Goal: Task Accomplishment & Management: Manage account settings

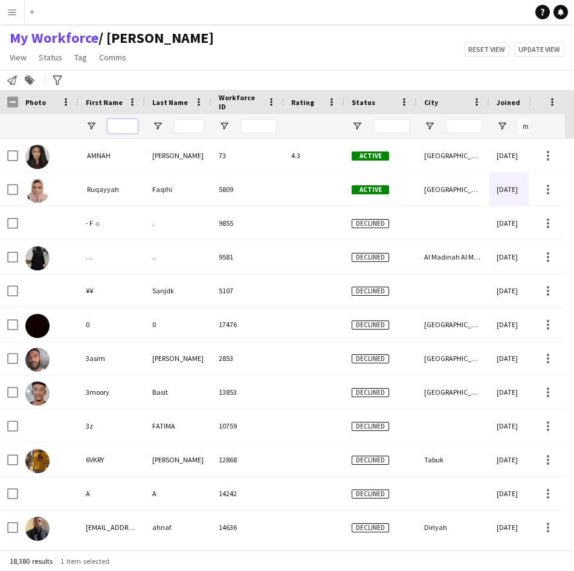
click at [121, 129] on input "First Name Filter Input" at bounding box center [122, 126] width 30 height 14
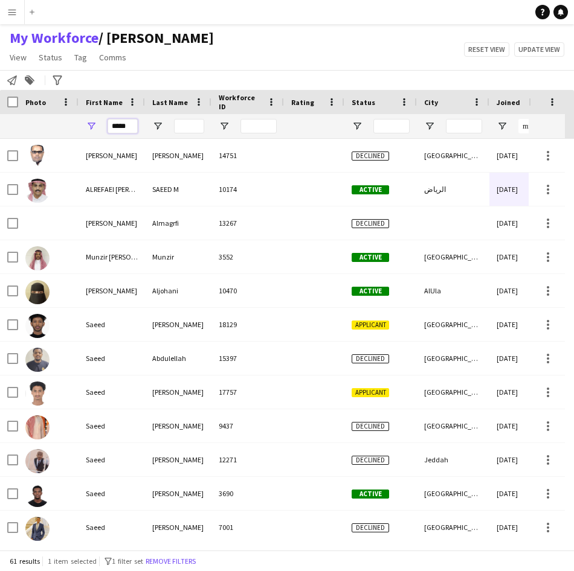
type input "*****"
click at [189, 126] on input "Last Name Filter Input" at bounding box center [189, 126] width 30 height 14
click at [194, 126] on input "Last Name Filter Input" at bounding box center [189, 126] width 30 height 14
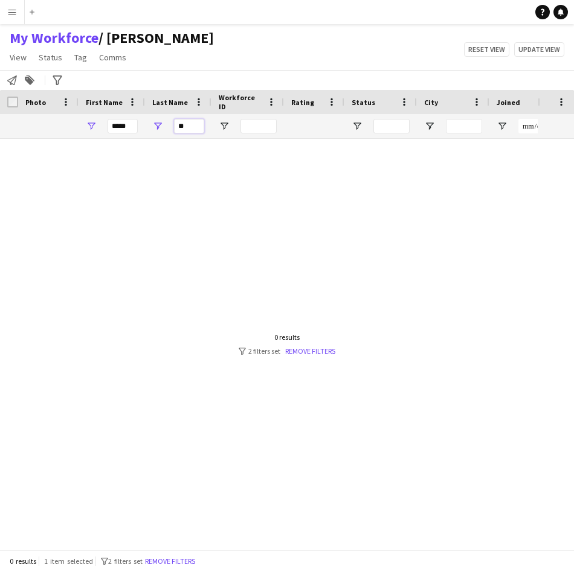
type input "*"
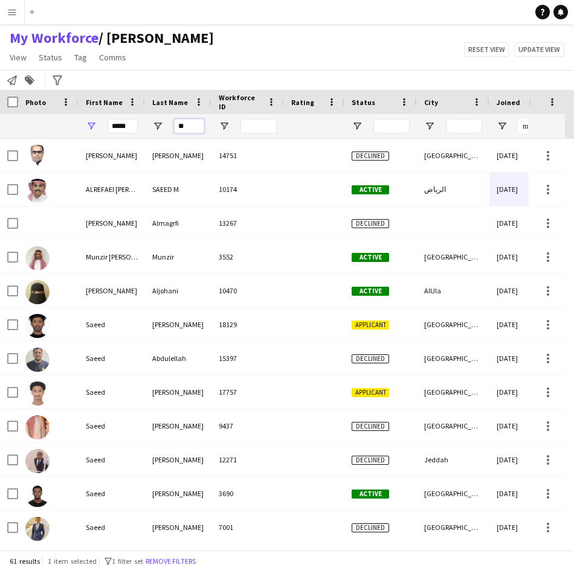
type input "*"
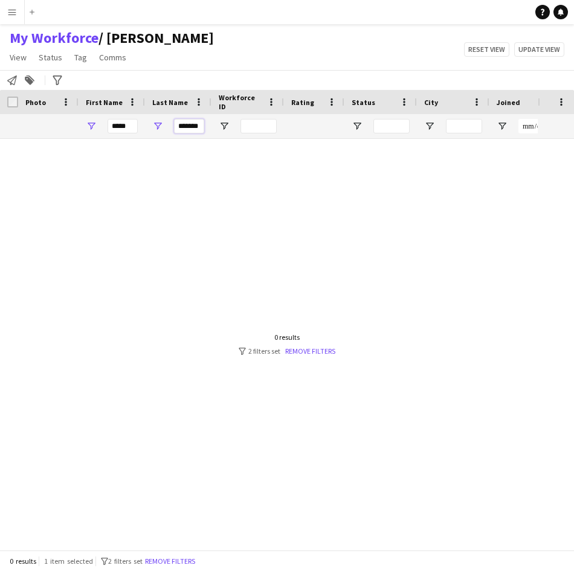
type input "*******"
click at [132, 126] on input "*****" at bounding box center [122, 126] width 30 height 14
type input "*"
click at [188, 129] on input "*******" at bounding box center [189, 126] width 30 height 14
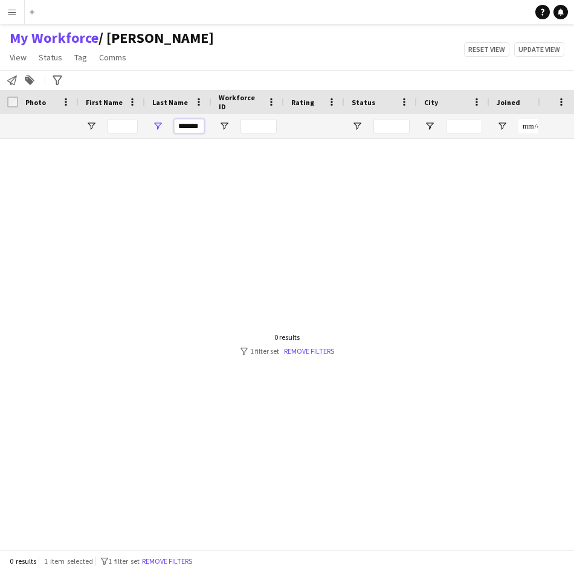
click at [188, 129] on input "*******" at bounding box center [189, 126] width 30 height 14
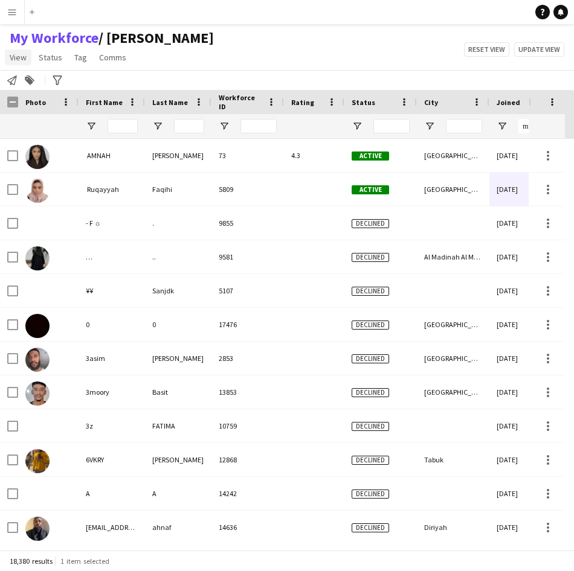
click at [19, 63] on link "View" at bounding box center [18, 58] width 27 height 16
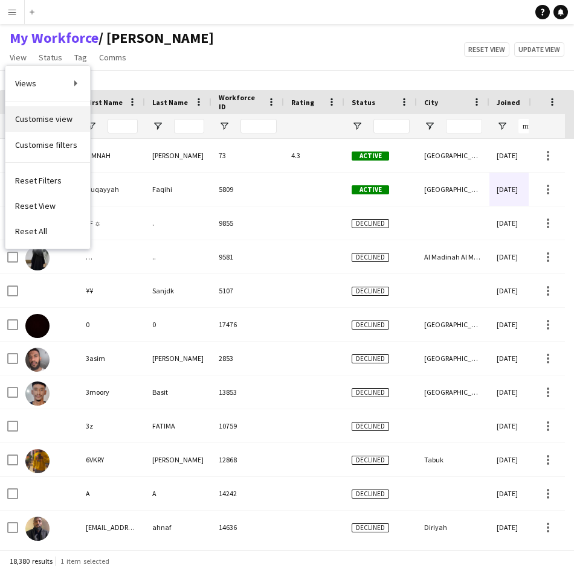
click at [47, 121] on span "Customise view" at bounding box center [43, 119] width 57 height 11
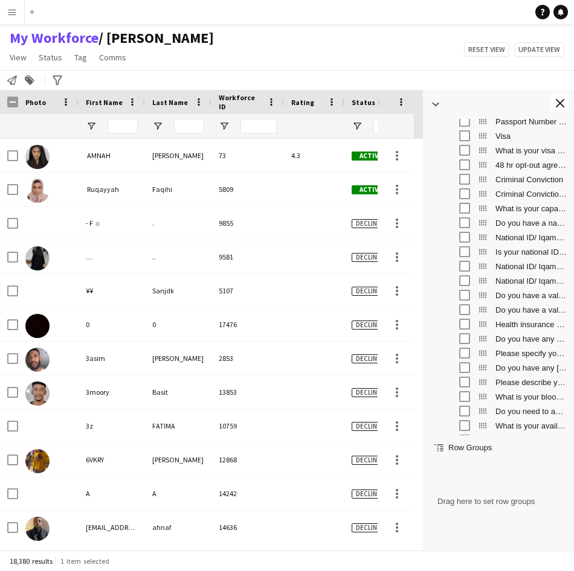
scroll to position [1053, 0]
click at [458, 233] on div "National ID/ Iqama number" at bounding box center [507, 236] width 118 height 14
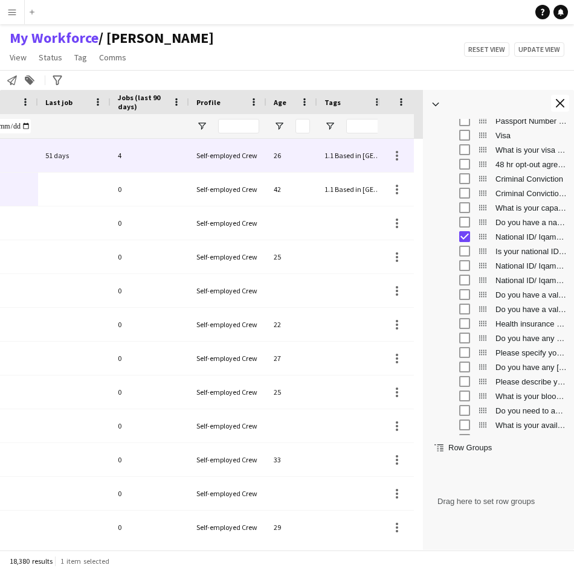
scroll to position [0, 0]
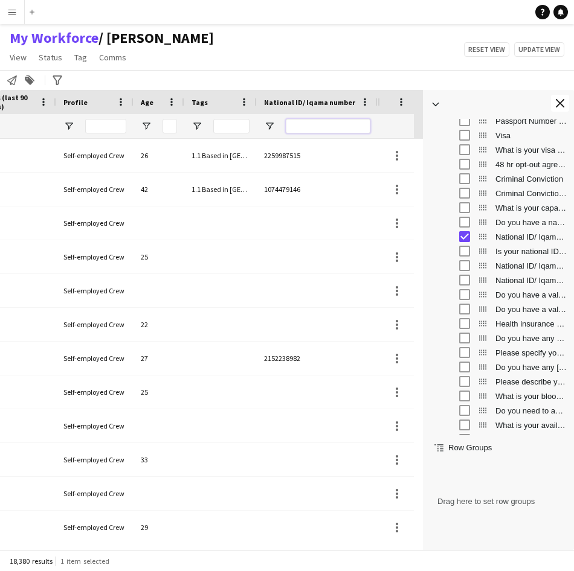
click at [324, 127] on input "National ID/ Iqama number Filter Input" at bounding box center [328, 126] width 85 height 14
paste input "**********"
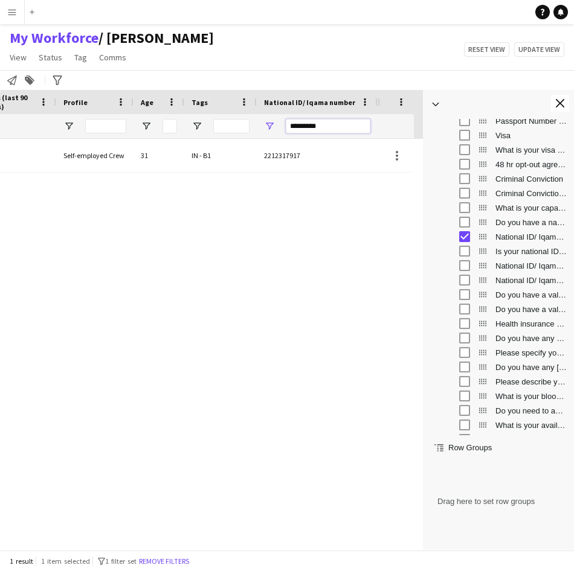
scroll to position [0, 647]
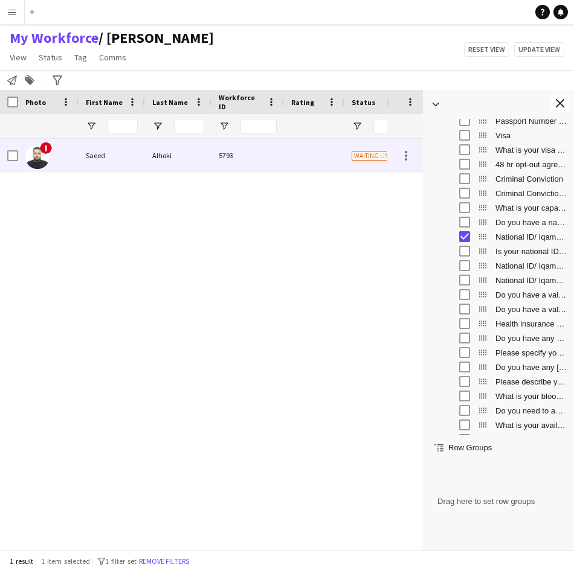
type input "*********"
click at [152, 156] on div "Alhoki" at bounding box center [178, 155] width 66 height 33
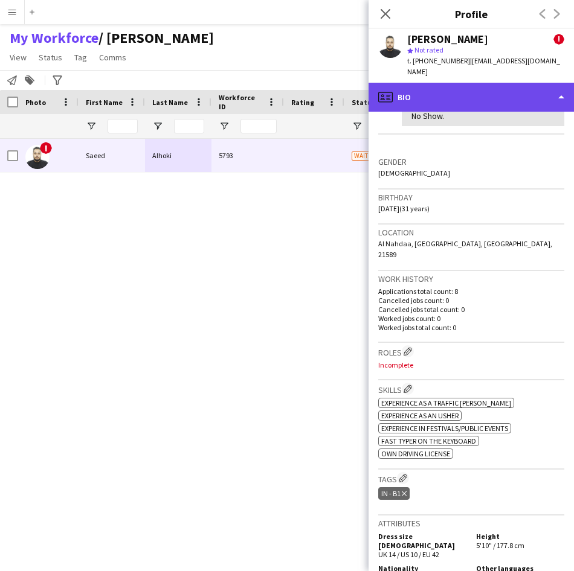
click at [499, 83] on div "profile Bio" at bounding box center [470, 97] width 205 height 29
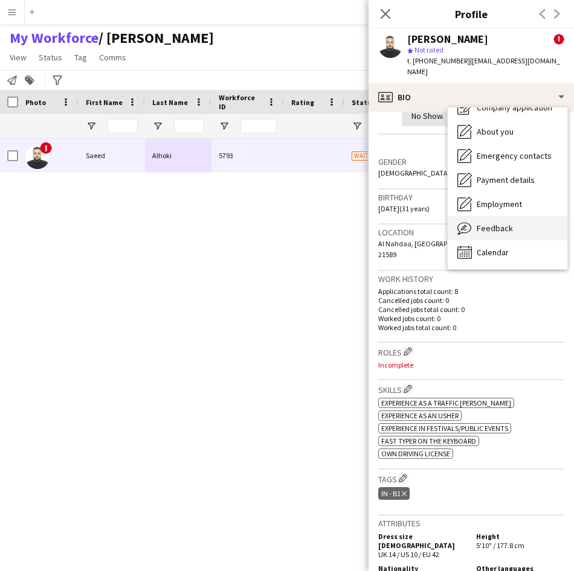
click at [499, 223] on span "Feedback" at bounding box center [494, 228] width 36 height 11
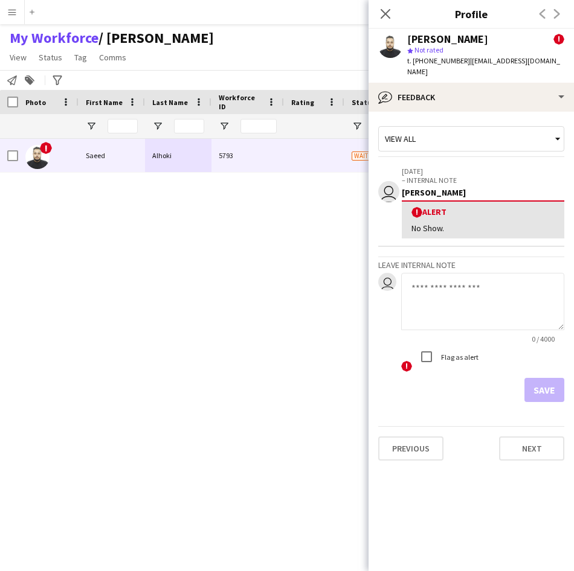
click at [449, 285] on textarea at bounding box center [482, 301] width 163 height 57
type textarea "*******"
click at [554, 378] on button "Save" at bounding box center [544, 390] width 40 height 24
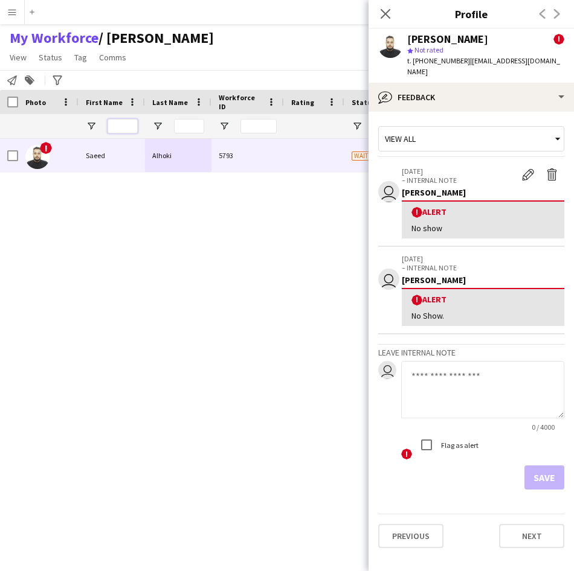
click at [117, 127] on input "First Name Filter Input" at bounding box center [122, 126] width 30 height 14
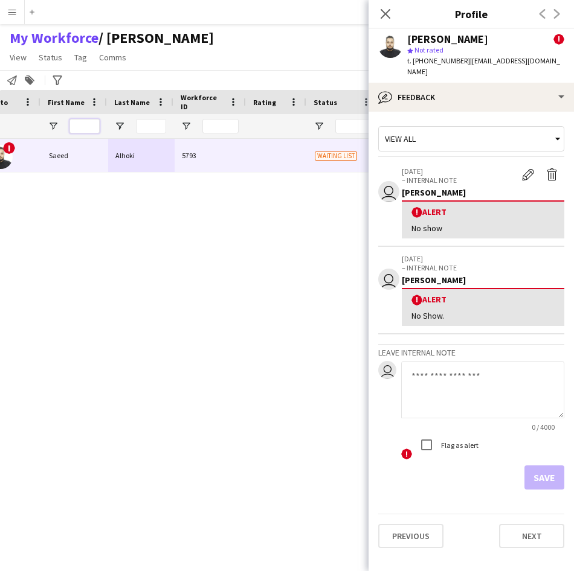
scroll to position [0, 39]
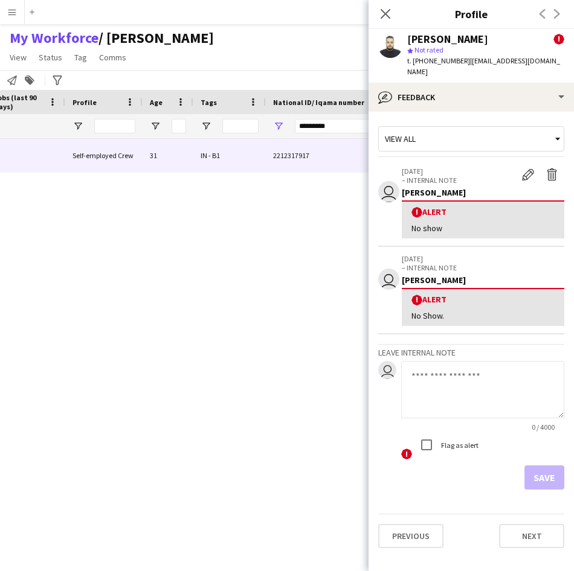
click at [338, 135] on div "*********" at bounding box center [337, 126] width 85 height 24
click at [338, 129] on input "*********" at bounding box center [337, 126] width 85 height 14
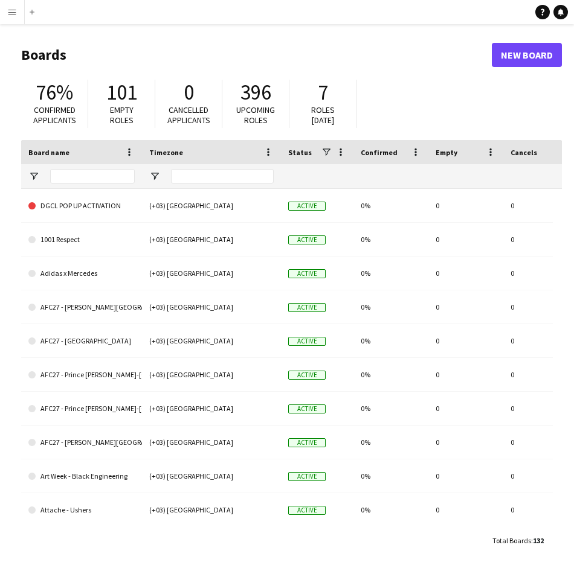
click at [13, 11] on app-icon "Menu" at bounding box center [12, 12] width 10 height 10
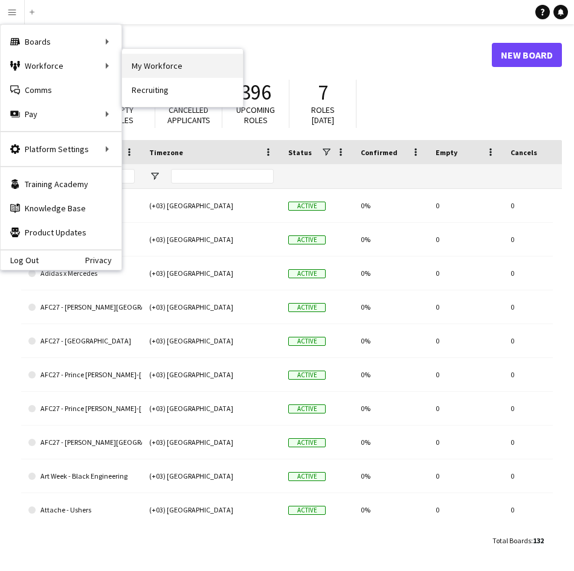
click at [156, 66] on link "My Workforce" at bounding box center [182, 66] width 121 height 24
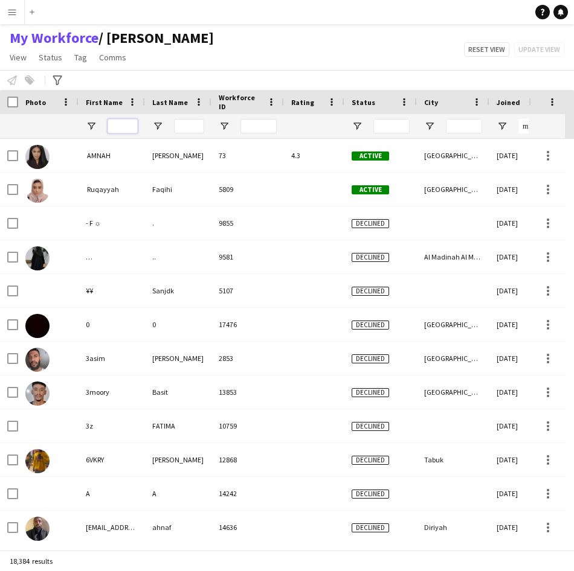
click at [115, 127] on input "First Name Filter Input" at bounding box center [122, 126] width 30 height 14
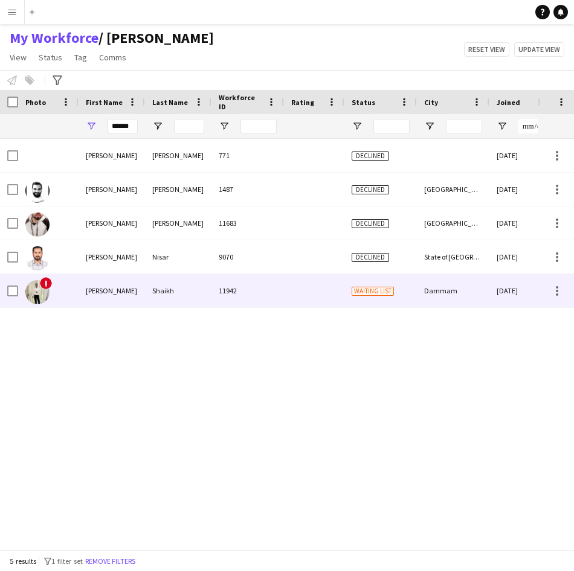
click at [152, 281] on div "Shaikh" at bounding box center [178, 290] width 66 height 33
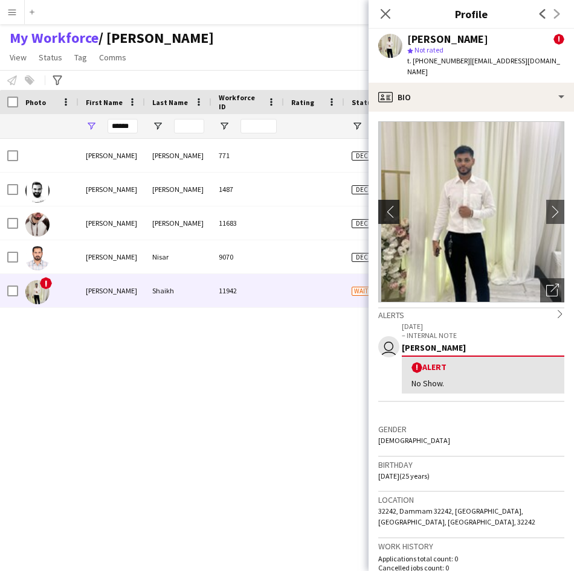
click at [380, 205] on app-icon "chevron-left" at bounding box center [387, 211] width 19 height 13
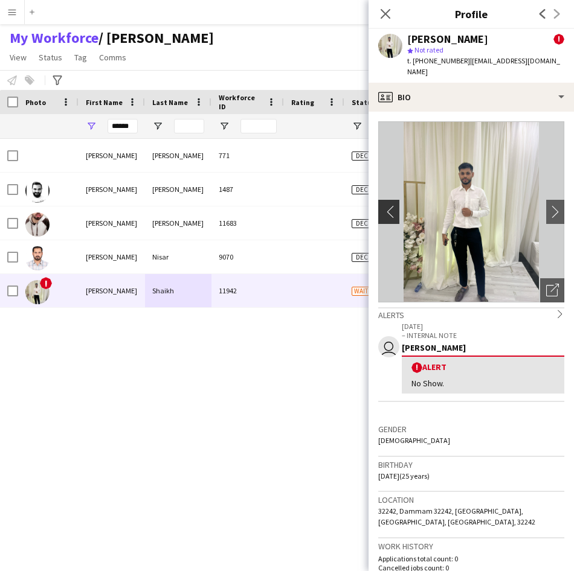
click at [393, 205] on app-icon "chevron-left" at bounding box center [387, 211] width 19 height 13
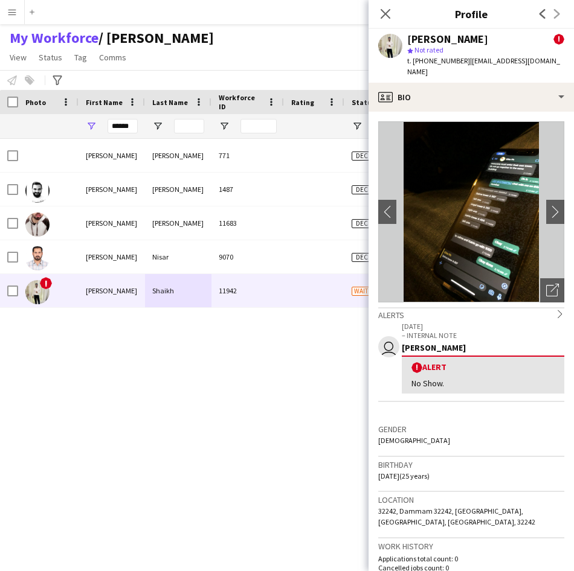
click at [496, 202] on img at bounding box center [471, 211] width 186 height 181
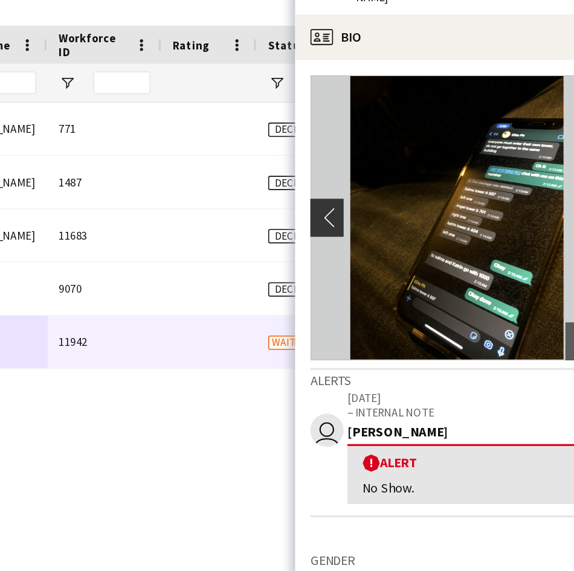
click at [390, 206] on app-icon "chevron-left" at bounding box center [387, 211] width 19 height 13
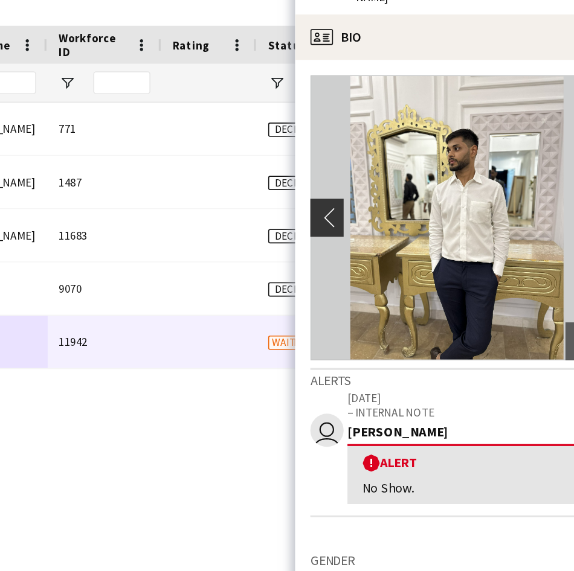
click at [383, 205] on app-icon "chevron-left" at bounding box center [387, 211] width 19 height 13
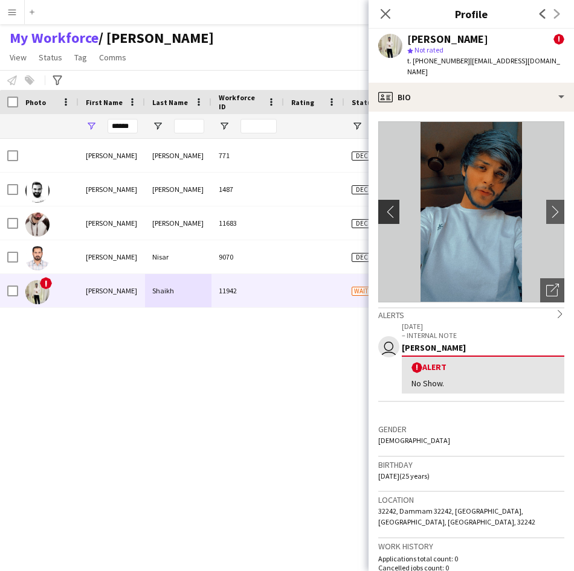
click at [383, 205] on app-icon "chevron-left" at bounding box center [387, 211] width 19 height 13
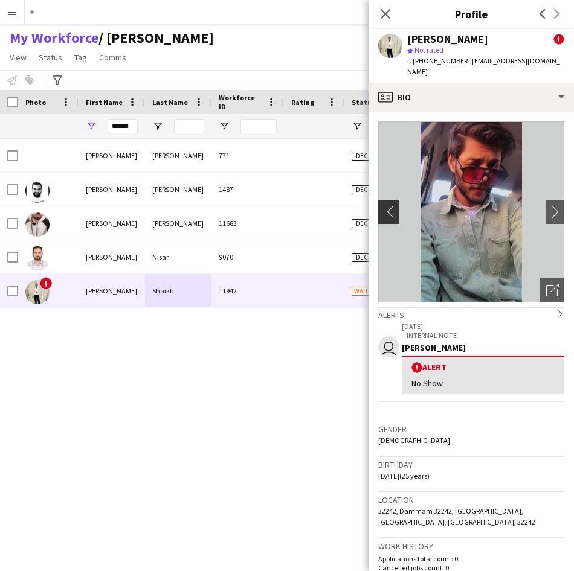
click at [387, 205] on app-icon "chevron-left" at bounding box center [387, 211] width 19 height 13
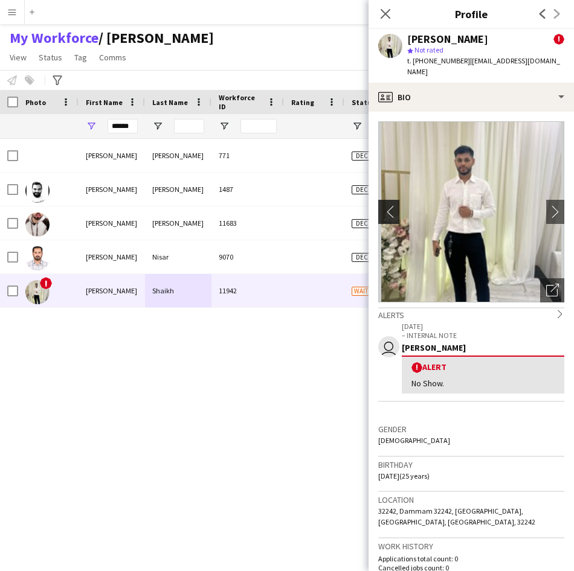
click at [389, 205] on app-icon "chevron-left" at bounding box center [387, 211] width 19 height 13
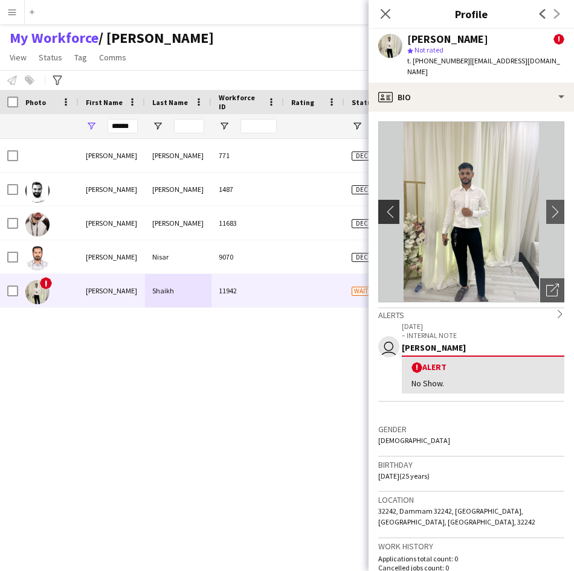
click at [391, 205] on app-icon "chevron-left" at bounding box center [387, 211] width 19 height 13
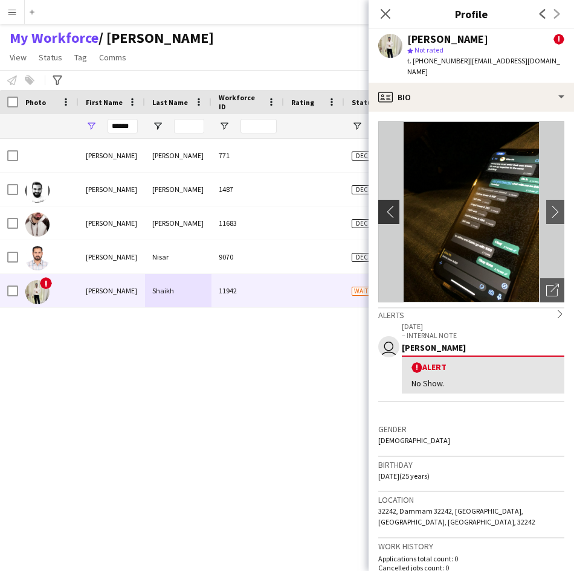
click at [391, 205] on app-icon "chevron-left" at bounding box center [387, 211] width 19 height 13
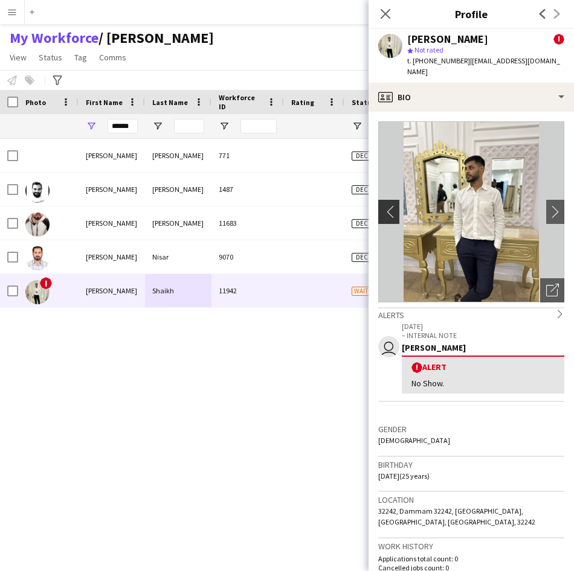
click at [391, 205] on app-icon "chevron-left" at bounding box center [387, 211] width 19 height 13
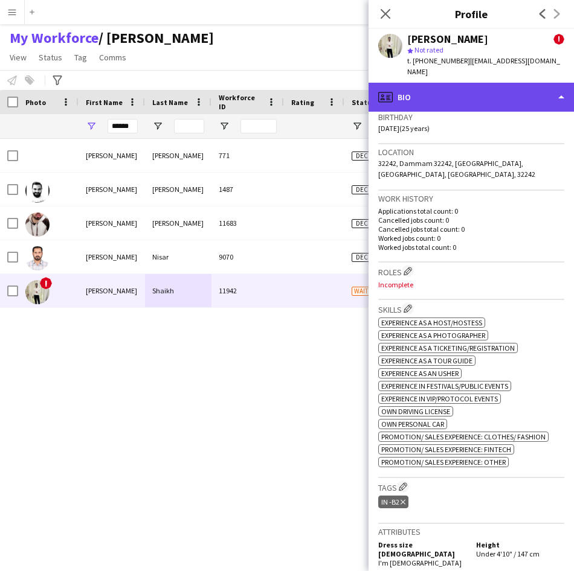
click at [490, 96] on div "profile Bio" at bounding box center [470, 97] width 205 height 29
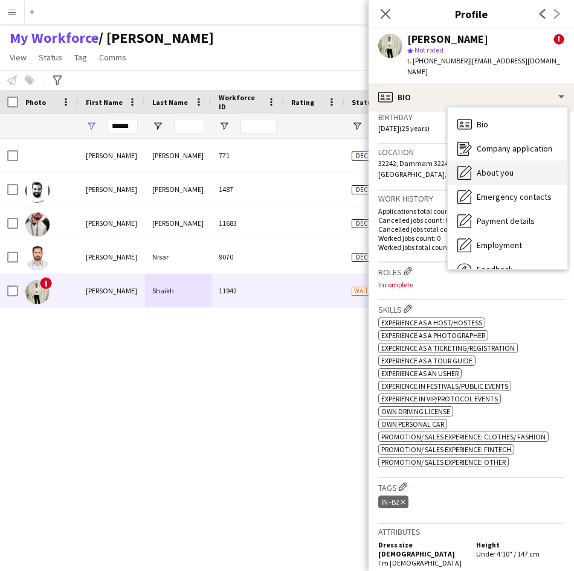
click at [489, 167] on span "About you" at bounding box center [494, 172] width 37 height 11
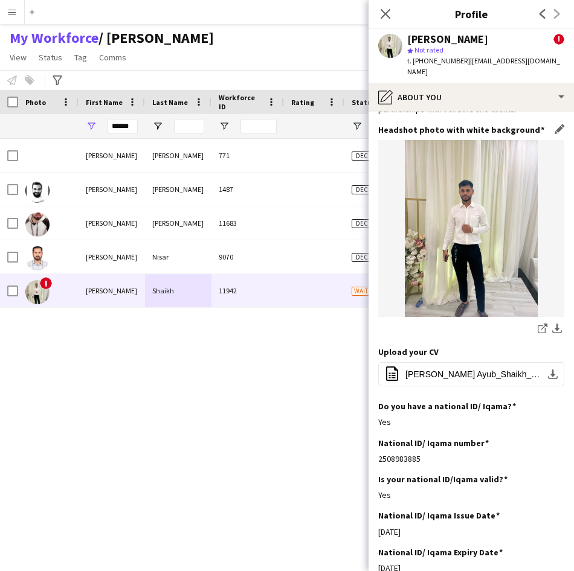
scroll to position [159, 0]
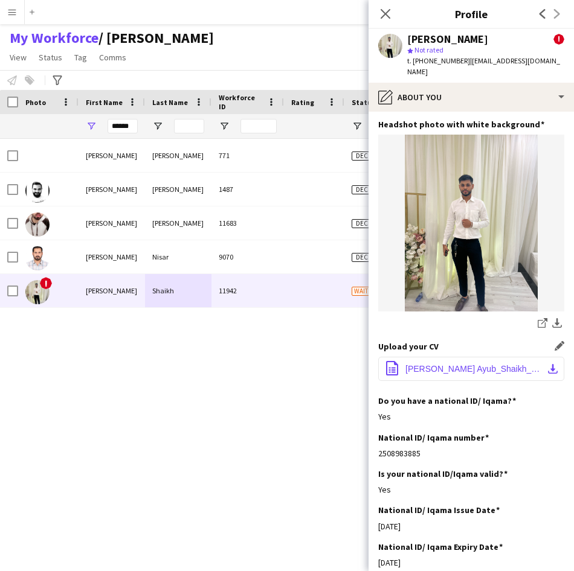
click at [467, 357] on button "office-file-sheet [PERSON_NAME] Ayub_Shaikh_CV_2024.pdf download-bottom" at bounding box center [471, 369] width 186 height 24
click at [473, 364] on span "[PERSON_NAME] Ayub_Shaikh_CV_2024.pdf" at bounding box center [473, 369] width 136 height 10
click at [135, 127] on input "******" at bounding box center [122, 126] width 30 height 14
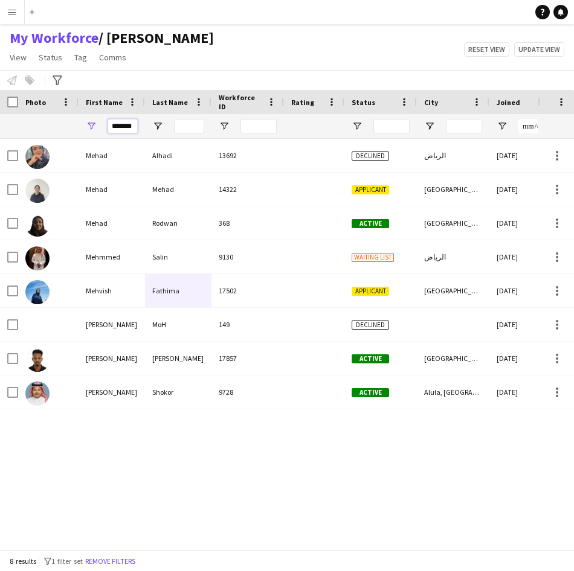
scroll to position [0, 1]
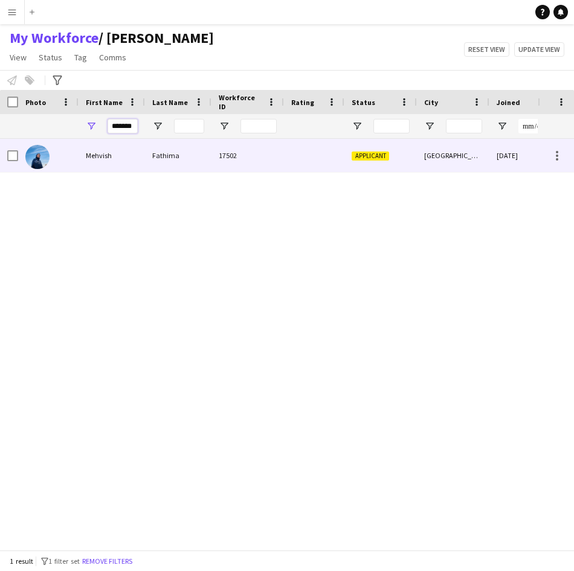
type input "*******"
click at [153, 153] on div "Fathima" at bounding box center [178, 155] width 66 height 33
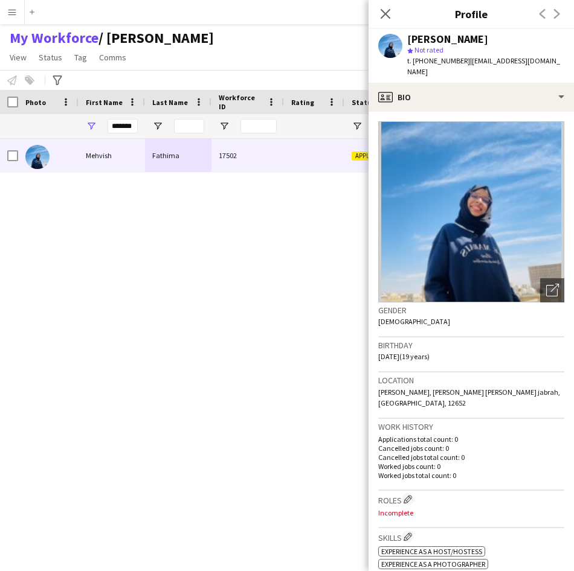
click at [489, 165] on img at bounding box center [471, 211] width 186 height 181
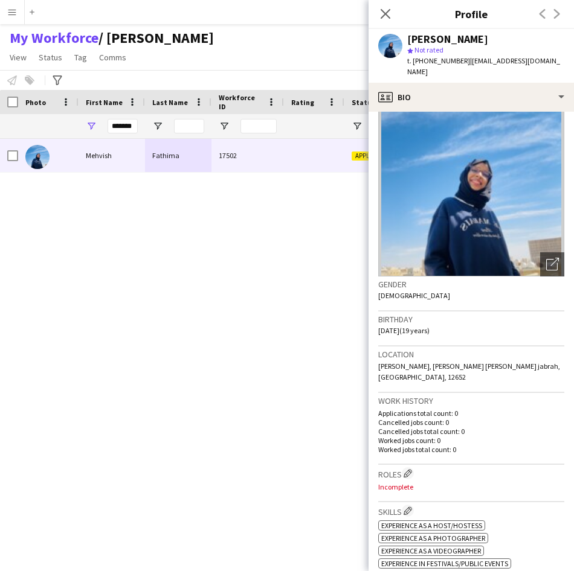
scroll to position [27, 0]
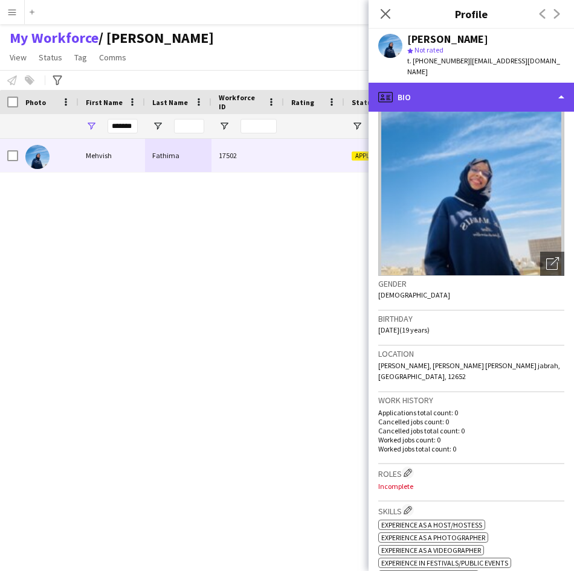
click at [478, 83] on div "profile Bio" at bounding box center [470, 97] width 205 height 29
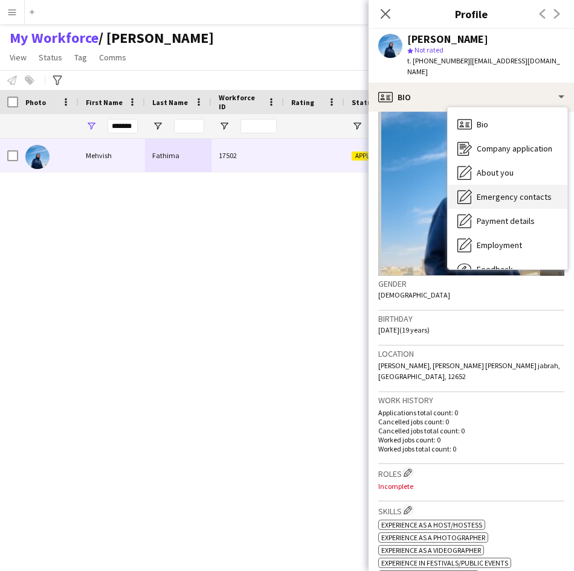
click at [489, 191] on span "Emergency contacts" at bounding box center [513, 196] width 75 height 11
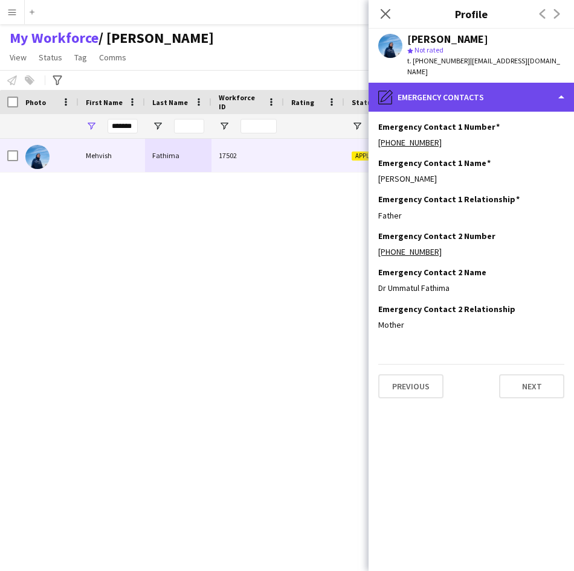
click at [475, 83] on div "pencil4 Emergency contacts" at bounding box center [470, 97] width 205 height 29
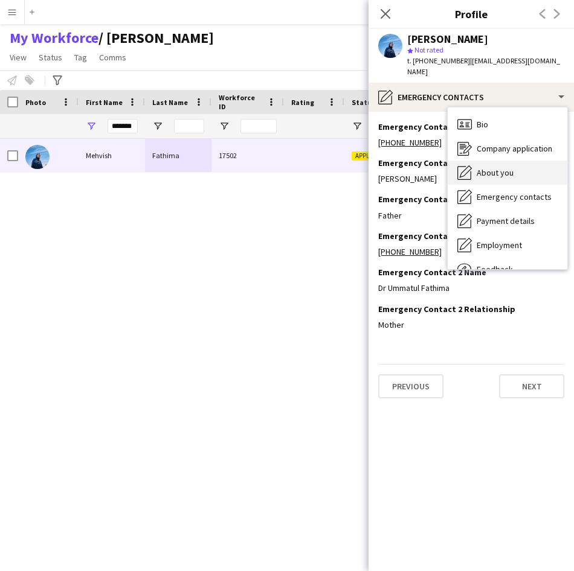
click at [502, 173] on div "About you About you" at bounding box center [508, 173] width 120 height 24
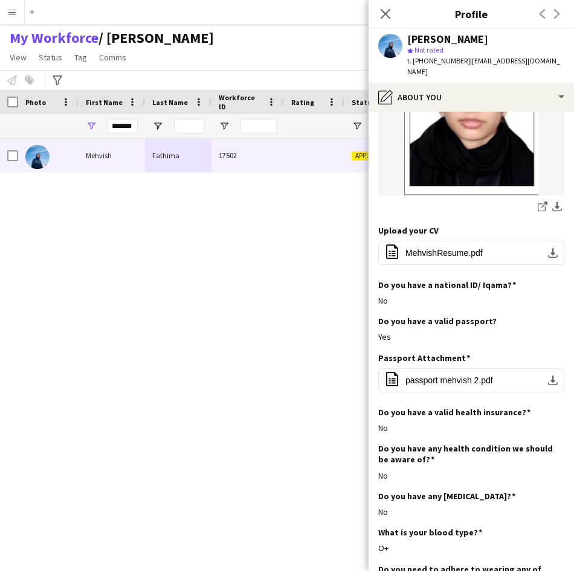
scroll to position [199, 0]
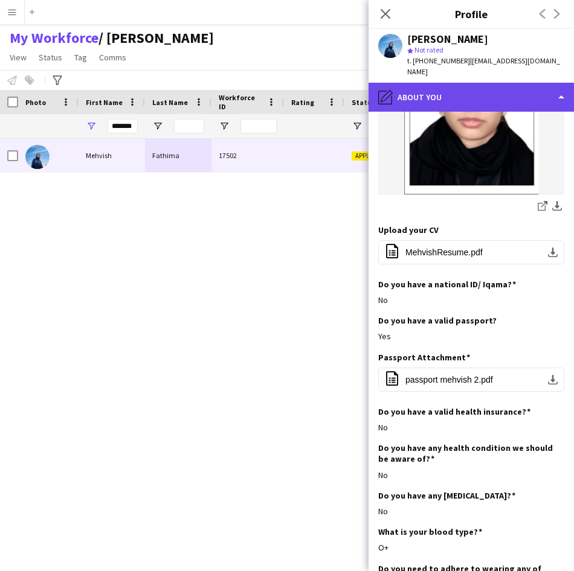
click at [493, 83] on div "pencil4 About you" at bounding box center [470, 97] width 205 height 29
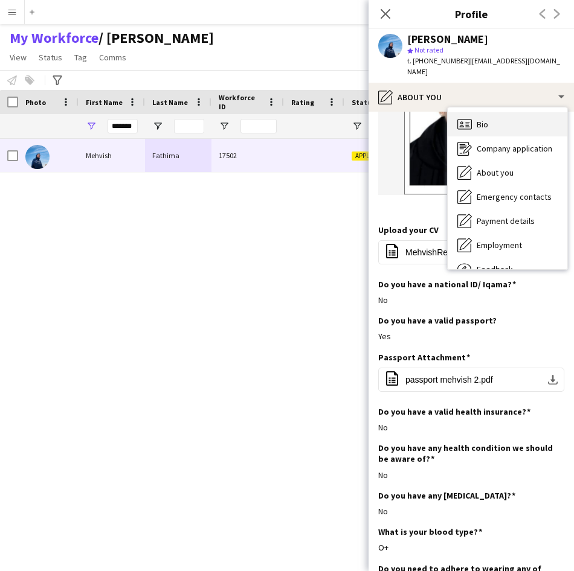
click at [492, 114] on div "Bio Bio" at bounding box center [508, 124] width 120 height 24
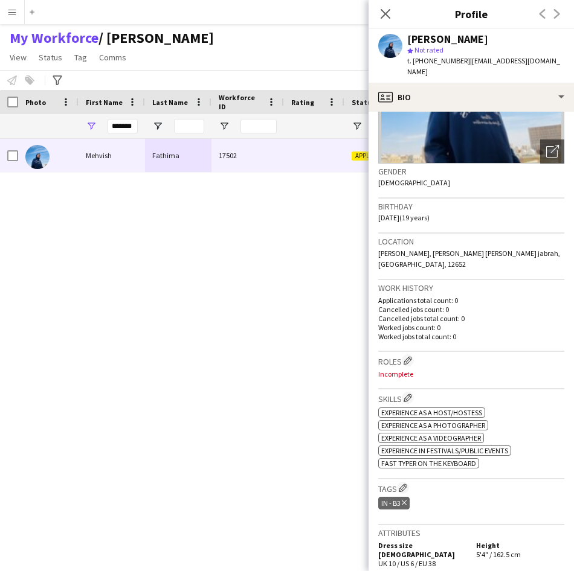
scroll to position [0, 0]
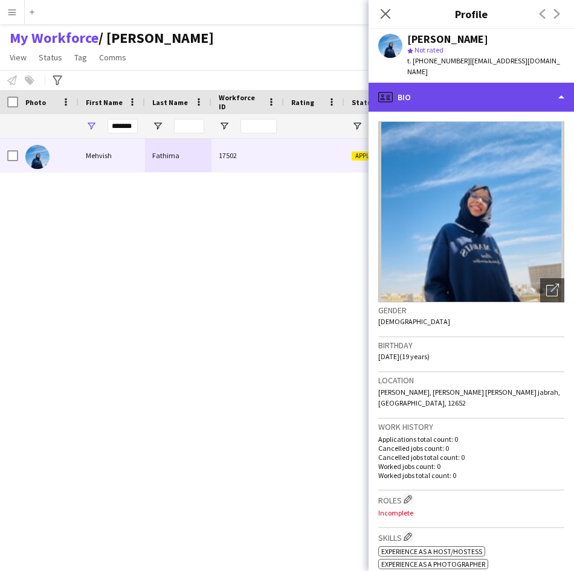
click at [521, 85] on div "profile Bio" at bounding box center [470, 97] width 205 height 29
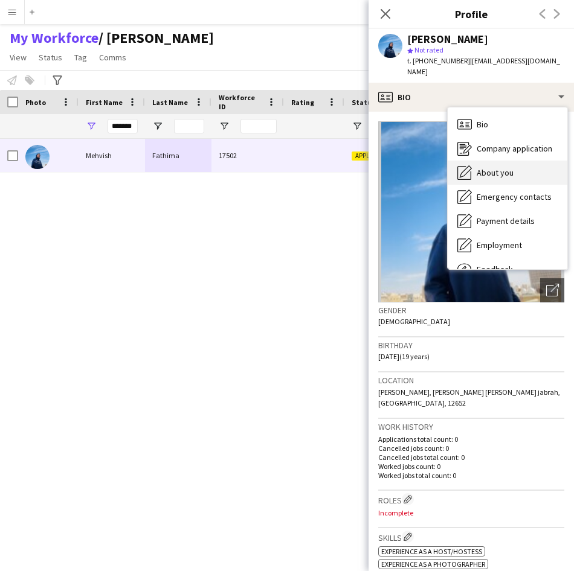
click at [507, 167] on span "About you" at bounding box center [494, 172] width 37 height 11
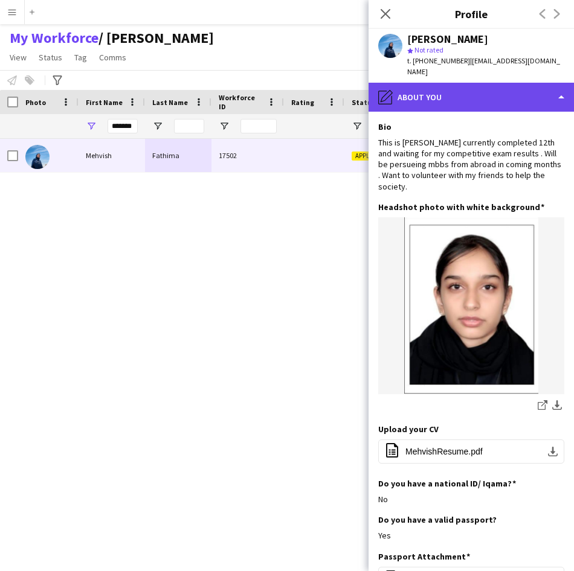
click at [469, 86] on div "pencil4 About you" at bounding box center [470, 97] width 205 height 29
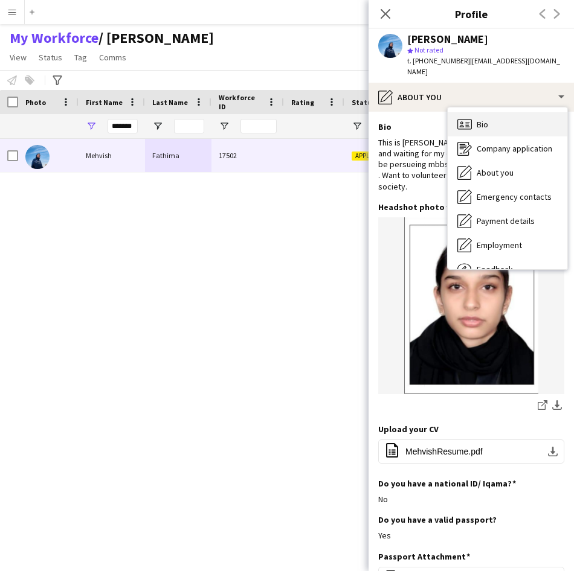
click at [472, 123] on div "Bio Bio" at bounding box center [508, 124] width 120 height 24
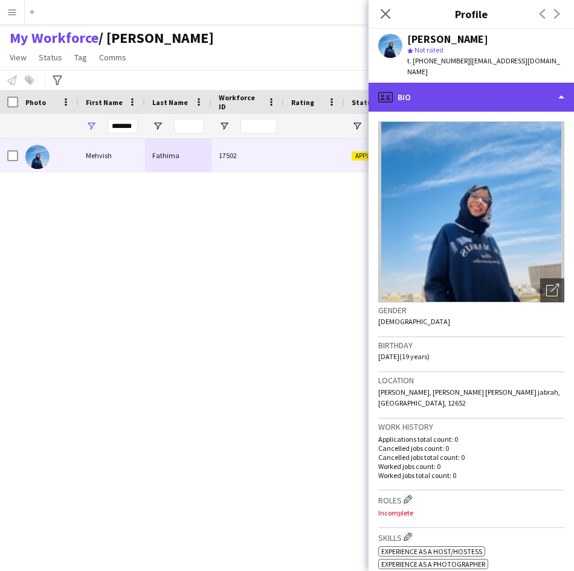
click at [438, 85] on div "profile Bio" at bounding box center [470, 97] width 205 height 29
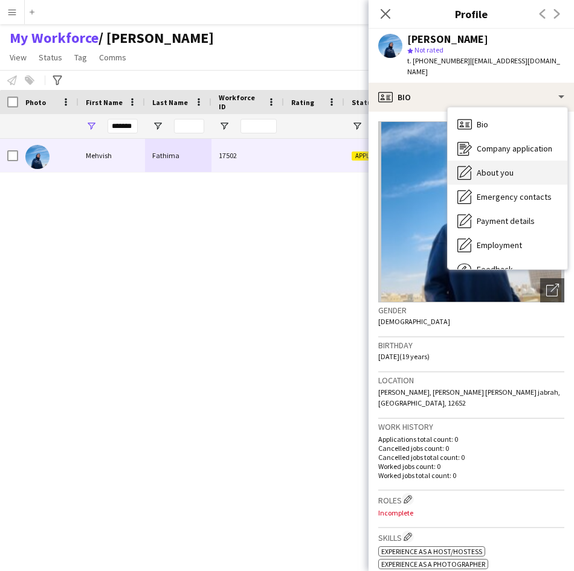
click at [478, 167] on span "About you" at bounding box center [494, 172] width 37 height 11
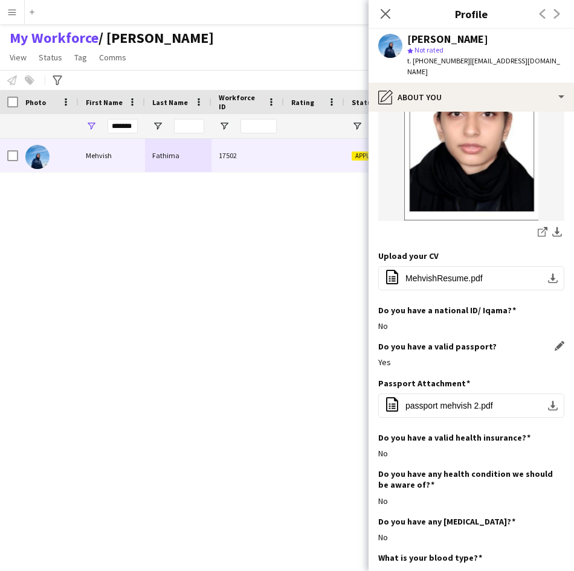
scroll to position [354, 0]
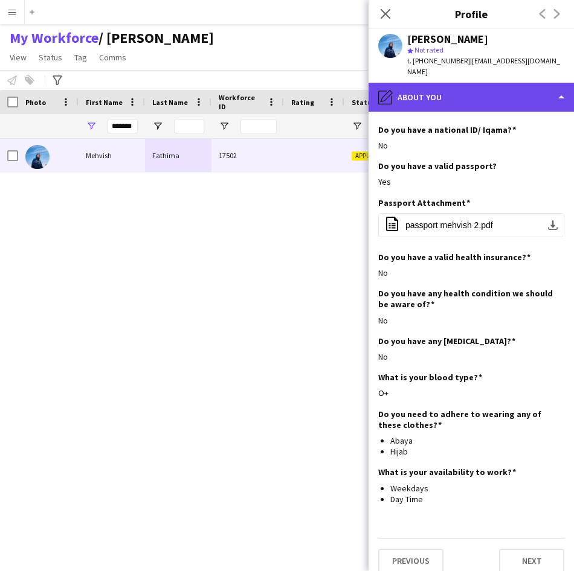
click at [486, 97] on div "pencil4 About you" at bounding box center [470, 97] width 205 height 29
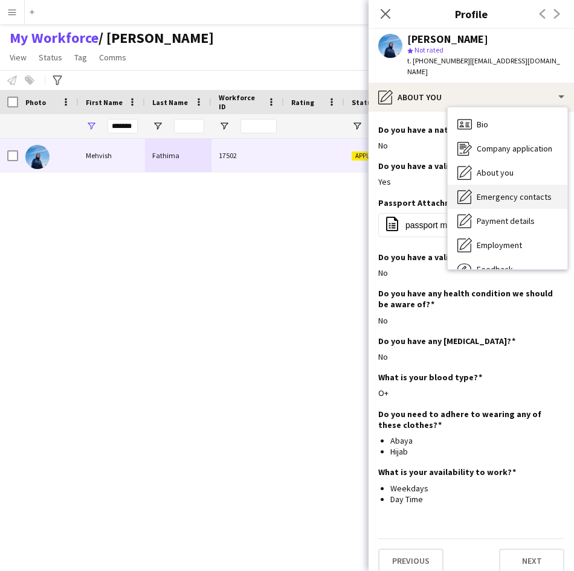
click at [493, 191] on span "Emergency contacts" at bounding box center [513, 196] width 75 height 11
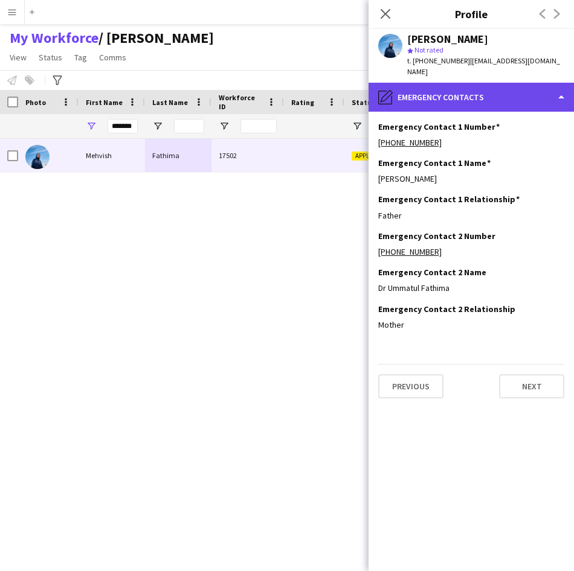
click at [483, 96] on div "pencil4 Emergency contacts" at bounding box center [470, 97] width 205 height 29
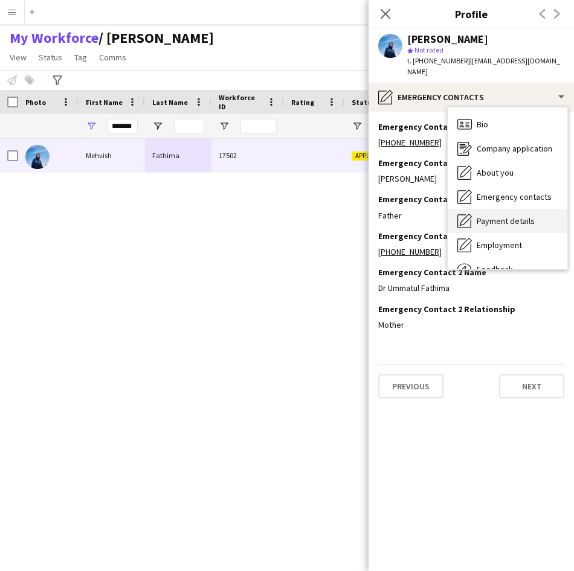
click at [492, 216] on span "Payment details" at bounding box center [505, 221] width 58 height 11
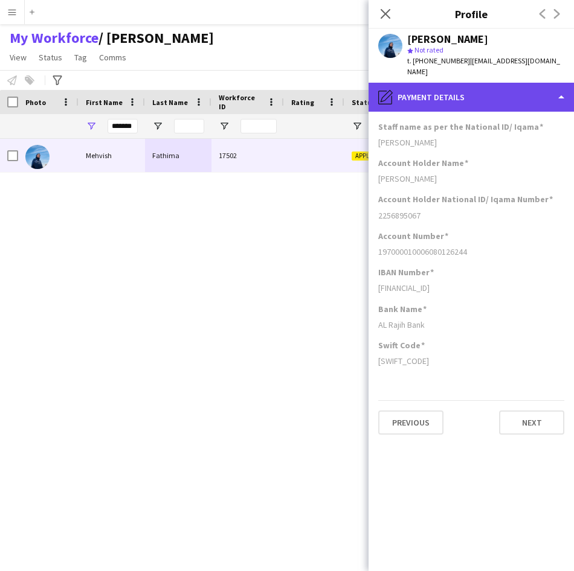
click at [482, 98] on div "pencil4 Payment details" at bounding box center [470, 97] width 205 height 29
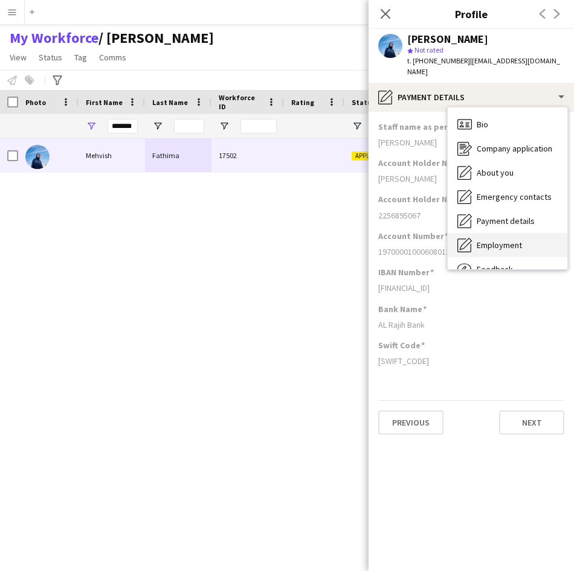
click at [504, 240] on span "Employment" at bounding box center [498, 245] width 45 height 11
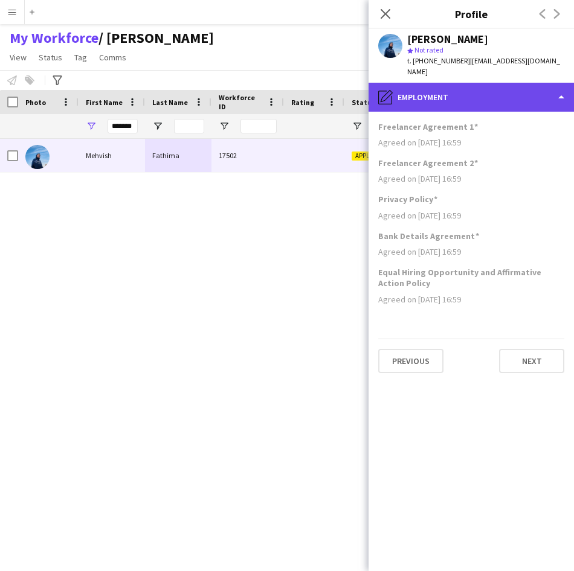
click at [502, 88] on div "pencil4 Employment" at bounding box center [470, 97] width 205 height 29
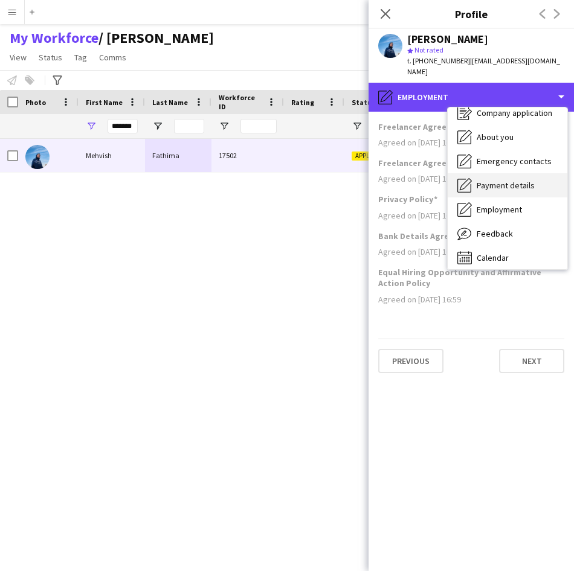
scroll to position [36, 0]
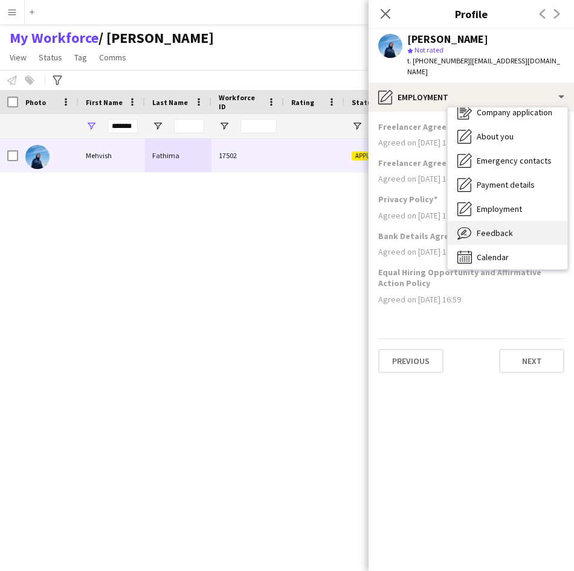
click at [498, 221] on div "Feedback Feedback" at bounding box center [508, 233] width 120 height 24
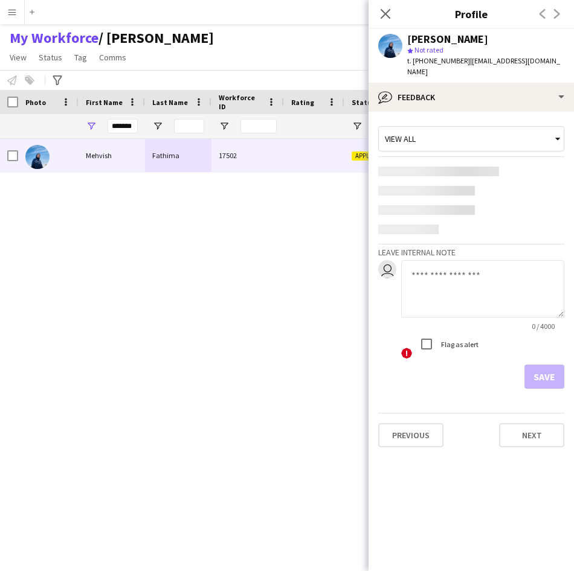
click at [430, 273] on div "0 / 4000 ! Flag as alert" at bounding box center [482, 310] width 163 height 100
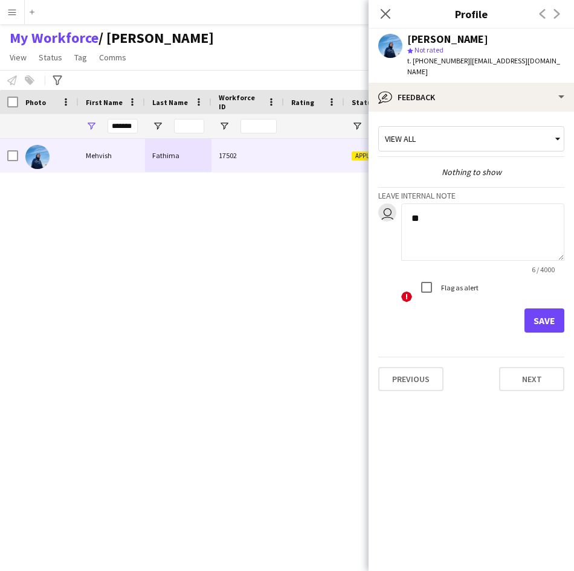
type textarea "*"
type textarea "**********"
click at [548, 309] on button "Save" at bounding box center [544, 321] width 40 height 24
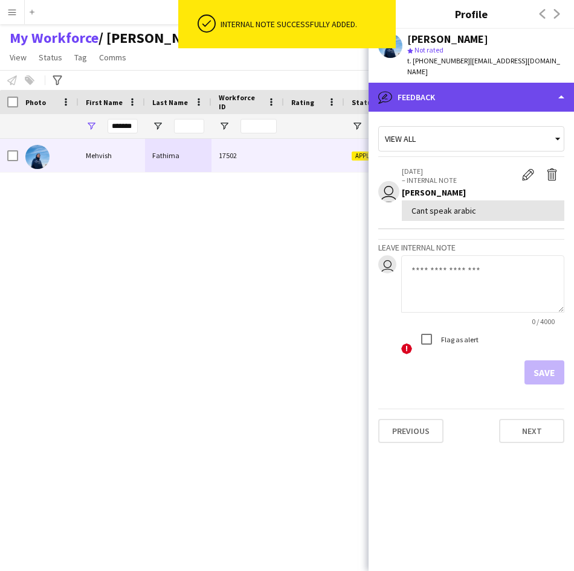
click at [477, 89] on div "bubble-pencil Feedback" at bounding box center [470, 97] width 205 height 29
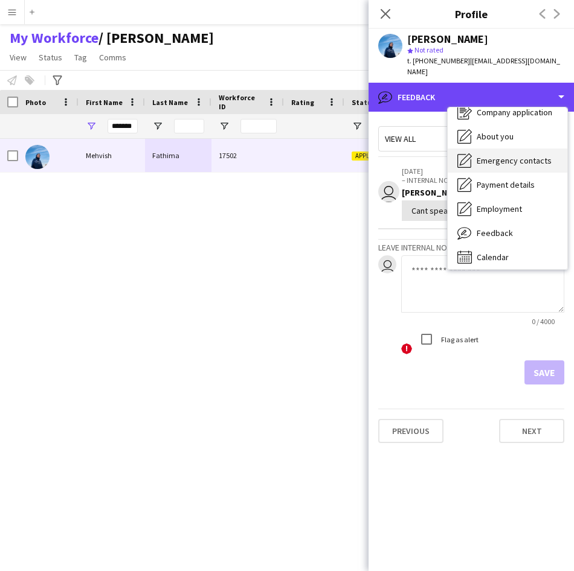
scroll to position [0, 0]
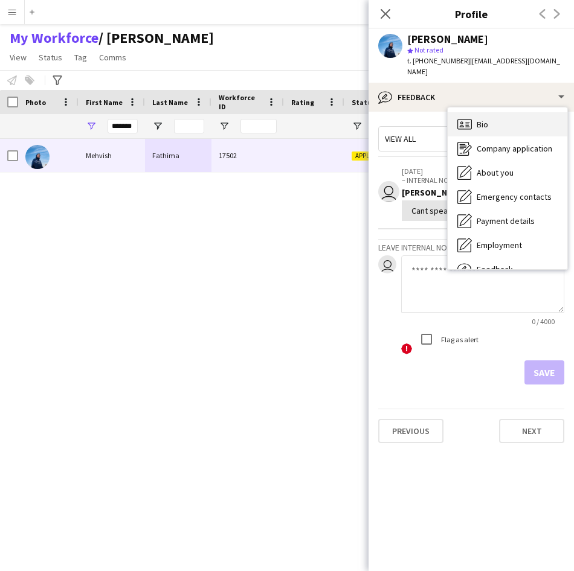
click at [487, 119] on span "Bio" at bounding box center [481, 124] width 11 height 11
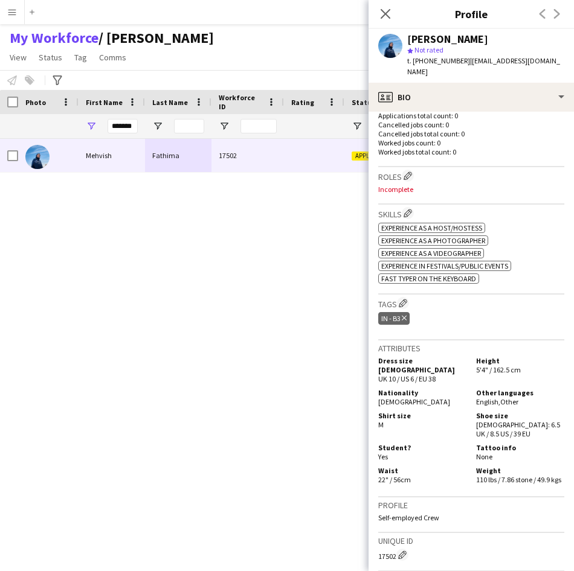
scroll to position [329, 0]
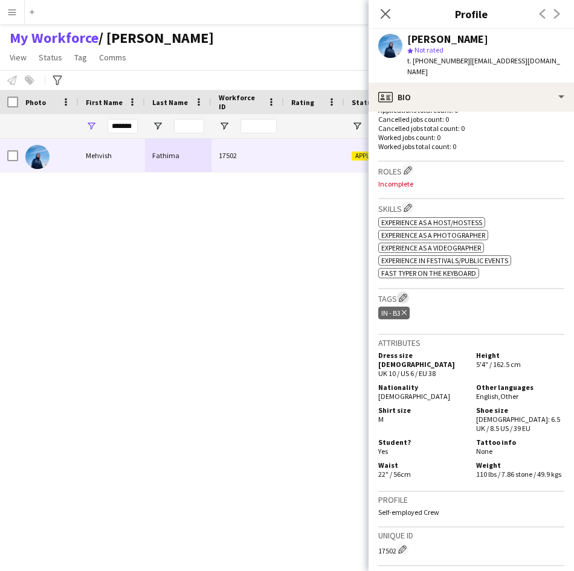
click at [401, 294] on app-icon "Edit crew company tags" at bounding box center [403, 298] width 8 height 8
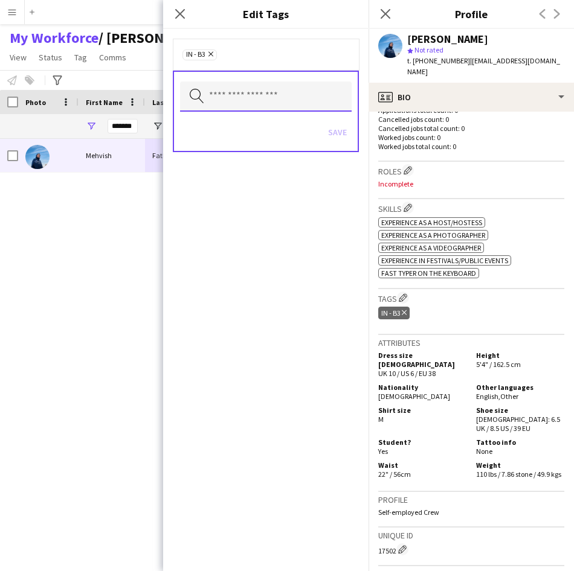
click at [316, 90] on input "text" at bounding box center [266, 97] width 172 height 30
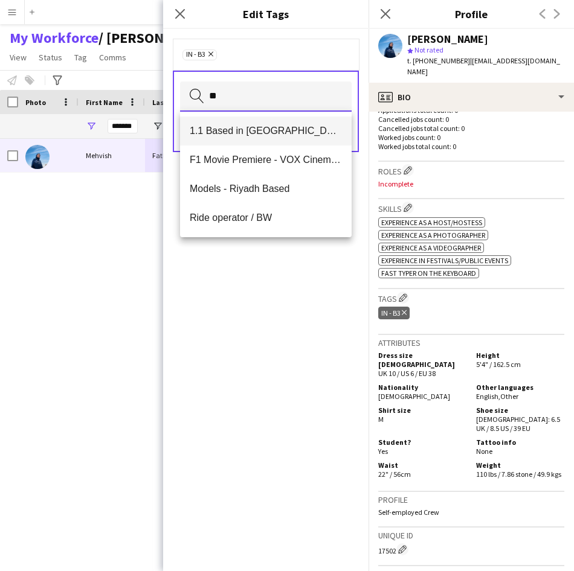
type input "**"
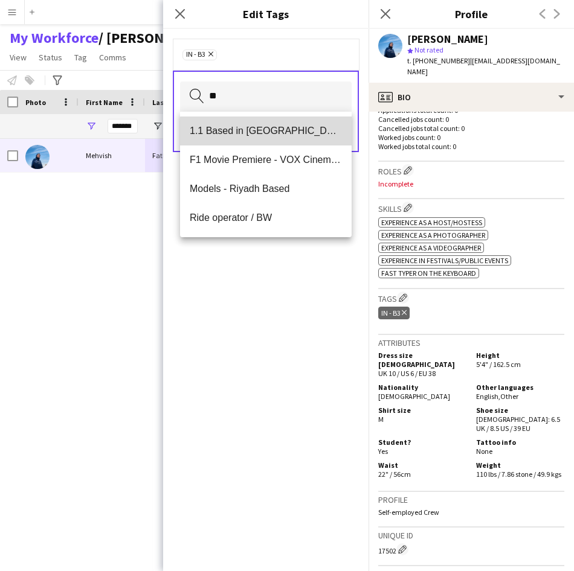
click at [272, 138] on mat-option "1.1 Based in [GEOGRAPHIC_DATA]" at bounding box center [266, 131] width 172 height 29
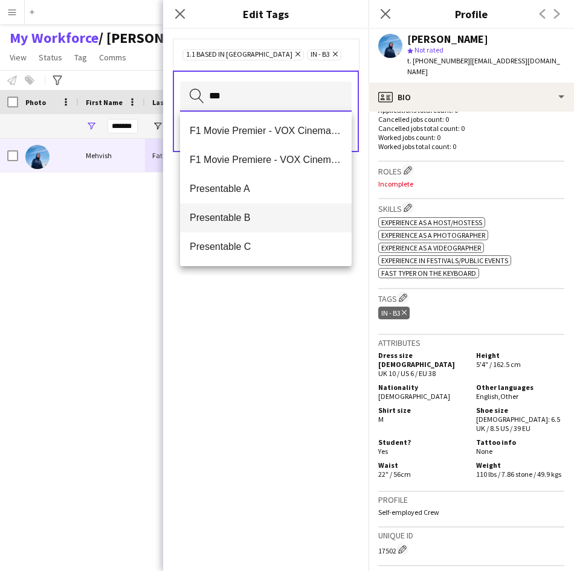
type input "***"
click at [261, 215] on span "Presentable B" at bounding box center [266, 217] width 152 height 11
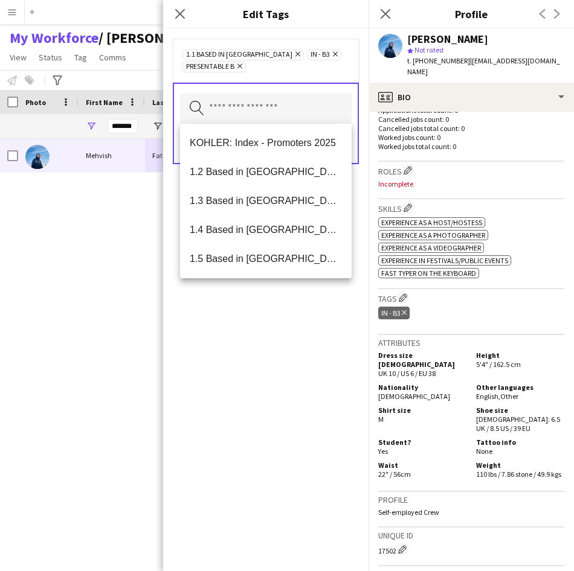
click at [240, 68] on icon "Remove" at bounding box center [238, 66] width 8 height 8
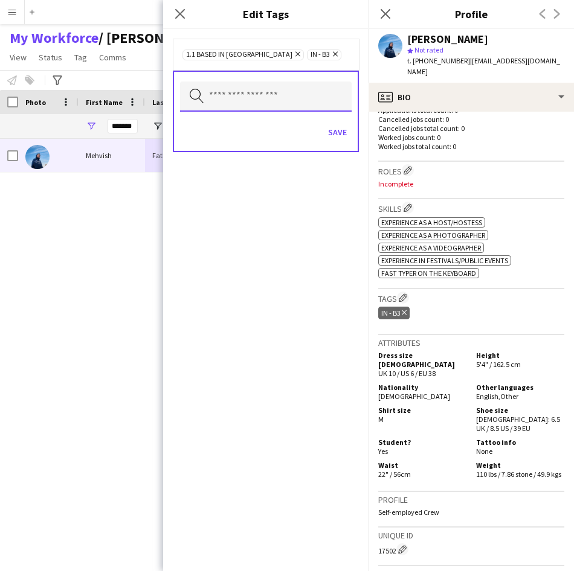
click at [236, 97] on input "text" at bounding box center [266, 97] width 172 height 30
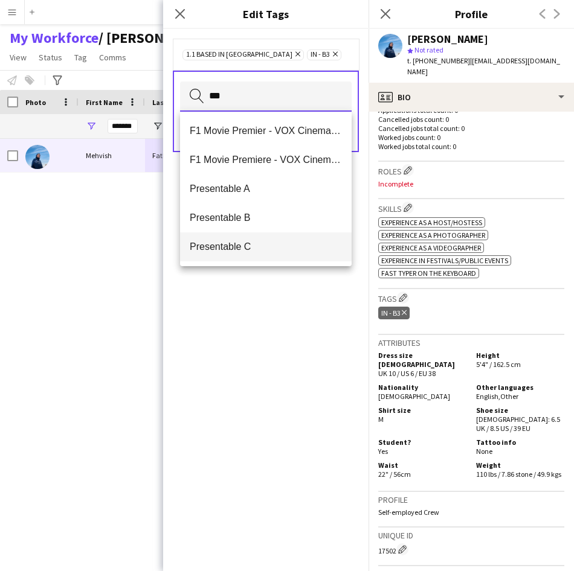
type input "***"
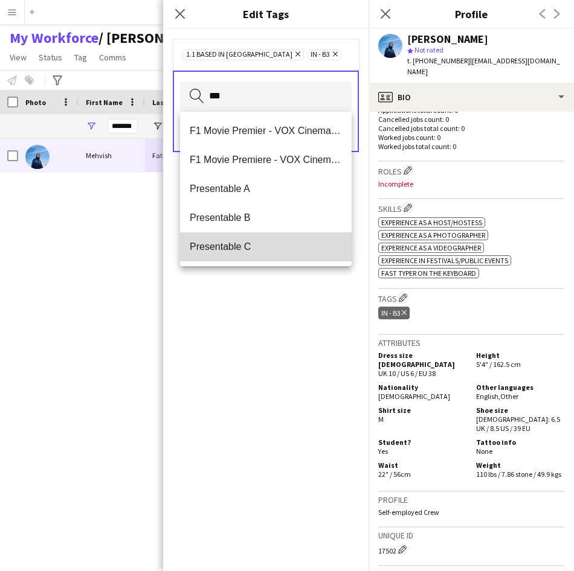
click at [229, 256] on mat-option "Presentable C" at bounding box center [266, 247] width 172 height 29
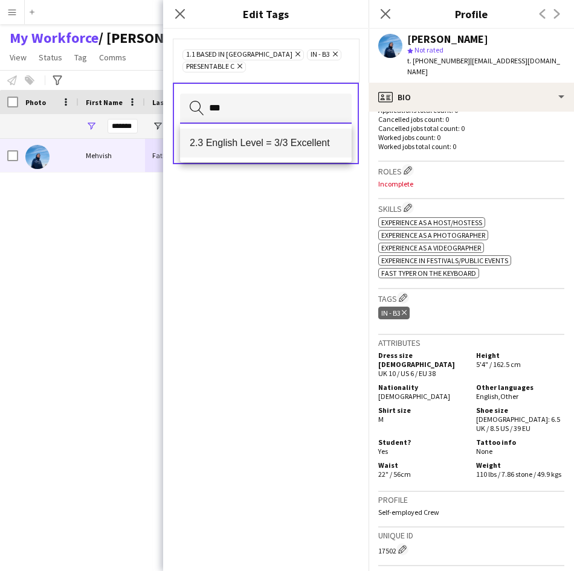
type input "***"
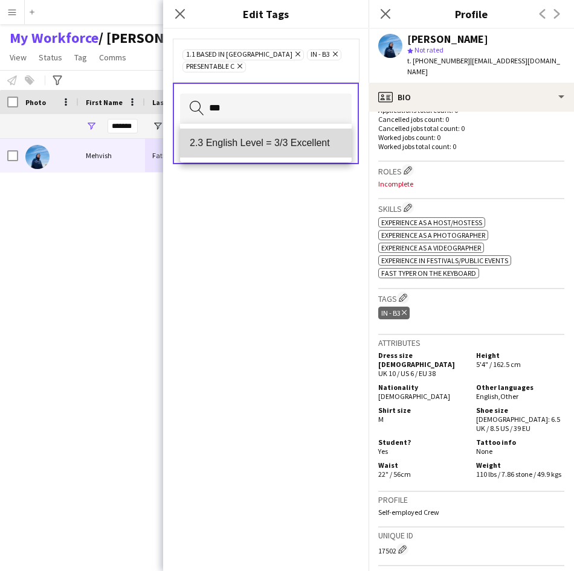
click at [280, 150] on mat-option "2.3 English Level = 3/3 Excellent" at bounding box center [266, 143] width 172 height 29
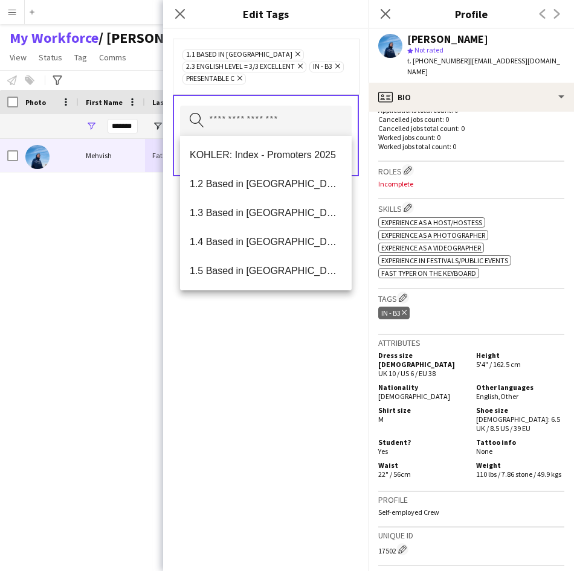
click at [244, 83] on span "Presentable C Remove" at bounding box center [213, 79] width 63 height 11
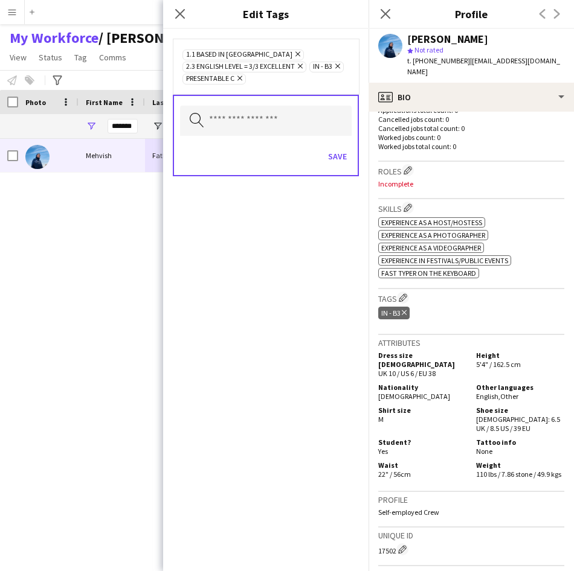
click at [242, 80] on icon "Remove" at bounding box center [238, 78] width 8 height 8
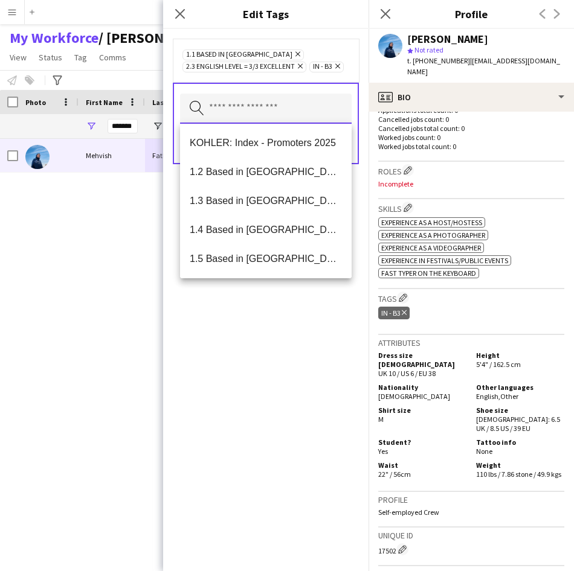
click at [240, 113] on input "text" at bounding box center [266, 109] width 172 height 30
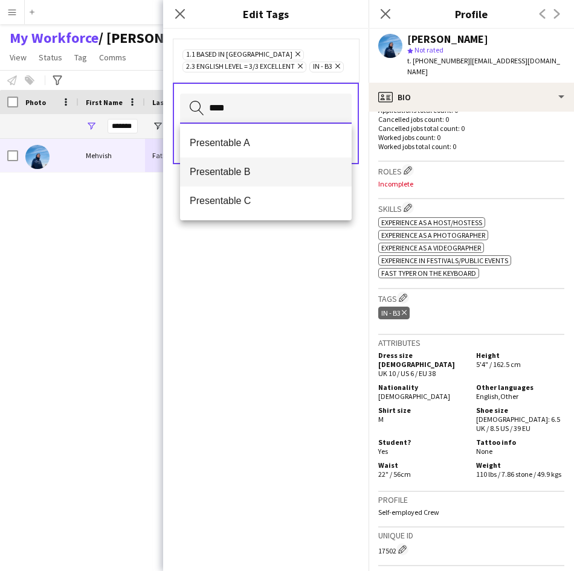
type input "****"
click at [234, 172] on span "Presentable B" at bounding box center [266, 171] width 152 height 11
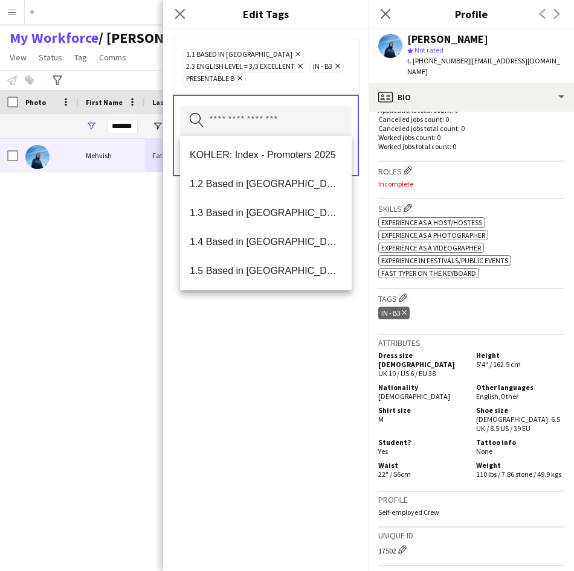
click at [312, 83] on div "1.1 Based in [GEOGRAPHIC_DATA] Remove 2.3 English Level = 3/3 Excellent Remove …" at bounding box center [265, 66] width 167 height 36
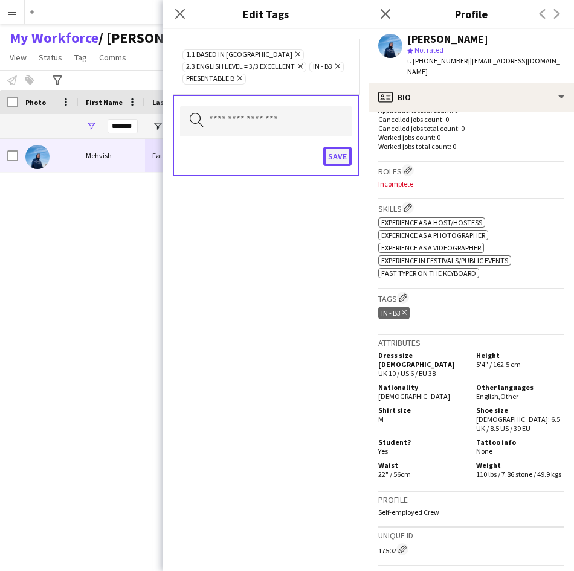
click at [336, 162] on button "Save" at bounding box center [337, 156] width 28 height 19
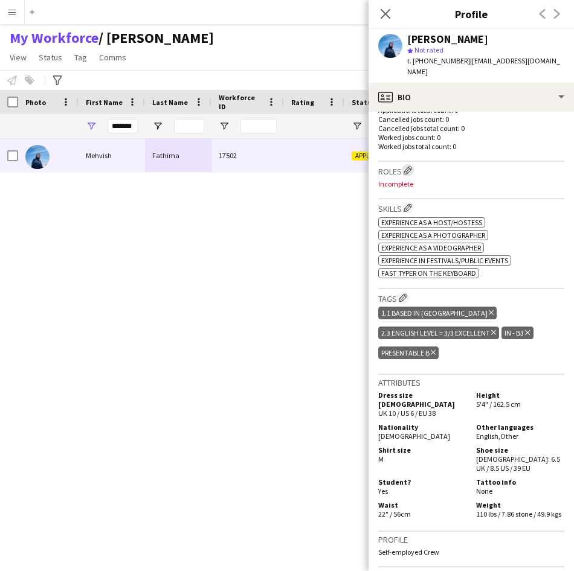
click at [406, 166] on app-icon "Edit crew company roles" at bounding box center [407, 170] width 8 height 8
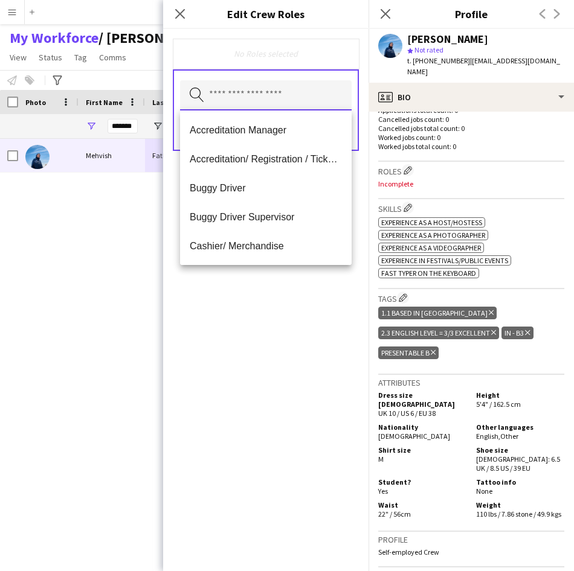
click at [292, 104] on input "text" at bounding box center [266, 95] width 172 height 30
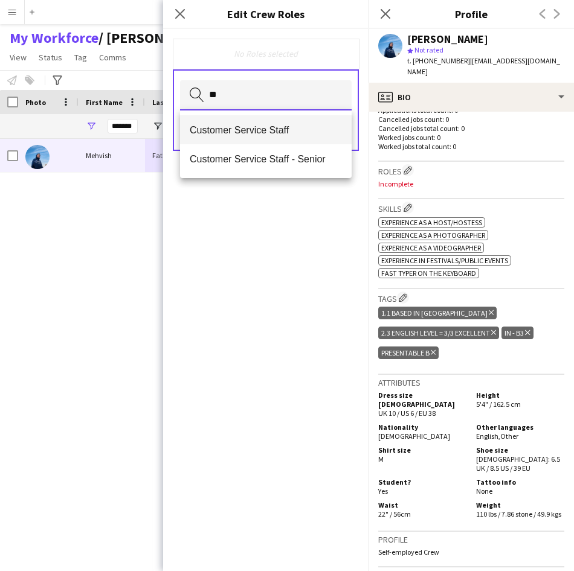
type input "**"
click at [287, 126] on span "Customer Service Staff" at bounding box center [266, 129] width 152 height 11
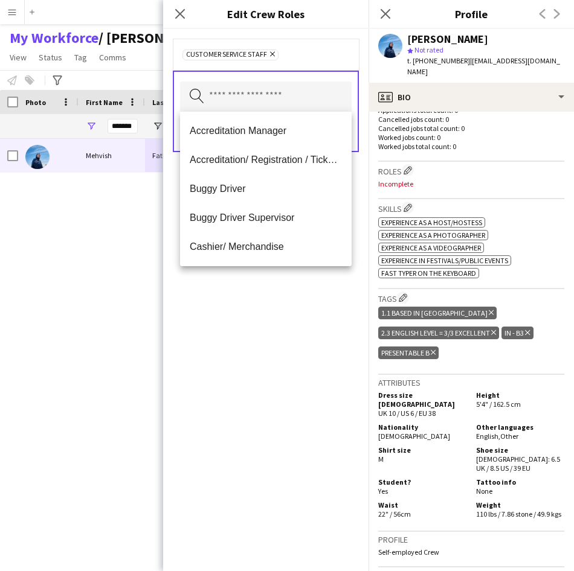
click at [316, 60] on div "Customer Service Staff Remove" at bounding box center [266, 54] width 186 height 31
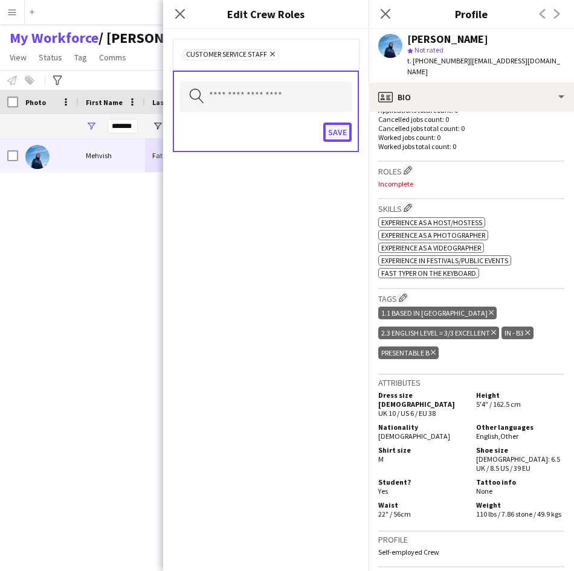
click at [332, 135] on button "Save" at bounding box center [337, 132] width 28 height 19
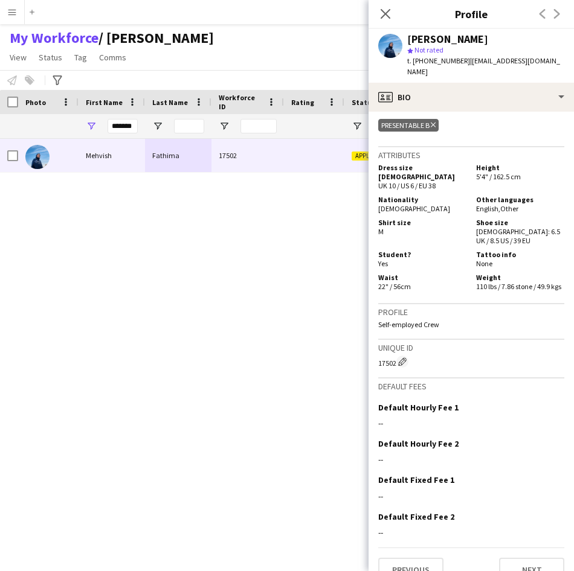
scroll to position [566, 0]
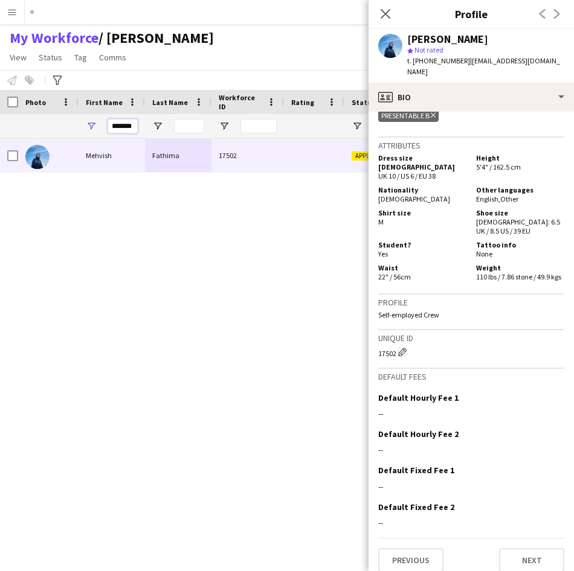
click at [122, 127] on input "*******" at bounding box center [122, 126] width 30 height 14
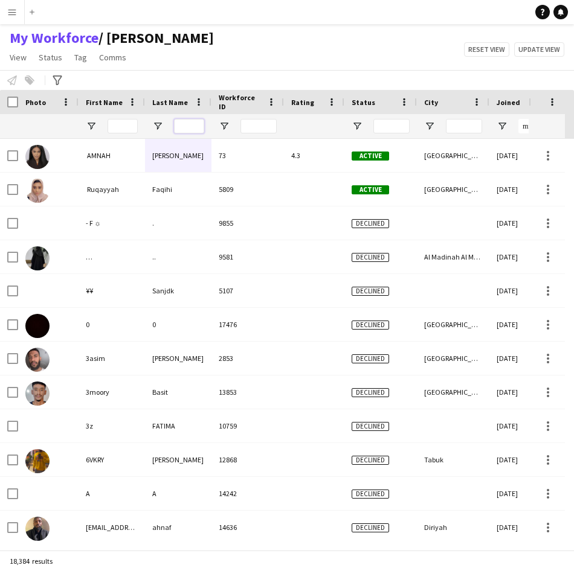
click at [184, 128] on input "Last Name Filter Input" at bounding box center [189, 126] width 30 height 14
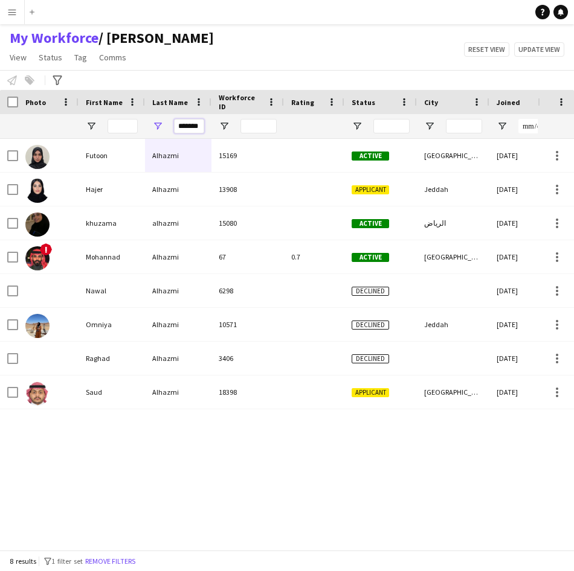
type input "*******"
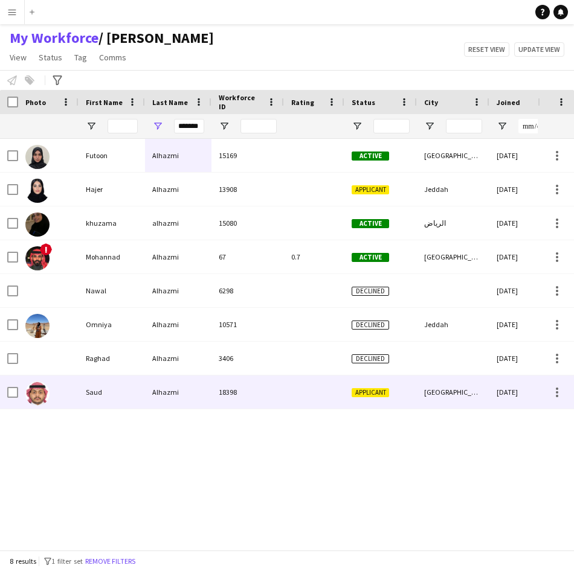
click at [138, 392] on div "Saud" at bounding box center [112, 392] width 66 height 33
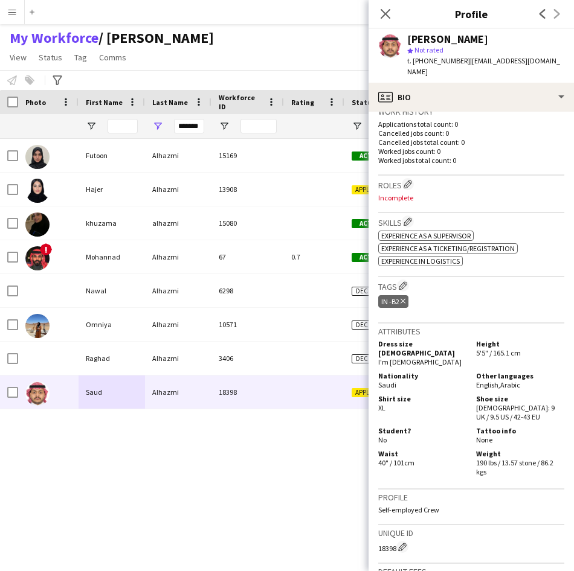
scroll to position [490, 0]
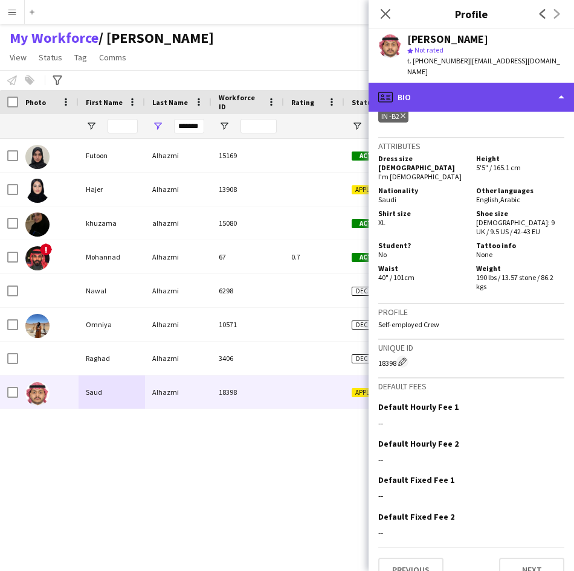
click at [532, 90] on div "profile Bio" at bounding box center [470, 97] width 205 height 29
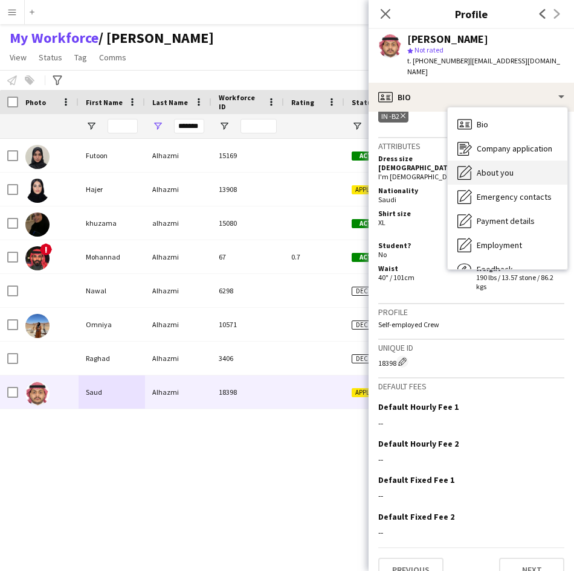
click at [511, 167] on span "About you" at bounding box center [494, 172] width 37 height 11
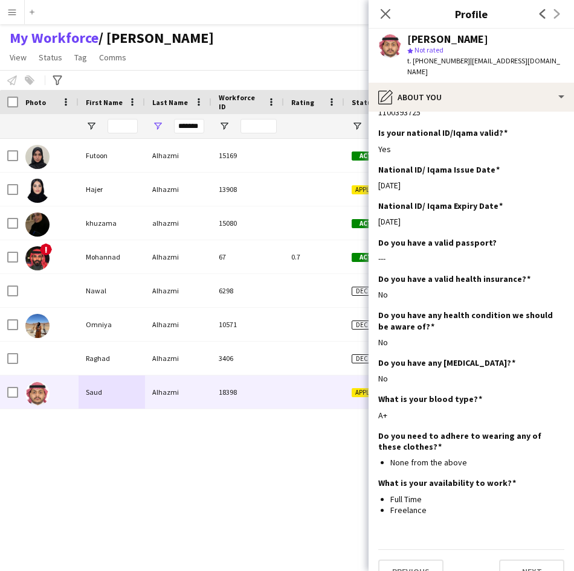
scroll to position [478, 0]
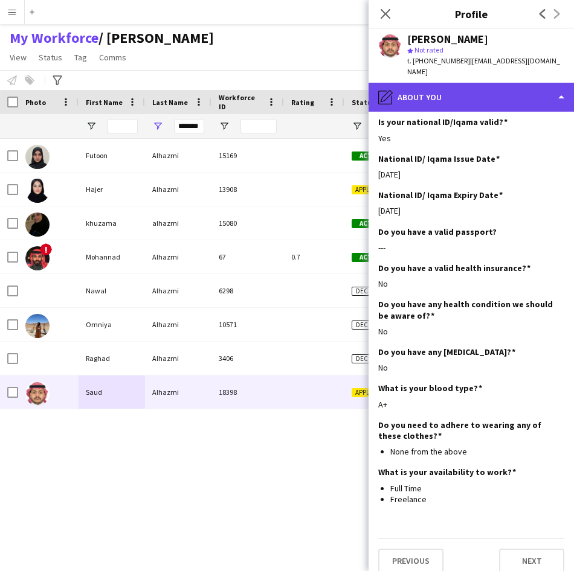
click at [468, 85] on div "pencil4 About you" at bounding box center [470, 97] width 205 height 29
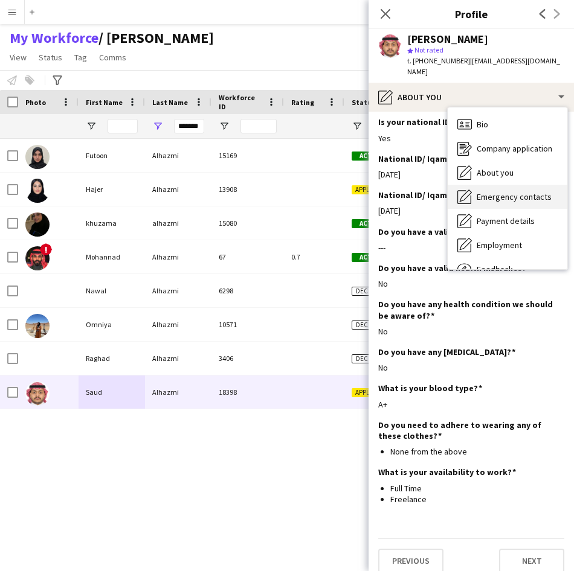
click at [495, 191] on span "Emergency contacts" at bounding box center [513, 196] width 75 height 11
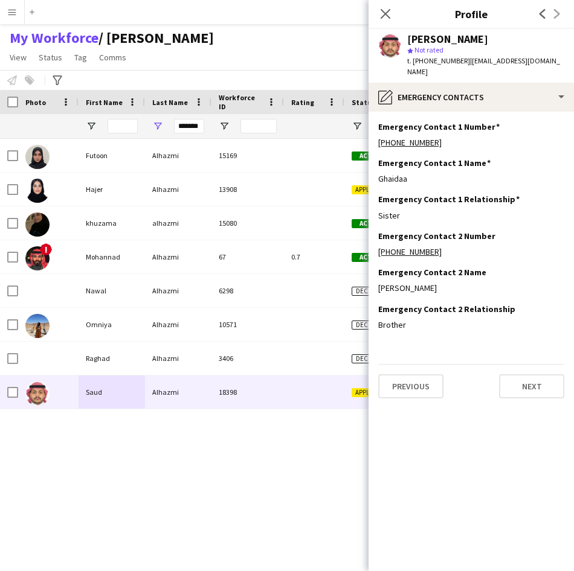
scroll to position [0, 0]
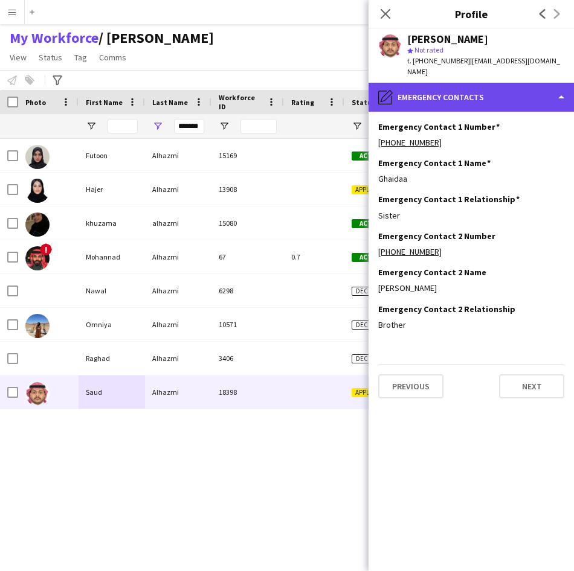
click at [471, 95] on div "pencil4 Emergency contacts" at bounding box center [470, 97] width 205 height 29
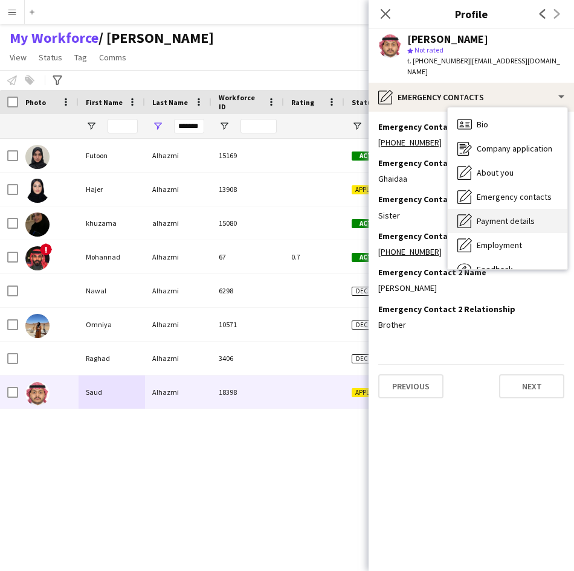
click at [510, 216] on span "Payment details" at bounding box center [505, 221] width 58 height 11
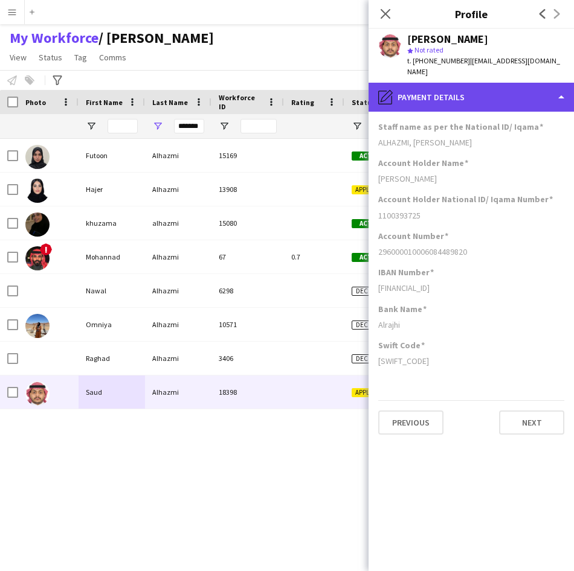
click at [515, 88] on div "pencil4 Payment details" at bounding box center [470, 97] width 205 height 29
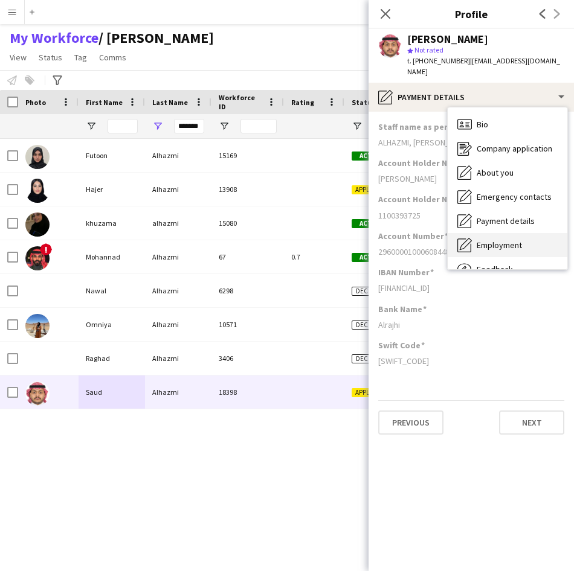
click at [501, 240] on span "Employment" at bounding box center [498, 245] width 45 height 11
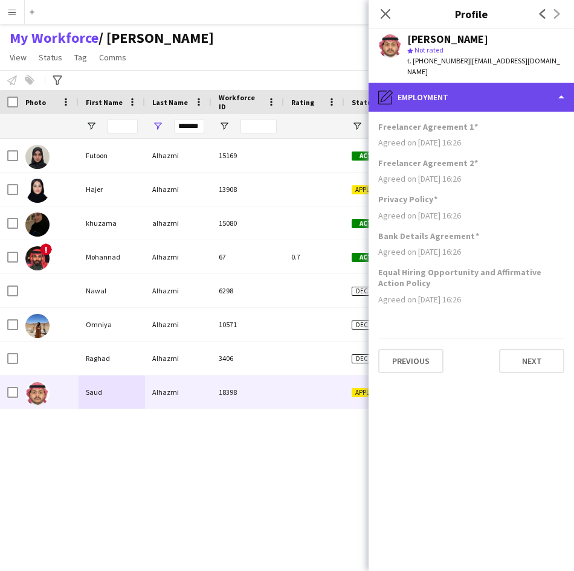
click at [515, 88] on div "pencil4 Employment" at bounding box center [470, 97] width 205 height 29
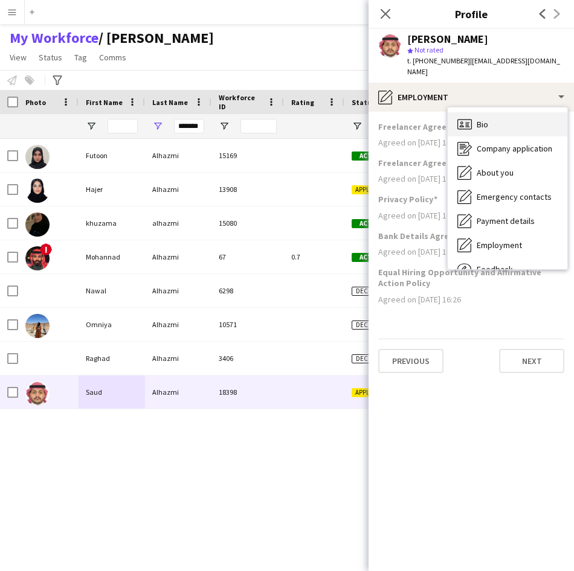
click at [513, 115] on div "Bio Bio" at bounding box center [508, 124] width 120 height 24
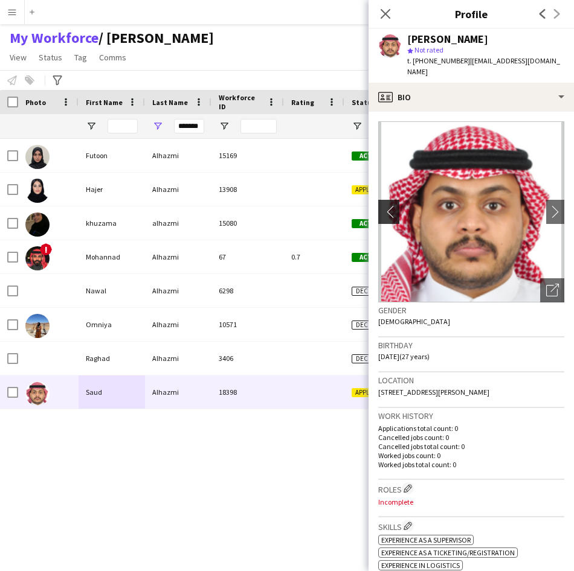
click at [385, 205] on app-icon "chevron-left" at bounding box center [387, 211] width 19 height 13
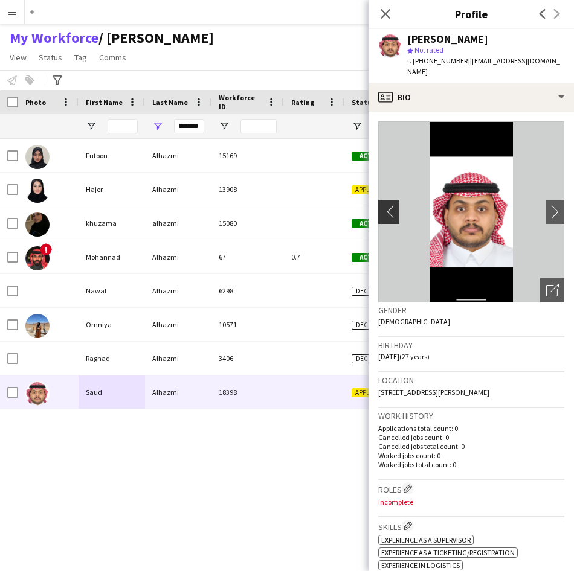
click at [385, 205] on app-icon "chevron-left" at bounding box center [387, 211] width 19 height 13
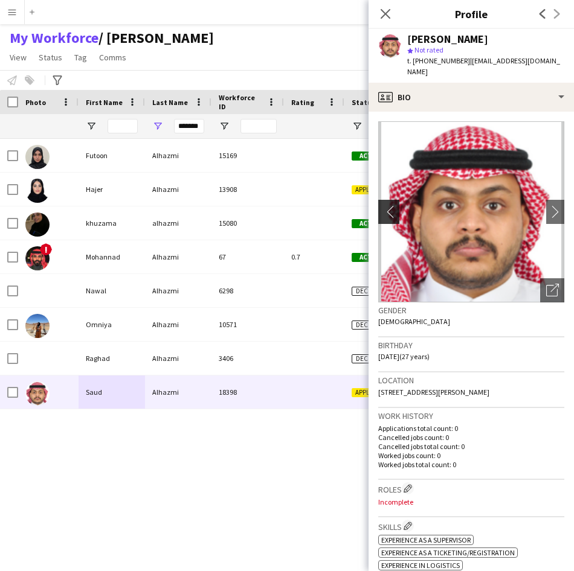
click at [394, 210] on button "chevron-left" at bounding box center [387, 212] width 24 height 24
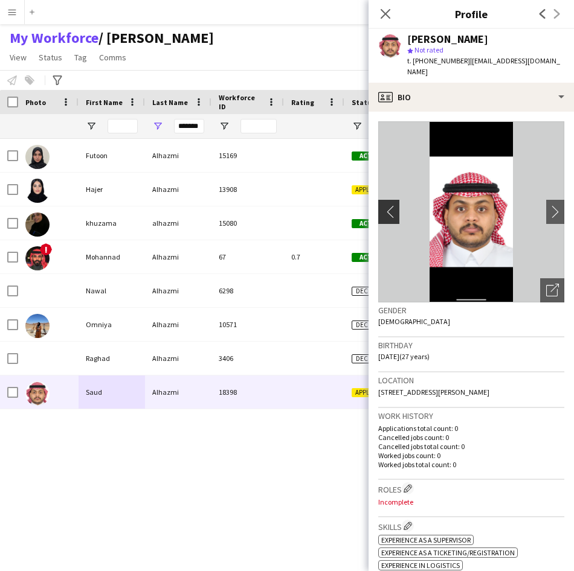
click at [396, 206] on app-icon "chevron-left" at bounding box center [387, 211] width 19 height 13
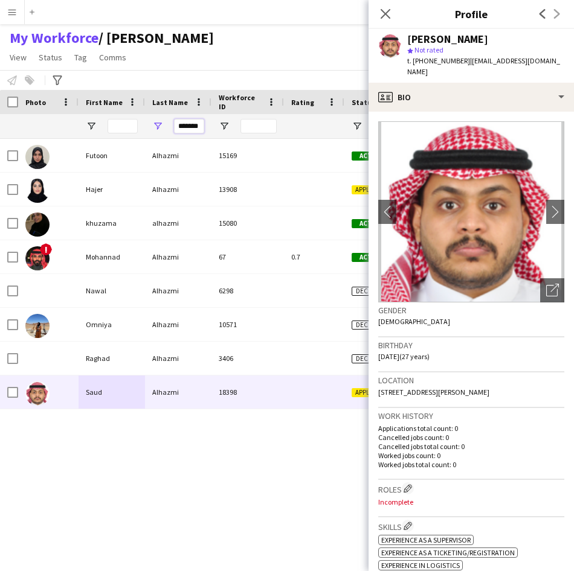
click at [200, 124] on input "*******" at bounding box center [189, 126] width 30 height 14
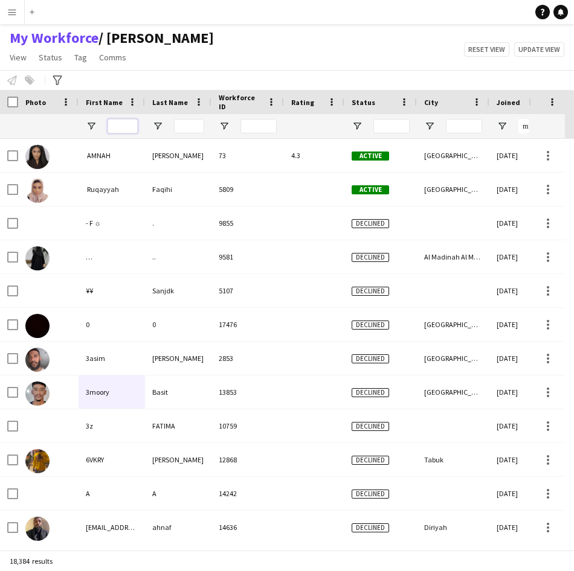
click at [117, 126] on input "First Name Filter Input" at bounding box center [122, 126] width 30 height 14
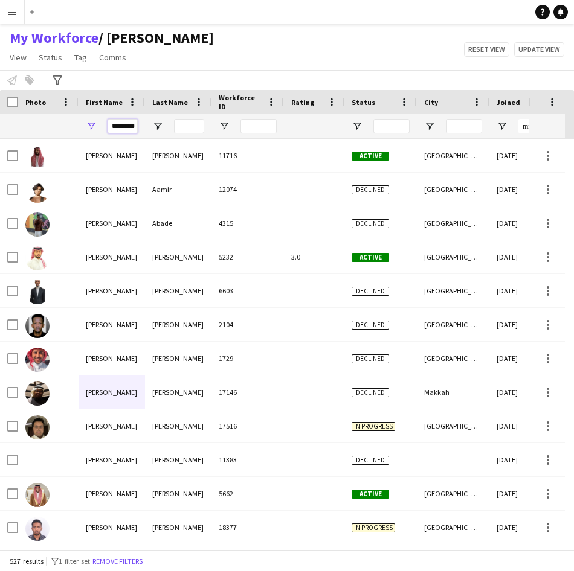
type input "********"
click at [191, 124] on input "Last Name Filter Input" at bounding box center [189, 126] width 30 height 14
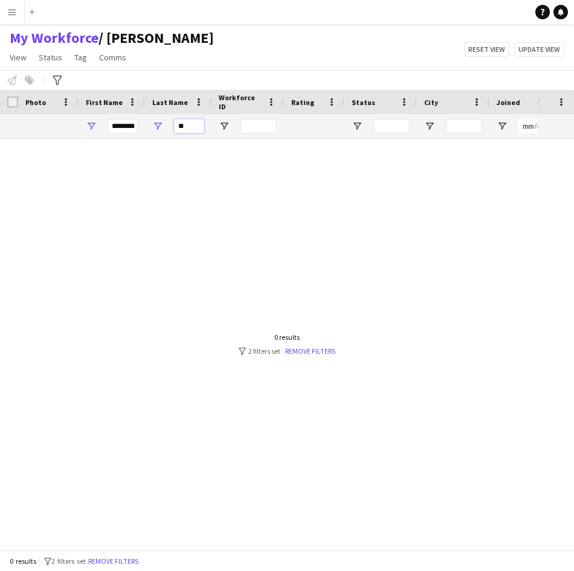
type input "*"
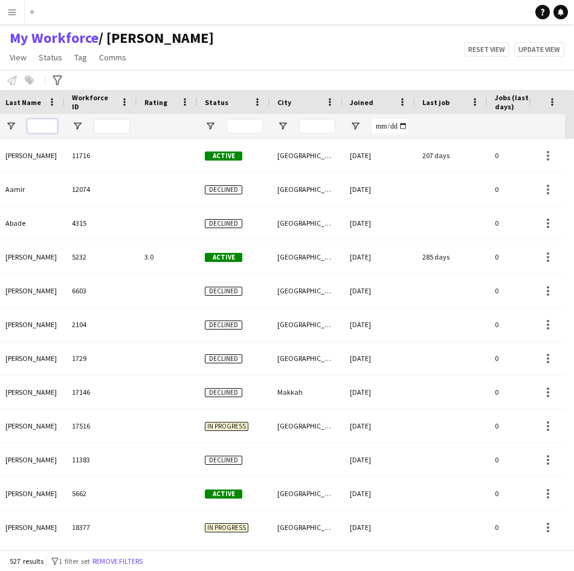
scroll to position [0, 62]
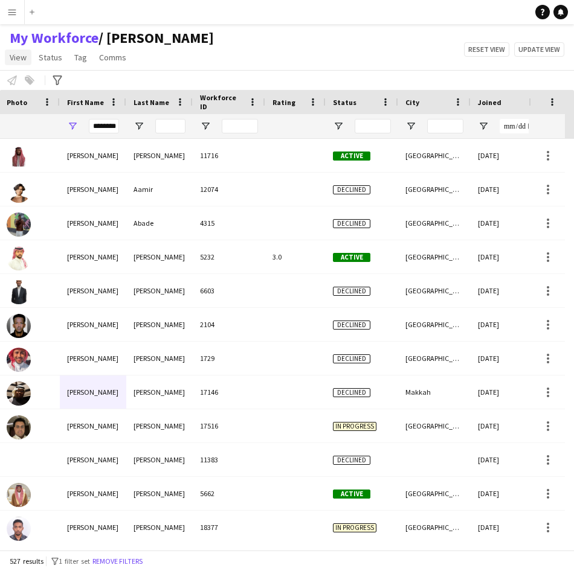
click at [21, 59] on span "View" at bounding box center [18, 57] width 17 height 11
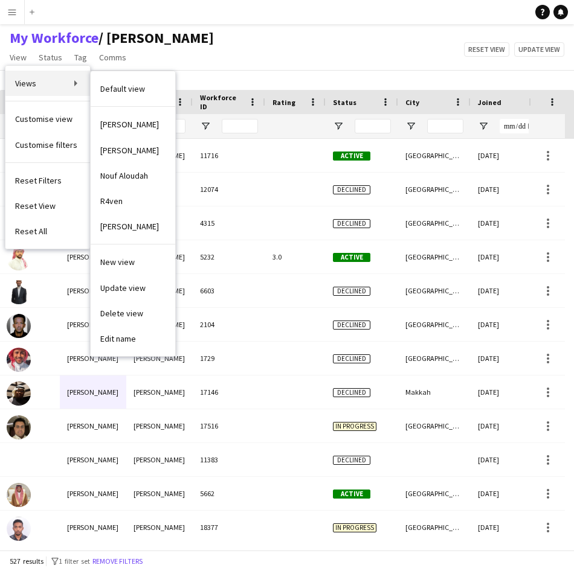
click at [50, 91] on link "Views" at bounding box center [47, 83] width 85 height 25
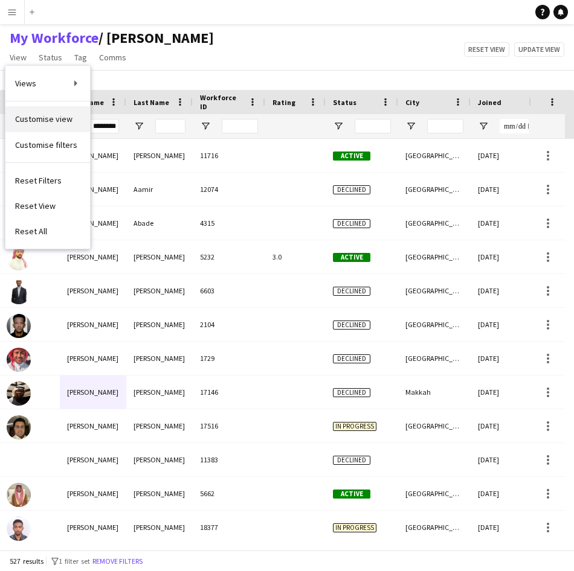
click at [69, 118] on span "Customise view" at bounding box center [43, 119] width 57 height 11
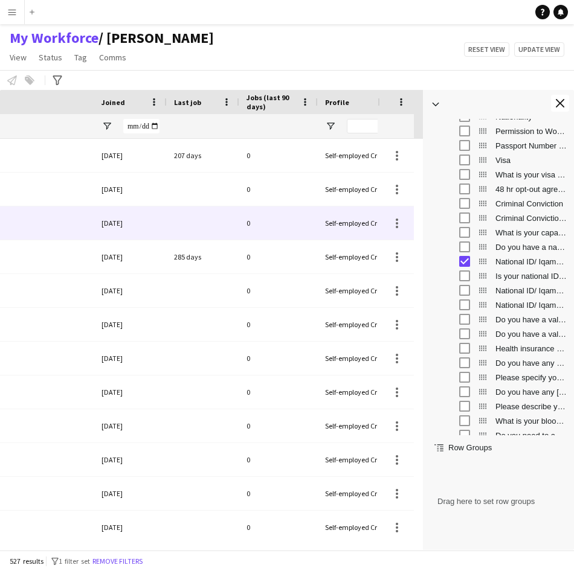
scroll to position [0, 647]
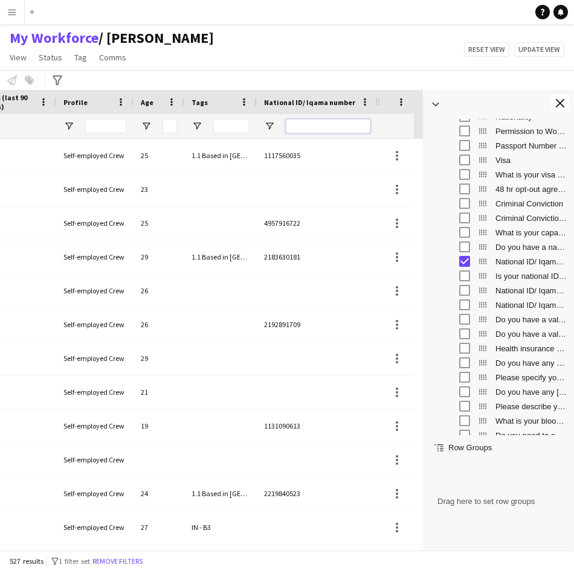
click at [327, 121] on input "National ID/ Iqama number Filter Input" at bounding box center [328, 126] width 85 height 14
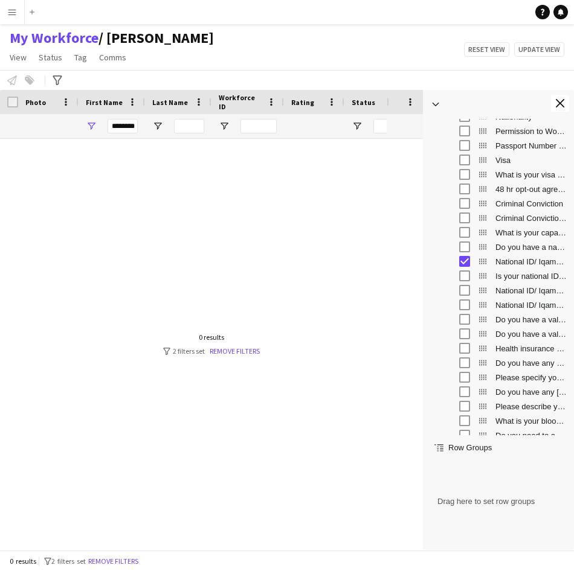
type input "**********"
click at [129, 127] on input "********" at bounding box center [122, 126] width 30 height 14
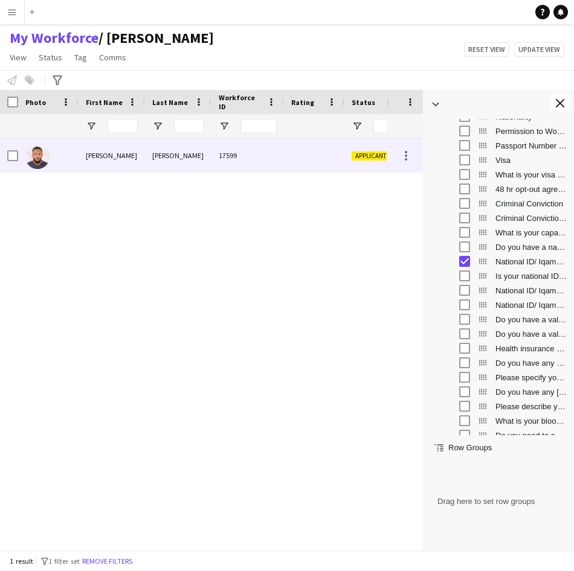
click at [162, 162] on div "[PERSON_NAME]" at bounding box center [178, 155] width 66 height 33
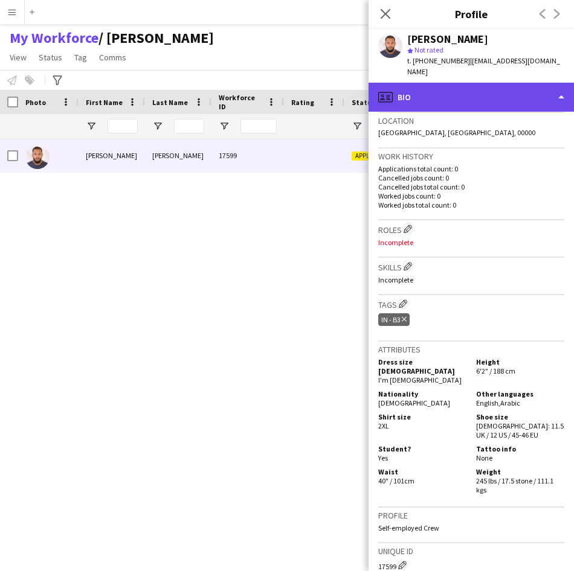
click at [440, 93] on div "profile Bio" at bounding box center [470, 97] width 205 height 29
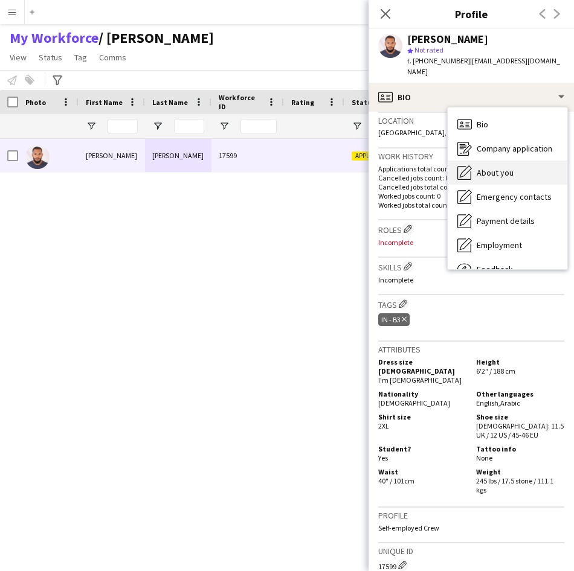
click at [496, 167] on span "About you" at bounding box center [494, 172] width 37 height 11
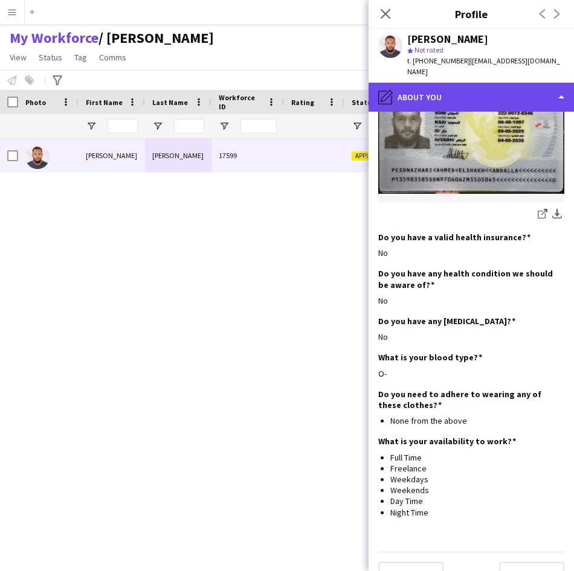
click at [500, 83] on div "pencil4 About you" at bounding box center [470, 97] width 205 height 29
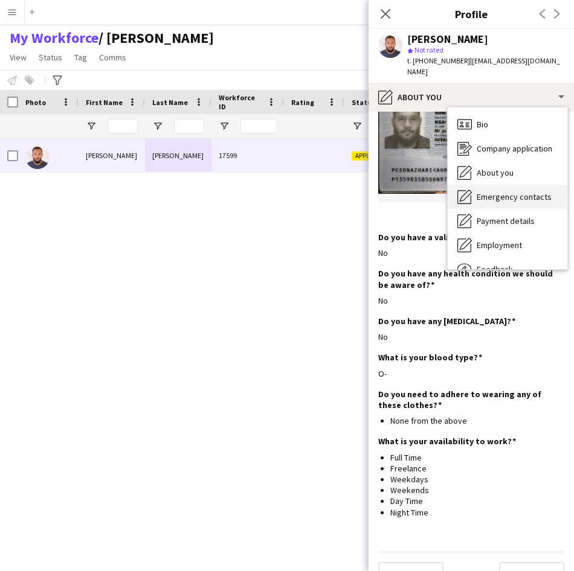
click at [496, 191] on span "Emergency contacts" at bounding box center [513, 196] width 75 height 11
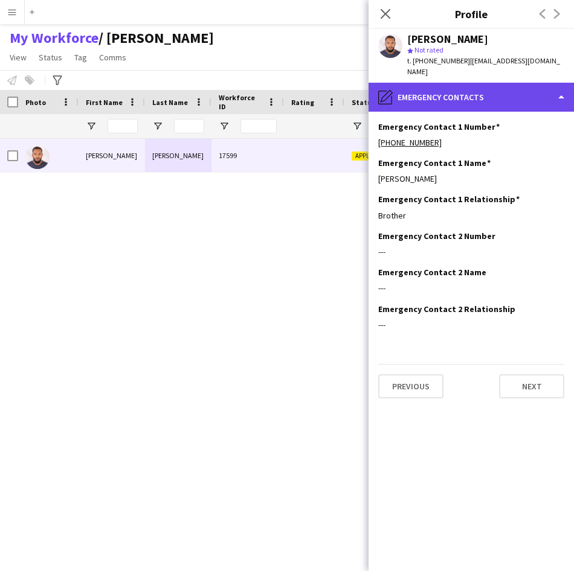
click at [468, 92] on div "pencil4 Emergency contacts" at bounding box center [470, 97] width 205 height 29
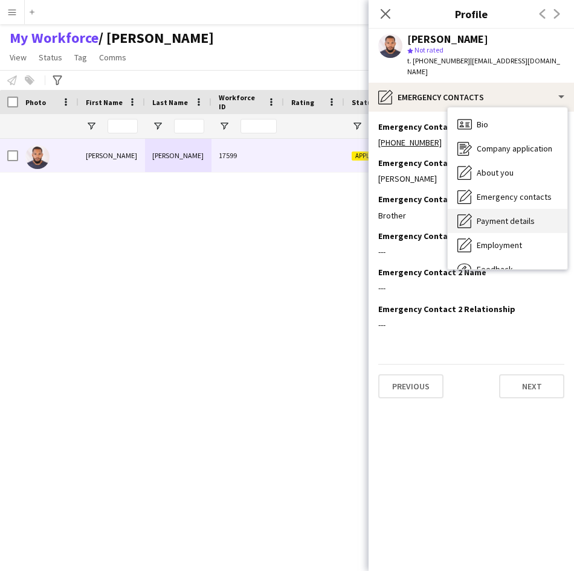
click at [496, 216] on span "Payment details" at bounding box center [505, 221] width 58 height 11
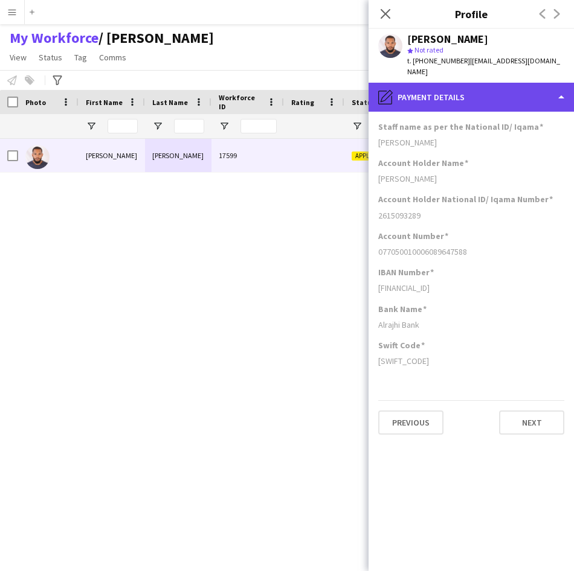
click at [482, 89] on div "pencil4 Payment details" at bounding box center [470, 97] width 205 height 29
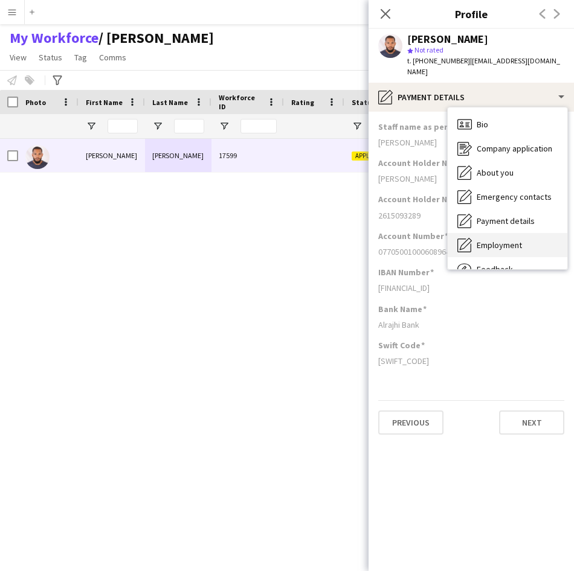
click at [486, 233] on div "Employment Employment" at bounding box center [508, 245] width 120 height 24
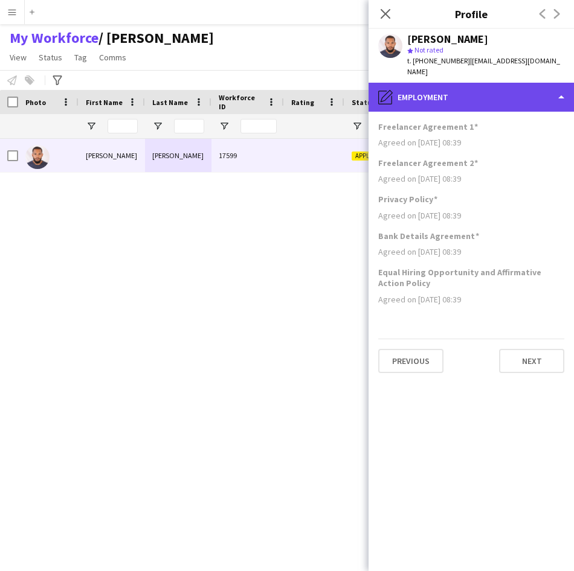
click at [513, 94] on div "pencil4 Employment" at bounding box center [470, 97] width 205 height 29
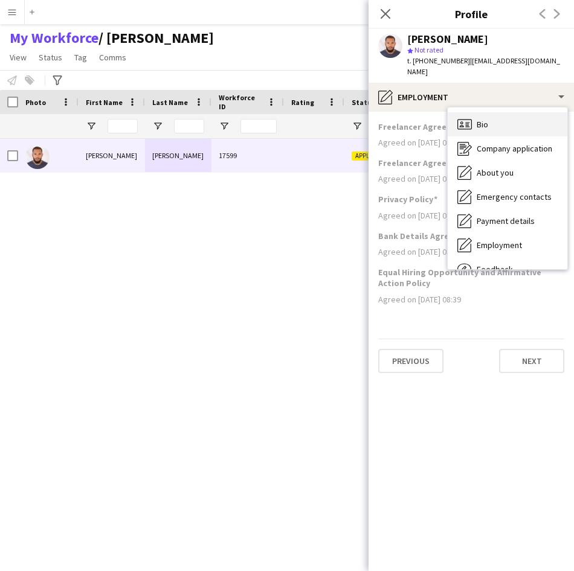
click at [509, 120] on div "Bio Bio" at bounding box center [508, 124] width 120 height 24
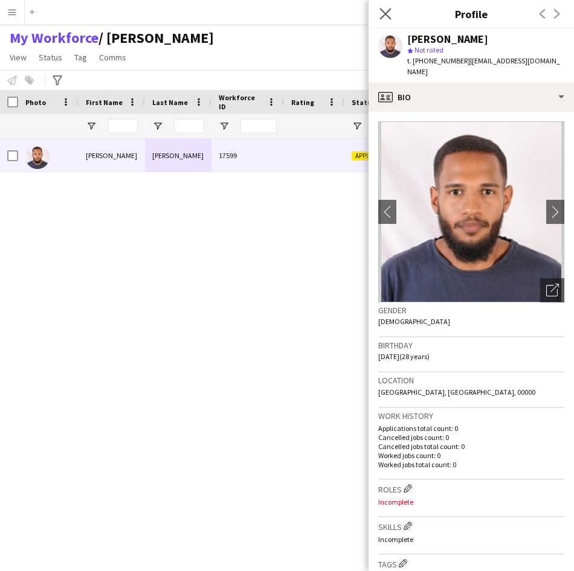
click at [392, 18] on app-icon "Close pop-in" at bounding box center [386, 14] width 18 height 18
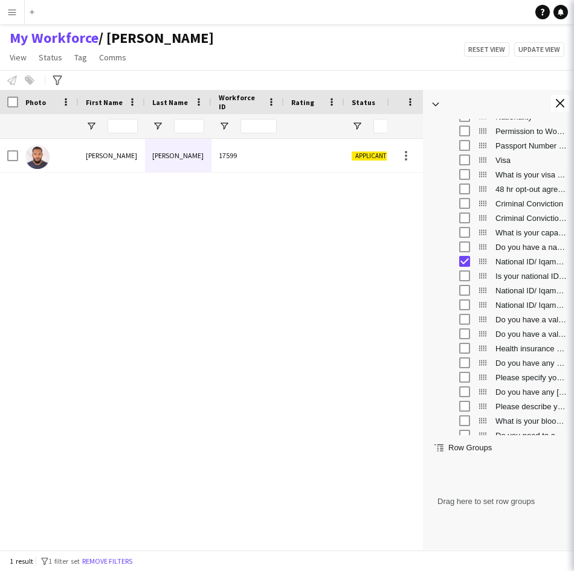
click at [383, 10] on body "Menu Boards Boards Boards All jobs Status Workforce Workforce My Workforce Recr…" at bounding box center [287, 285] width 574 height 571
click at [554, 107] on button "Close tool panel" at bounding box center [560, 103] width 18 height 17
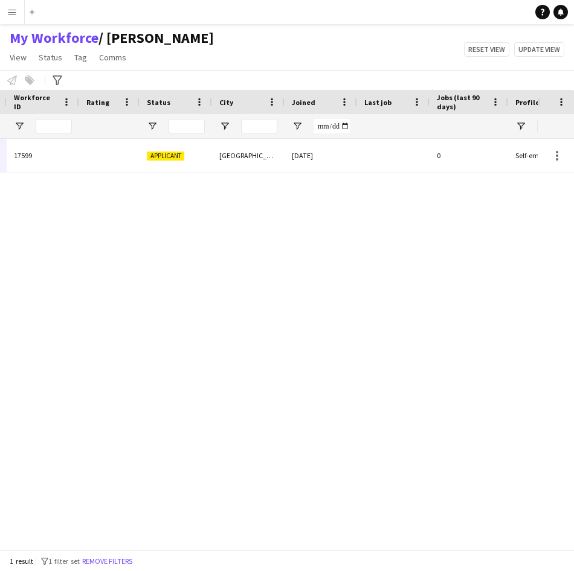
scroll to position [0, 301]
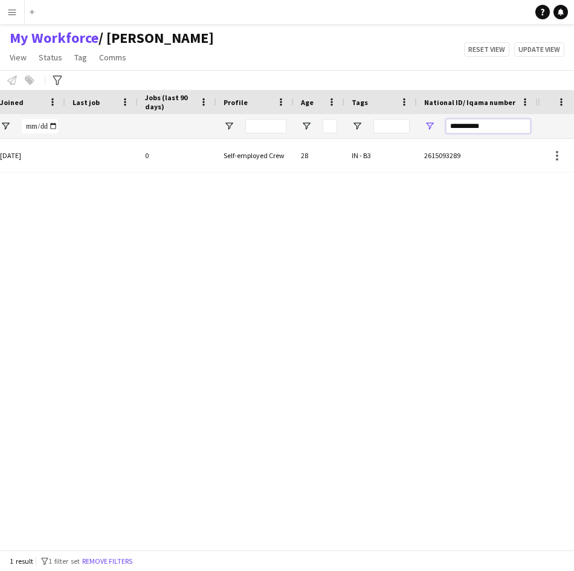
click at [481, 128] on input "**********" at bounding box center [488, 126] width 85 height 14
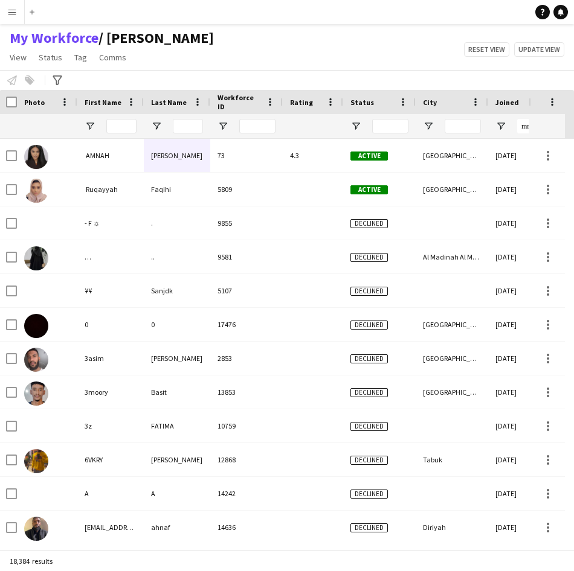
scroll to position [0, 0]
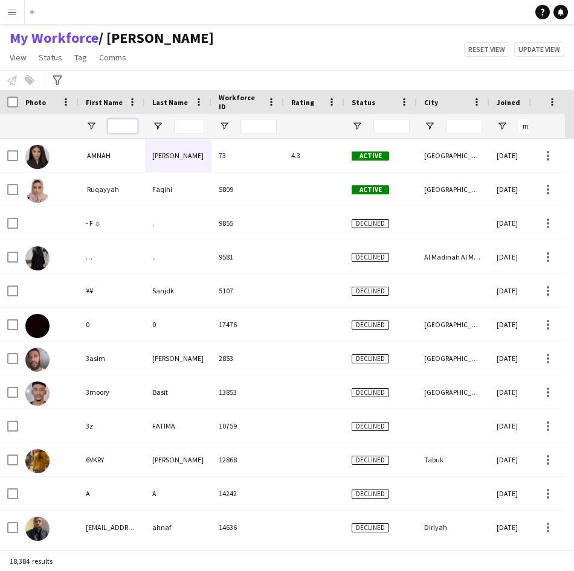
click at [134, 126] on input "First Name Filter Input" at bounding box center [122, 126] width 30 height 14
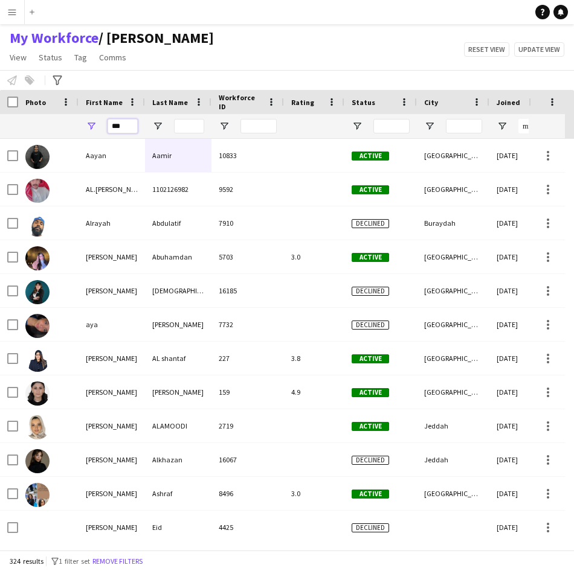
type input "***"
click at [191, 130] on input "Last Name Filter Input" at bounding box center [189, 126] width 30 height 14
type input "*"
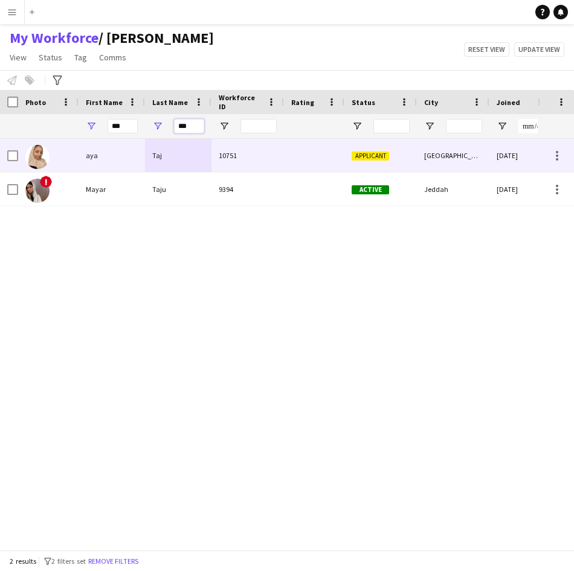
type input "***"
click at [208, 161] on div "Taj" at bounding box center [178, 155] width 66 height 33
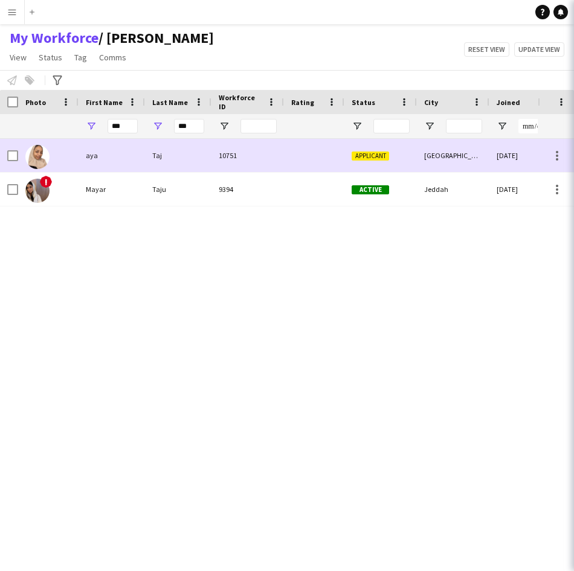
click at [162, 161] on div "Taj" at bounding box center [178, 155] width 66 height 33
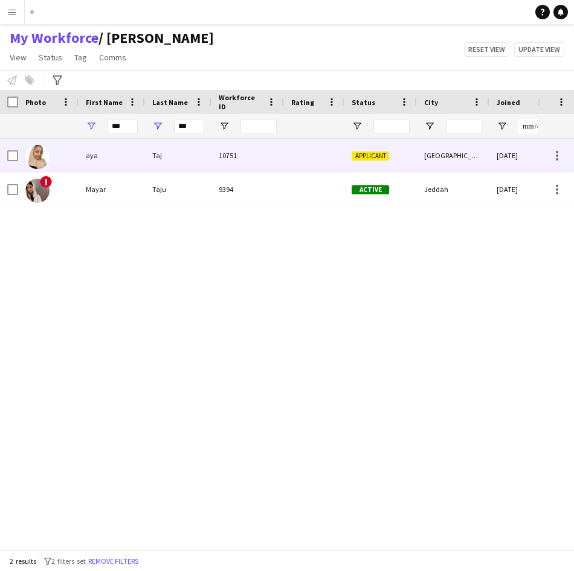
click at [179, 165] on div "Taj" at bounding box center [178, 155] width 66 height 33
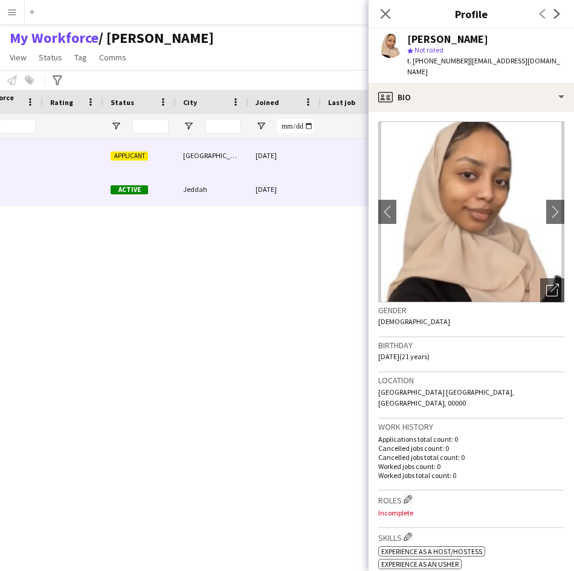
scroll to position [0, 374]
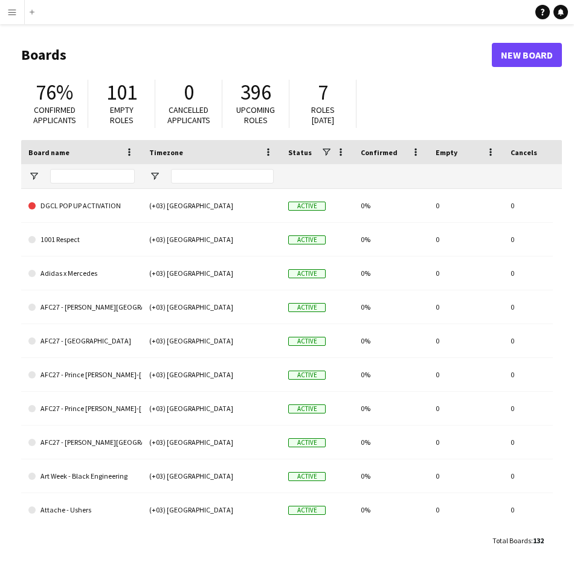
click at [15, 21] on button "Menu" at bounding box center [12, 12] width 24 height 24
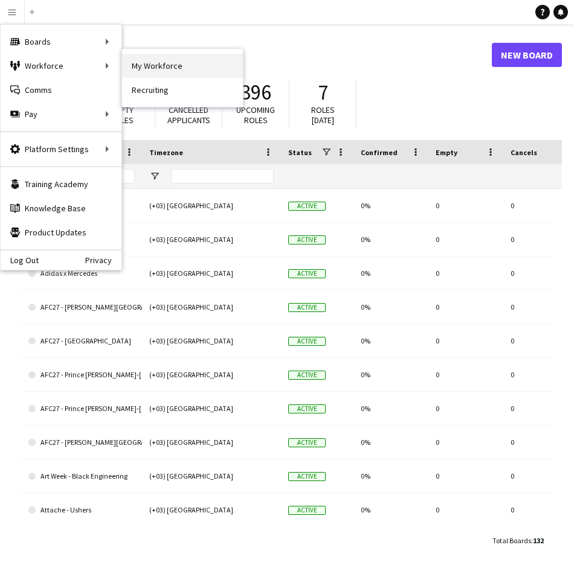
click at [176, 59] on link "My Workforce" at bounding box center [182, 66] width 121 height 24
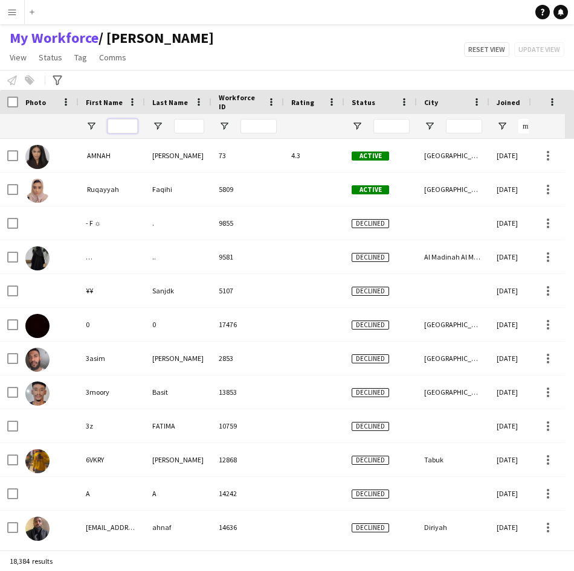
click at [131, 121] on input "First Name Filter Input" at bounding box center [122, 126] width 30 height 14
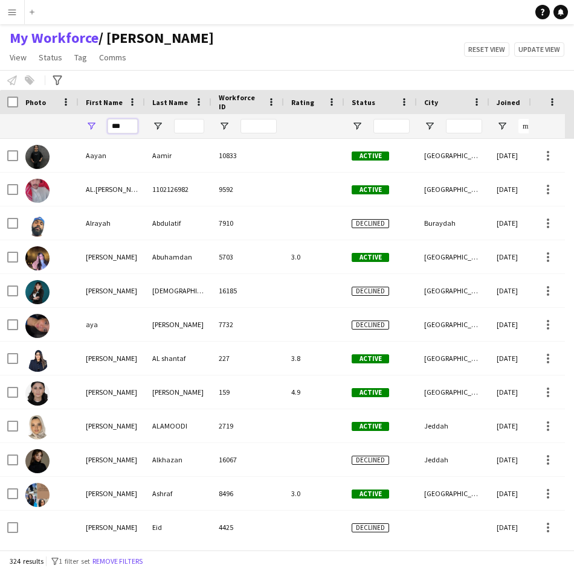
type input "***"
click at [182, 127] on input "Last Name Filter Input" at bounding box center [189, 126] width 30 height 14
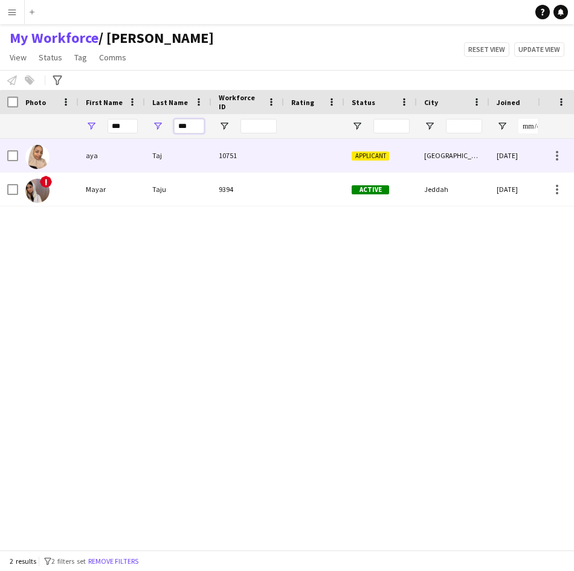
type input "***"
click at [120, 163] on div "aya" at bounding box center [112, 155] width 66 height 33
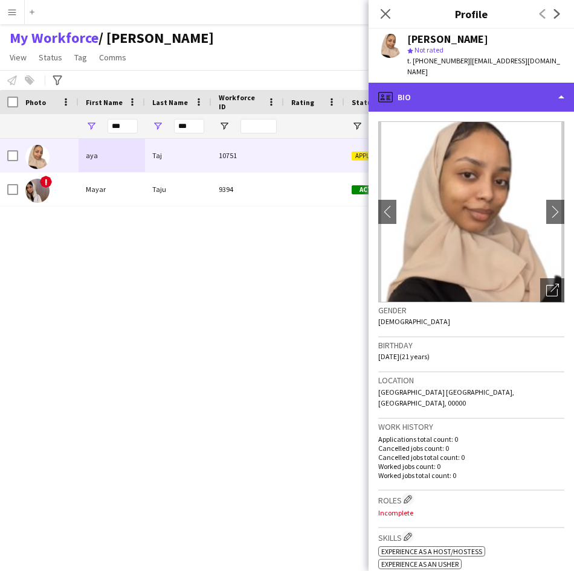
click at [467, 94] on div "profile Bio" at bounding box center [470, 97] width 205 height 29
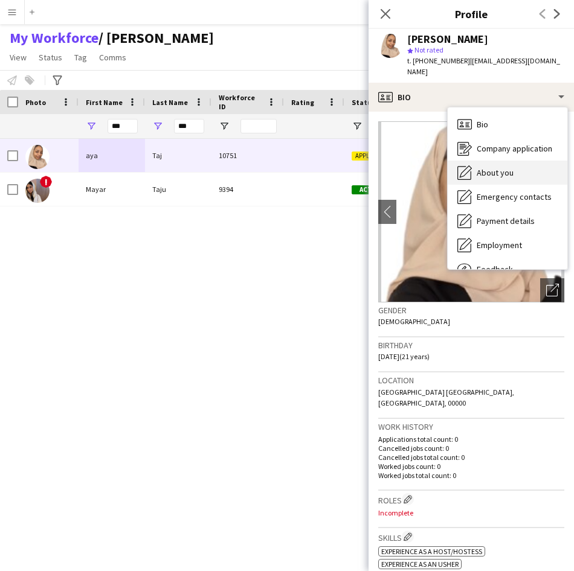
click at [499, 166] on div "About you About you" at bounding box center [508, 173] width 120 height 24
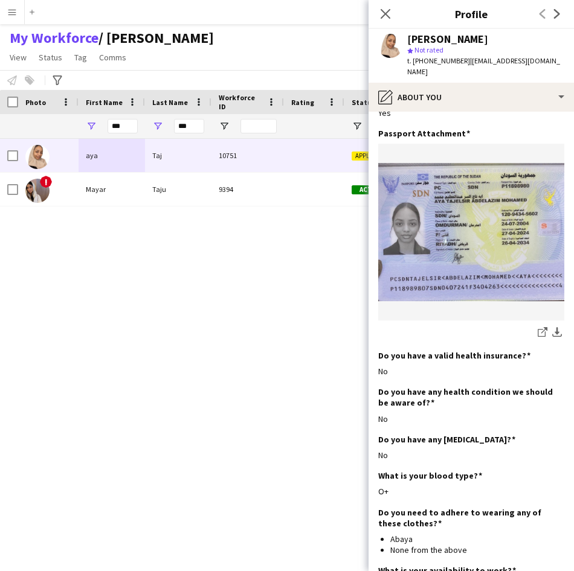
scroll to position [711, 0]
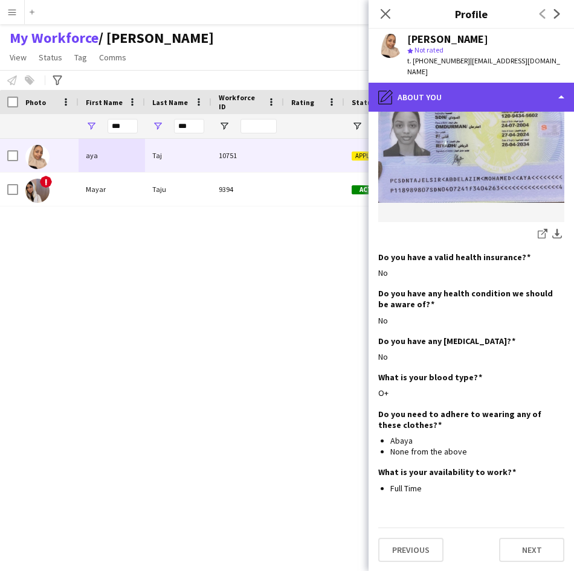
click at [488, 83] on div "pencil4 About you" at bounding box center [470, 97] width 205 height 29
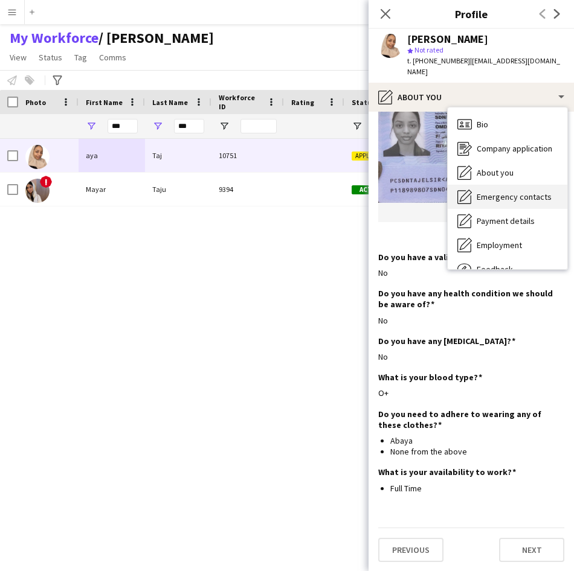
click at [508, 191] on span "Emergency contacts" at bounding box center [513, 196] width 75 height 11
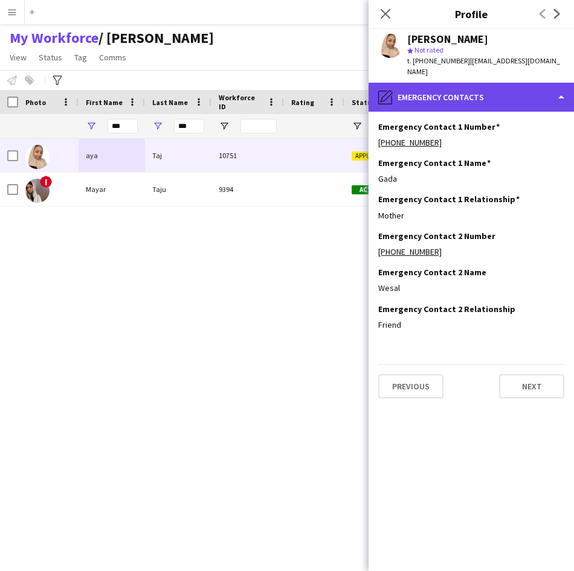
click at [522, 83] on div "pencil4 Emergency contacts" at bounding box center [470, 97] width 205 height 29
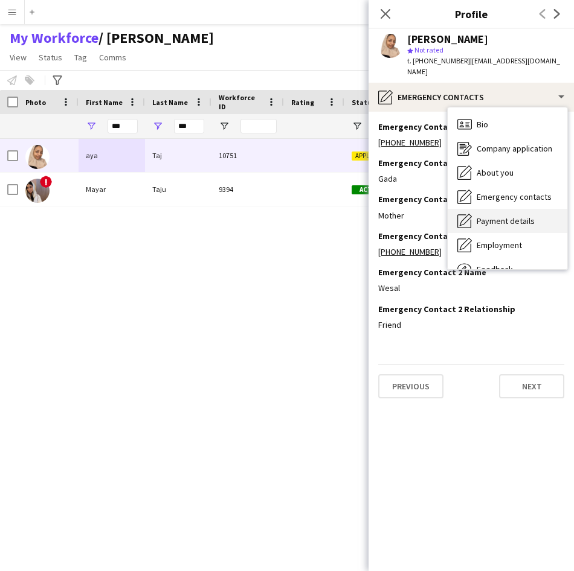
click at [509, 216] on span "Payment details" at bounding box center [505, 221] width 58 height 11
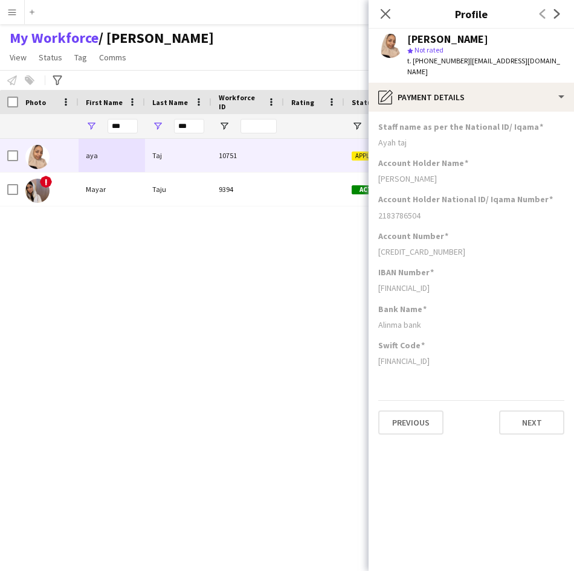
click at [505, 112] on app-section-data-types "Staff name as per the National ID/ Iqama Ayah taj Account Holder Name [PERSON_N…" at bounding box center [470, 342] width 205 height 460
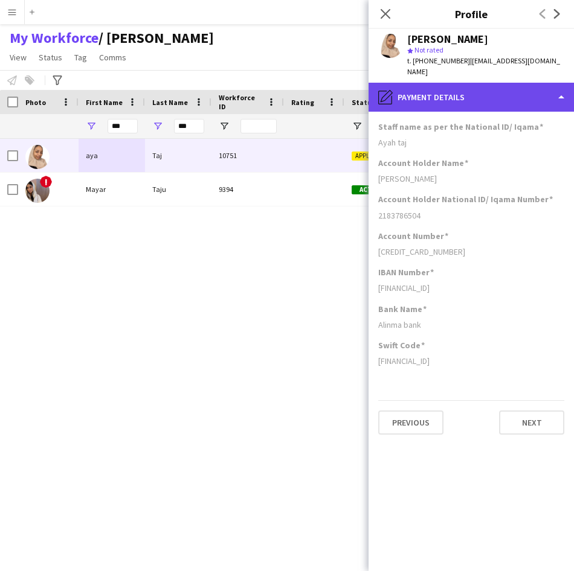
click at [506, 86] on div "pencil4 Payment details" at bounding box center [470, 97] width 205 height 29
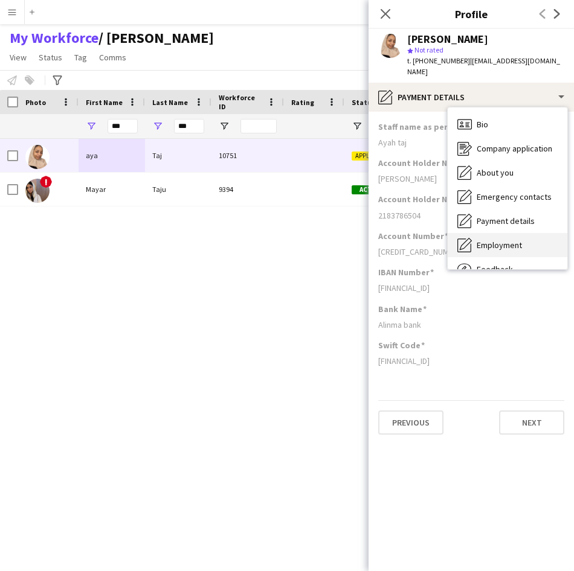
click at [504, 240] on span "Employment" at bounding box center [498, 245] width 45 height 11
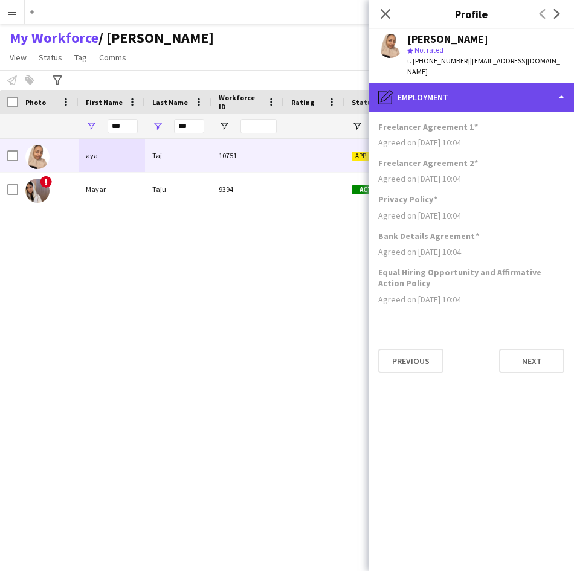
click at [522, 92] on div "pencil4 Employment" at bounding box center [470, 97] width 205 height 29
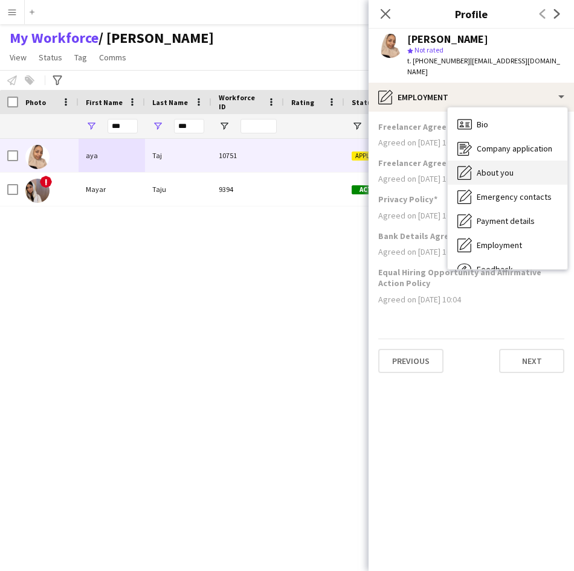
click at [499, 167] on span "About you" at bounding box center [494, 172] width 37 height 11
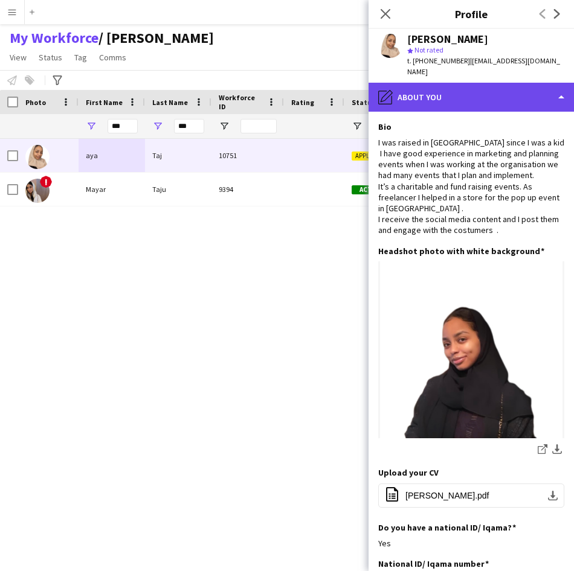
click at [516, 88] on div "pencil4 About you" at bounding box center [470, 97] width 205 height 29
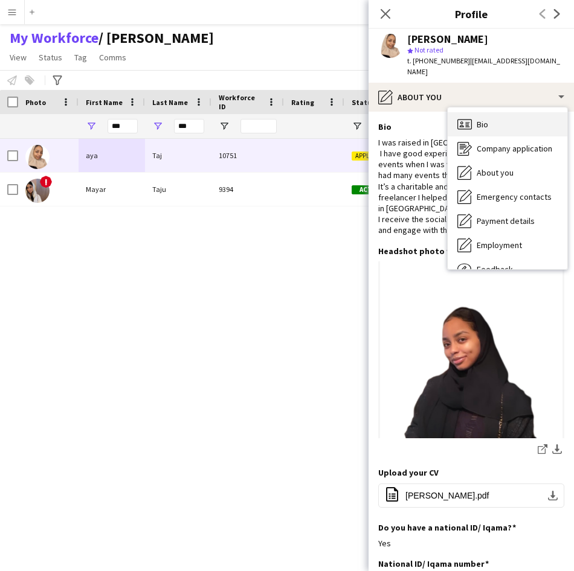
click at [505, 112] on div "Bio Bio" at bounding box center [508, 124] width 120 height 24
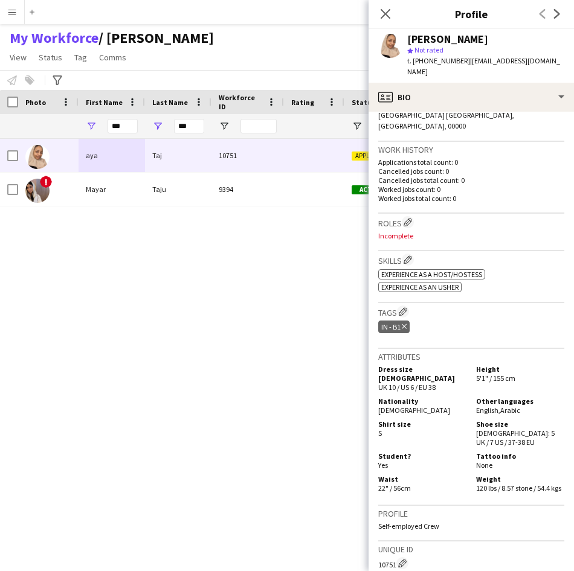
scroll to position [278, 0]
click at [408, 216] on button "Edit crew company roles" at bounding box center [408, 222] width 12 height 12
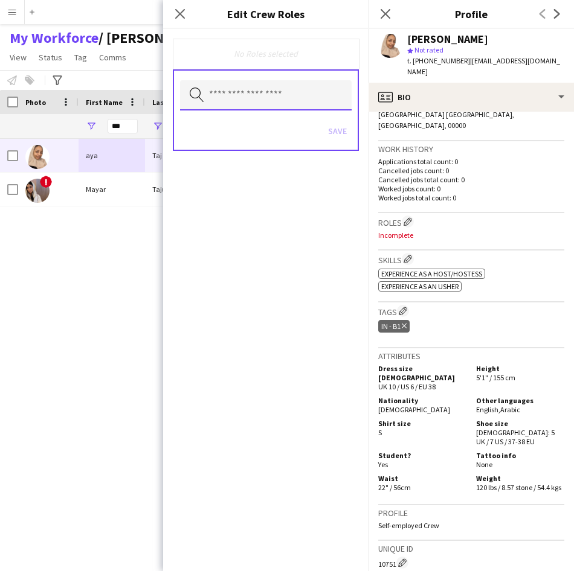
click at [280, 104] on input "text" at bounding box center [266, 95] width 172 height 30
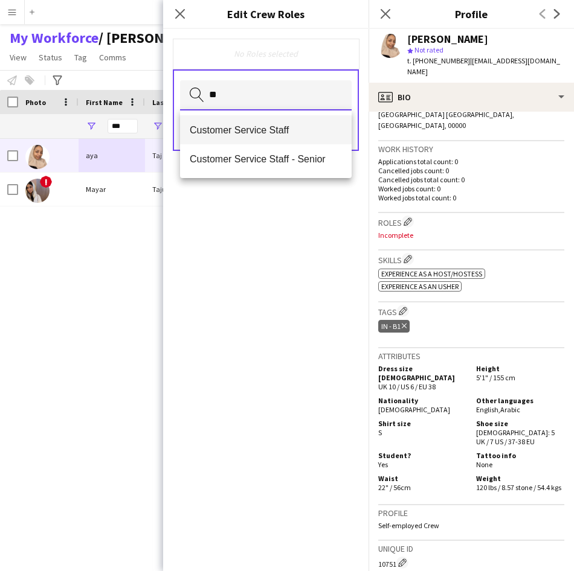
type input "**"
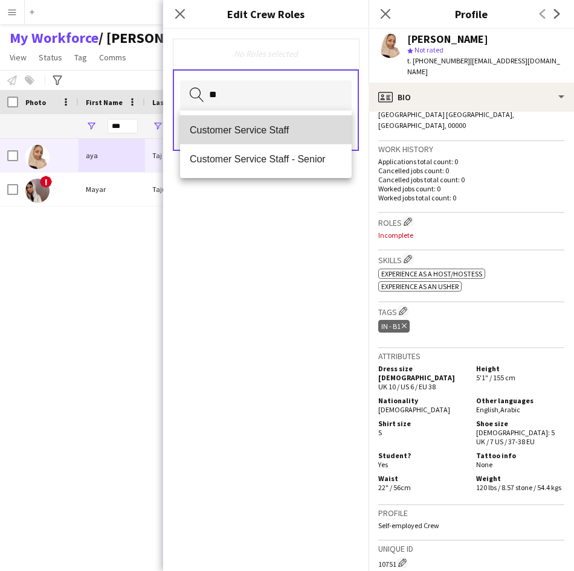
click at [275, 128] on span "Customer Service Staff" at bounding box center [266, 129] width 152 height 11
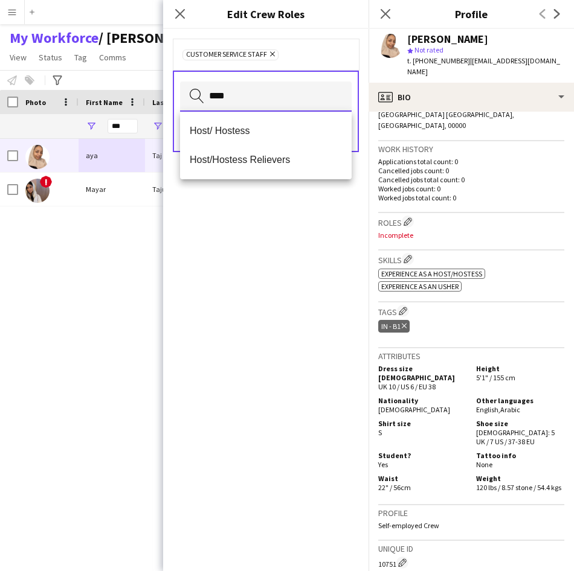
type input "****"
click at [275, 128] on span "Host/ Hostess" at bounding box center [266, 130] width 152 height 11
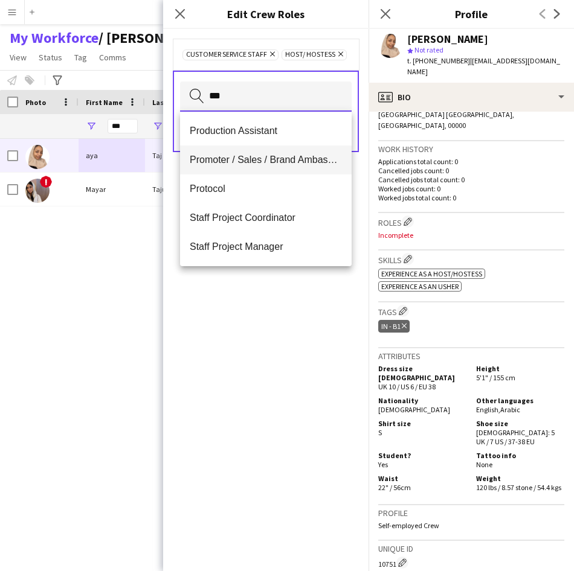
type input "***"
click at [263, 158] on span "Promoter / Sales / Brand Ambassador" at bounding box center [266, 159] width 152 height 11
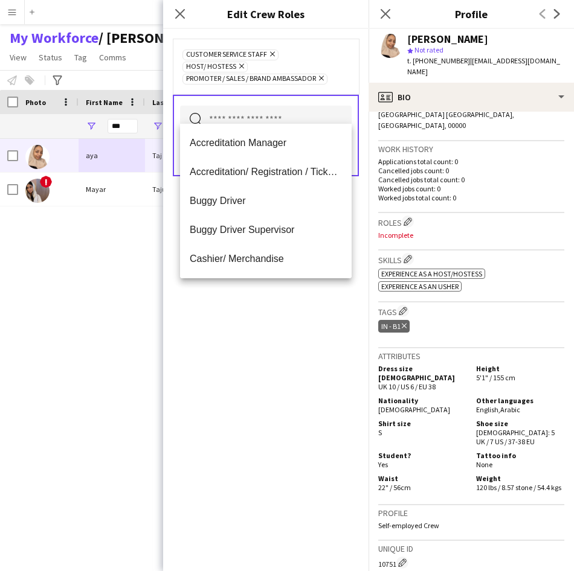
scroll to position [0, 0]
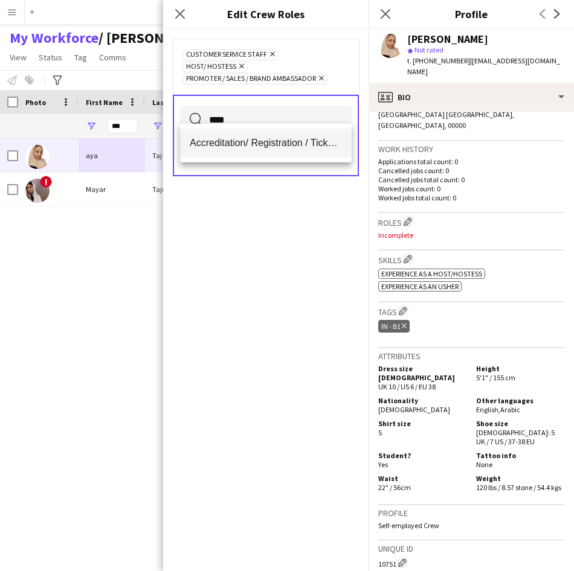
type input "****"
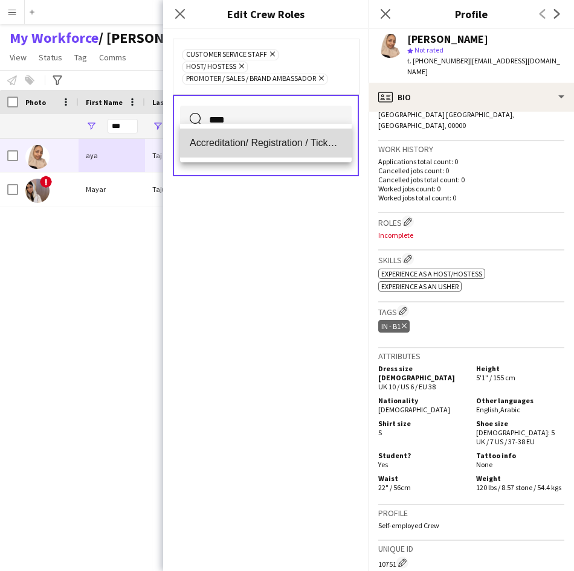
click at [284, 142] on span "Accreditation/ Registration / Ticketing" at bounding box center [266, 142] width 152 height 11
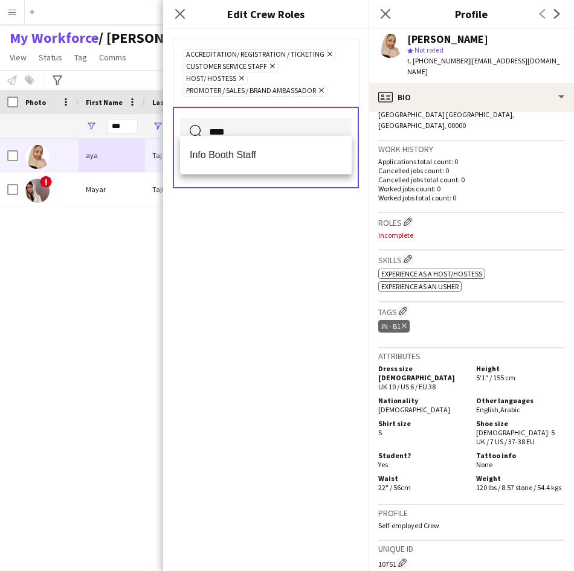
type input "****"
click at [284, 142] on mat-option "Info Booth Staff" at bounding box center [266, 155] width 172 height 29
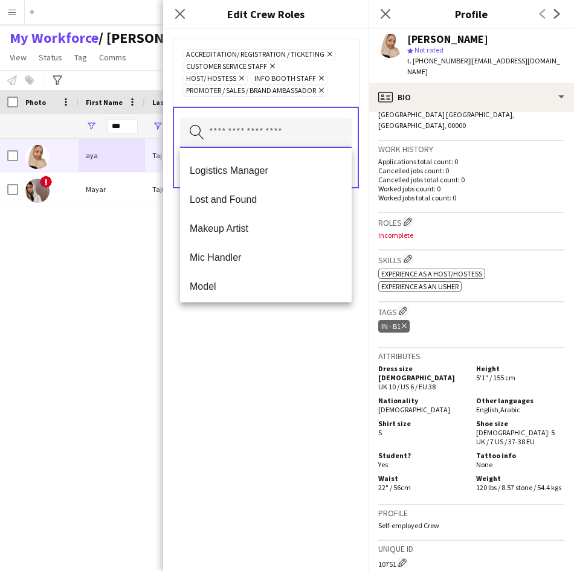
scroll to position [344, 0]
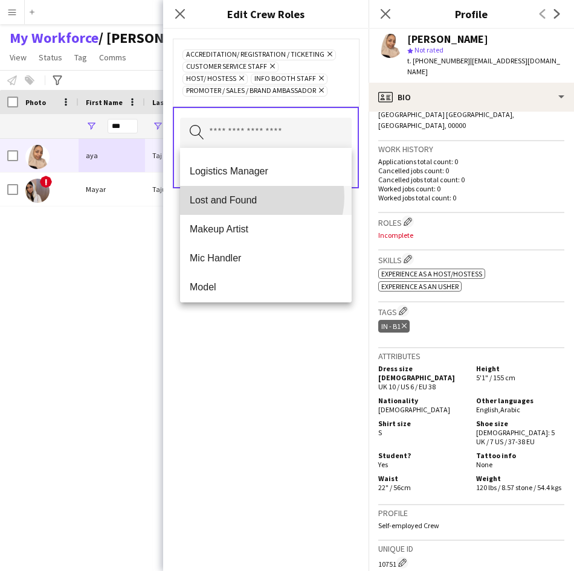
click at [257, 197] on span "Lost and Found" at bounding box center [266, 199] width 152 height 11
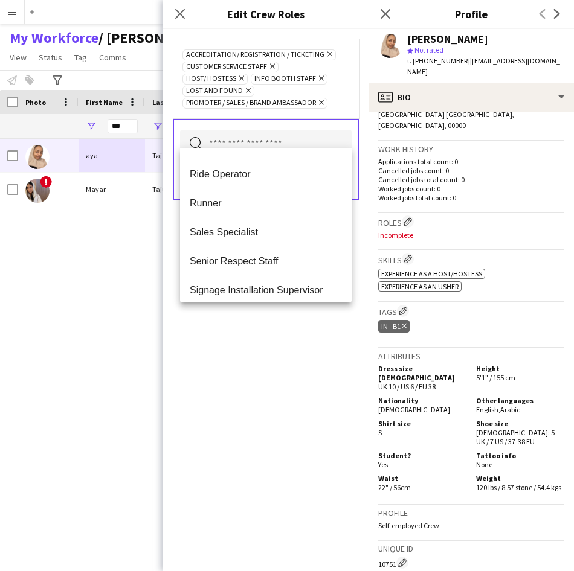
scroll to position [689, 0]
click at [260, 349] on div "Accreditation/ Registration / Ticketing Remove Customer Service Staff Remove Ho…" at bounding box center [265, 300] width 205 height 542
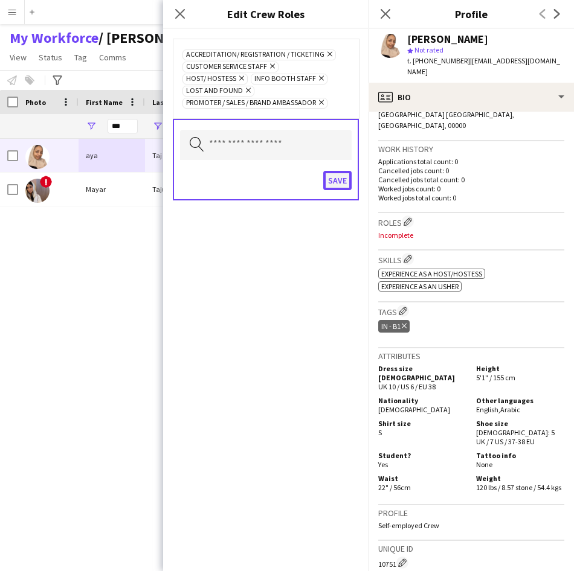
click at [333, 171] on button "Save" at bounding box center [337, 180] width 28 height 19
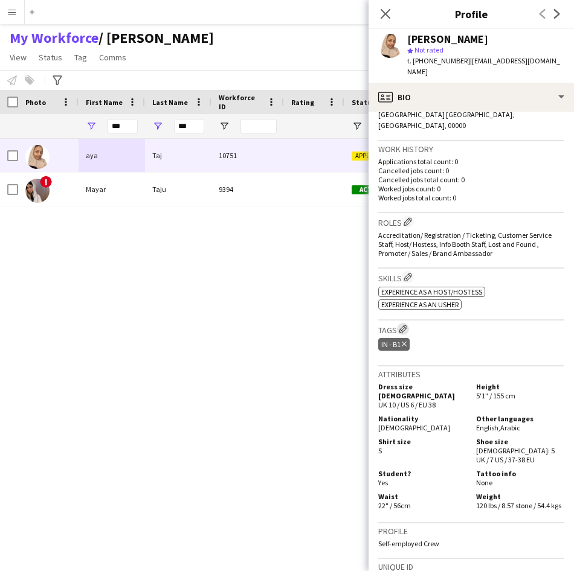
click at [407, 325] on app-icon "Edit crew company tags" at bounding box center [403, 329] width 8 height 8
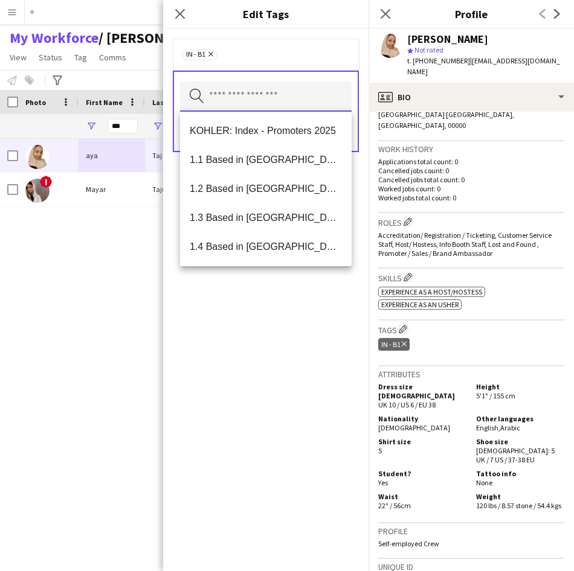
click at [321, 109] on input "text" at bounding box center [266, 97] width 172 height 30
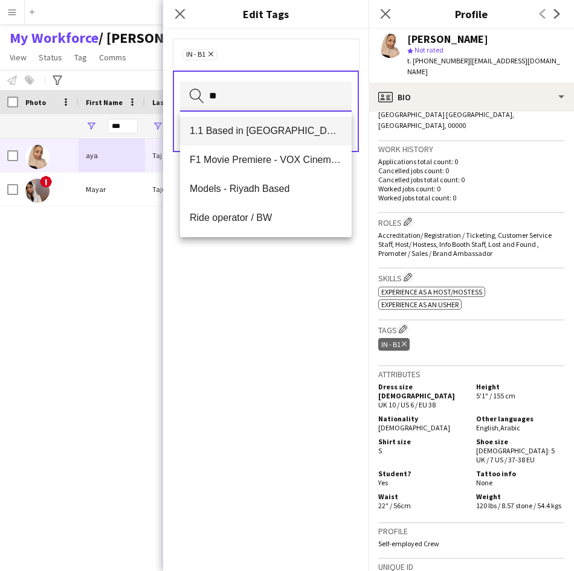
type input "**"
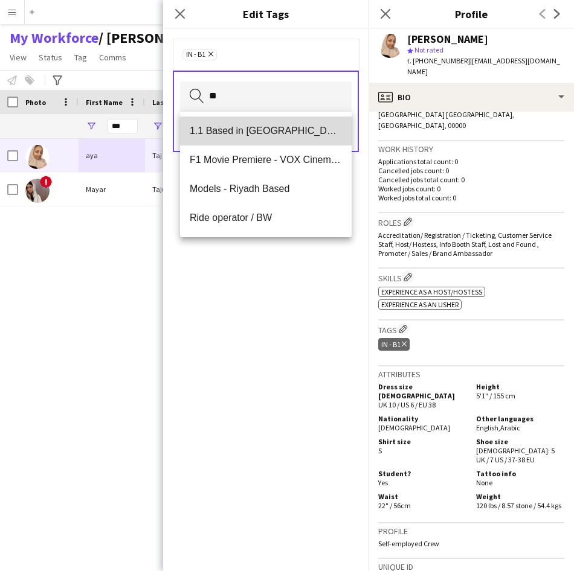
click at [316, 127] on span "1.1 Based in [GEOGRAPHIC_DATA]" at bounding box center [266, 130] width 152 height 11
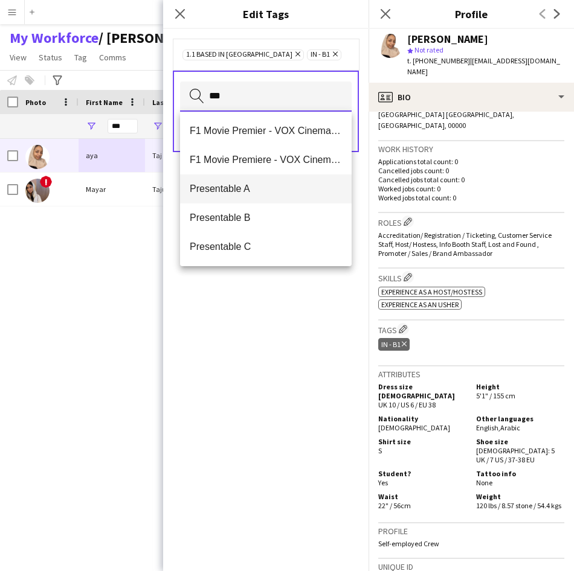
type input "***"
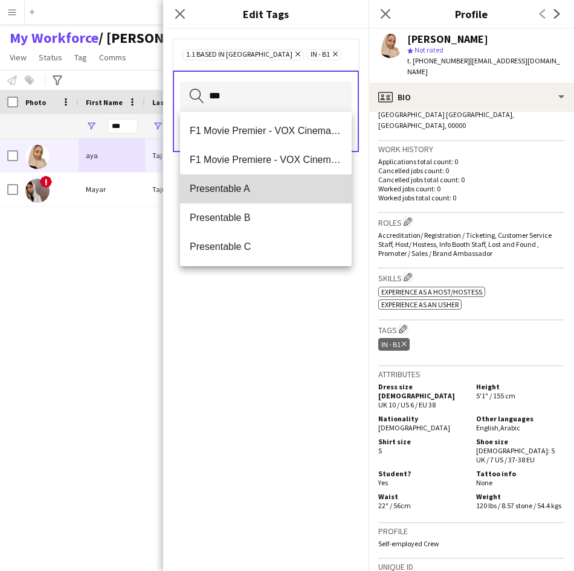
click at [277, 188] on span "Presentable A" at bounding box center [266, 188] width 152 height 11
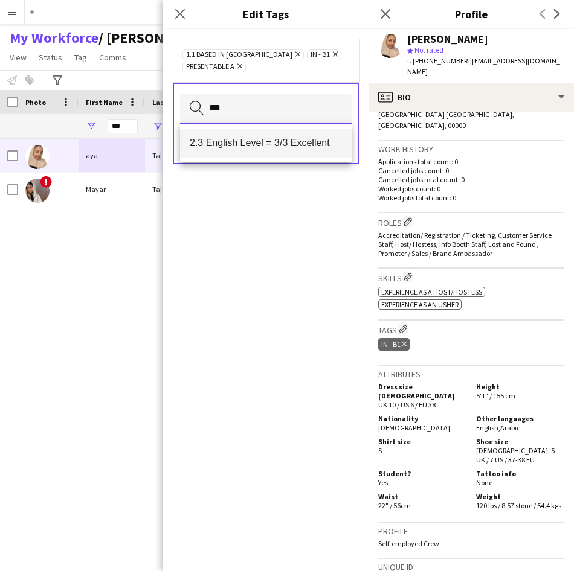
type input "***"
click at [298, 150] on mat-option "2.3 English Level = 3/3 Excellent" at bounding box center [266, 143] width 172 height 29
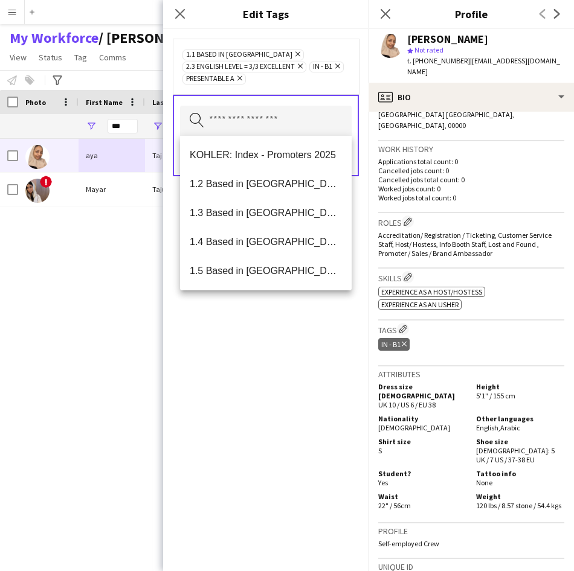
click at [332, 90] on div "1.1 Based in [GEOGRAPHIC_DATA] Remove 2.3 English Level = 3/3 Excellent Remove …" at bounding box center [266, 67] width 186 height 56
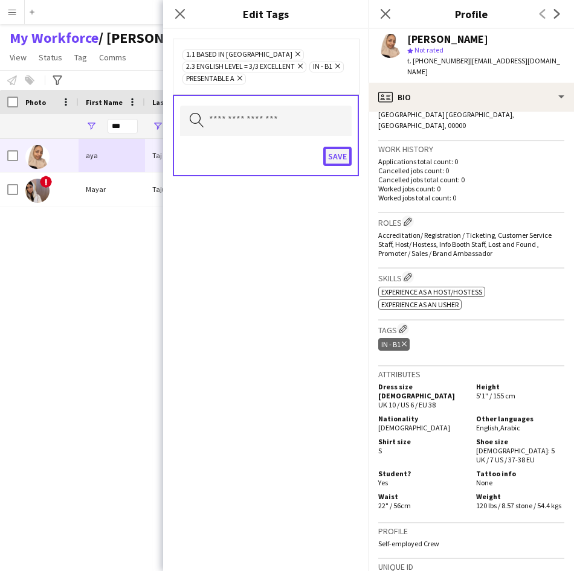
click at [343, 163] on button "Save" at bounding box center [337, 156] width 28 height 19
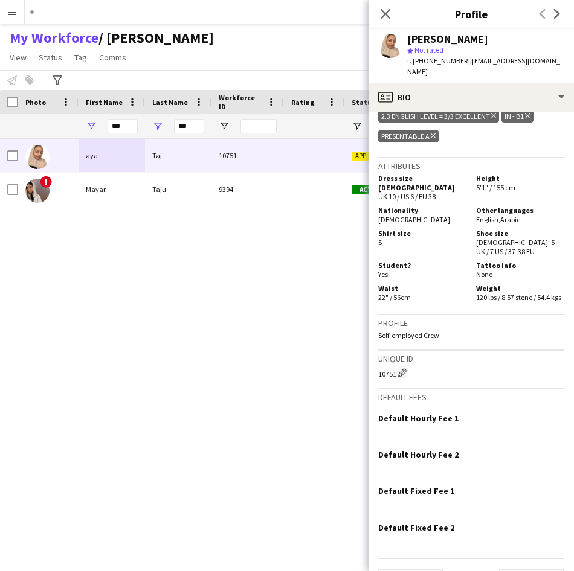
scroll to position [535, 0]
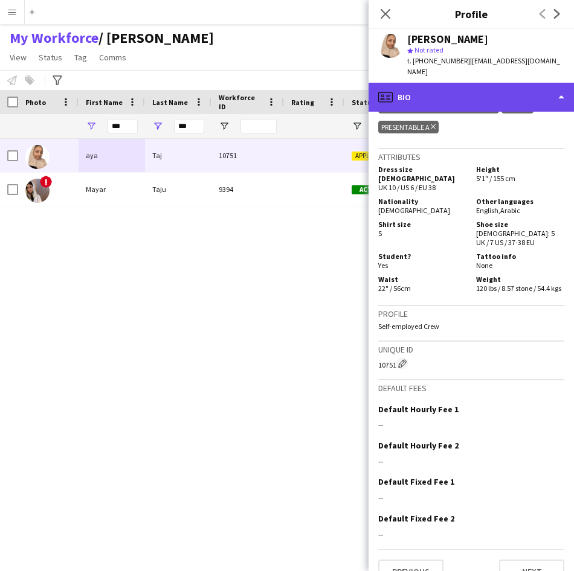
click at [465, 84] on div "profile Bio" at bounding box center [470, 97] width 205 height 29
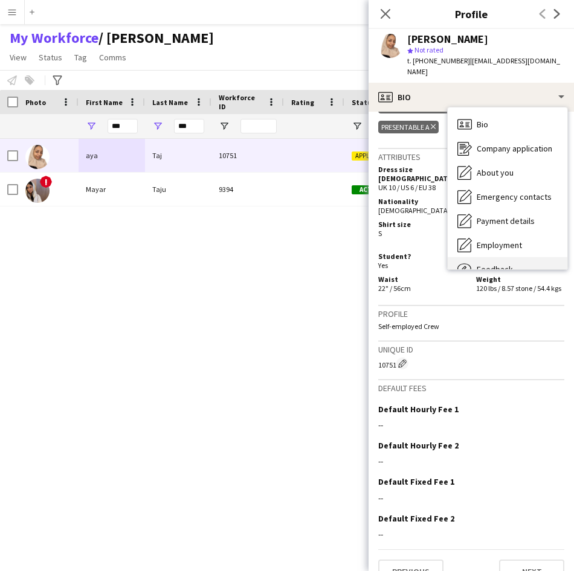
click at [505, 257] on div "Feedback Feedback" at bounding box center [508, 269] width 120 height 24
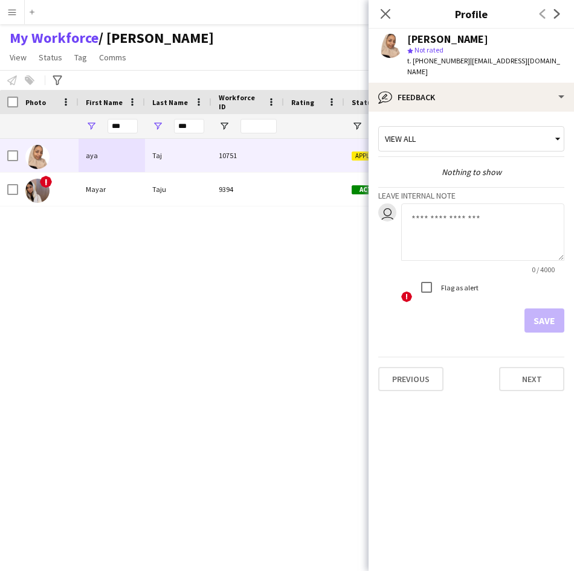
click at [490, 243] on textarea at bounding box center [482, 232] width 163 height 57
type textarea "**********"
click at [553, 309] on button "Save" at bounding box center [544, 321] width 40 height 24
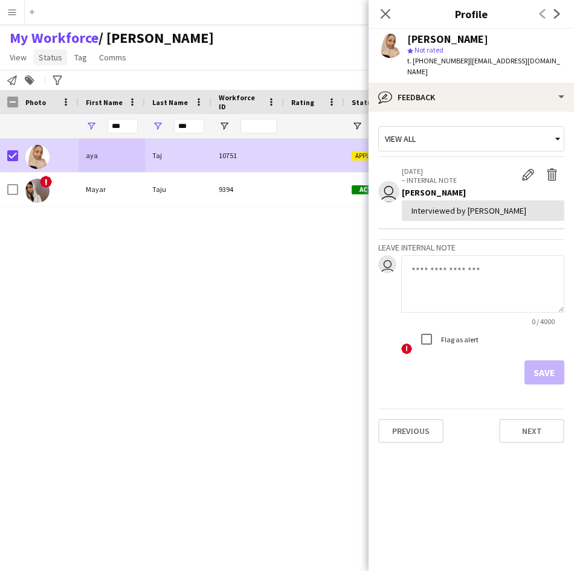
click at [63, 54] on link "Status" at bounding box center [50, 58] width 33 height 16
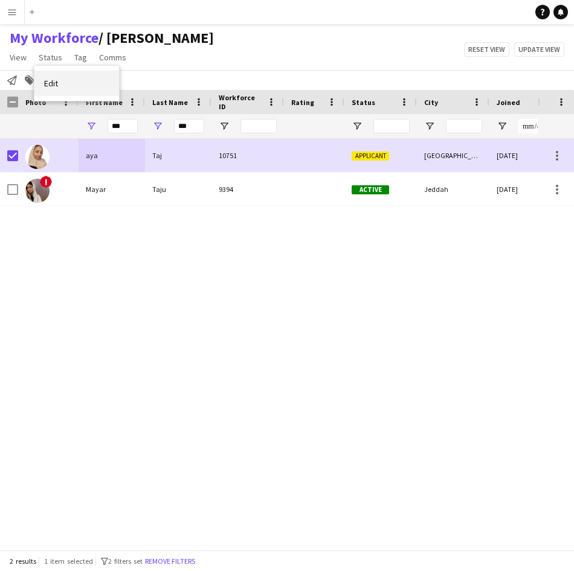
click at [76, 90] on link "Edit" at bounding box center [76, 83] width 85 height 25
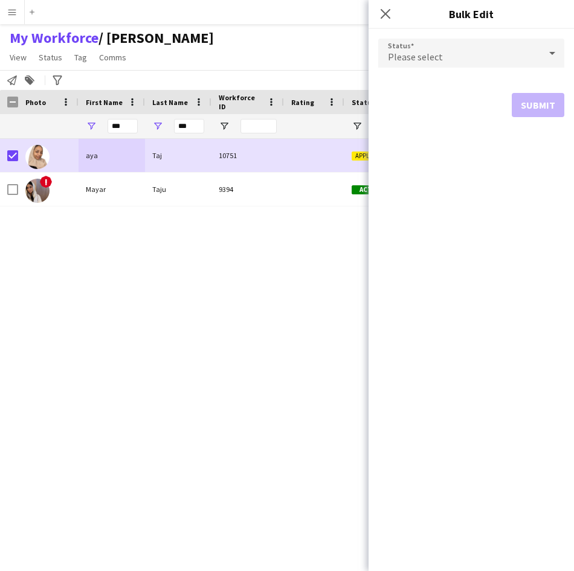
click at [499, 63] on div "Please select" at bounding box center [459, 53] width 162 height 29
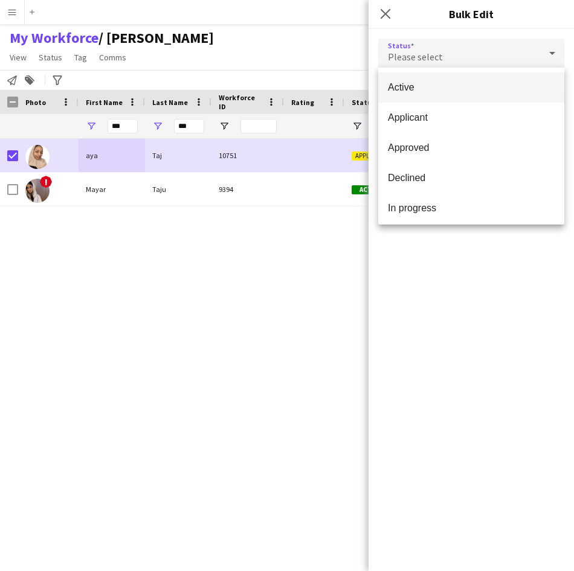
click at [501, 93] on span "Active" at bounding box center [471, 87] width 167 height 11
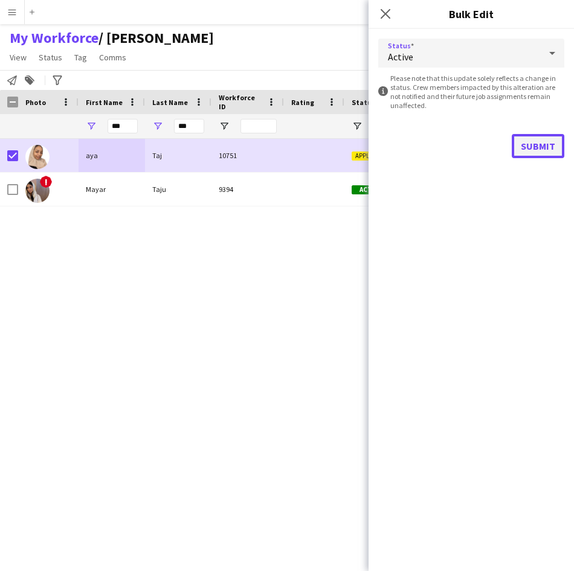
click at [544, 144] on button "Submit" at bounding box center [538, 146] width 53 height 24
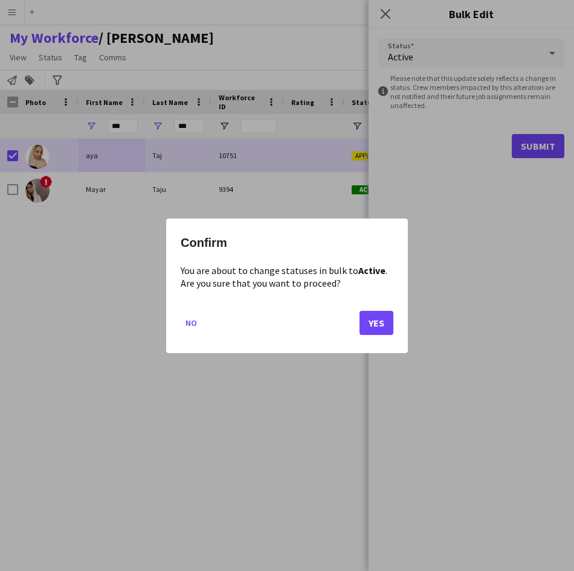
click at [358, 324] on mat-dialog-actions "No Yes" at bounding box center [287, 326] width 213 height 51
click at [359, 324] on button "Yes" at bounding box center [376, 322] width 34 height 24
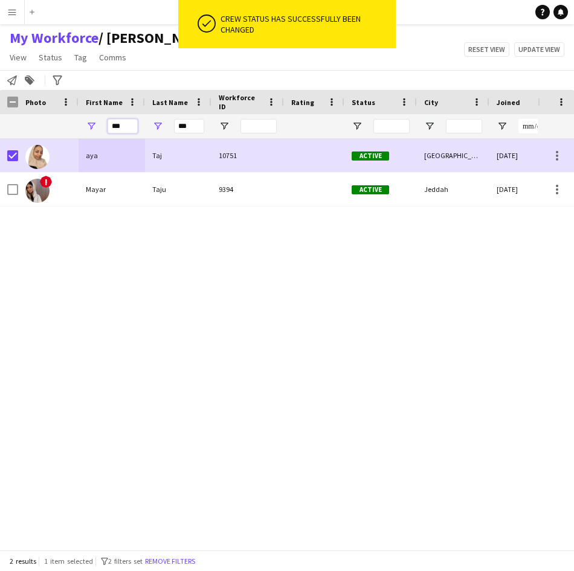
click at [129, 130] on input "***" at bounding box center [122, 126] width 30 height 14
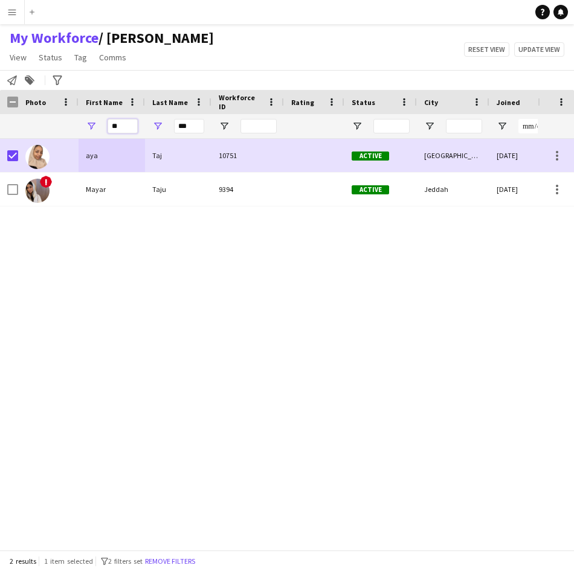
type input "*"
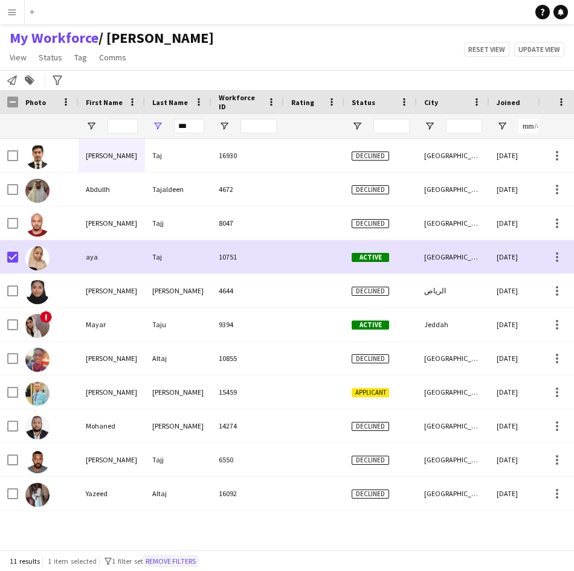
click at [175, 563] on button "Remove filters" at bounding box center [170, 561] width 55 height 13
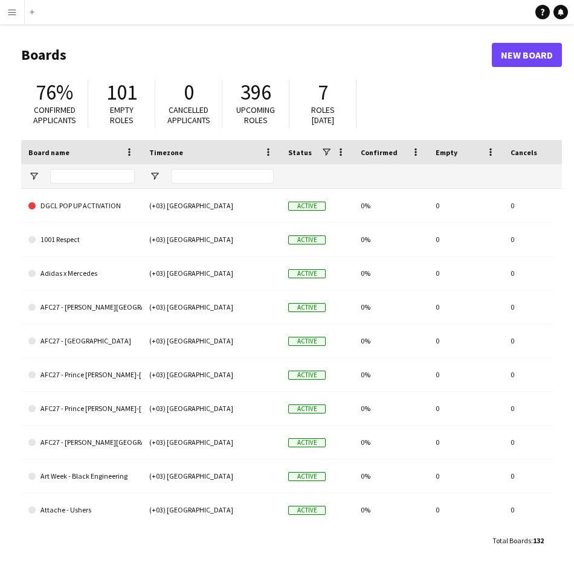
click at [11, 9] on app-icon "Menu" at bounding box center [12, 12] width 10 height 10
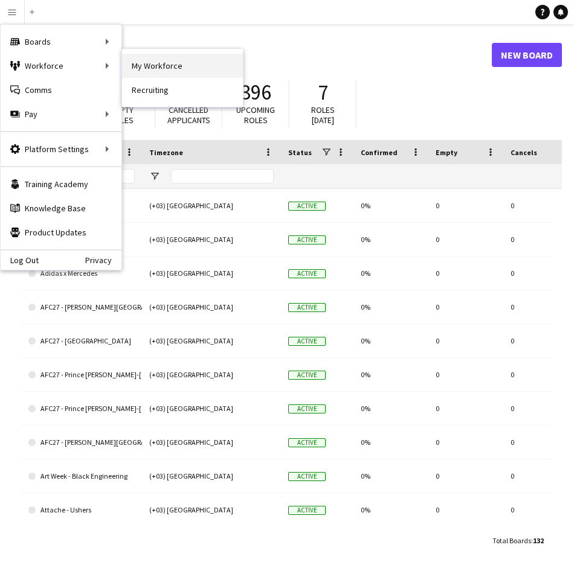
click at [147, 62] on link "My Workforce" at bounding box center [182, 66] width 121 height 24
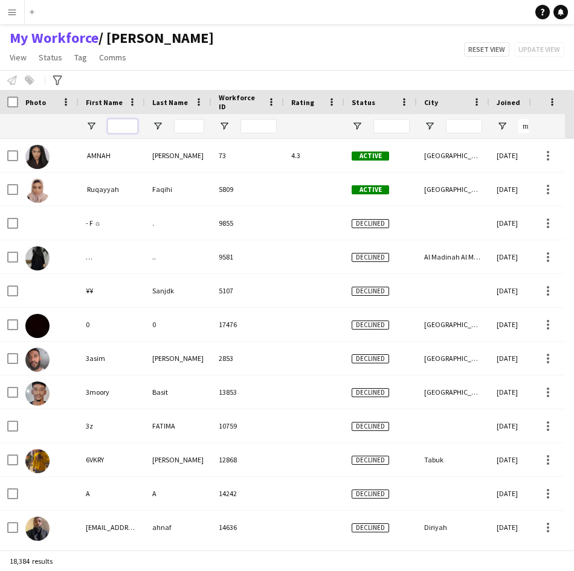
click at [132, 128] on input "First Name Filter Input" at bounding box center [122, 126] width 30 height 14
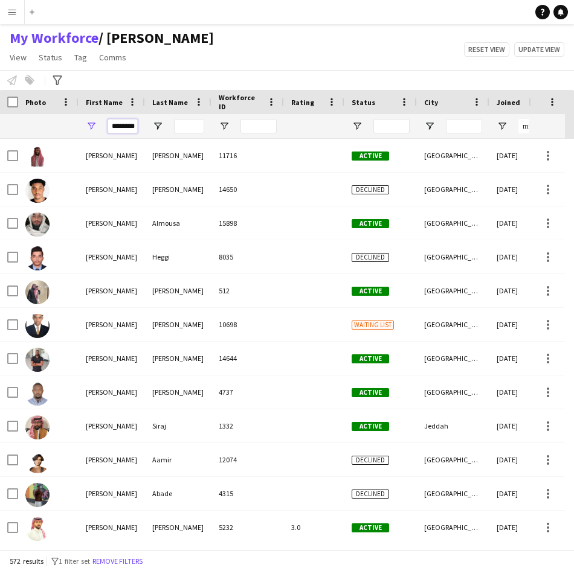
scroll to position [0, 2]
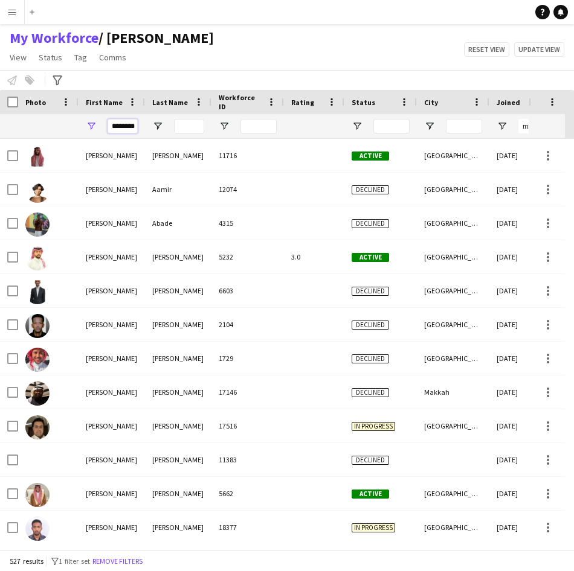
type input "********"
click at [173, 125] on div at bounding box center [178, 126] width 66 height 24
click at [177, 126] on input "Last Name Filter Input" at bounding box center [189, 126] width 30 height 14
click at [132, 124] on input "********" at bounding box center [122, 126] width 30 height 14
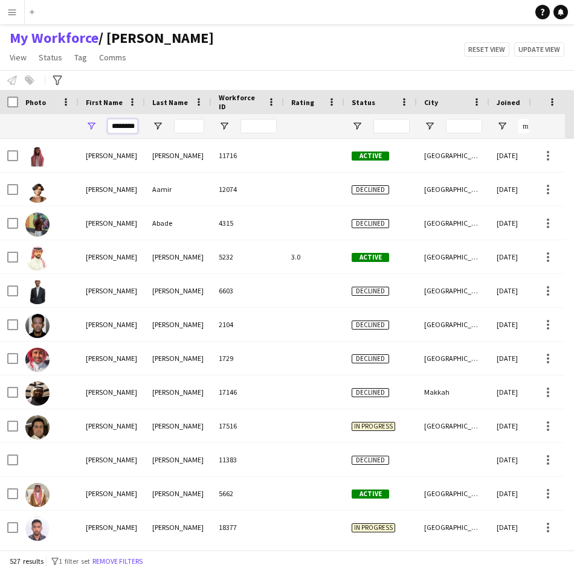
click at [132, 124] on input "********" at bounding box center [122, 126] width 30 height 14
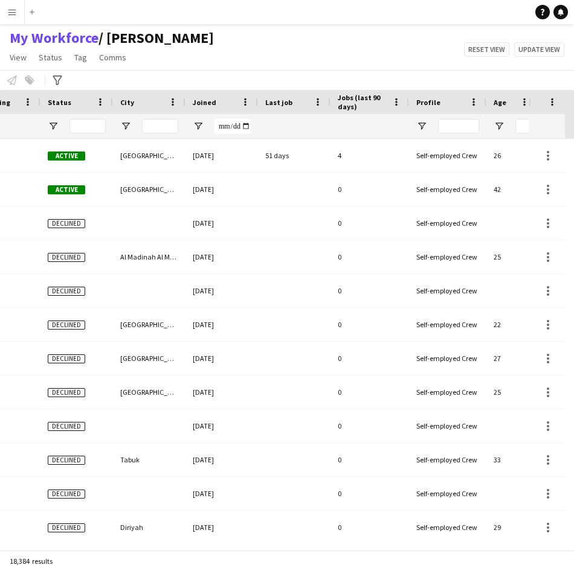
scroll to position [0, 385]
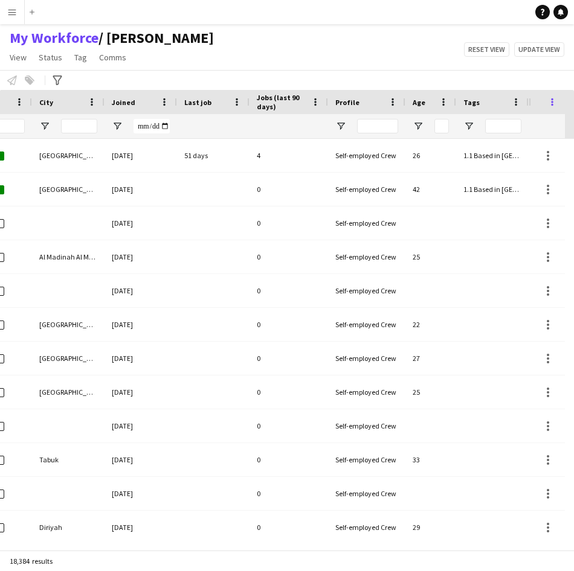
click at [556, 100] on span at bounding box center [552, 102] width 11 height 11
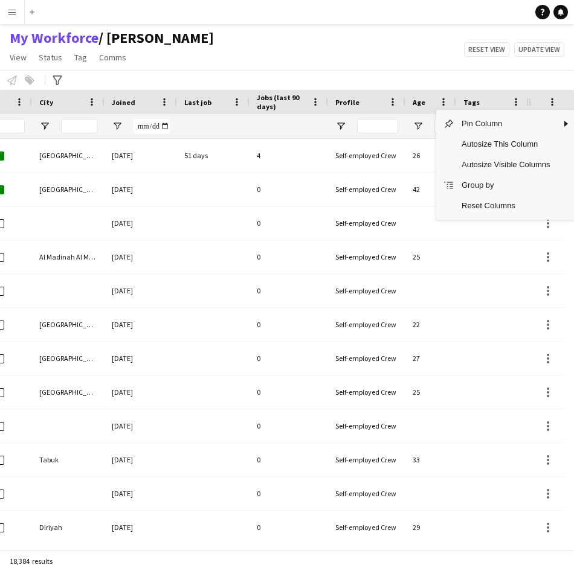
click at [337, 82] on div "Notify workforce Add to tag Select at least one crew to tag him or her. Advance…" at bounding box center [287, 80] width 574 height 20
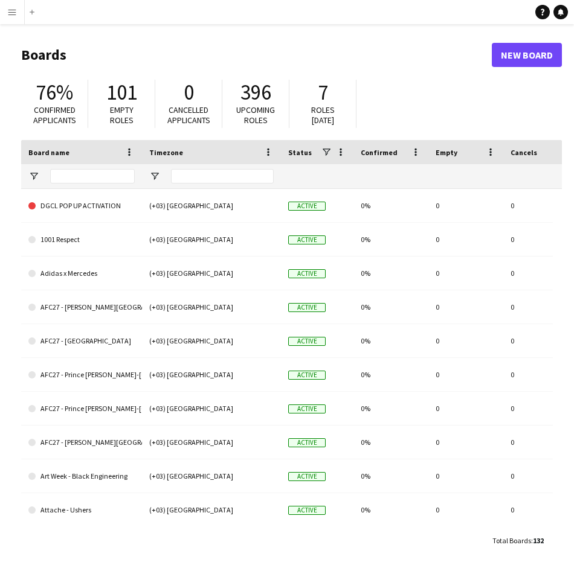
click at [14, 4] on button "Menu" at bounding box center [12, 12] width 24 height 24
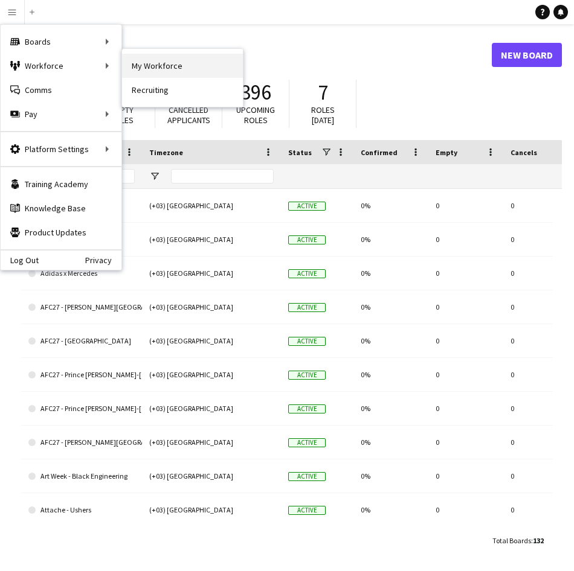
click at [132, 61] on link "My Workforce" at bounding box center [182, 66] width 121 height 24
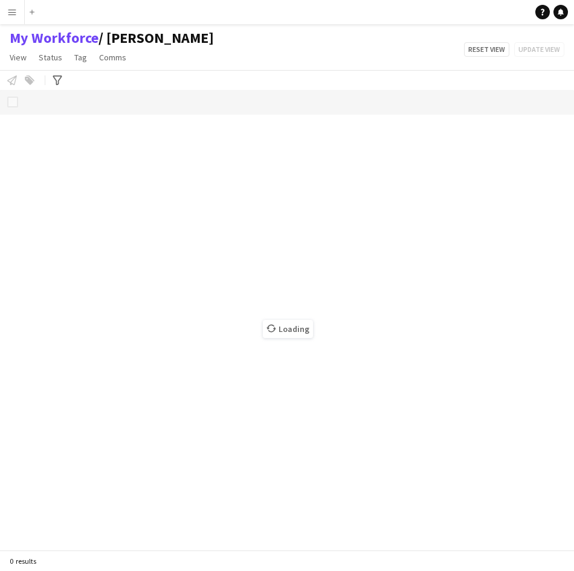
click at [17, 24] on button "Menu" at bounding box center [12, 12] width 24 height 24
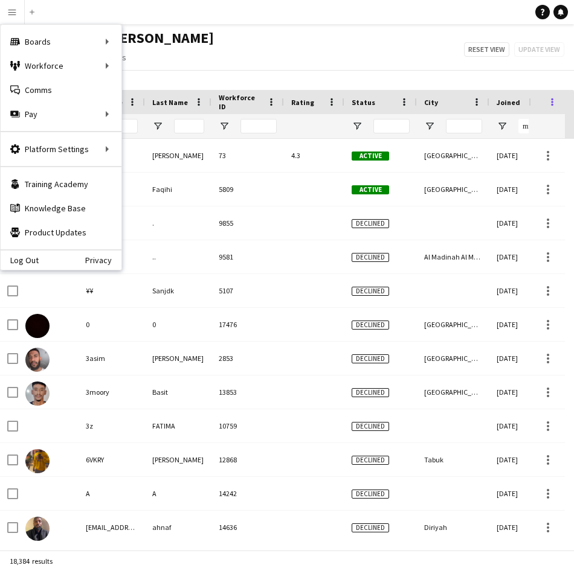
click at [553, 101] on span at bounding box center [552, 102] width 11 height 11
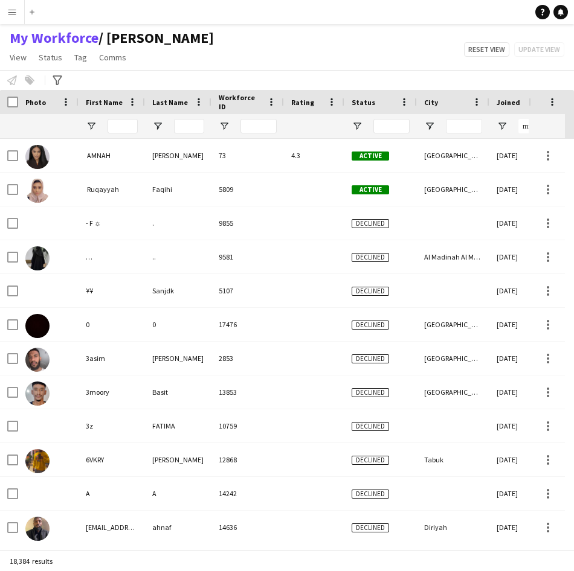
click at [386, 51] on div "My Workforce / Waad Ziyarah View Views Default view [PERSON_NAME] [PERSON_NAME]…" at bounding box center [287, 49] width 574 height 41
click at [19, 57] on span "View" at bounding box center [18, 57] width 17 height 11
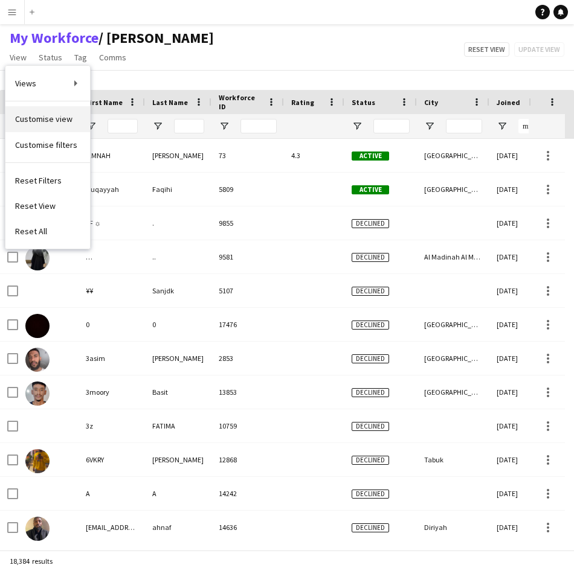
click at [55, 121] on span "Customise view" at bounding box center [43, 119] width 57 height 11
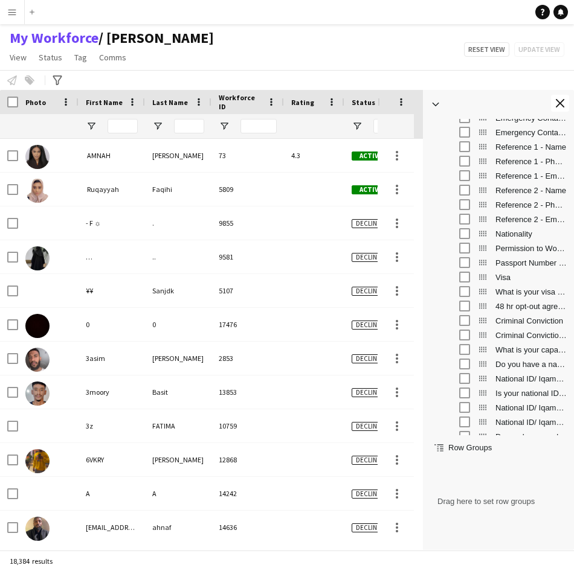
scroll to position [911, 0]
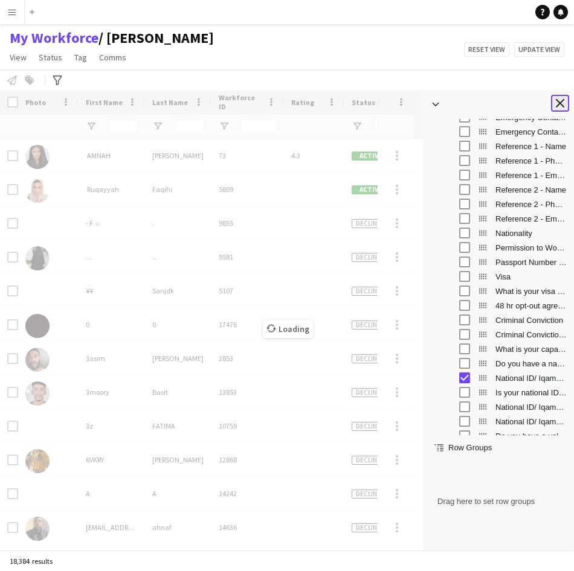
click at [554, 106] on button "Close tool panel" at bounding box center [560, 103] width 18 height 17
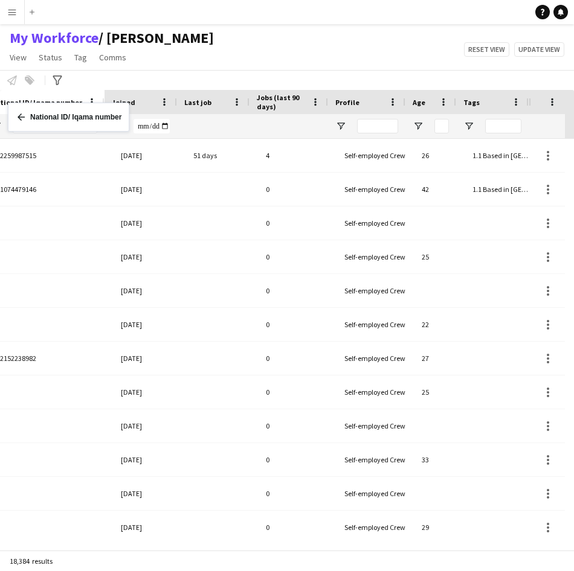
scroll to position [0, 496]
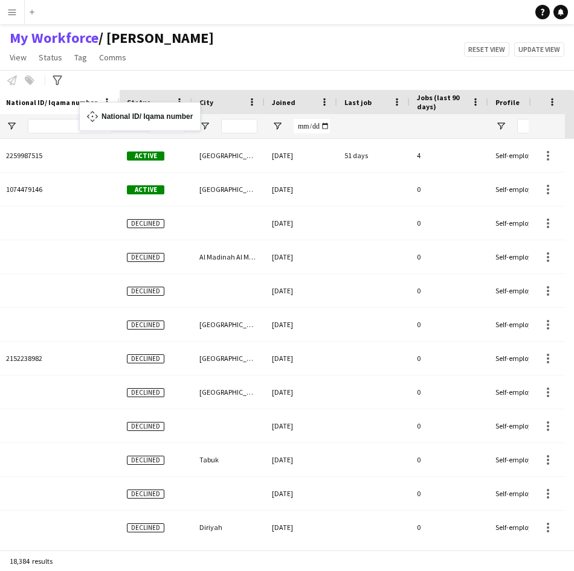
drag, startPoint x: 461, startPoint y: 104, endPoint x: 20, endPoint y: 118, distance: 441.1
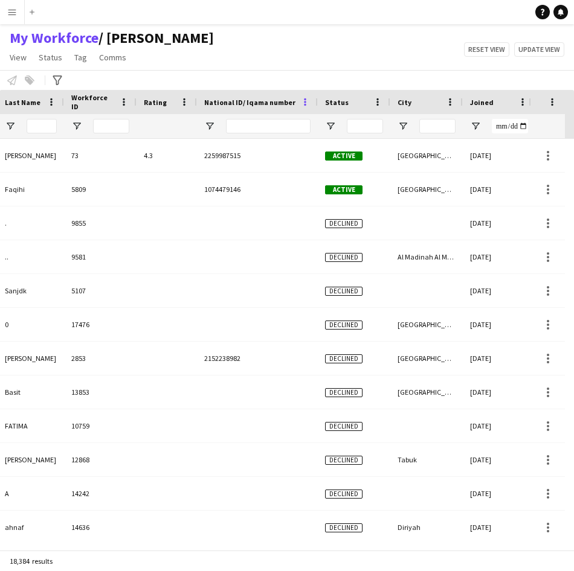
click at [307, 103] on span at bounding box center [305, 102] width 11 height 11
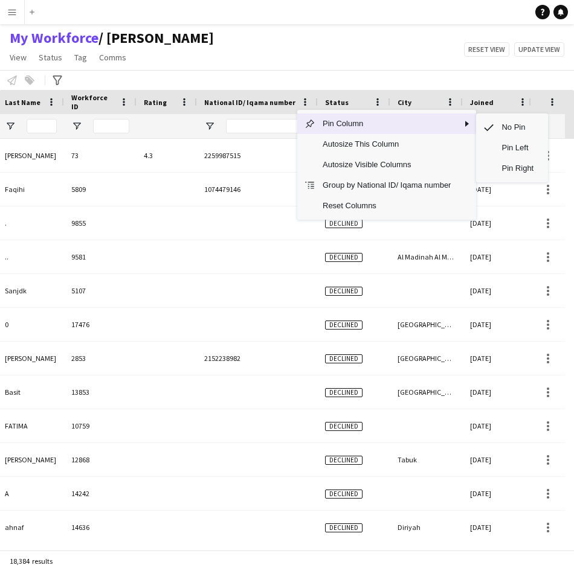
click at [360, 130] on span "Pin Column" at bounding box center [386, 124] width 143 height 21
click at [336, 127] on span "Pin Column" at bounding box center [386, 124] width 143 height 21
click at [518, 150] on span "Pin Left" at bounding box center [517, 148] width 47 height 21
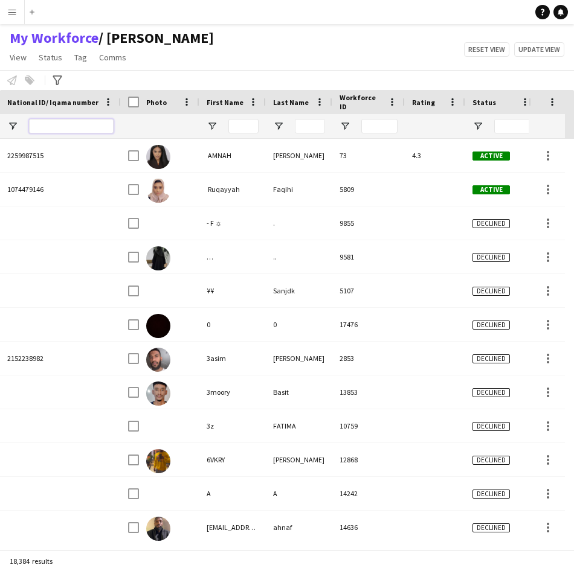
click at [51, 130] on input "National ID/ Iqama number Filter Input" at bounding box center [71, 126] width 85 height 14
paste input "**********"
type input "**********"
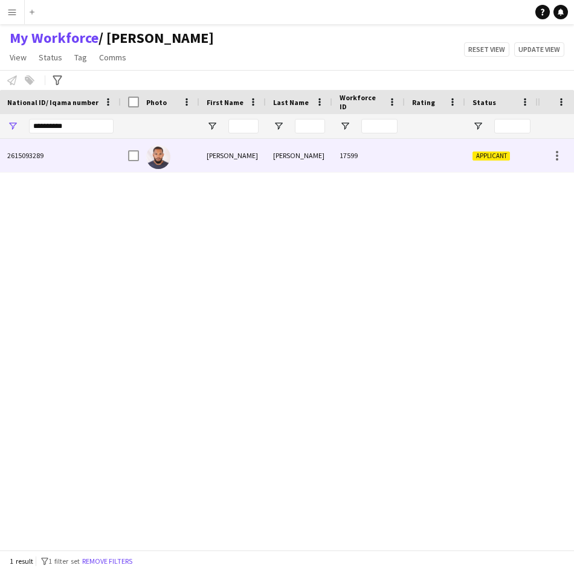
click at [190, 155] on div at bounding box center [169, 155] width 60 height 33
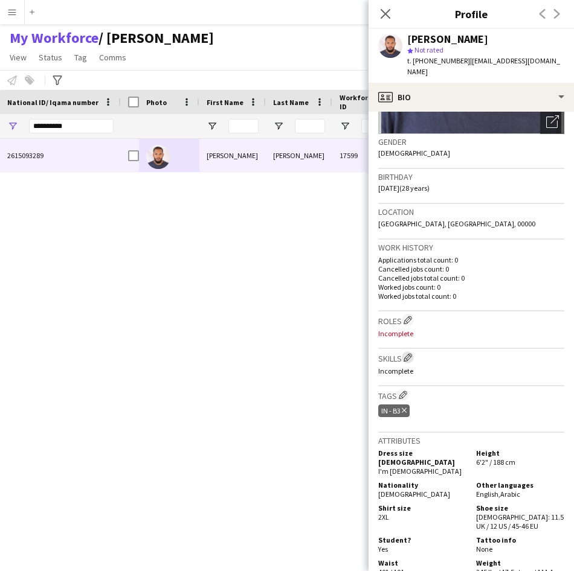
click at [411, 353] on app-icon "Edit crew company skills" at bounding box center [407, 357] width 8 height 8
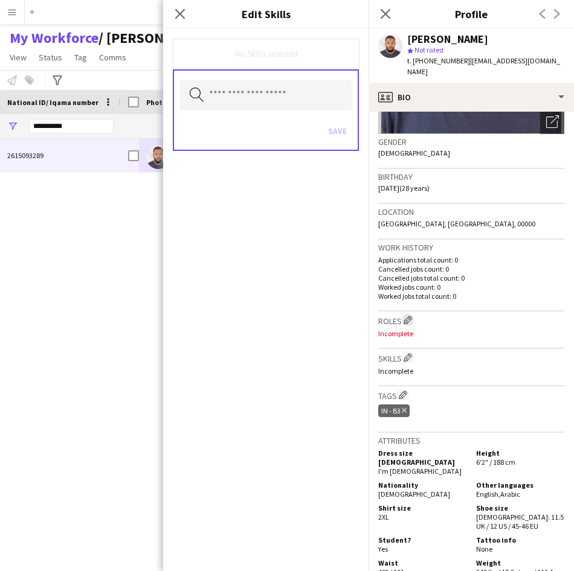
click at [411, 316] on app-icon "Edit crew company roles" at bounding box center [407, 320] width 8 height 8
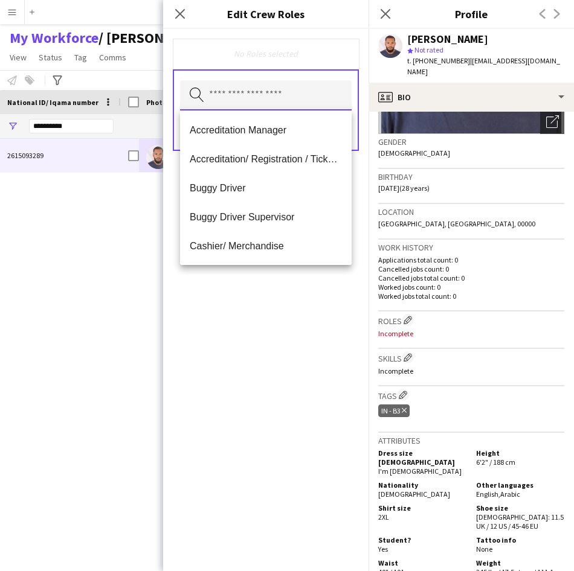
click at [306, 105] on input "text" at bounding box center [266, 95] width 172 height 30
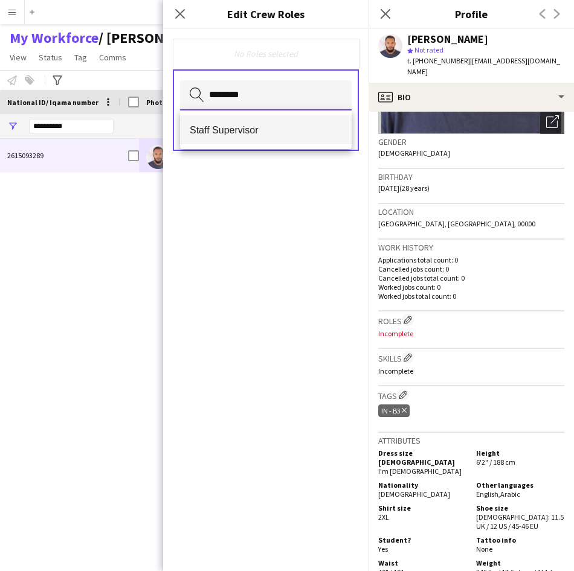
type input "********"
click at [303, 138] on mat-option "Staff Supervisor" at bounding box center [266, 129] width 172 height 29
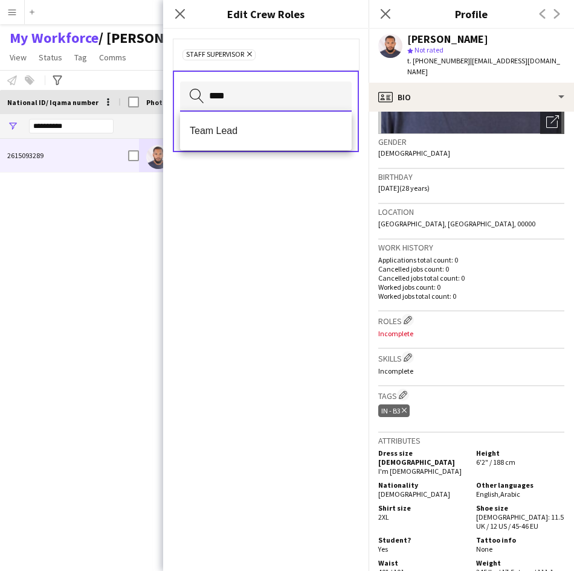
type input "****"
click at [303, 138] on mat-option "Team Lead" at bounding box center [266, 131] width 172 height 29
type input "****"
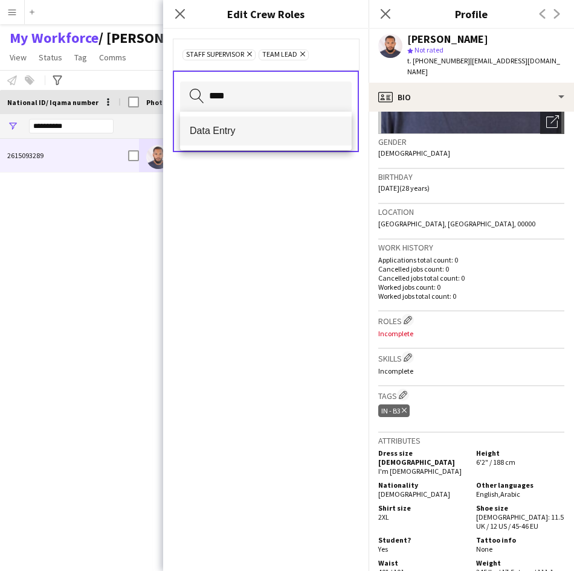
click at [309, 128] on span "Data Entry" at bounding box center [266, 130] width 152 height 11
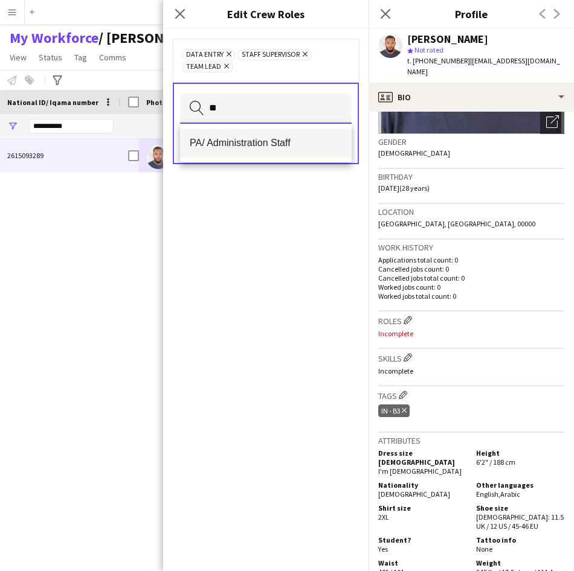
type input "**"
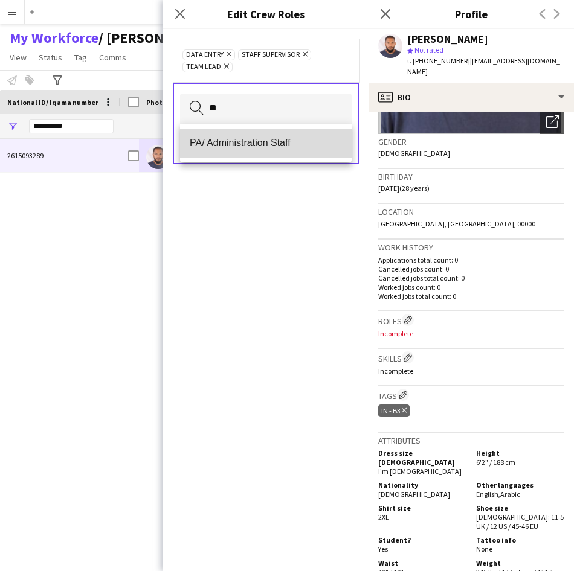
click at [309, 133] on mat-option "PA/ Administration Staff" at bounding box center [266, 143] width 172 height 29
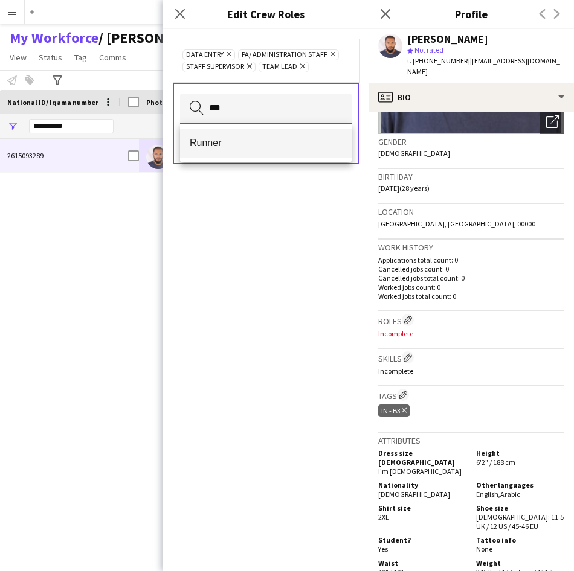
type input "**"
click at [234, 148] on span "Runner" at bounding box center [266, 142] width 152 height 11
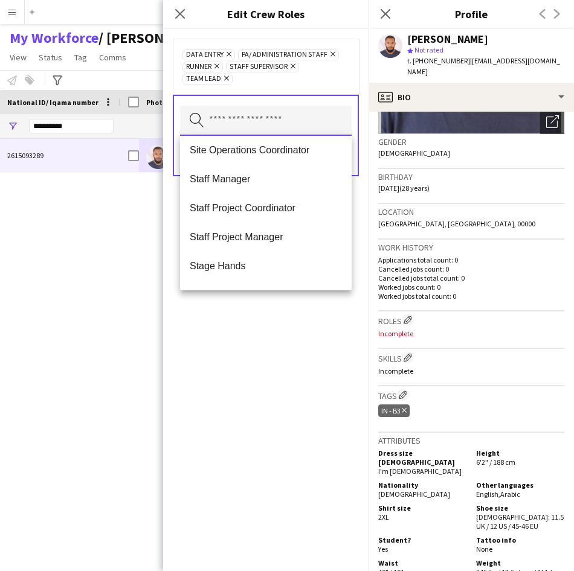
scroll to position [932, 0]
click at [287, 121] on input "text" at bounding box center [266, 121] width 172 height 30
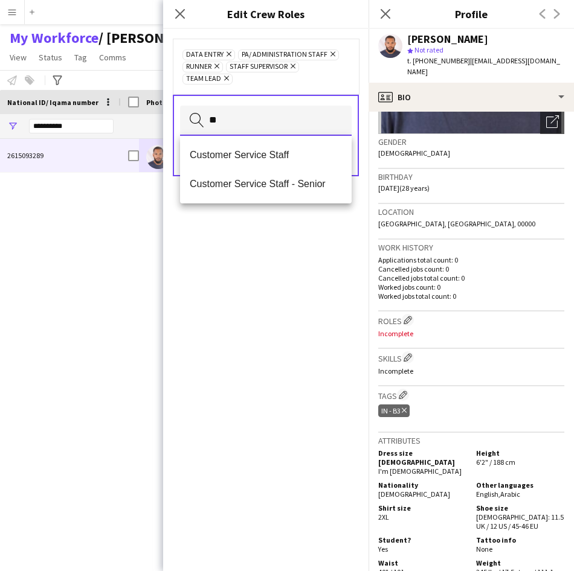
type input "**"
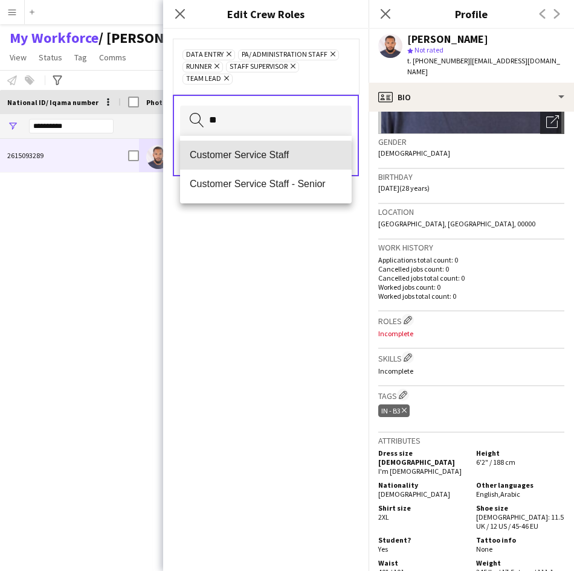
click at [261, 157] on span "Customer Service Staff" at bounding box center [266, 154] width 152 height 11
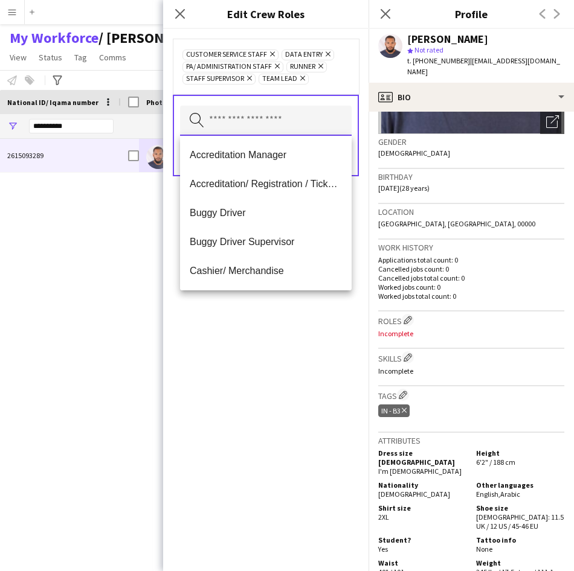
type input "*"
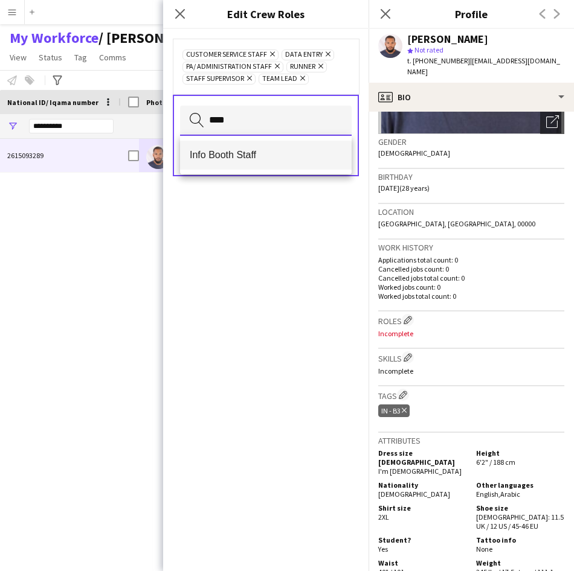
type input "****"
click at [245, 153] on span "Info Booth Staff" at bounding box center [266, 154] width 152 height 11
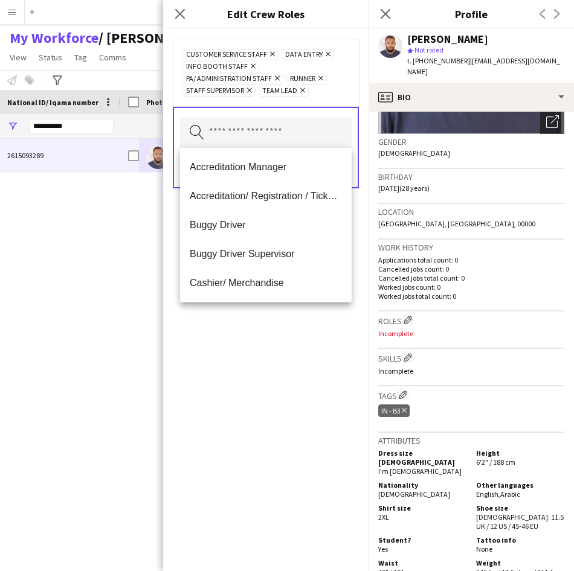
click at [335, 97] on div "Customer Service Staff Remove Data Entry Remove Info Booth Staff Remove PA/ Adm…" at bounding box center [266, 73] width 186 height 68
click at [315, 133] on input "text" at bounding box center [266, 133] width 172 height 30
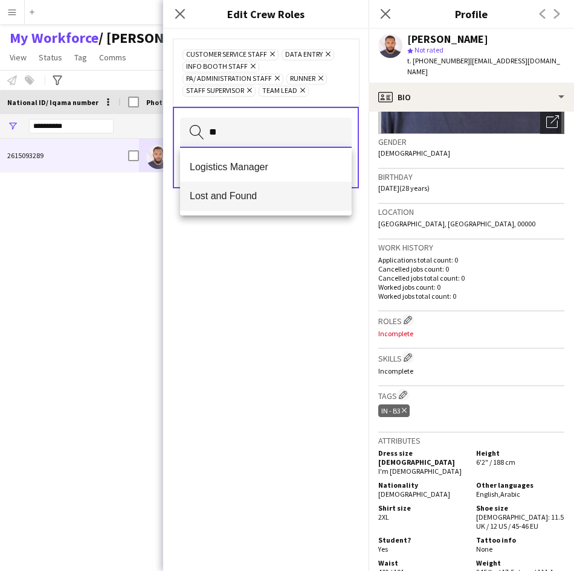
type input "**"
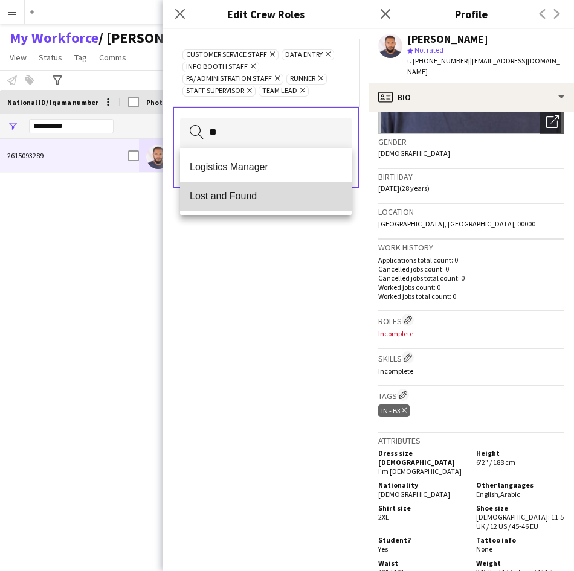
click at [252, 205] on mat-option "Lost and Found" at bounding box center [266, 196] width 172 height 29
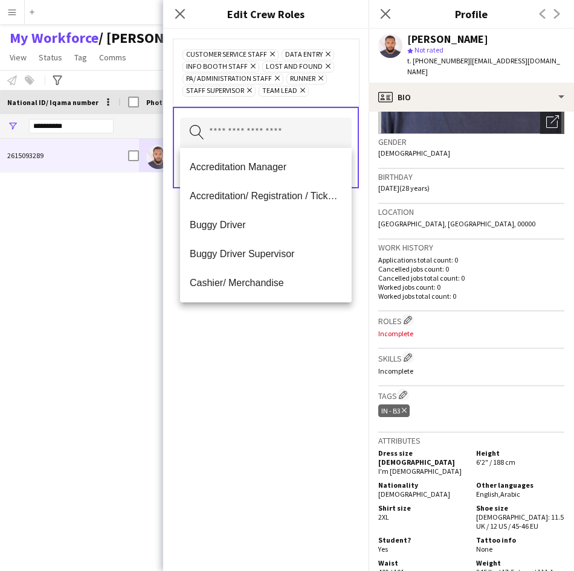
click at [335, 94] on div "Customer Service Staff Remove Data Entry Remove Info Booth Staff Remove Lost an…" at bounding box center [265, 72] width 167 height 48
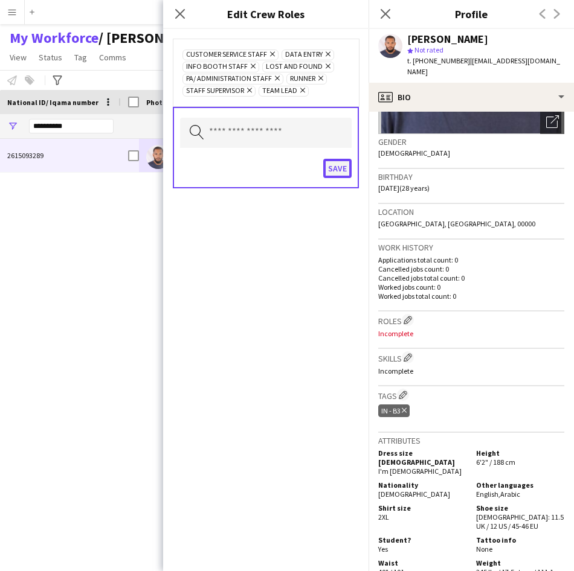
click at [338, 165] on button "Save" at bounding box center [337, 168] width 28 height 19
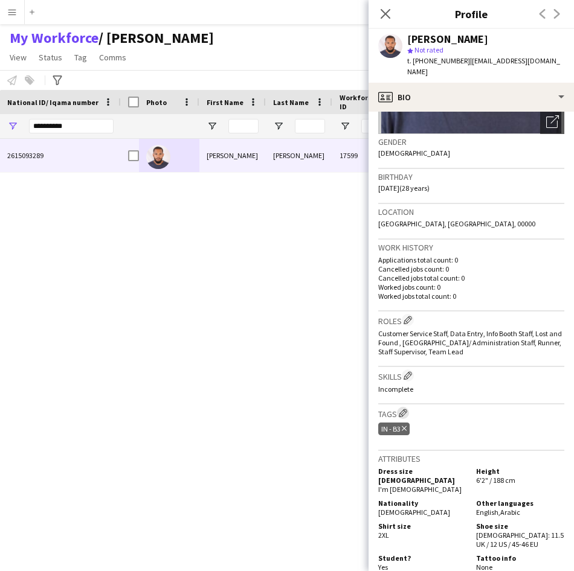
click at [403, 409] on app-icon "Edit crew company tags" at bounding box center [403, 413] width 8 height 8
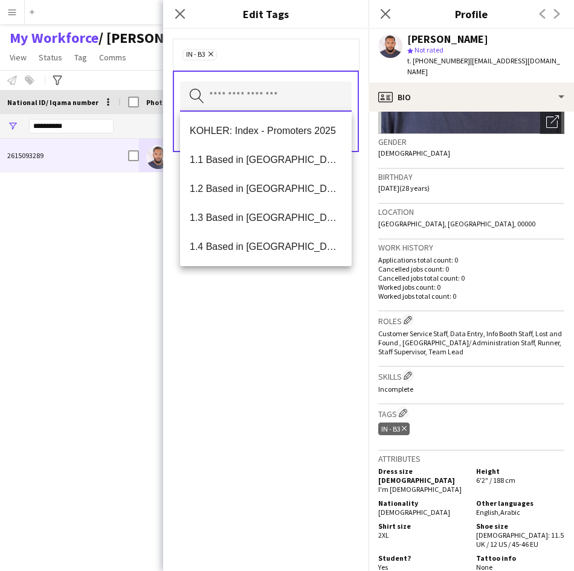
click at [295, 94] on input "text" at bounding box center [266, 97] width 172 height 30
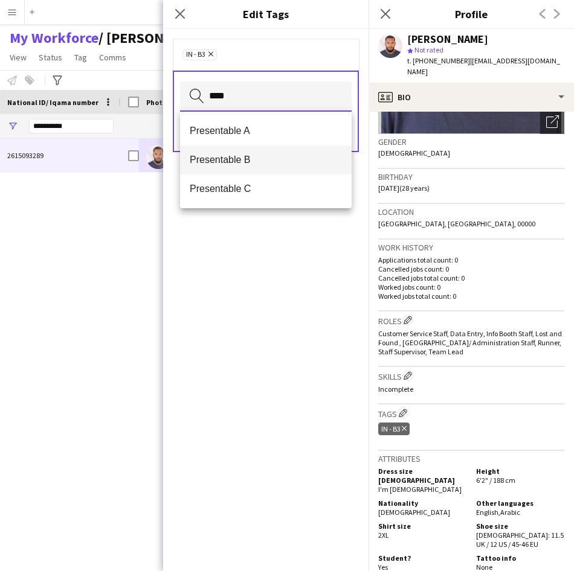
type input "****"
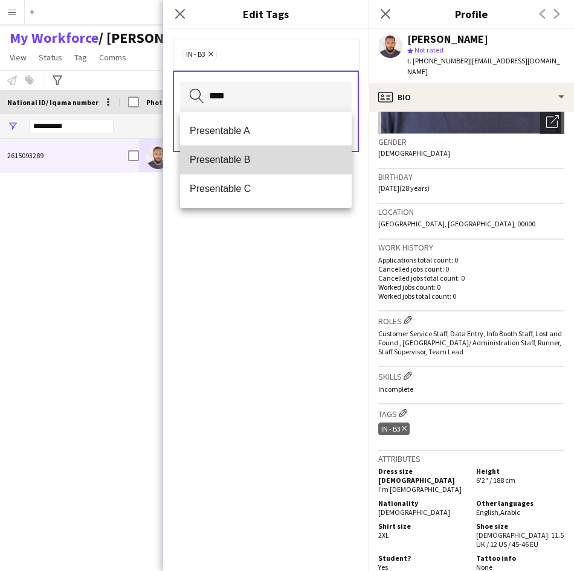
click at [265, 168] on mat-option "Presentable B" at bounding box center [266, 160] width 172 height 29
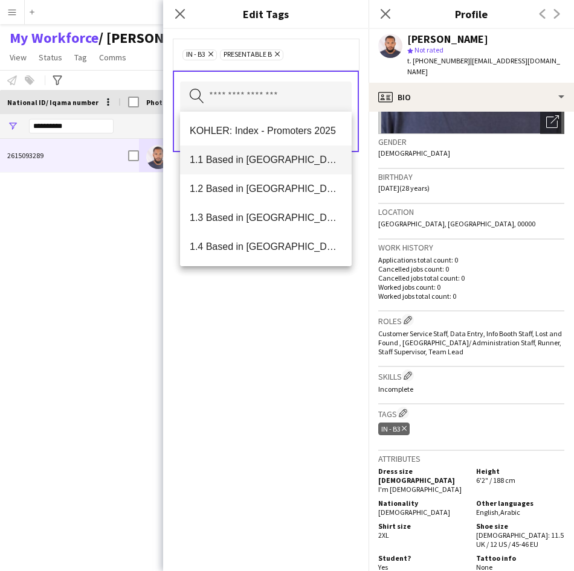
click at [256, 168] on mat-option "1.1 Based in [GEOGRAPHIC_DATA]" at bounding box center [266, 160] width 172 height 29
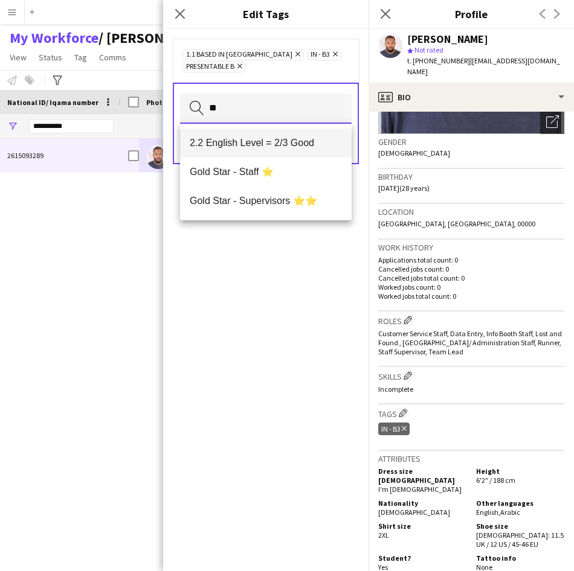
type input "**"
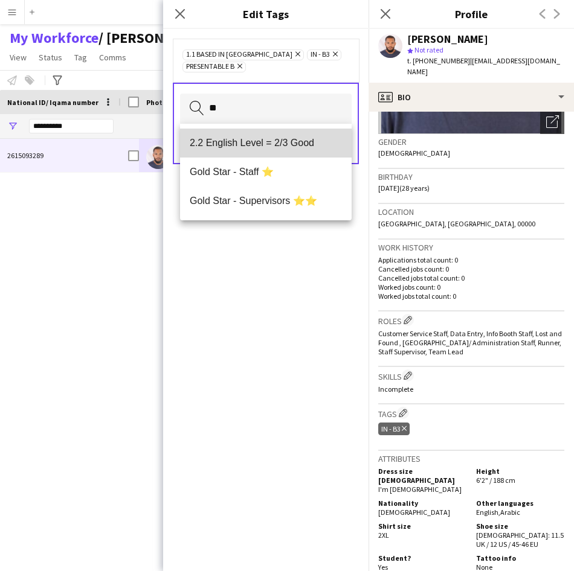
click at [281, 136] on mat-option "2.2 English Level = 2/3 Good" at bounding box center [266, 143] width 172 height 29
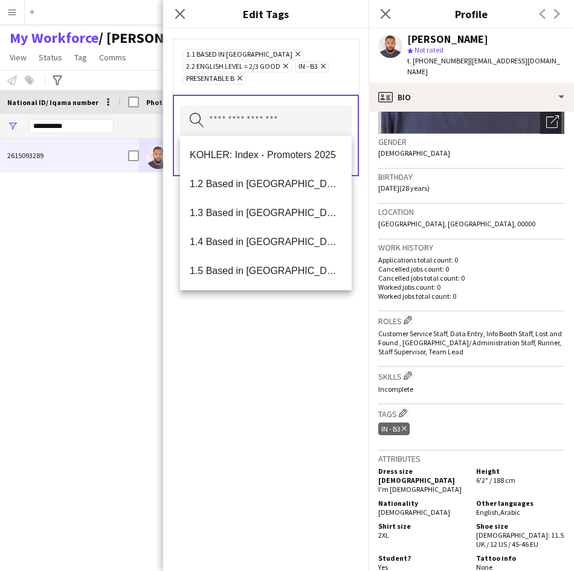
click at [303, 86] on div "1.1 Based in [GEOGRAPHIC_DATA] Remove 2.2 English Level = 2/3 Good Remove IN - …" at bounding box center [266, 67] width 186 height 56
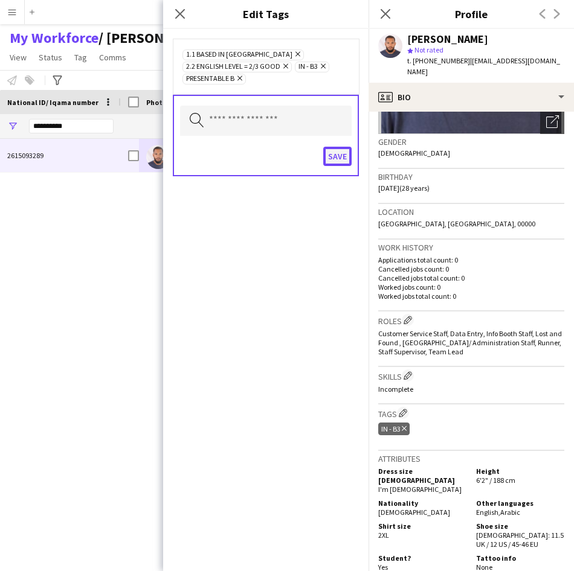
click at [338, 163] on button "Save" at bounding box center [337, 156] width 28 height 19
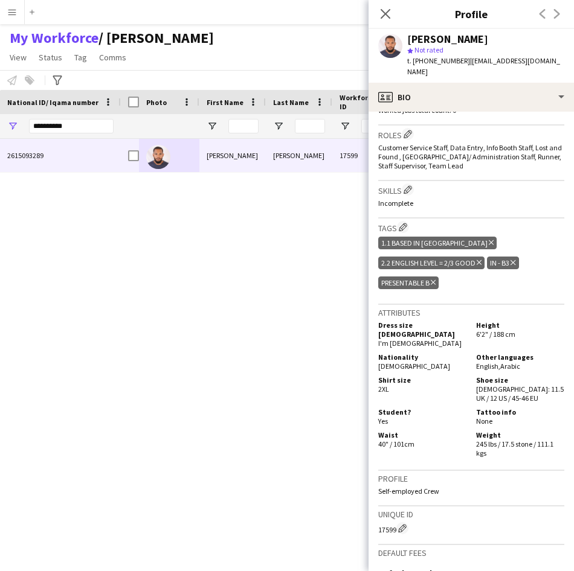
scroll to position [521, 0]
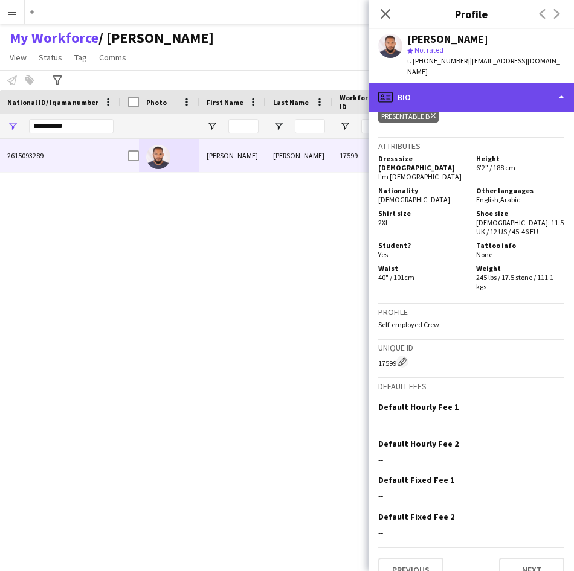
click at [485, 83] on div "profile Bio" at bounding box center [470, 97] width 205 height 29
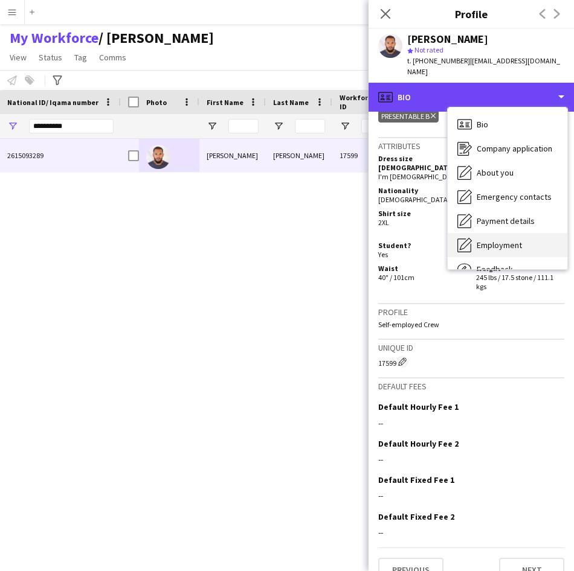
scroll to position [41, 0]
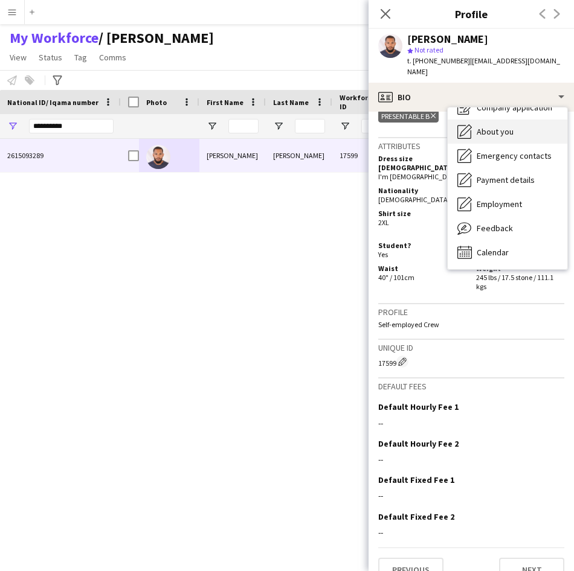
click at [514, 124] on div "About you About you" at bounding box center [508, 132] width 120 height 24
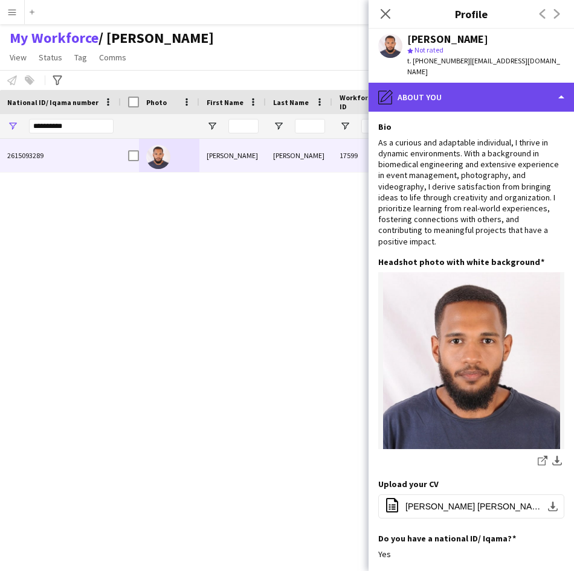
click at [514, 86] on div "pencil4 About you" at bounding box center [470, 97] width 205 height 29
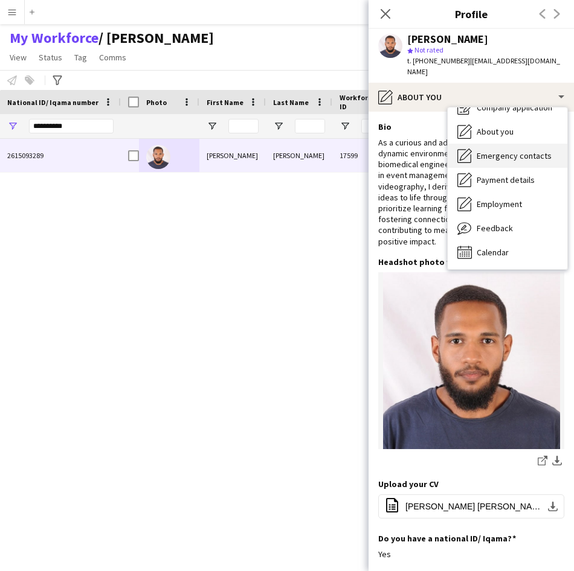
click at [538, 150] on span "Emergency contacts" at bounding box center [513, 155] width 75 height 11
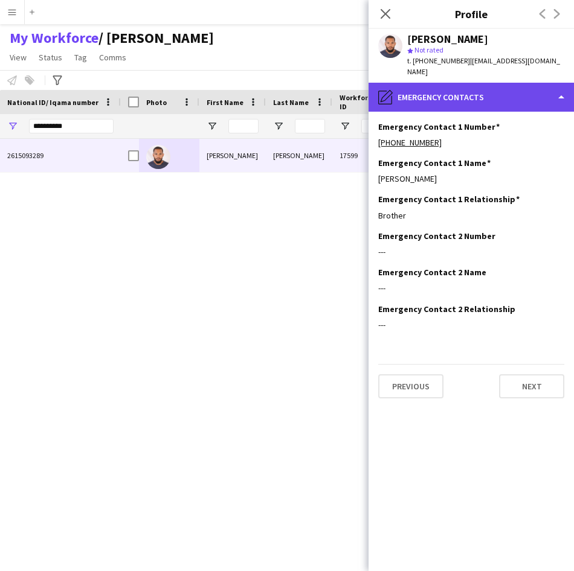
click at [524, 83] on div "pencil4 Emergency contacts" at bounding box center [470, 97] width 205 height 29
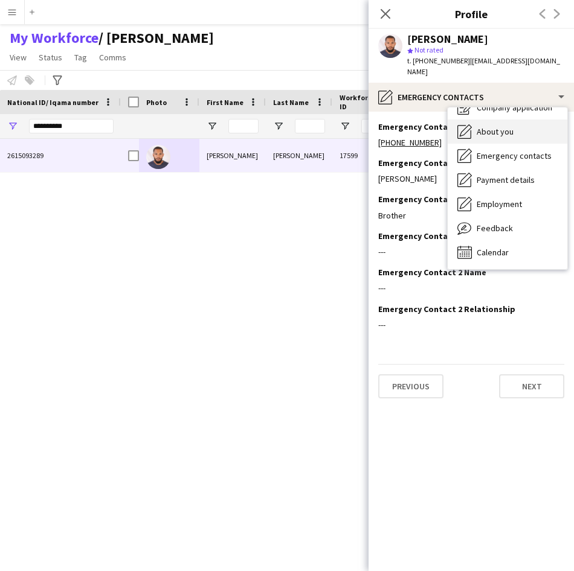
click at [515, 125] on div "About you About you" at bounding box center [508, 132] width 120 height 24
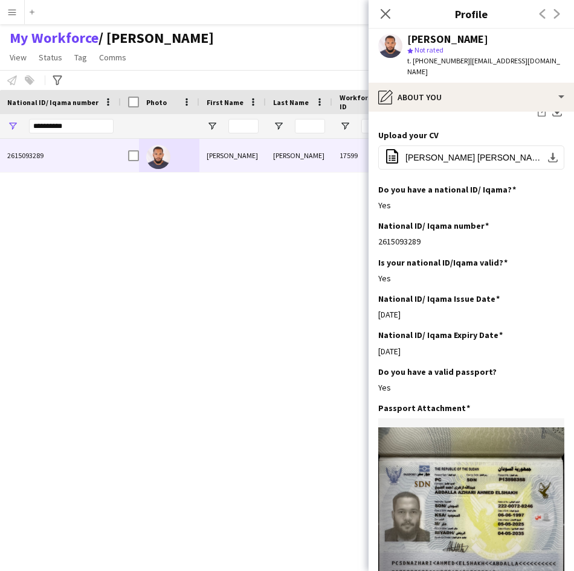
scroll to position [350, 0]
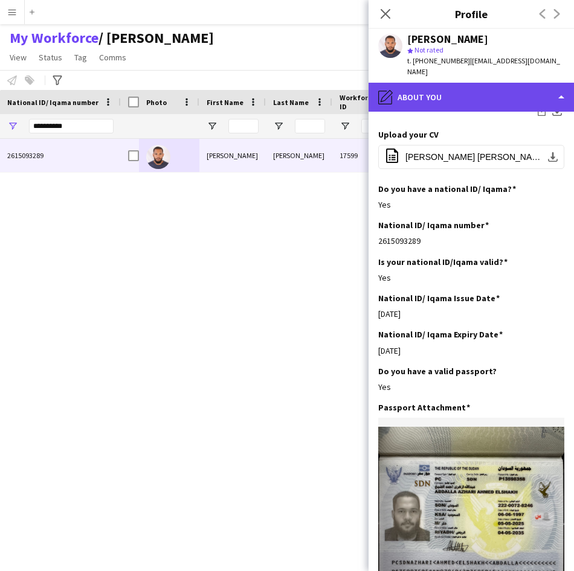
click at [515, 83] on div "pencil4 About you" at bounding box center [470, 97] width 205 height 29
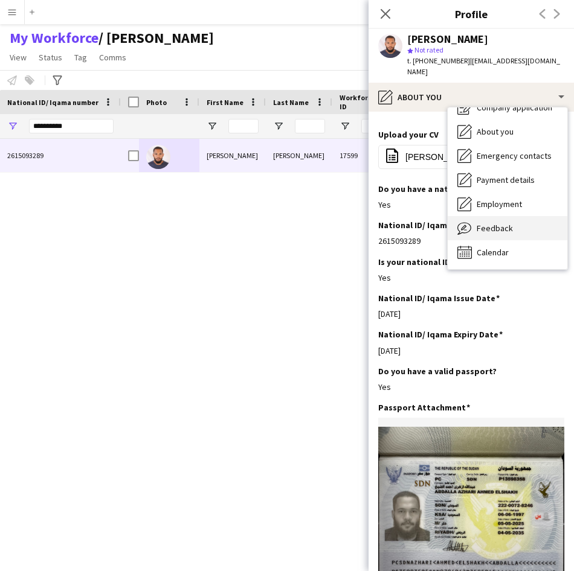
click at [498, 223] on span "Feedback" at bounding box center [494, 228] width 36 height 11
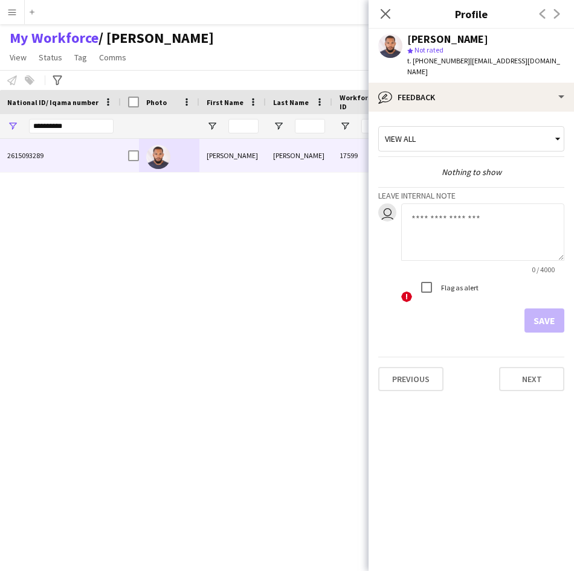
click at [453, 207] on textarea at bounding box center [482, 232] width 163 height 57
type textarea "**********"
click at [551, 309] on button "Save" at bounding box center [544, 321] width 40 height 24
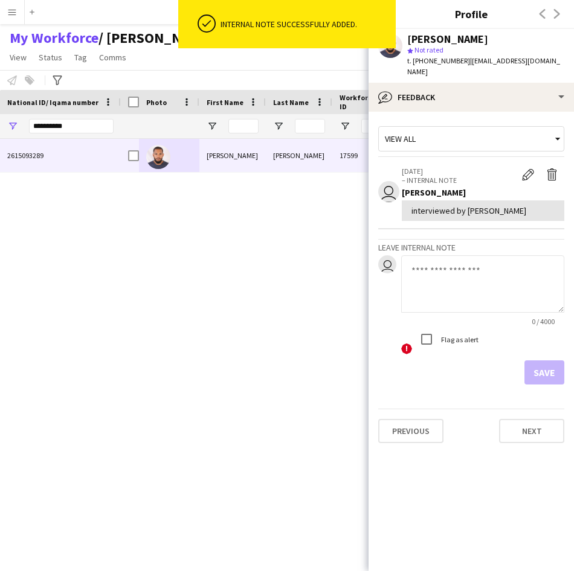
click at [220, 219] on div "[PERSON_NAME] 17599 Applicant [GEOGRAPHIC_DATA] [DATE]" at bounding box center [329, 340] width 417 height 402
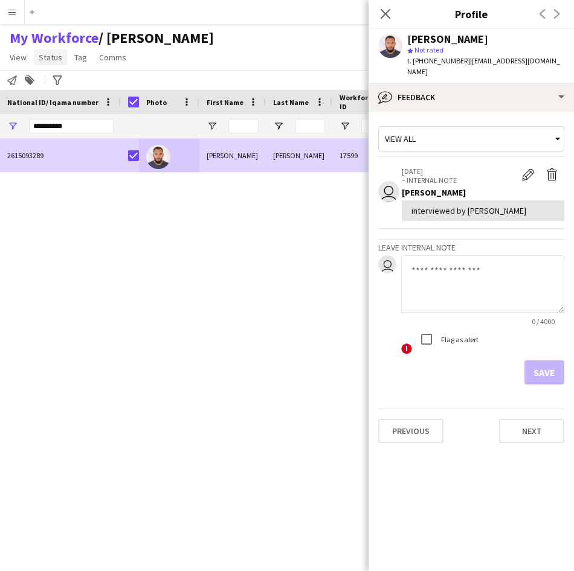
click at [42, 57] on span "Status" at bounding box center [51, 57] width 24 height 11
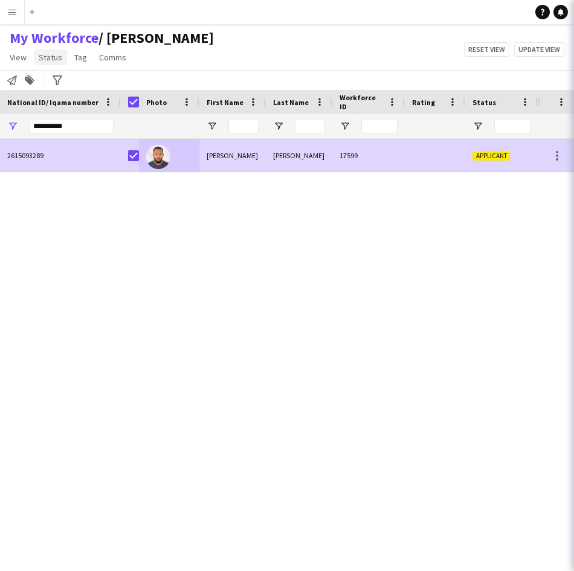
click at [48, 59] on span "Status" at bounding box center [51, 57] width 24 height 11
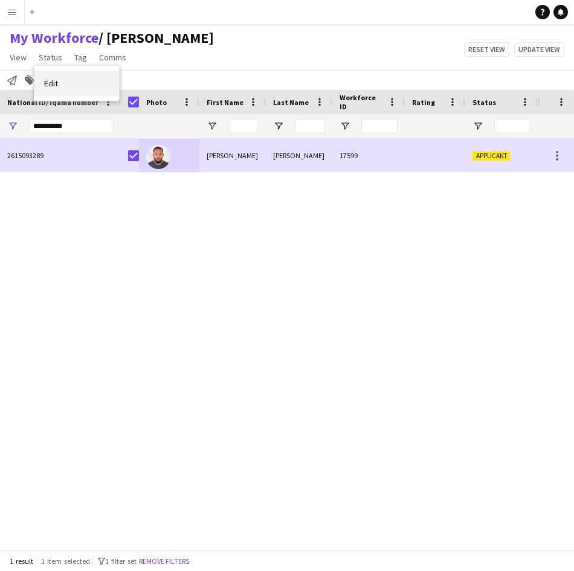
click at [74, 93] on link "Edit" at bounding box center [76, 83] width 85 height 25
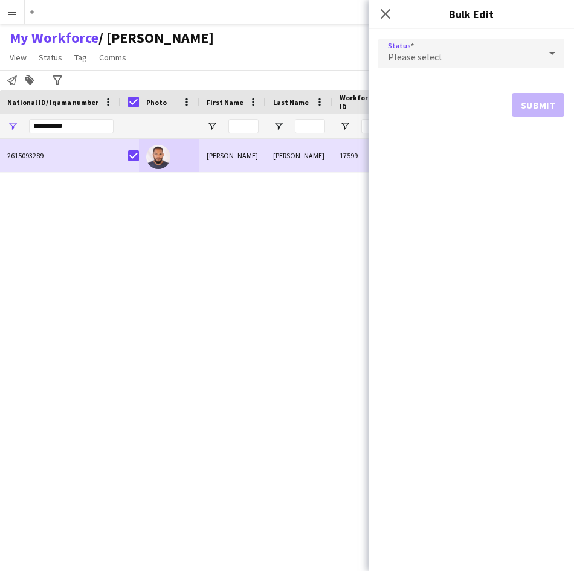
click at [419, 49] on div "Please select" at bounding box center [459, 53] width 162 height 29
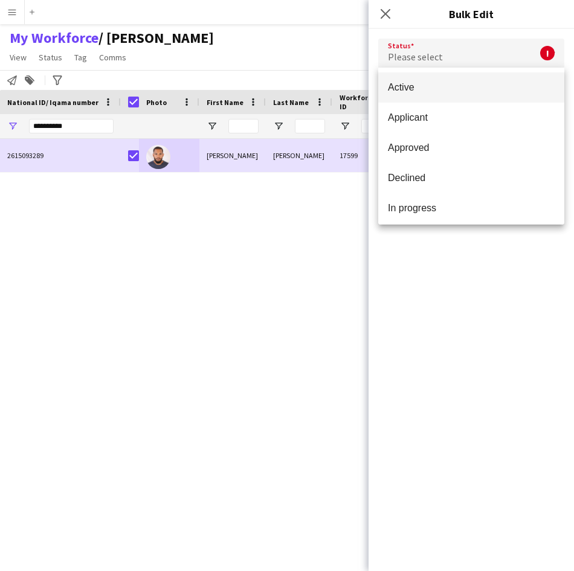
click at [419, 49] on div at bounding box center [287, 285] width 574 height 571
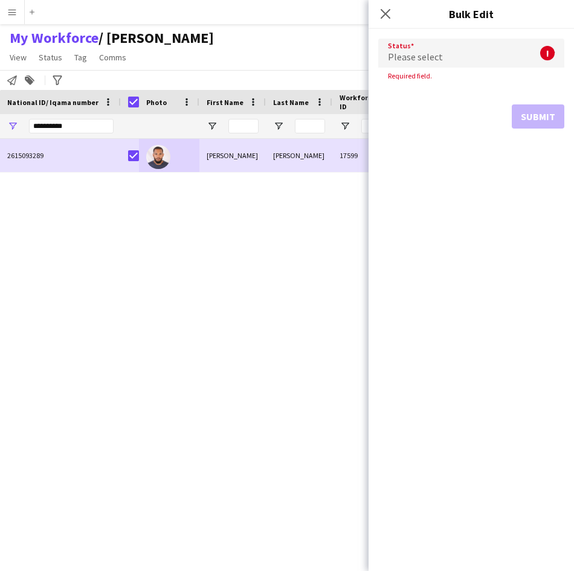
click at [413, 50] on div "Please select" at bounding box center [459, 53] width 162 height 29
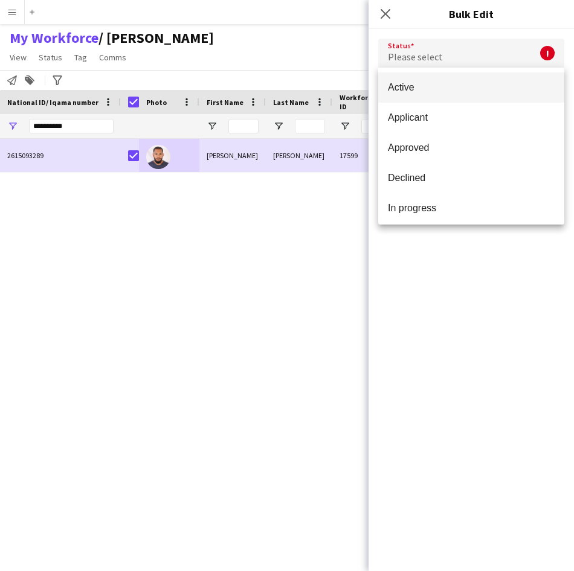
click at [422, 98] on mat-option "Active" at bounding box center [471, 87] width 186 height 30
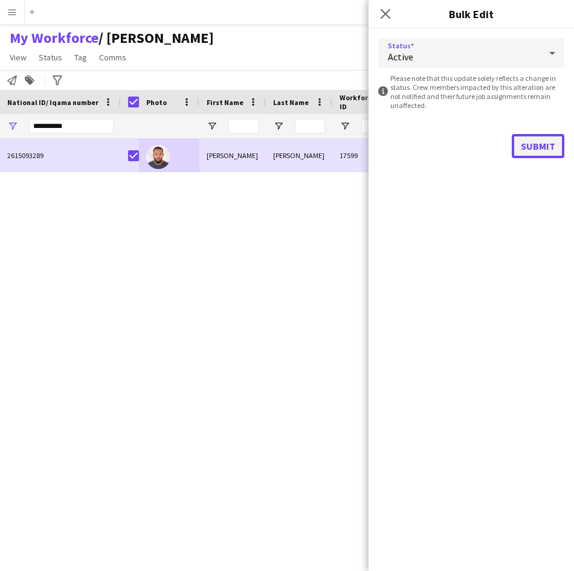
click at [546, 143] on button "Submit" at bounding box center [538, 146] width 53 height 24
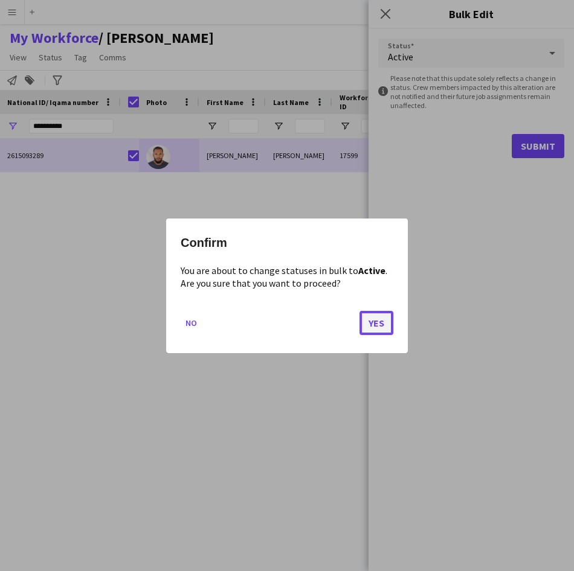
click at [382, 318] on button "Yes" at bounding box center [376, 322] width 34 height 24
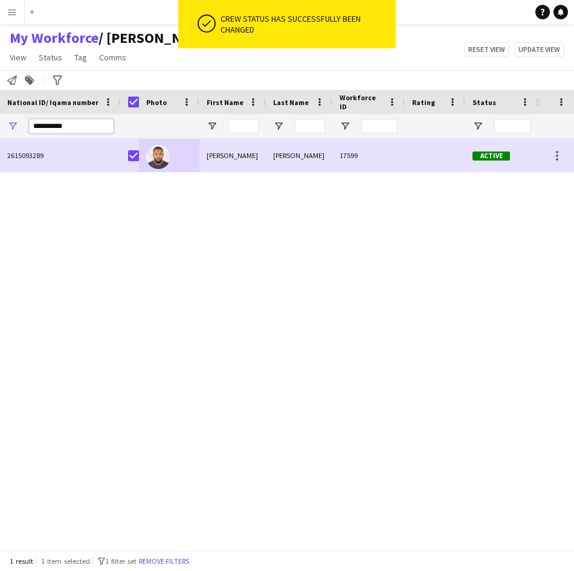
click at [95, 133] on input "**********" at bounding box center [71, 126] width 85 height 14
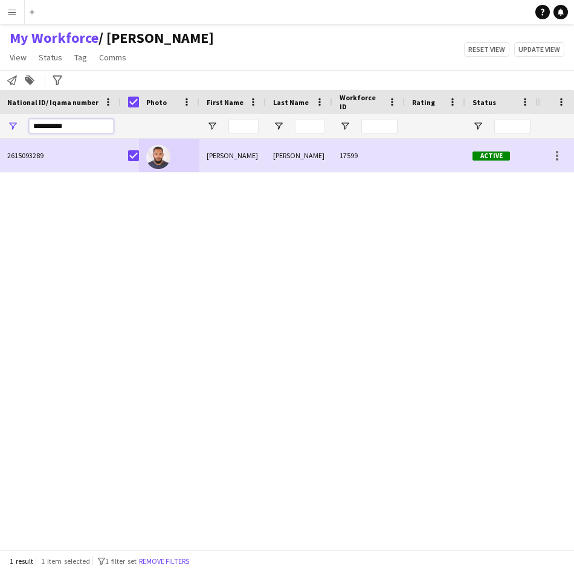
click at [95, 133] on input "**********" at bounding box center [71, 126] width 85 height 14
click at [167, 561] on button "Remove filters" at bounding box center [163, 561] width 55 height 13
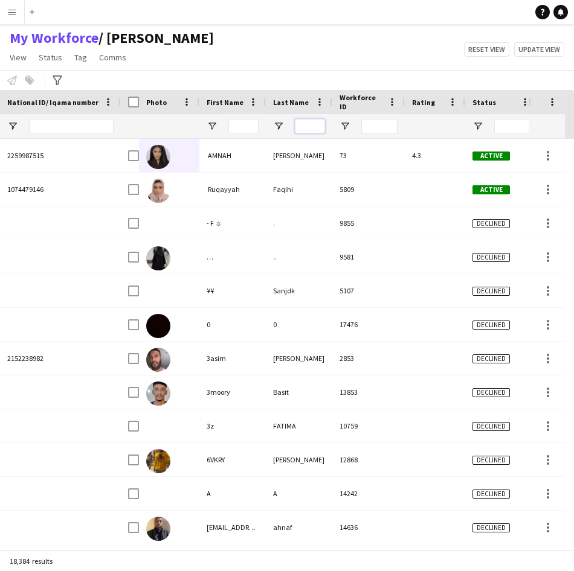
click at [312, 126] on input "Last Name Filter Input" at bounding box center [310, 126] width 30 height 14
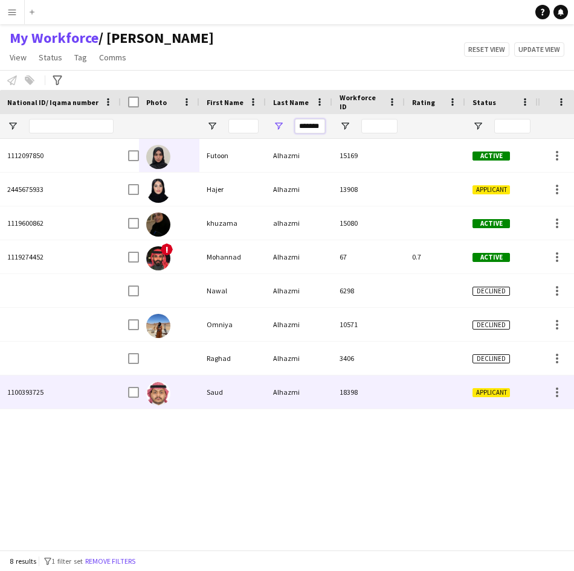
type input "*******"
click at [240, 377] on div "Saud" at bounding box center [232, 392] width 66 height 33
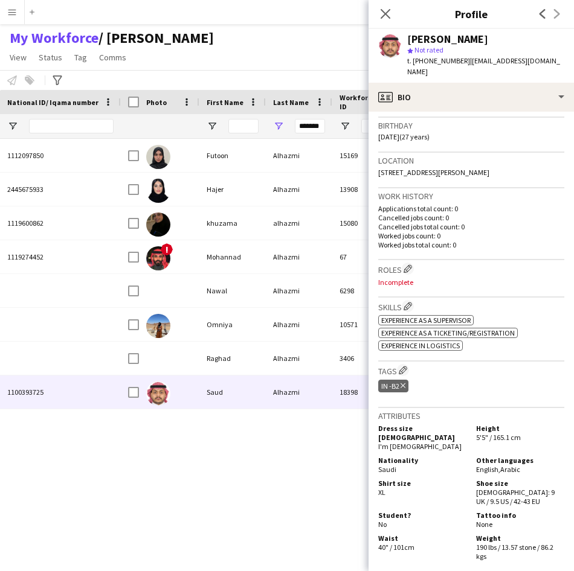
scroll to position [220, 0]
click at [409, 364] on button "Edit crew company tags" at bounding box center [403, 370] width 12 height 12
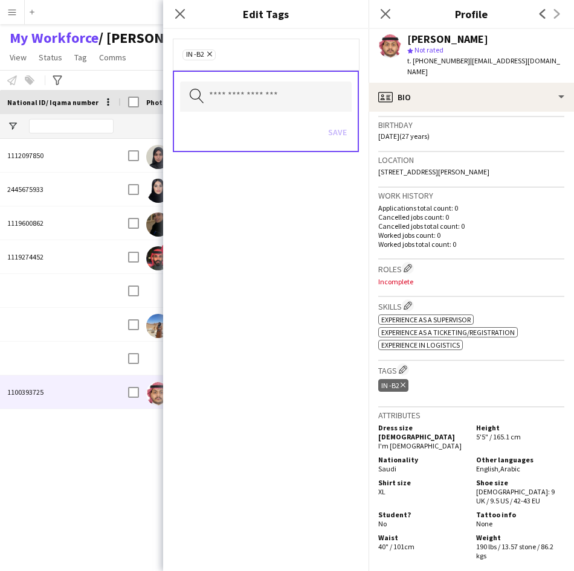
click at [307, 115] on div "Search by tag name Save" at bounding box center [266, 112] width 186 height 82
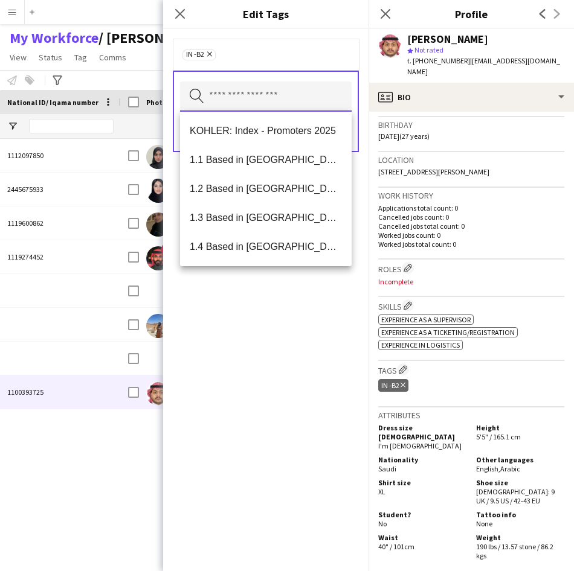
click at [308, 106] on input "text" at bounding box center [266, 97] width 172 height 30
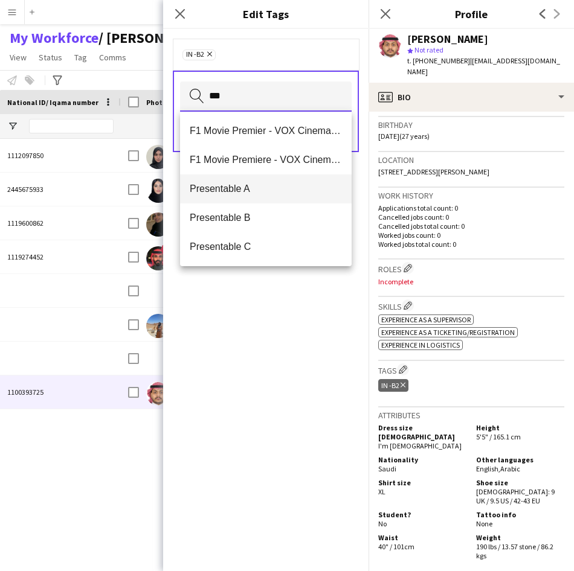
type input "***"
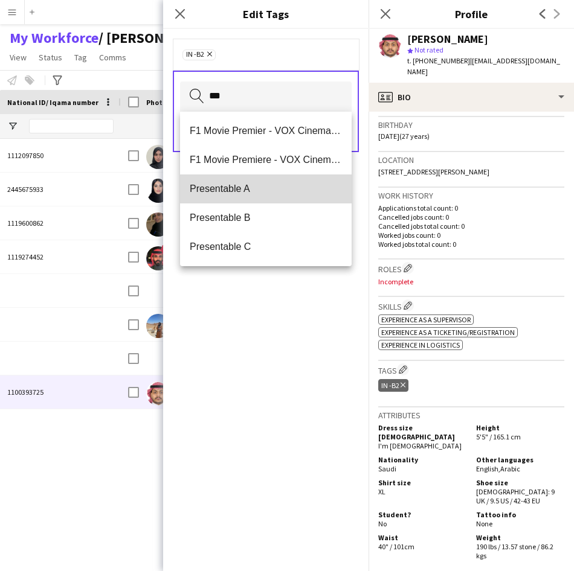
click at [242, 189] on span "Presentable A" at bounding box center [266, 188] width 152 height 11
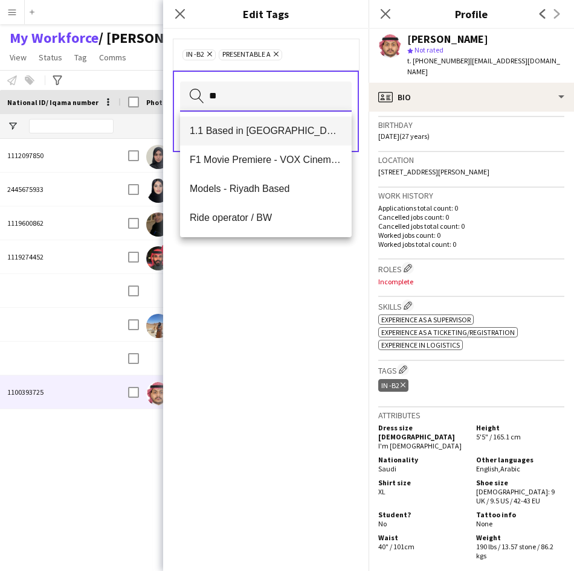
type input "**"
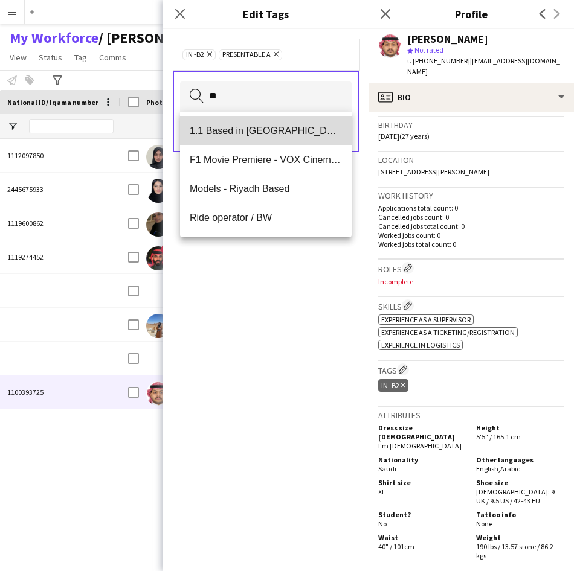
click at [283, 127] on span "1.1 Based in [GEOGRAPHIC_DATA]" at bounding box center [266, 130] width 152 height 11
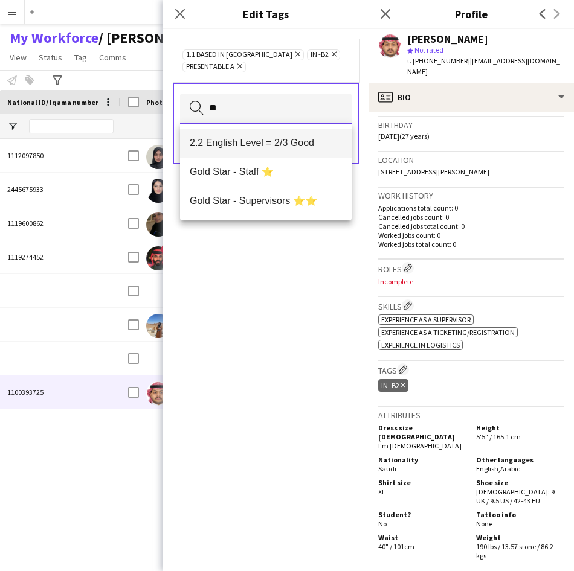
type input "**"
click at [285, 136] on mat-option "2.2 English Level = 2/3 Good" at bounding box center [266, 143] width 172 height 29
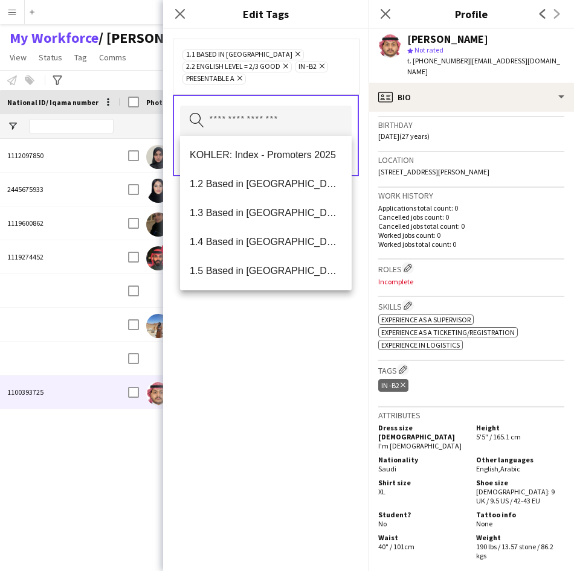
click at [317, 88] on div "1.1 Based in [GEOGRAPHIC_DATA] Remove 2.2 English Level = 2/3 Good Remove IN -B…" at bounding box center [266, 67] width 186 height 56
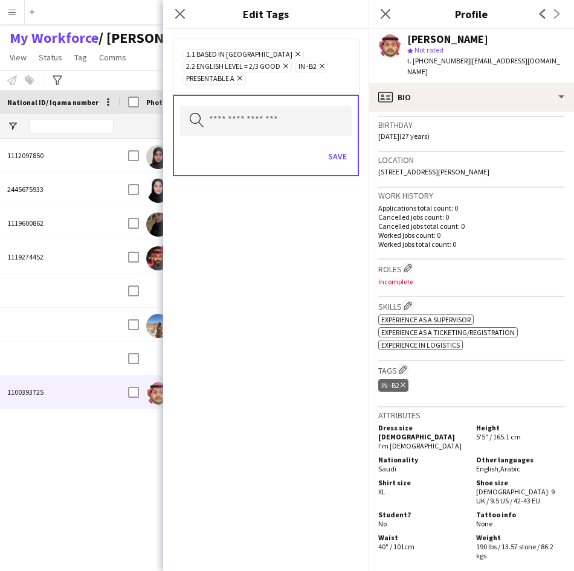
click at [339, 168] on div "Save" at bounding box center [266, 158] width 172 height 34
click at [338, 161] on button "Save" at bounding box center [337, 156] width 28 height 19
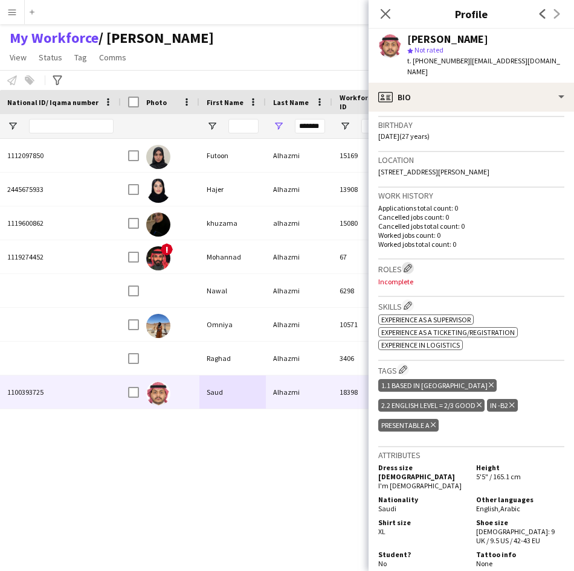
click at [409, 264] on app-icon "Edit crew company roles" at bounding box center [407, 268] width 8 height 8
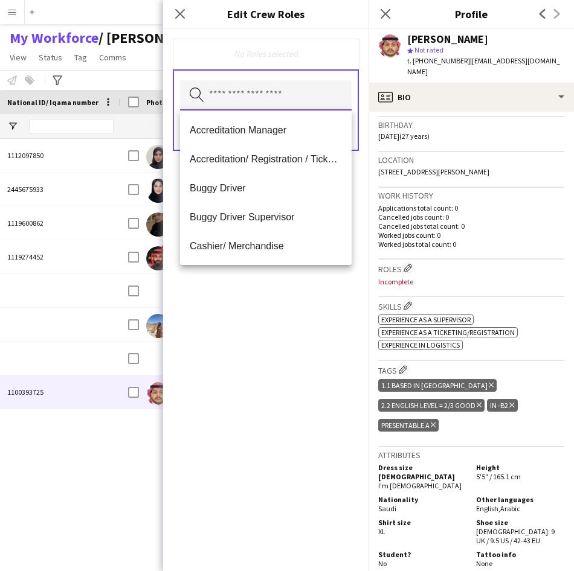
click at [311, 89] on input "text" at bounding box center [266, 95] width 172 height 30
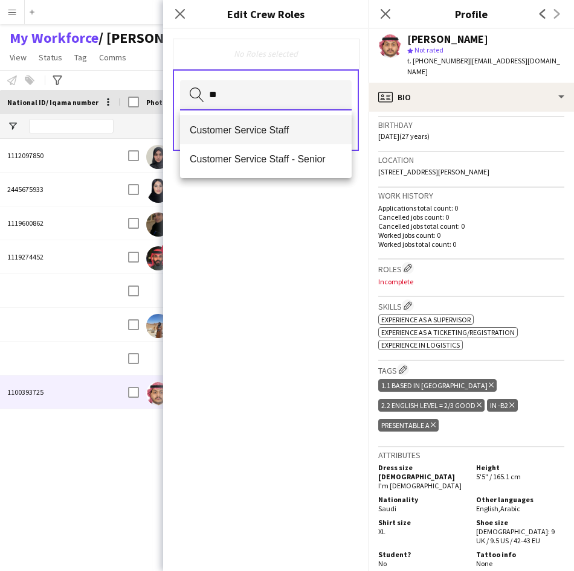
type input "**"
click at [297, 129] on span "Customer Service Staff" at bounding box center [266, 129] width 152 height 11
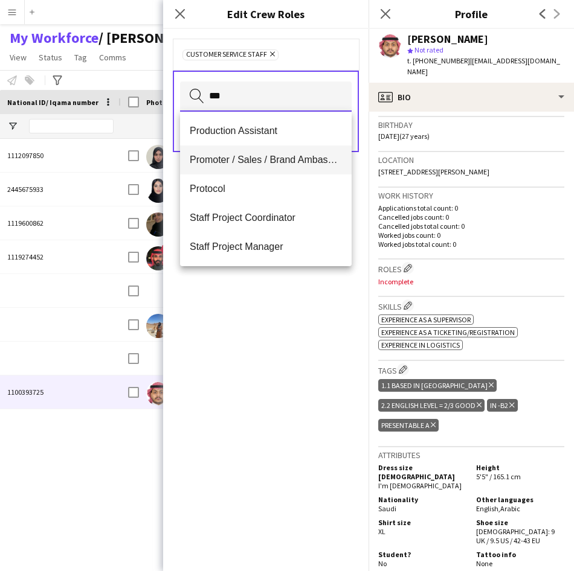
type input "***"
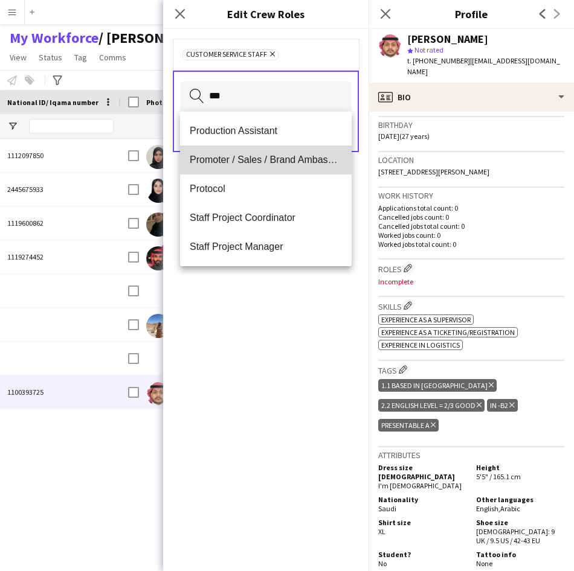
click at [284, 150] on mat-option "Promoter / Sales / Brand Ambassador" at bounding box center [266, 160] width 172 height 29
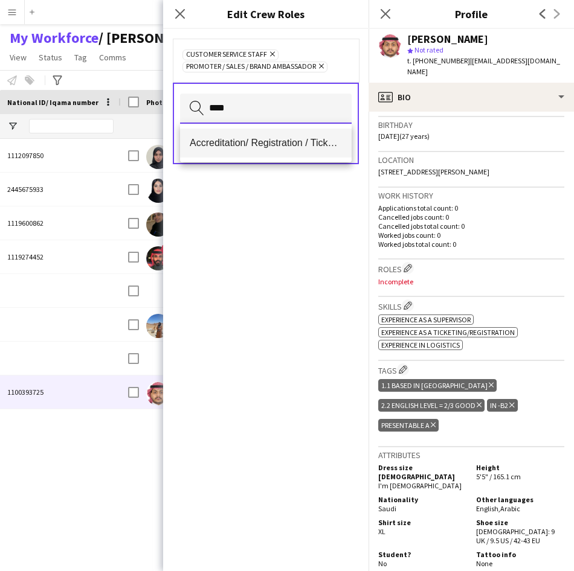
type input "****"
click at [290, 149] on span "Accreditation/ Registration / Ticketing" at bounding box center [266, 142] width 152 height 11
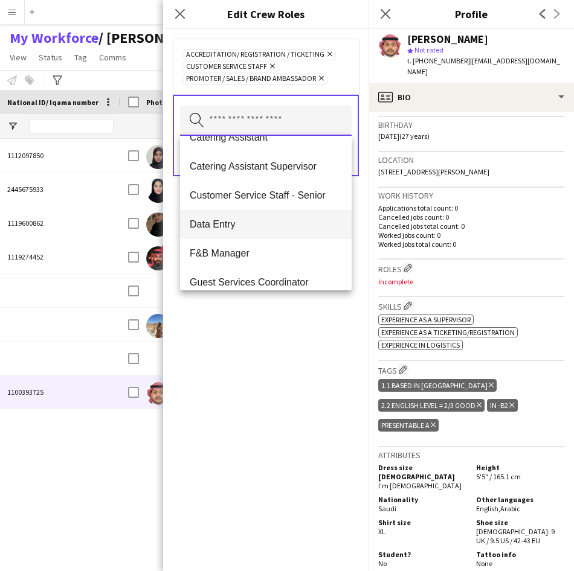
scroll to position [238, 0]
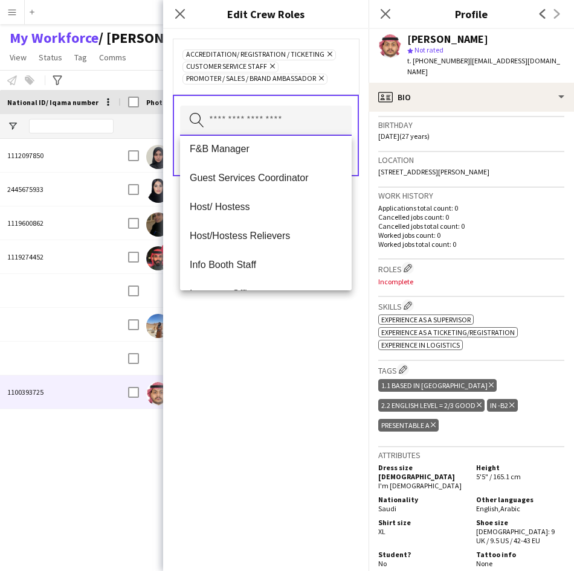
click at [329, 115] on input "text" at bounding box center [266, 121] width 172 height 30
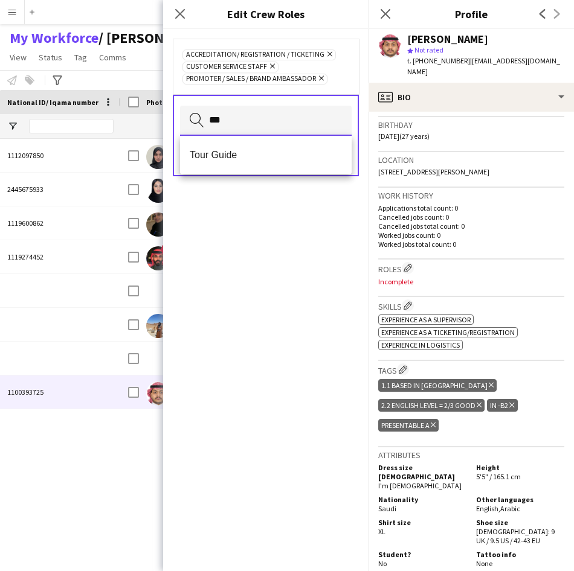
scroll to position [0, 0]
type input "***"
click at [288, 159] on span "Tour Guide" at bounding box center [266, 154] width 152 height 11
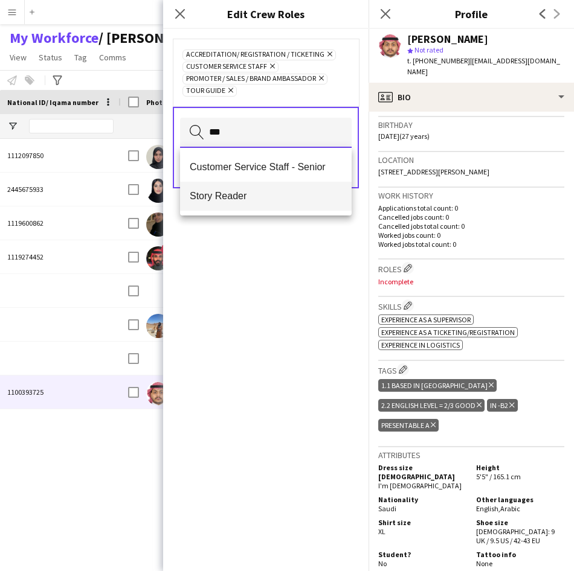
type input "***"
click at [236, 203] on mat-option "Story Reader" at bounding box center [266, 196] width 172 height 29
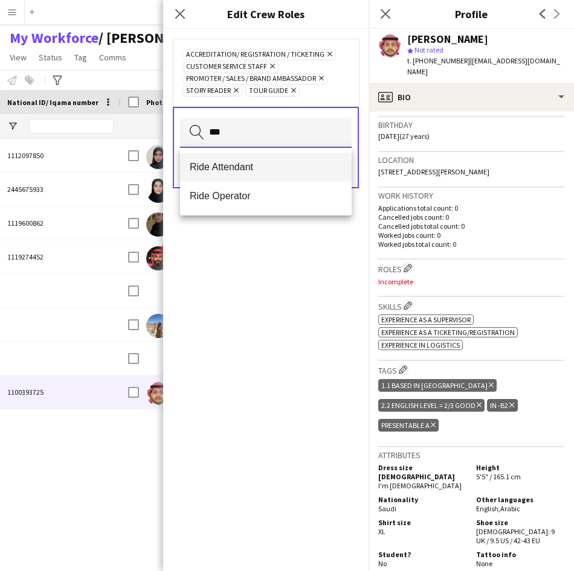
type input "***"
click at [274, 175] on mat-option "Ride Attendant" at bounding box center [266, 167] width 172 height 29
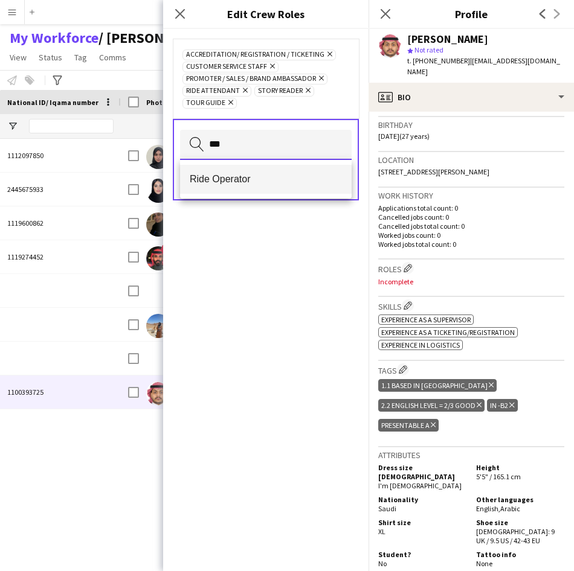
type input "***"
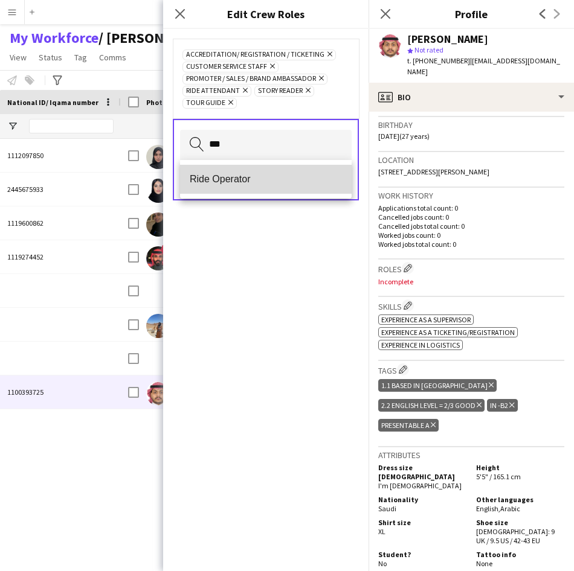
click at [271, 193] on mat-option "Ride Operator" at bounding box center [266, 179] width 172 height 29
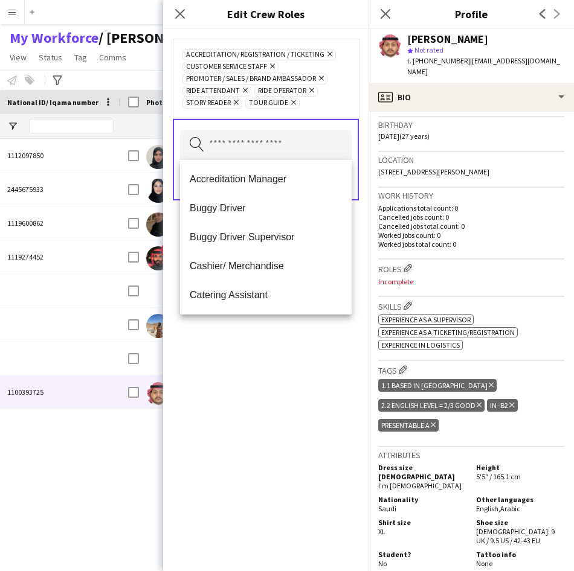
click at [335, 111] on div "Accreditation/ Registration / Ticketing Remove Customer Service Staff Remove Pr…" at bounding box center [266, 79] width 186 height 80
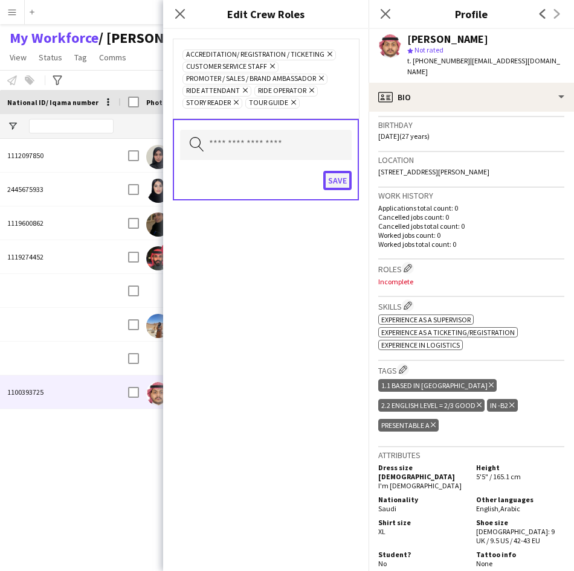
click at [334, 182] on button "Save" at bounding box center [337, 180] width 28 height 19
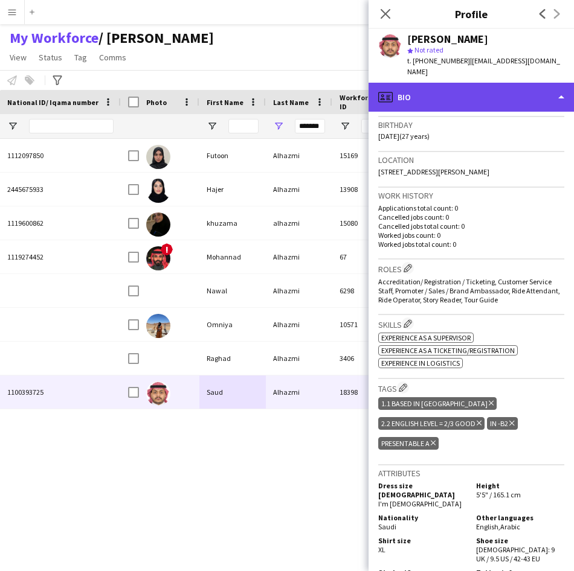
click at [431, 92] on div "profile Bio" at bounding box center [470, 97] width 205 height 29
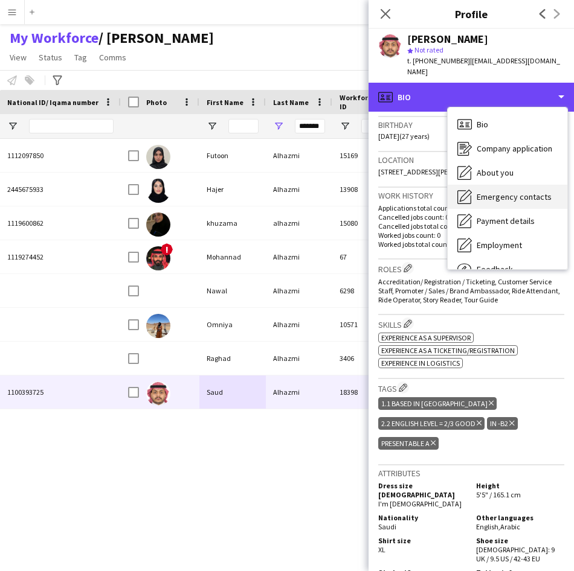
scroll to position [41, 0]
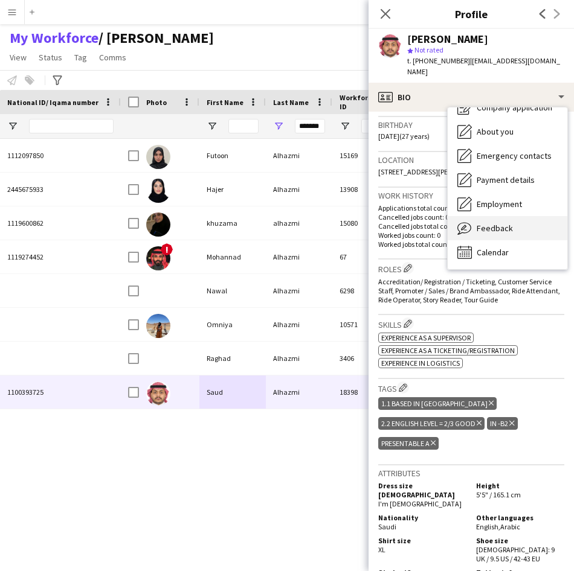
click at [487, 223] on span "Feedback" at bounding box center [494, 228] width 36 height 11
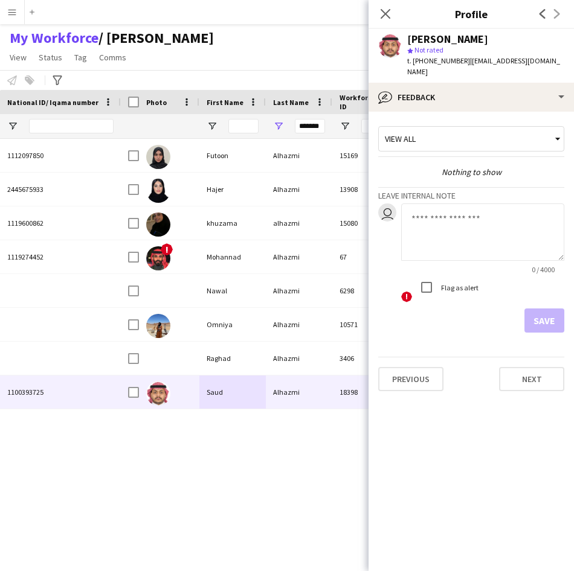
click at [475, 225] on textarea at bounding box center [482, 232] width 163 height 57
type textarea "**********"
click at [536, 309] on button "Save" at bounding box center [544, 321] width 40 height 24
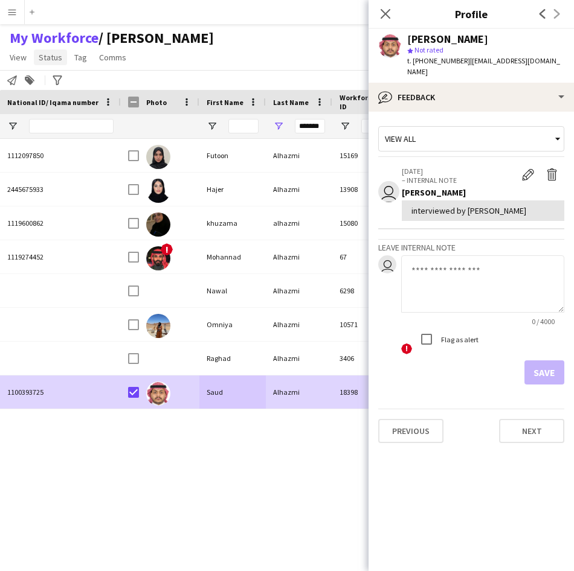
click at [45, 54] on span "Status" at bounding box center [51, 57] width 24 height 11
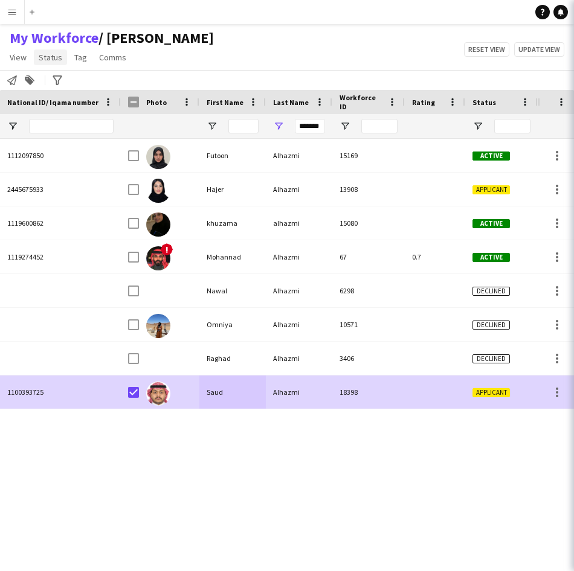
click at [53, 50] on link "Status" at bounding box center [50, 58] width 33 height 16
click at [54, 62] on span "Status" at bounding box center [51, 57] width 24 height 11
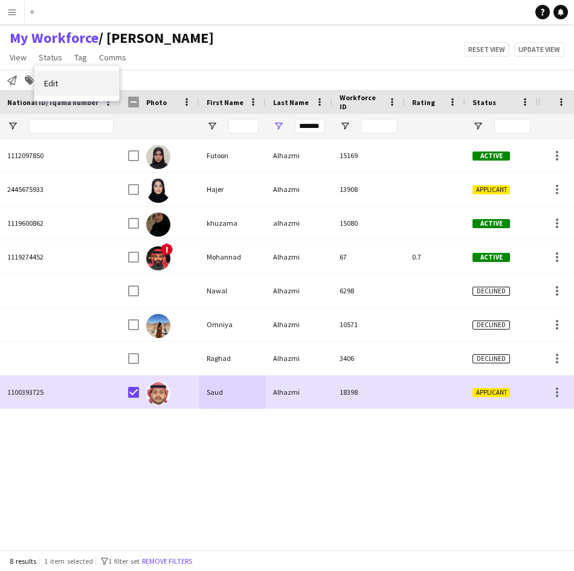
click at [62, 78] on link "Edit" at bounding box center [76, 83] width 85 height 25
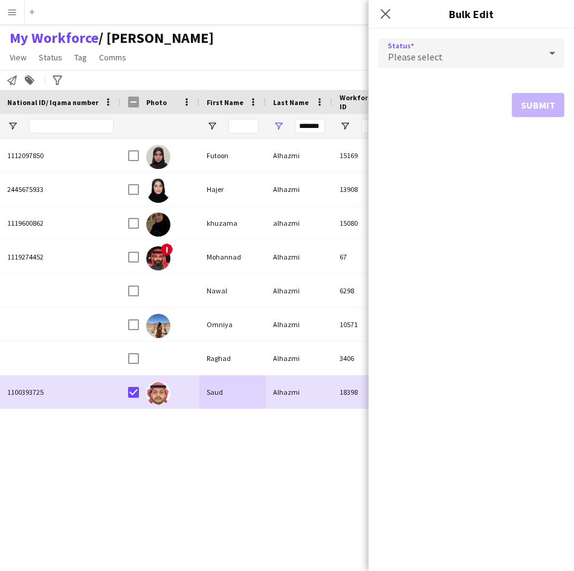
click at [470, 64] on div "Please select" at bounding box center [459, 53] width 162 height 29
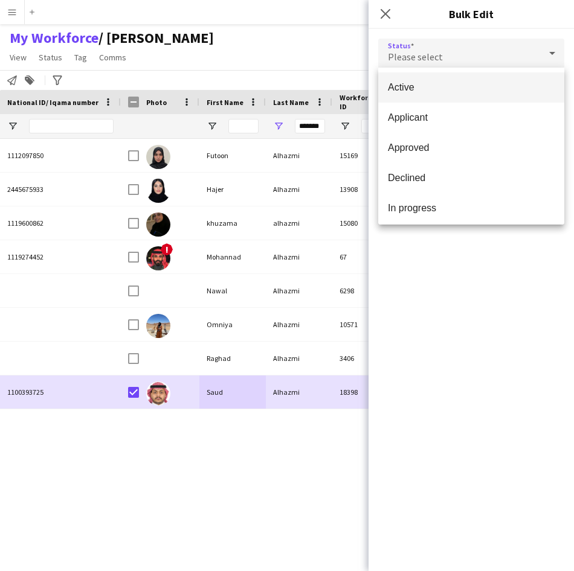
click at [476, 88] on span "Active" at bounding box center [471, 87] width 167 height 11
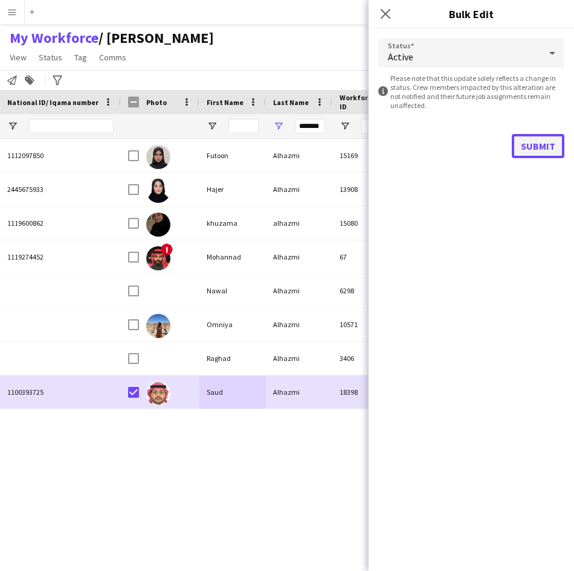
click at [531, 143] on button "Submit" at bounding box center [538, 146] width 53 height 24
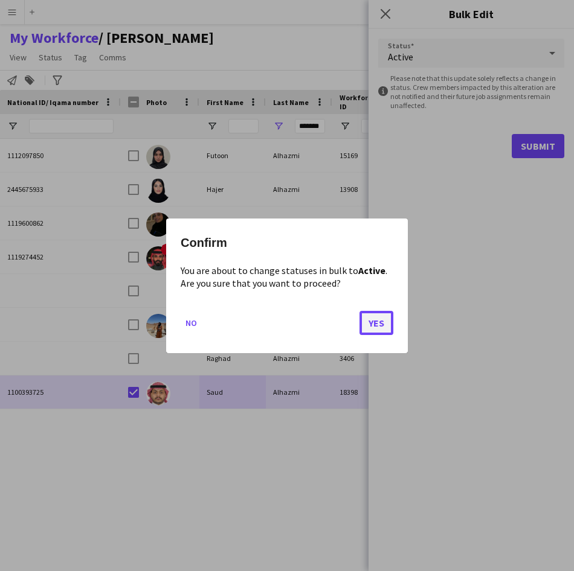
click at [373, 330] on button "Yes" at bounding box center [376, 322] width 34 height 24
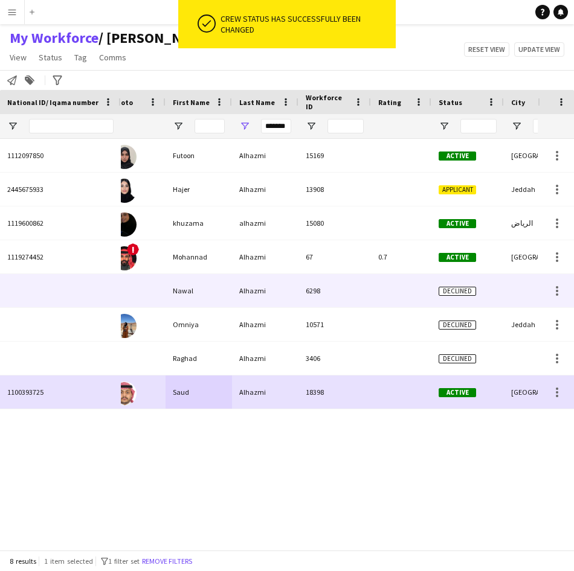
scroll to position [0, 53]
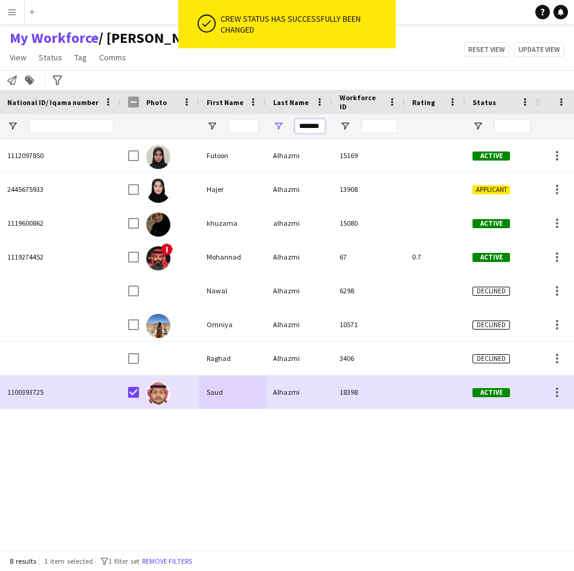
click at [302, 129] on input "*******" at bounding box center [310, 126] width 30 height 14
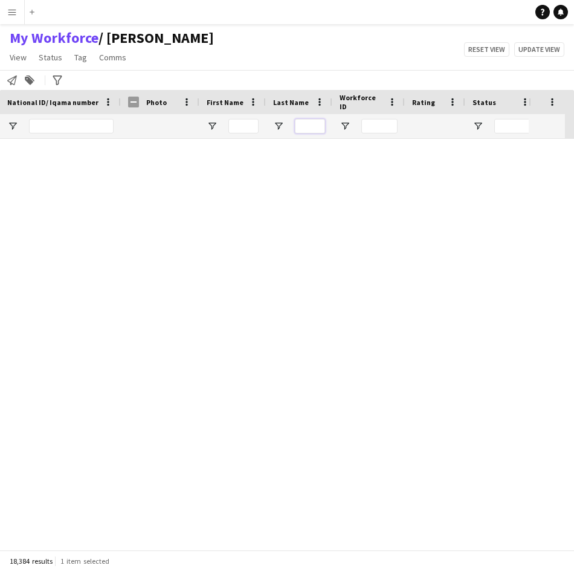
type input "*"
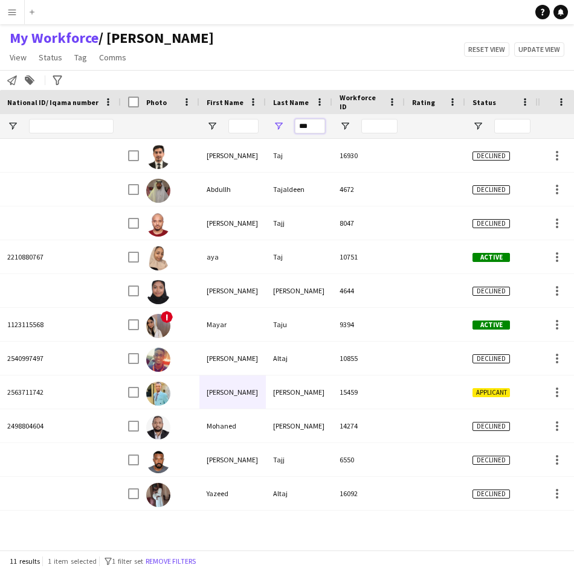
type input "***"
click at [246, 125] on input "First Name Filter Input" at bounding box center [243, 126] width 30 height 14
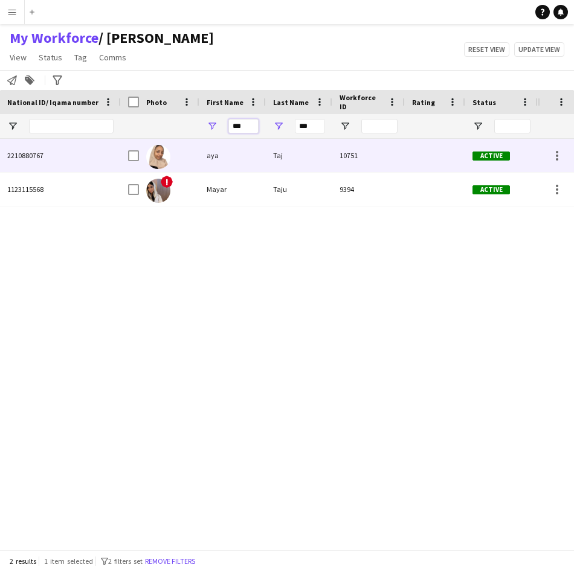
type input "***"
click at [191, 162] on div at bounding box center [169, 155] width 60 height 33
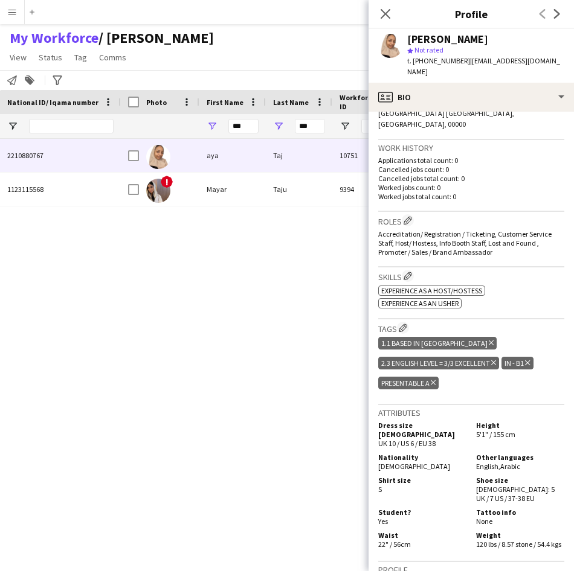
scroll to position [291, 0]
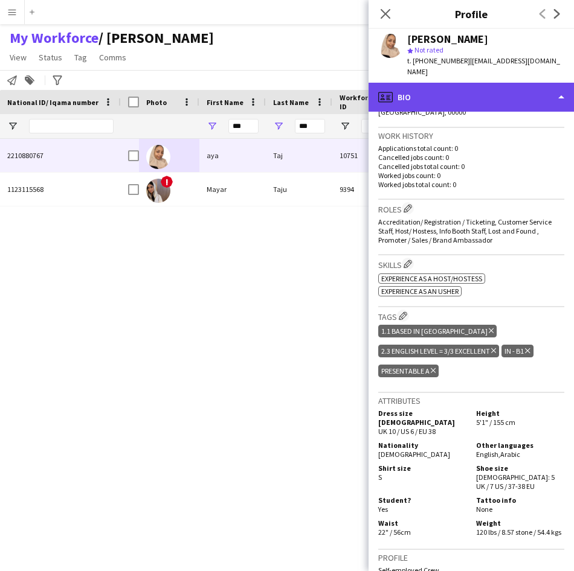
click at [489, 96] on div "profile Bio" at bounding box center [470, 97] width 205 height 29
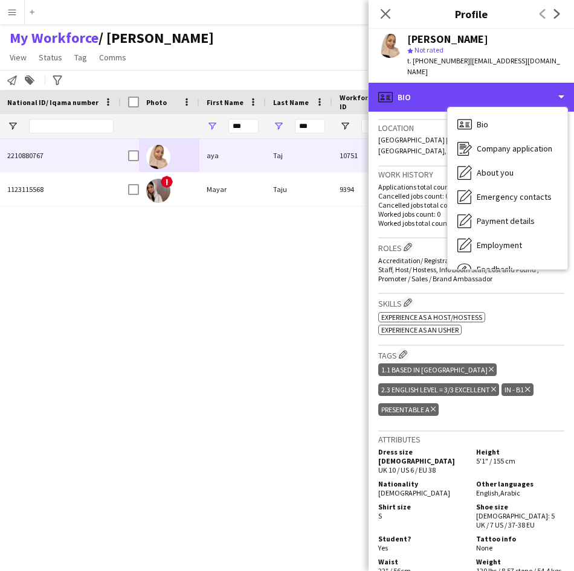
scroll to position [252, 0]
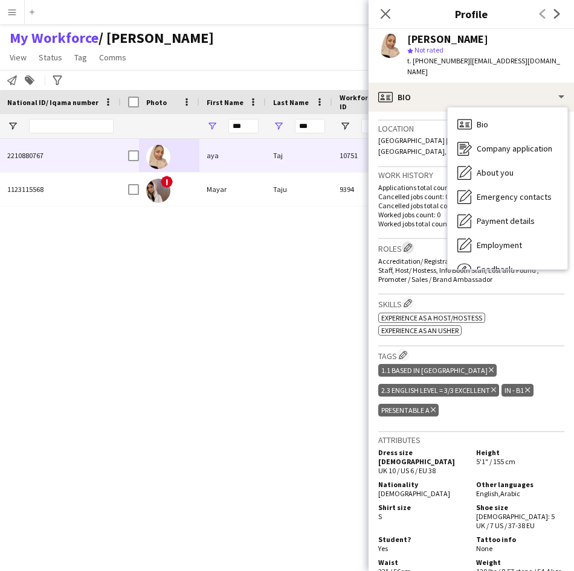
click at [411, 243] on app-icon "Edit crew company roles" at bounding box center [407, 247] width 8 height 8
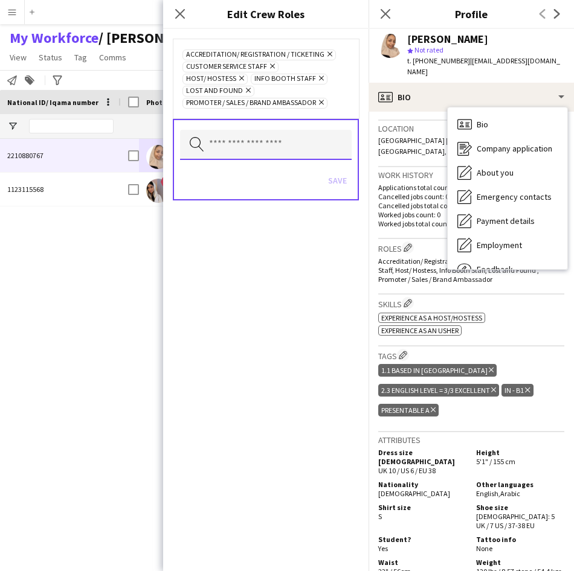
click at [307, 133] on input "text" at bounding box center [266, 145] width 172 height 30
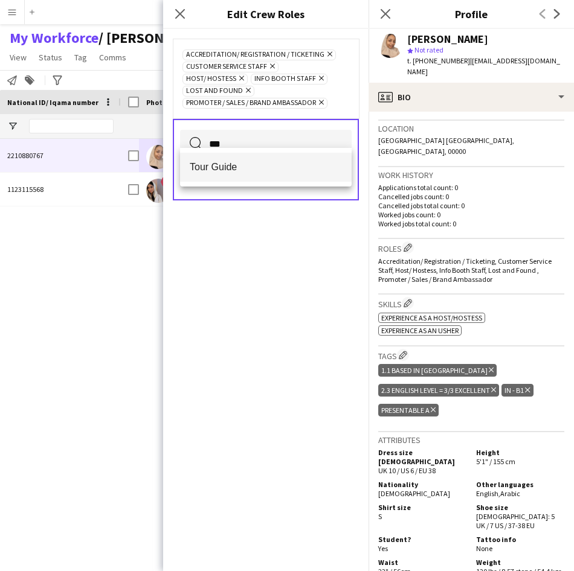
type input "***"
click at [297, 173] on span "Tour Guide" at bounding box center [266, 166] width 152 height 11
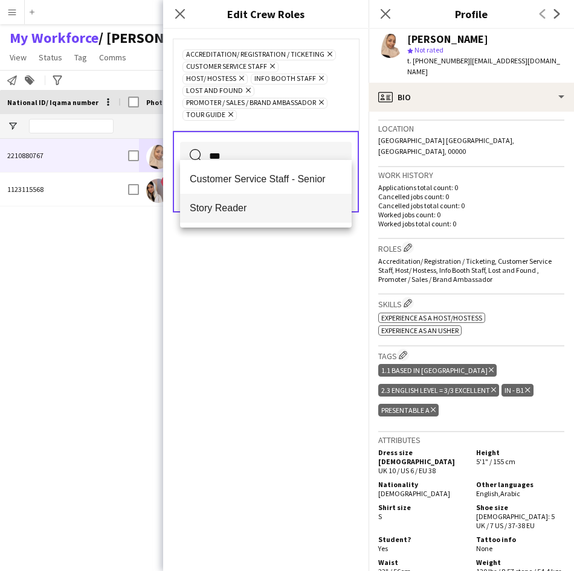
type input "***"
click at [288, 204] on span "Story Reader" at bounding box center [266, 207] width 152 height 11
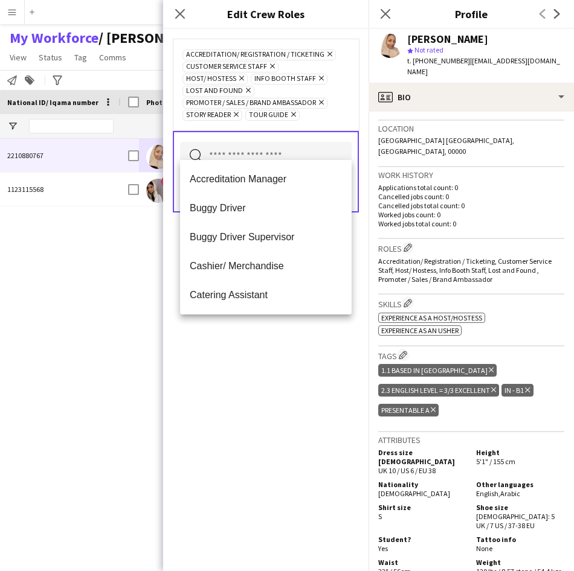
click at [320, 131] on div "Search by role type Save" at bounding box center [266, 172] width 186 height 82
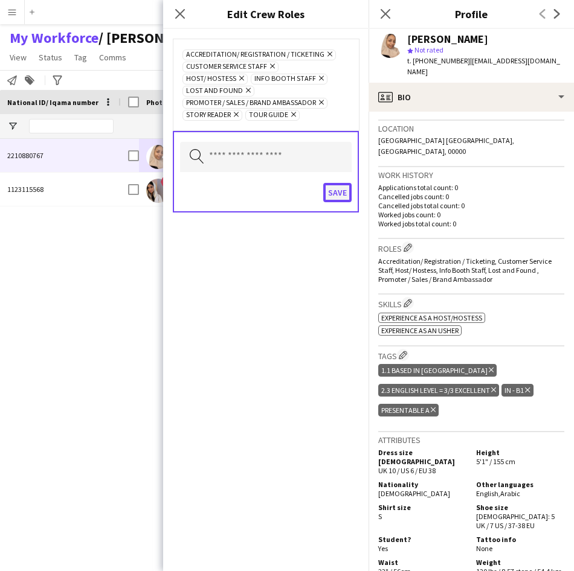
click at [342, 183] on button "Save" at bounding box center [337, 192] width 28 height 19
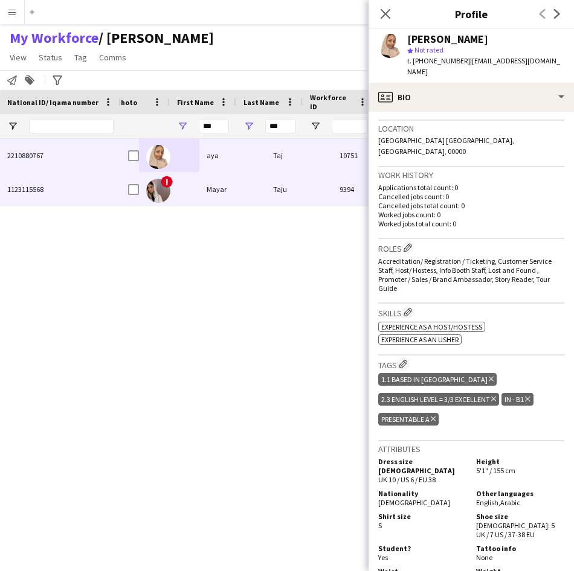
scroll to position [0, 0]
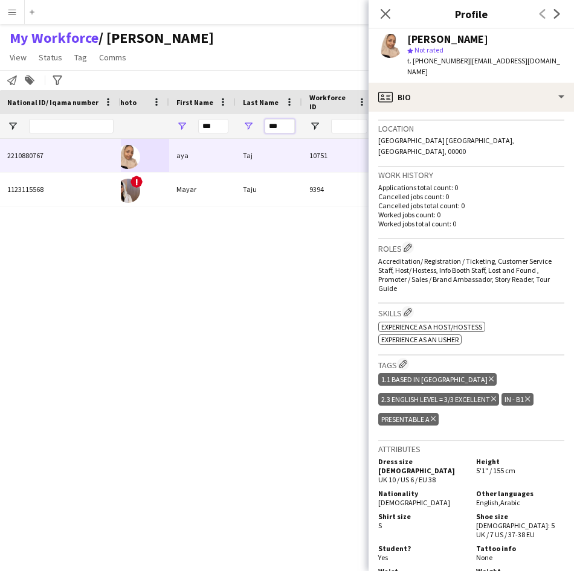
click at [284, 127] on input "***" at bounding box center [280, 126] width 30 height 14
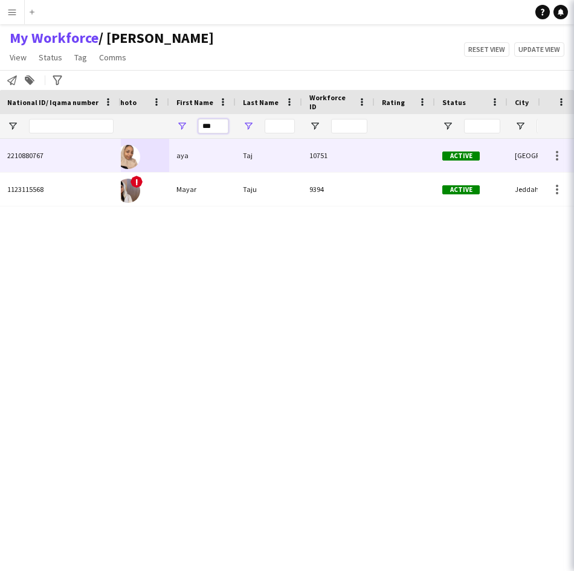
click at [224, 132] on input "***" at bounding box center [213, 126] width 30 height 14
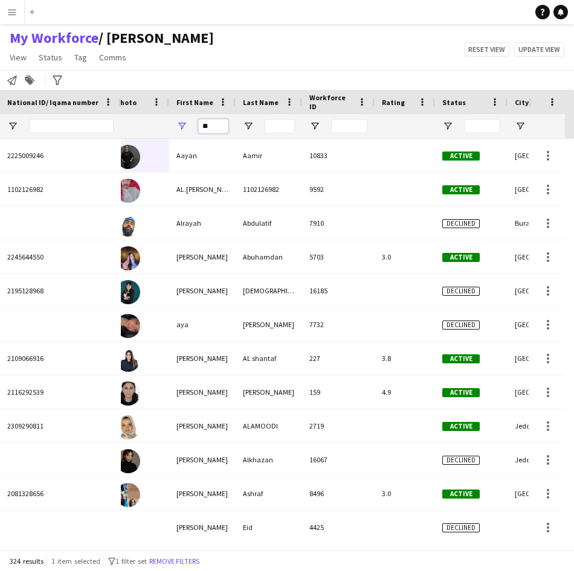
type input "*"
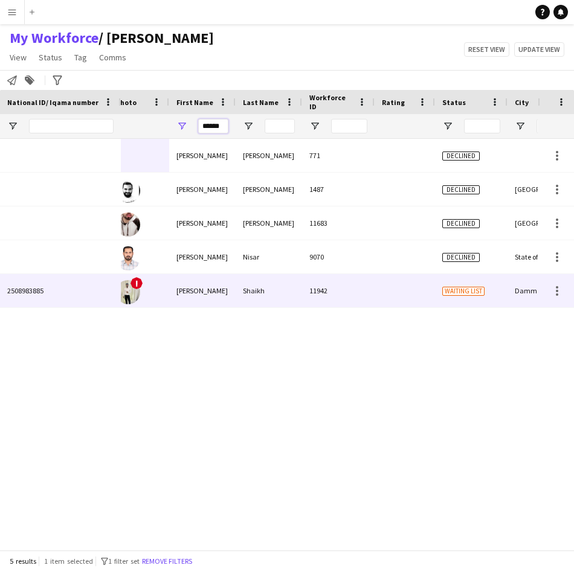
type input "******"
click at [212, 291] on div "[PERSON_NAME]" at bounding box center [202, 290] width 66 height 33
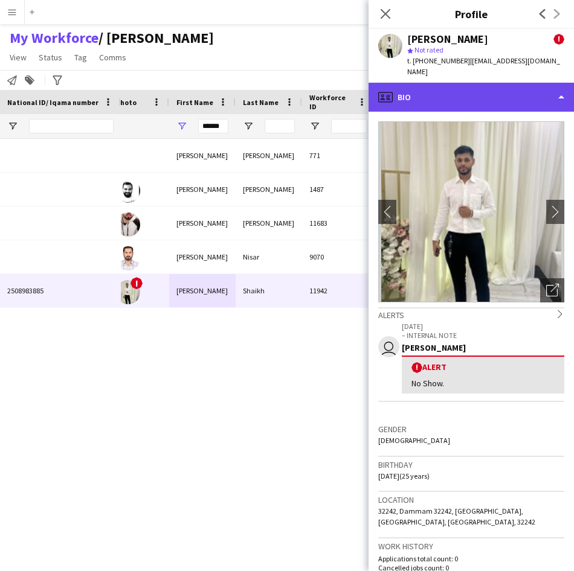
click at [518, 92] on div "profile Bio" at bounding box center [470, 97] width 205 height 29
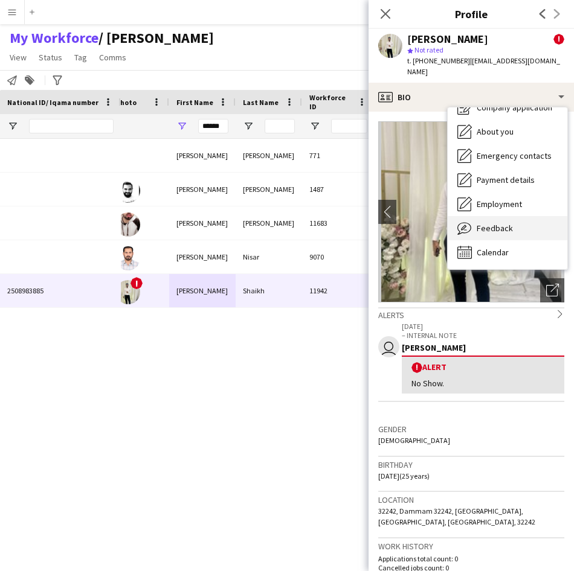
click at [507, 223] on span "Feedback" at bounding box center [494, 228] width 36 height 11
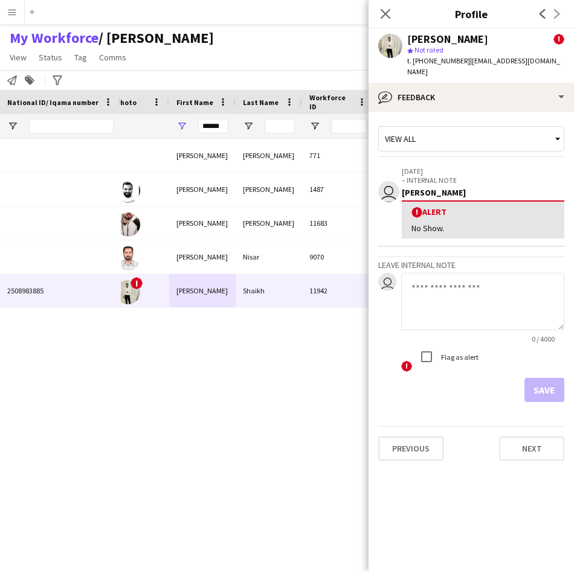
click at [457, 286] on textarea at bounding box center [482, 301] width 163 height 57
type textarea "*******"
click at [553, 378] on button "Save" at bounding box center [544, 390] width 40 height 24
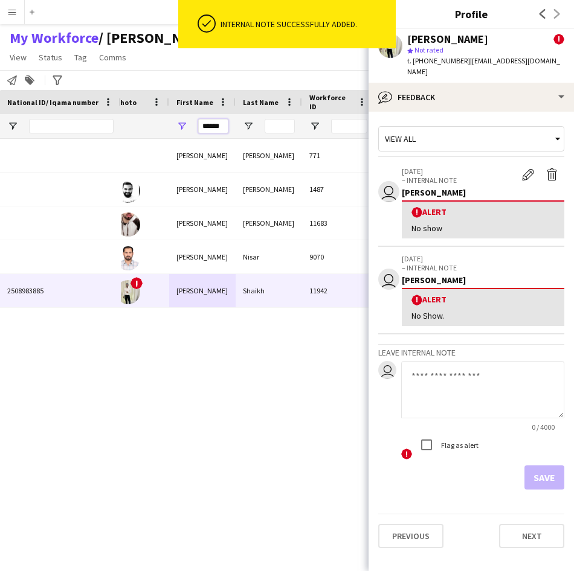
click at [216, 125] on input "******" at bounding box center [213, 126] width 30 height 14
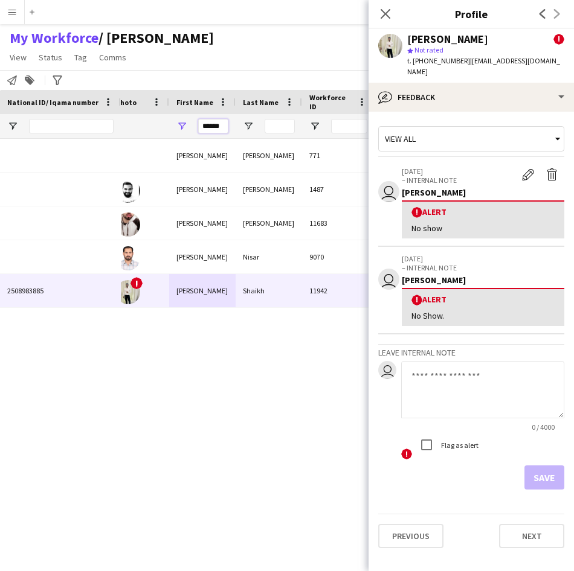
click at [216, 125] on input "******" at bounding box center [213, 126] width 30 height 14
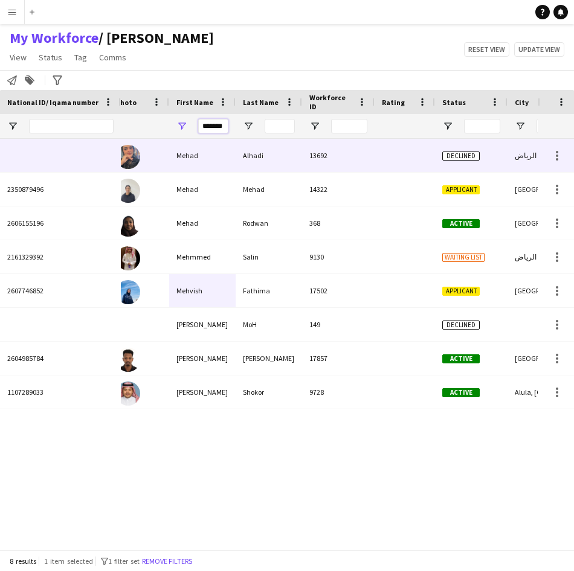
scroll to position [0, 1]
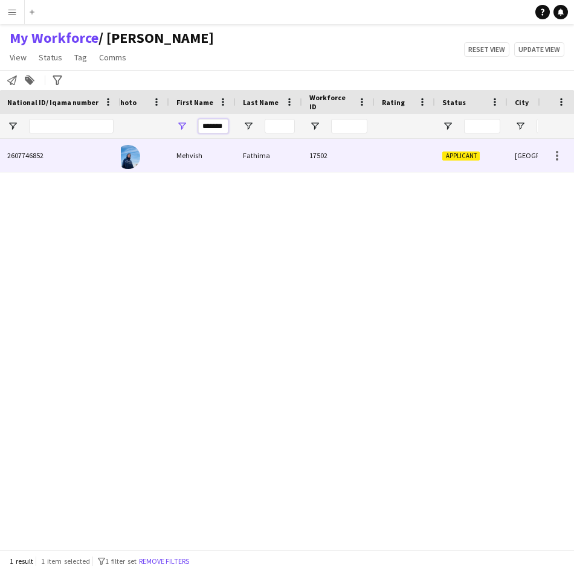
type input "*******"
click at [231, 159] on div "Mehvish" at bounding box center [202, 155] width 66 height 33
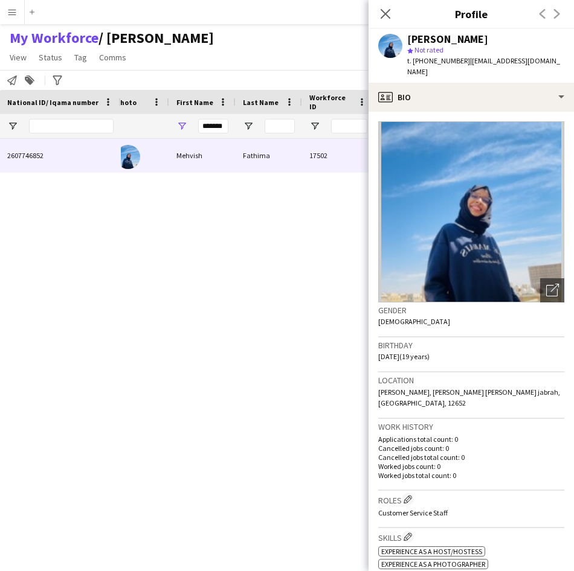
click at [513, 112] on app-crew-profile-bio "Open photos pop-in Gender [DEMOGRAPHIC_DATA] Birthday [DEMOGRAPHIC_DATA] (19 ye…" at bounding box center [470, 342] width 205 height 460
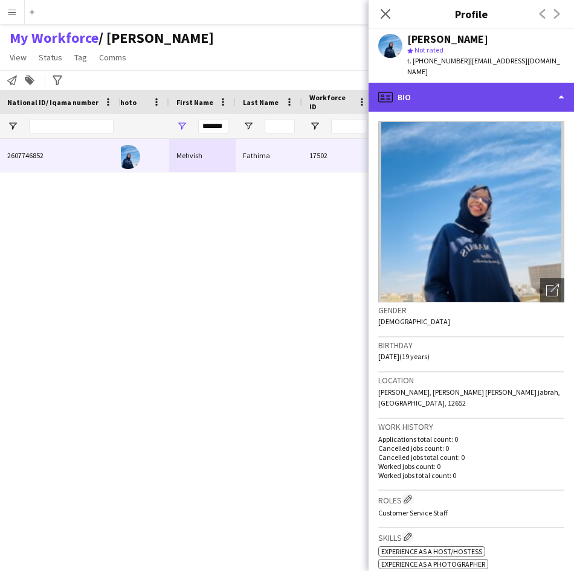
click at [505, 83] on div "profile Bio" at bounding box center [470, 97] width 205 height 29
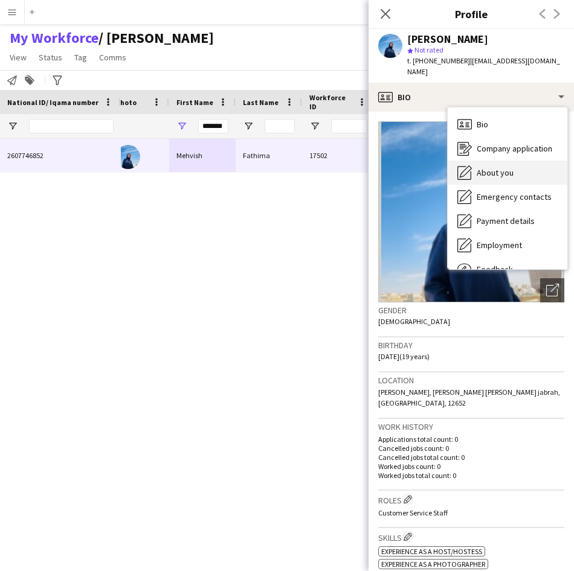
click at [508, 167] on span "About you" at bounding box center [494, 172] width 37 height 11
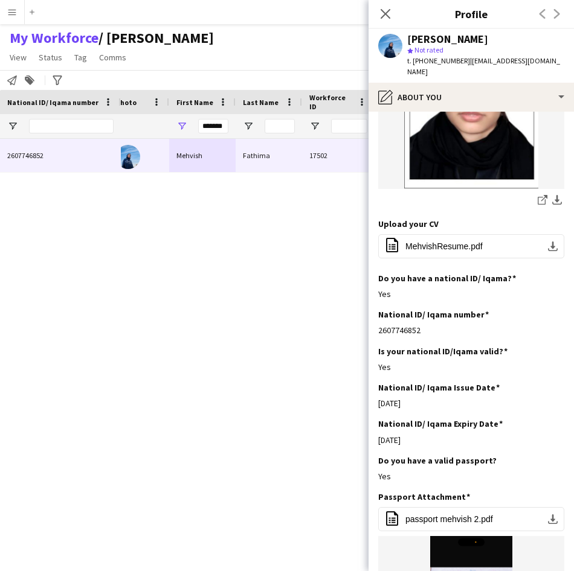
scroll to position [206, 0]
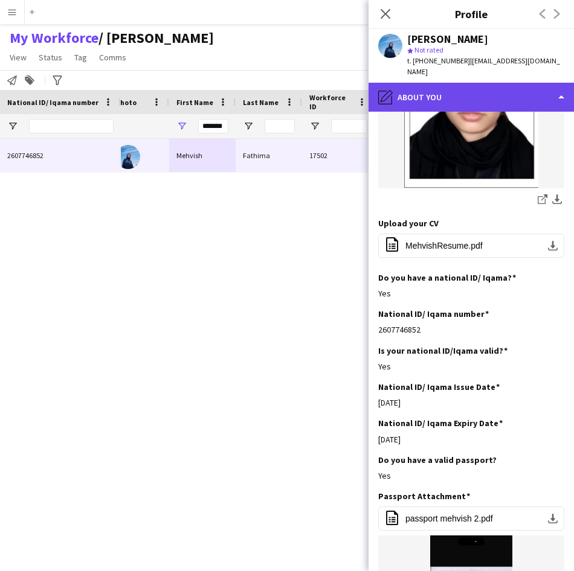
click at [414, 90] on div "pencil4 About you" at bounding box center [470, 97] width 205 height 29
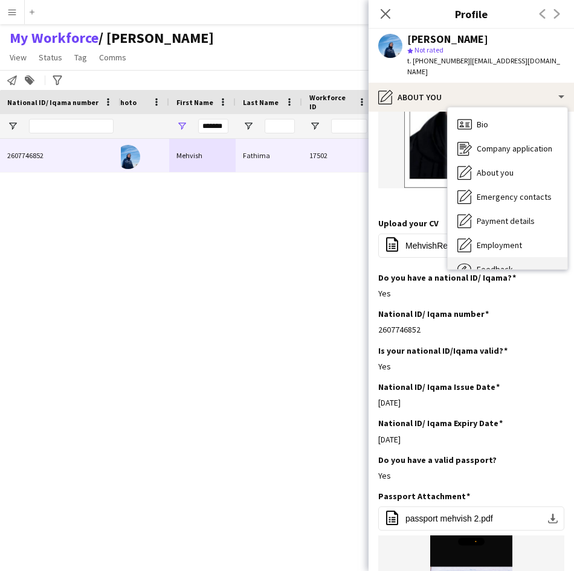
click at [495, 257] on div "Feedback Feedback" at bounding box center [508, 269] width 120 height 24
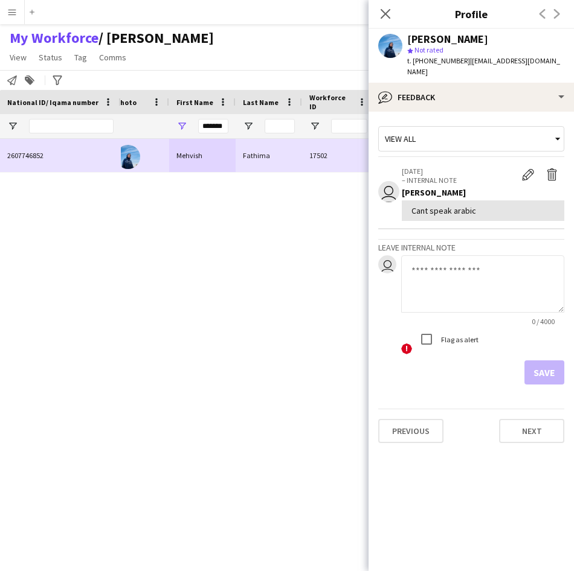
scroll to position [0, 0]
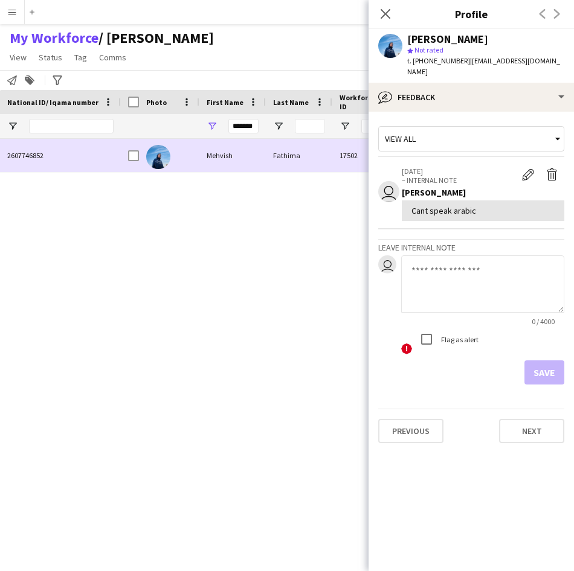
click at [127, 159] on div at bounding box center [130, 155] width 18 height 33
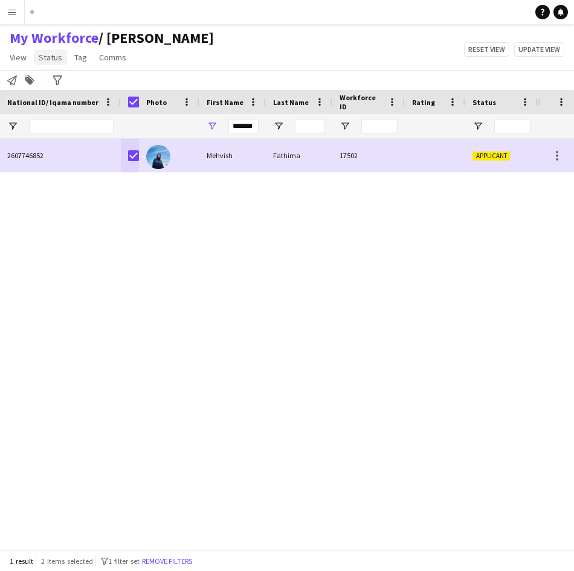
click at [53, 57] on span "Status" at bounding box center [51, 57] width 24 height 11
click at [83, 92] on link "Edit" at bounding box center [76, 83] width 85 height 25
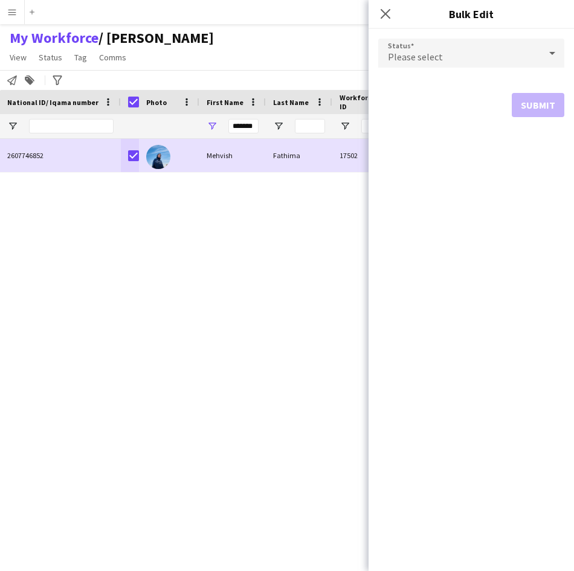
click at [453, 56] on div "Please select" at bounding box center [459, 53] width 162 height 29
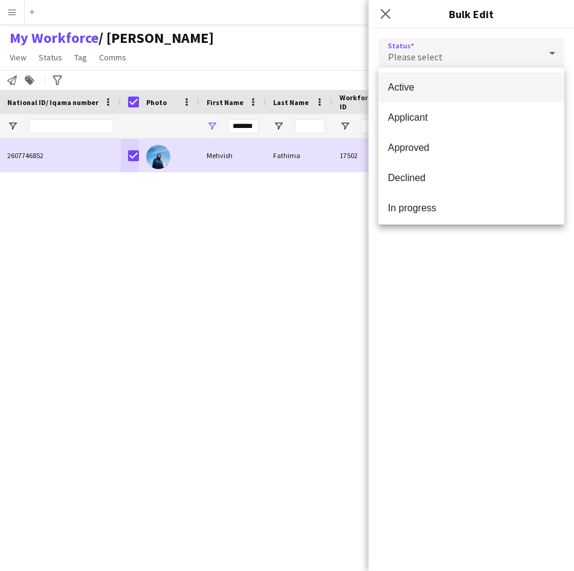
click at [453, 83] on span "Active" at bounding box center [471, 87] width 167 height 11
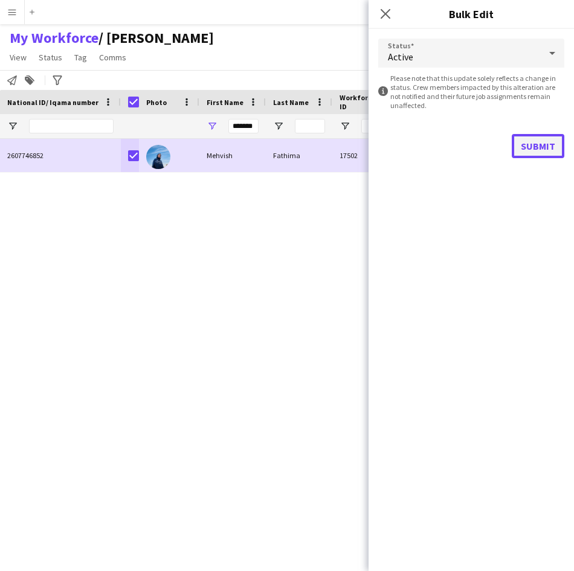
click at [532, 149] on button "Submit" at bounding box center [538, 146] width 53 height 24
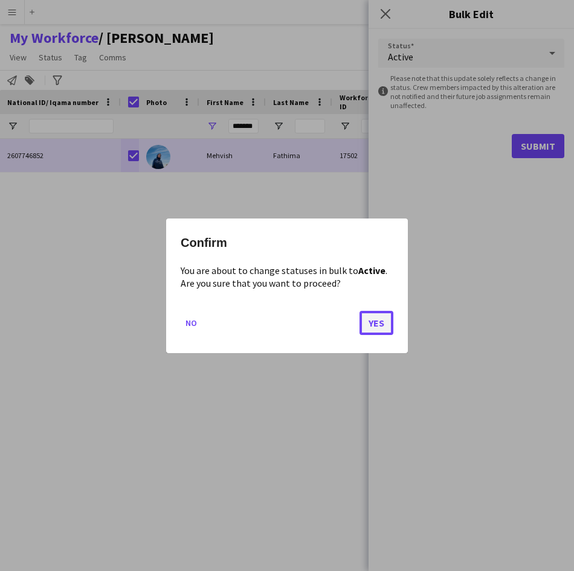
click at [373, 326] on button "Yes" at bounding box center [376, 322] width 34 height 24
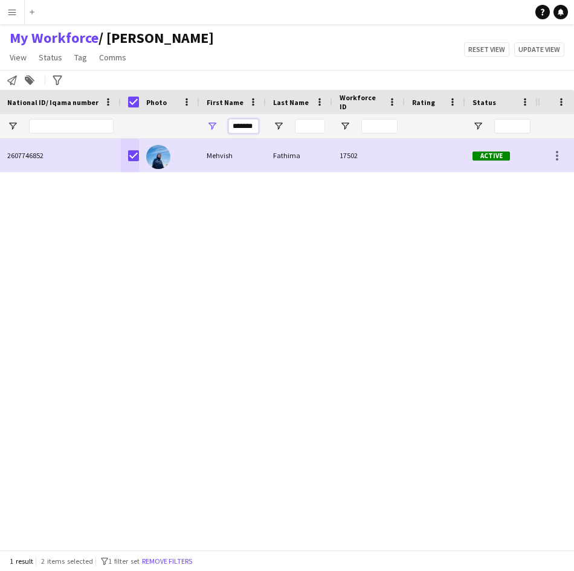
click at [252, 125] on input "*******" at bounding box center [243, 126] width 30 height 14
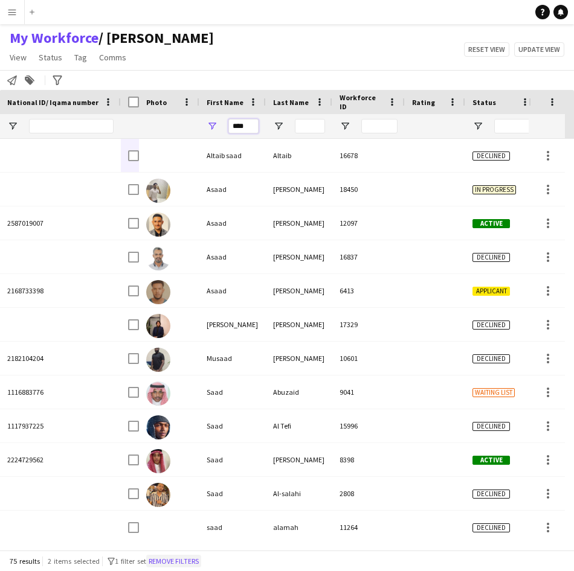
type input "****"
click at [179, 564] on button "Remove filters" at bounding box center [173, 561] width 55 height 13
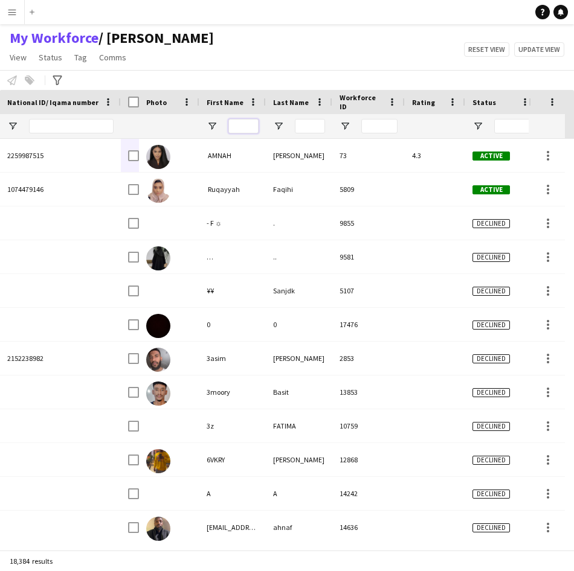
click at [249, 123] on input "First Name Filter Input" at bounding box center [243, 126] width 30 height 14
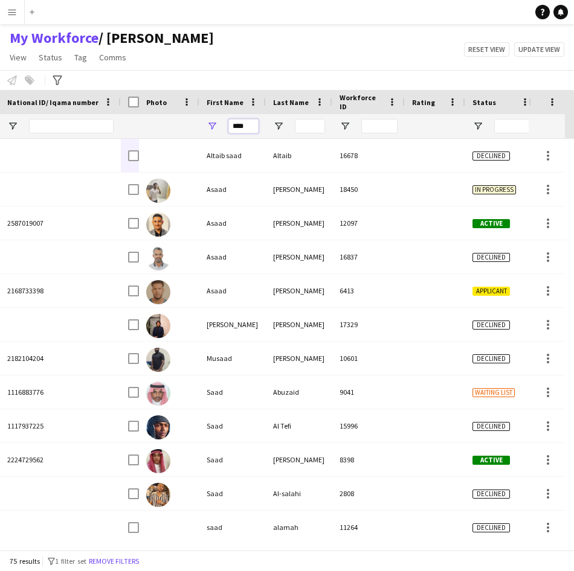
type input "****"
click at [303, 130] on input "Last Name Filter Input" at bounding box center [310, 126] width 30 height 14
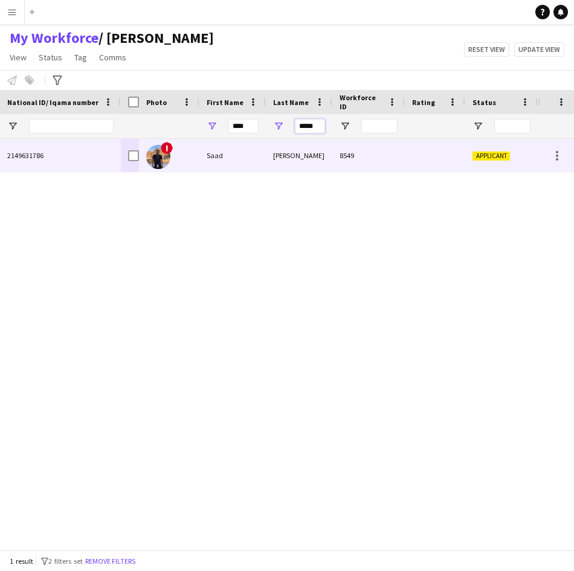
type input "*****"
click at [303, 155] on div "[PERSON_NAME]" at bounding box center [299, 155] width 66 height 33
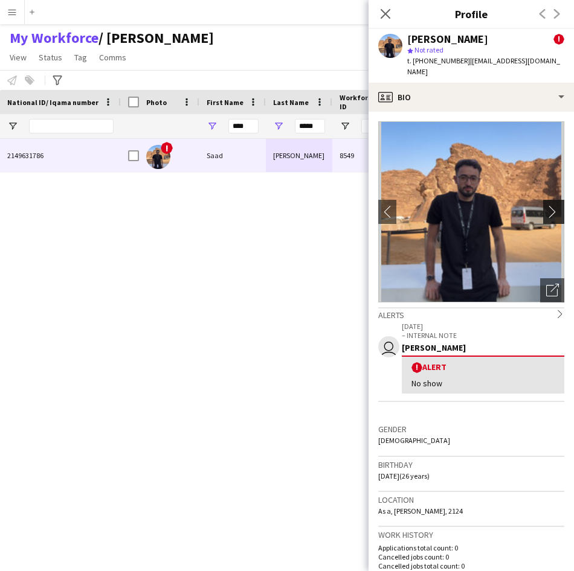
click at [546, 205] on app-icon "chevron-right" at bounding box center [555, 211] width 19 height 13
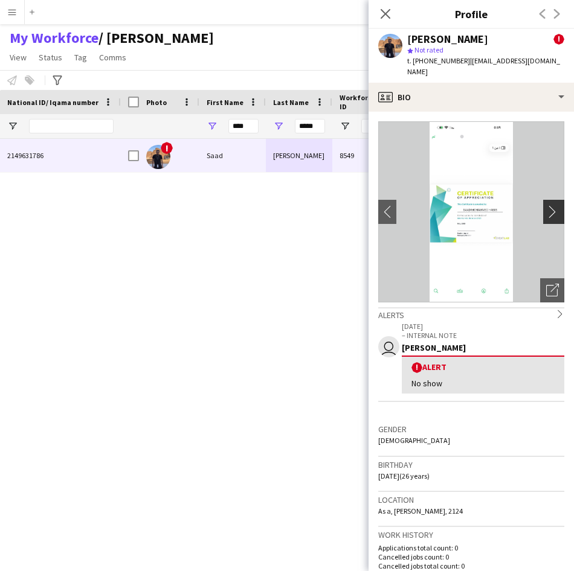
click at [546, 205] on app-icon "chevron-right" at bounding box center [555, 211] width 19 height 13
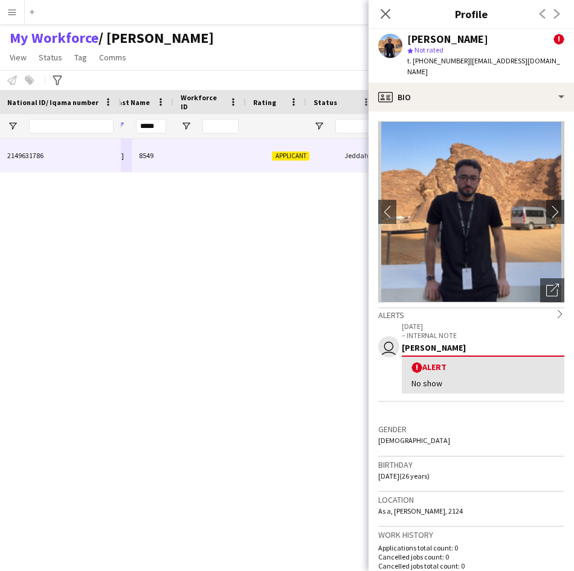
scroll to position [0, 152]
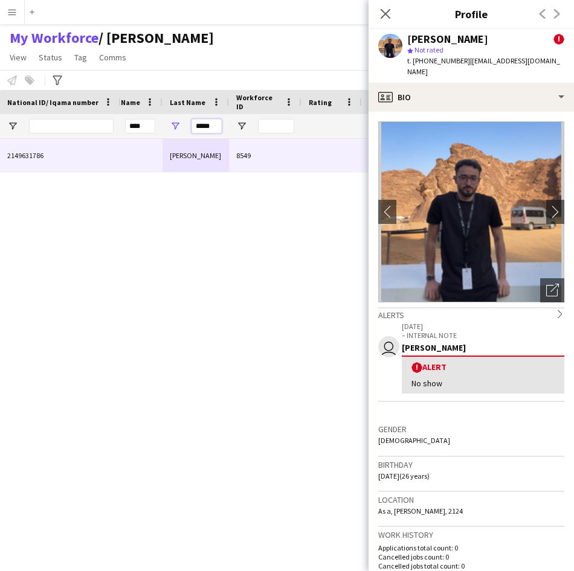
click at [214, 127] on input "*****" at bounding box center [206, 126] width 30 height 14
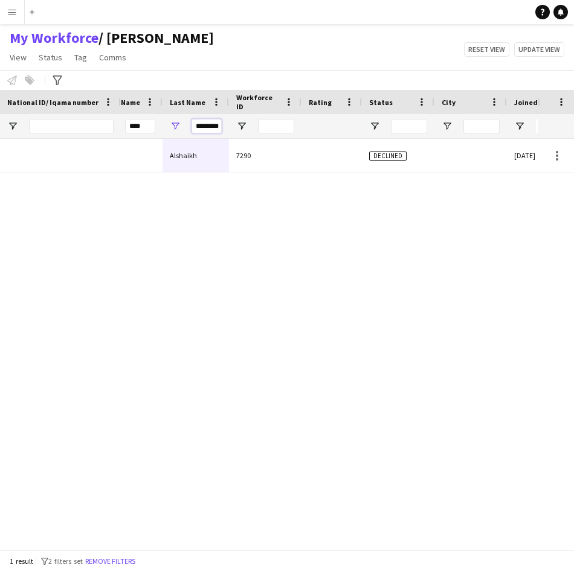
type input "********"
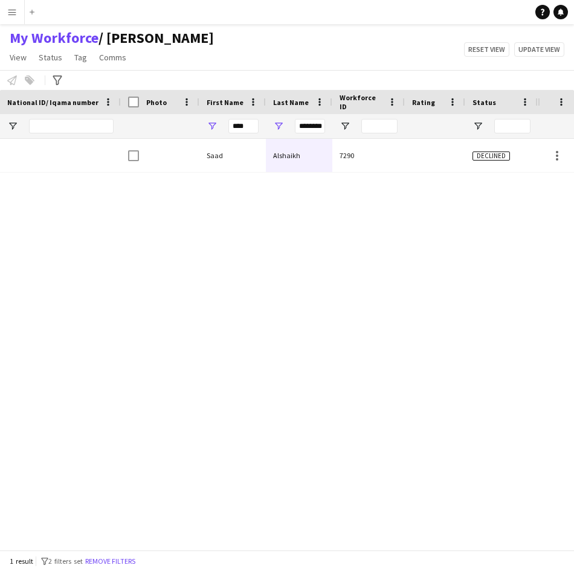
drag, startPoint x: 149, startPoint y: 123, endPoint x: 338, endPoint y: 209, distance: 207.3
click at [338, 209] on div "[PERSON_NAME] 7290 Declined [DATE]" at bounding box center [329, 340] width 417 height 402
click at [254, 127] on input "****" at bounding box center [243, 126] width 30 height 14
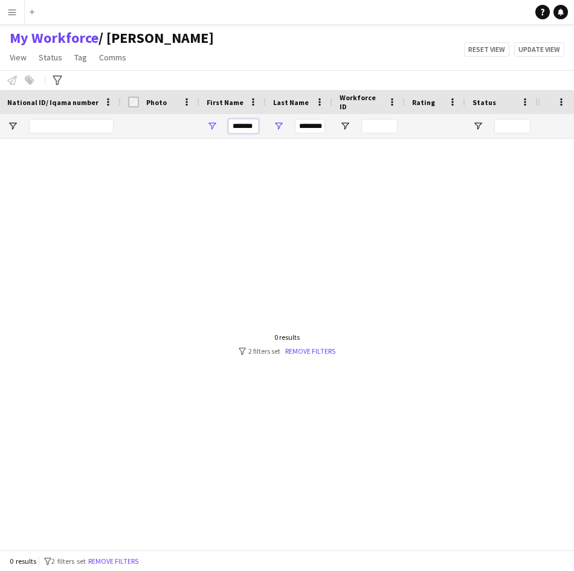
type input "********"
click at [246, 125] on input "********" at bounding box center [243, 126] width 30 height 14
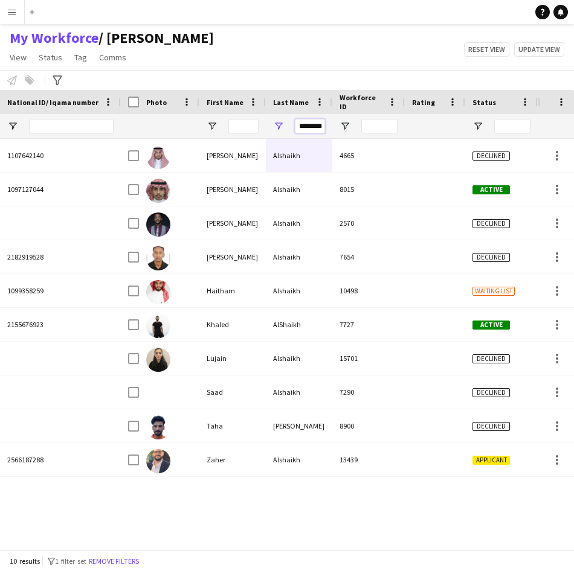
click at [312, 126] on input "********" at bounding box center [310, 126] width 30 height 14
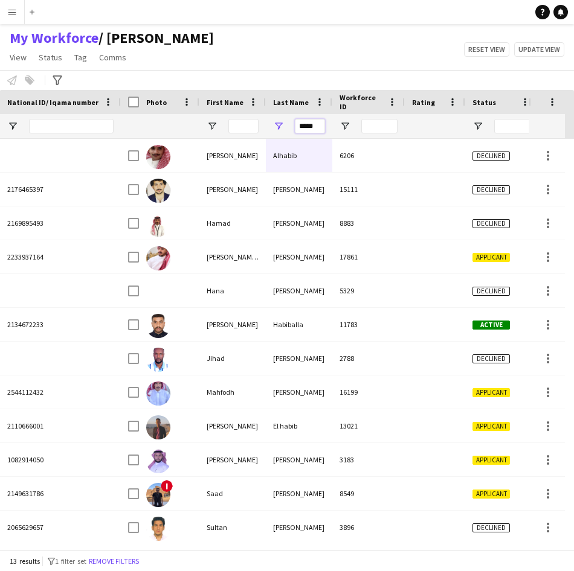
type input "*****"
click at [244, 128] on input "First Name Filter Input" at bounding box center [243, 126] width 30 height 14
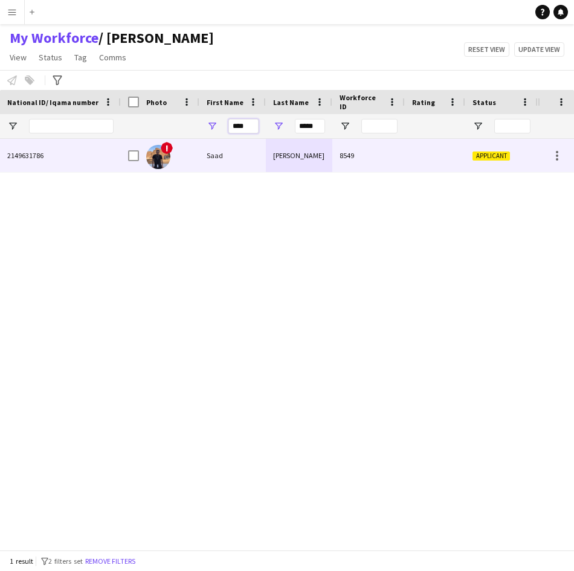
type input "****"
click at [222, 166] on div "Saad" at bounding box center [232, 155] width 66 height 33
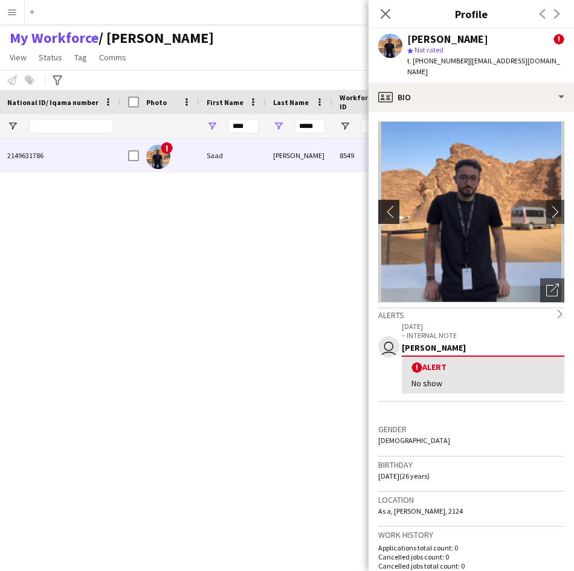
click at [380, 205] on app-icon "chevron-left" at bounding box center [387, 211] width 19 height 13
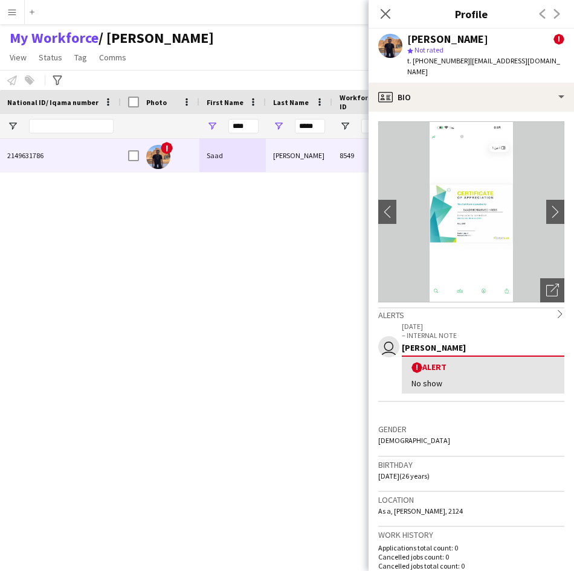
drag, startPoint x: 380, startPoint y: 196, endPoint x: 295, endPoint y: 269, distance: 112.6
click at [295, 269] on body "Menu Boards Boards Boards All jobs Status Workforce Workforce My Workforce Recr…" at bounding box center [287, 285] width 574 height 571
click at [212, 308] on div "! [PERSON_NAME] 8549 Applicant [GEOGRAPHIC_DATA] [DATE]" at bounding box center [329, 340] width 417 height 402
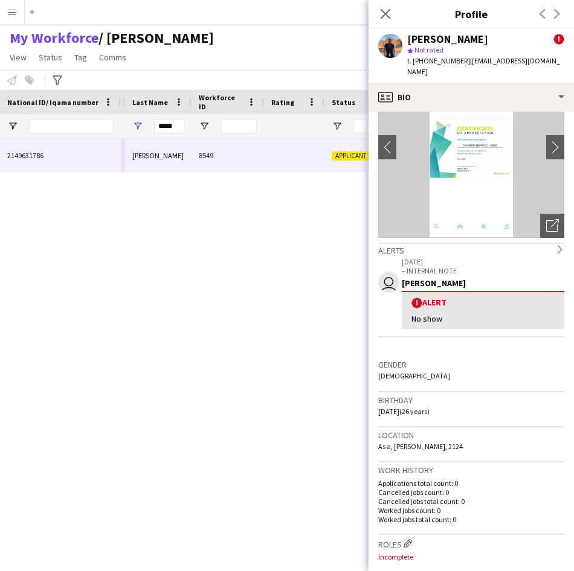
scroll to position [0, 143]
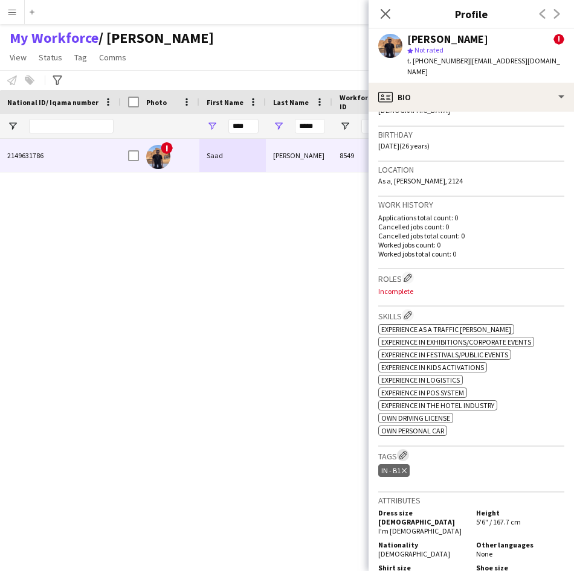
click at [403, 451] on app-icon "Edit crew company tags" at bounding box center [403, 455] width 8 height 8
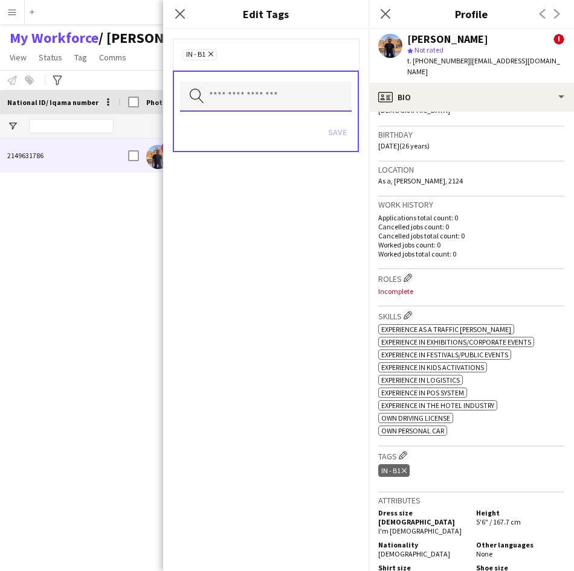
click at [271, 97] on input "text" at bounding box center [266, 97] width 172 height 30
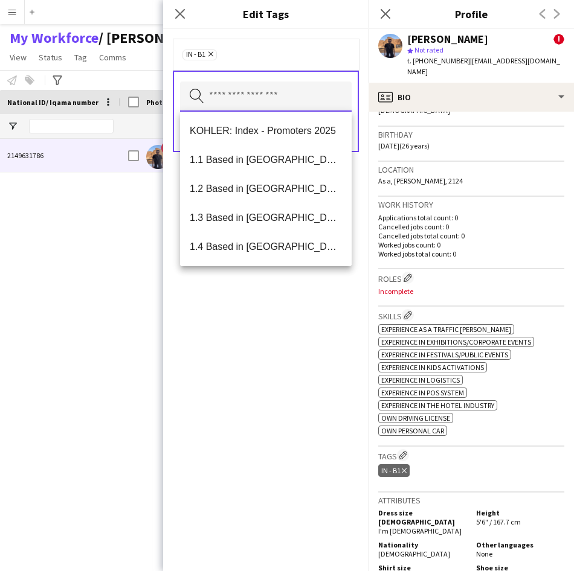
type input "*"
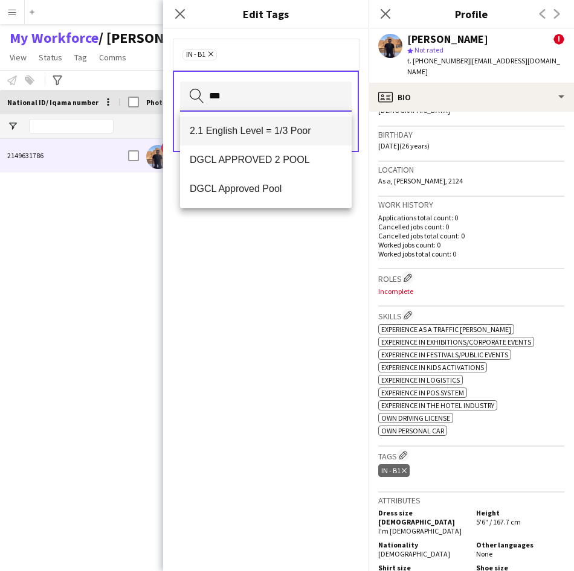
type input "***"
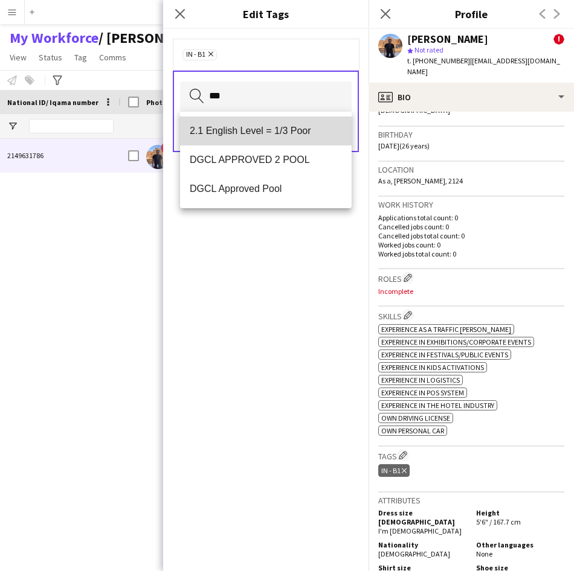
click at [266, 134] on span "2.1 English Level = 1/3 Poor" at bounding box center [266, 130] width 152 height 11
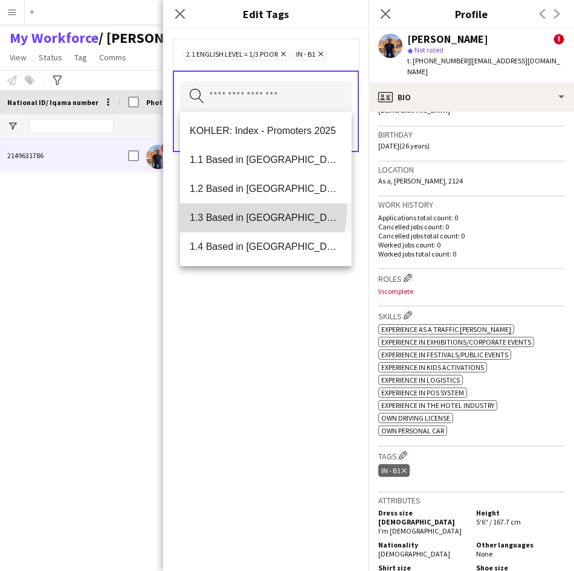
click at [262, 212] on span "1.3 Based in [GEOGRAPHIC_DATA]" at bounding box center [266, 217] width 152 height 11
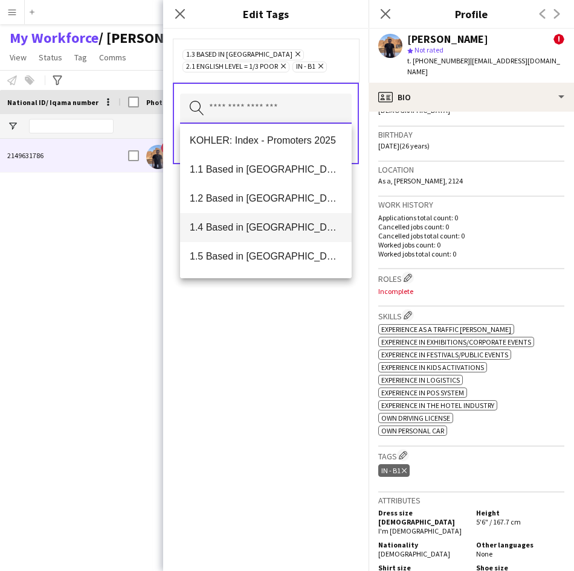
scroll to position [0, 0]
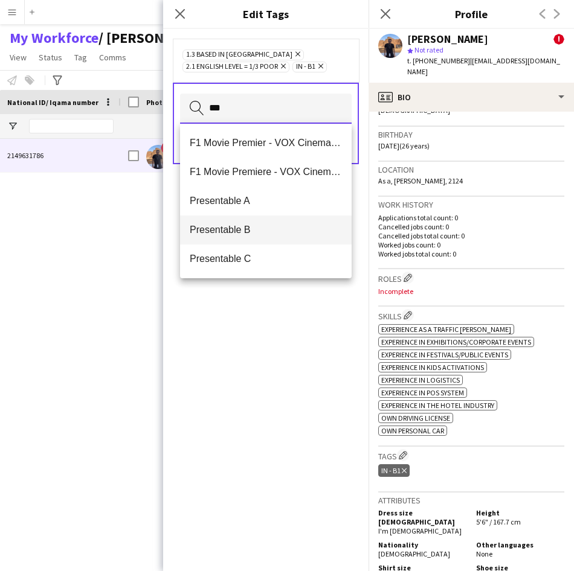
type input "***"
click at [257, 220] on mat-option "Presentable B" at bounding box center [266, 230] width 172 height 29
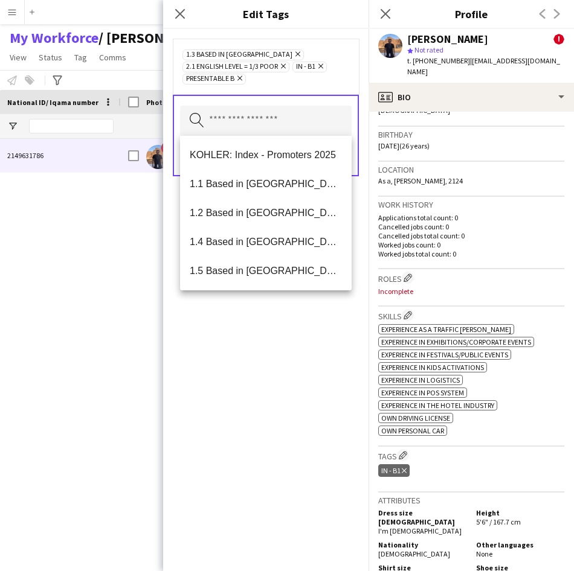
click at [326, 84] on div "1.3 Based in [GEOGRAPHIC_DATA] Remove 2.1 English Level = 1/3 Poor Remove IN - …" at bounding box center [265, 66] width 167 height 36
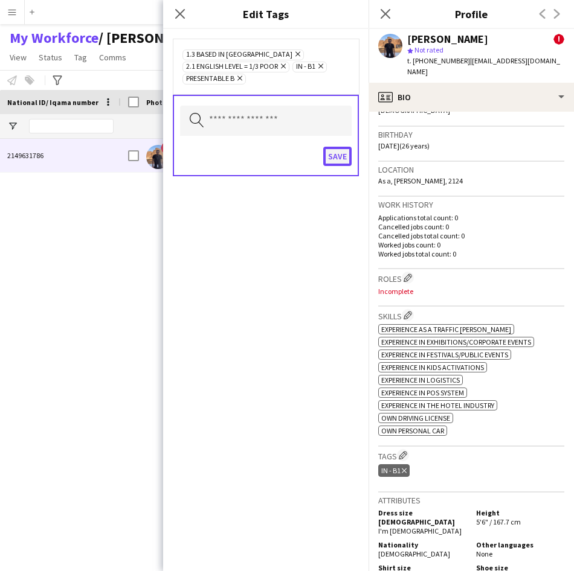
click at [334, 153] on button "Save" at bounding box center [337, 156] width 28 height 19
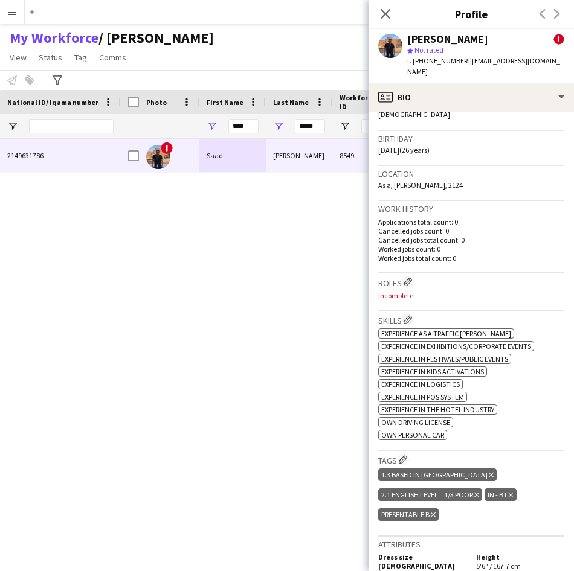
scroll to position [312, 0]
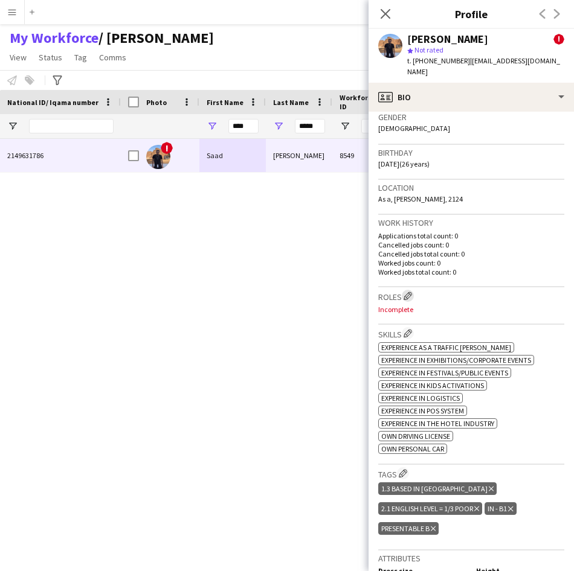
click at [408, 292] on app-icon "Edit crew company roles" at bounding box center [407, 296] width 8 height 8
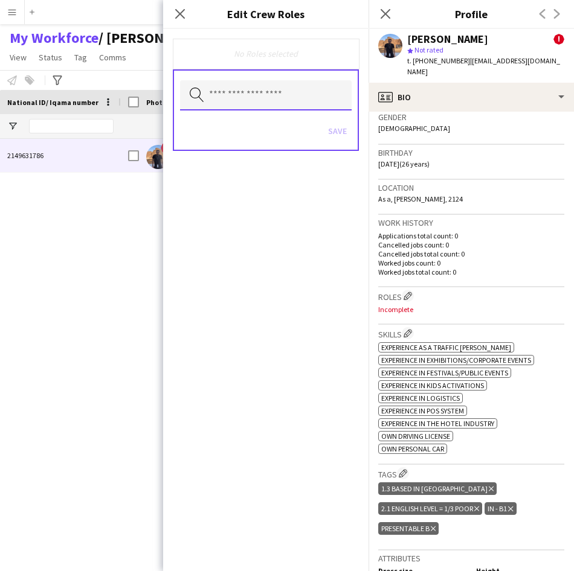
click at [327, 100] on input "text" at bounding box center [266, 95] width 172 height 30
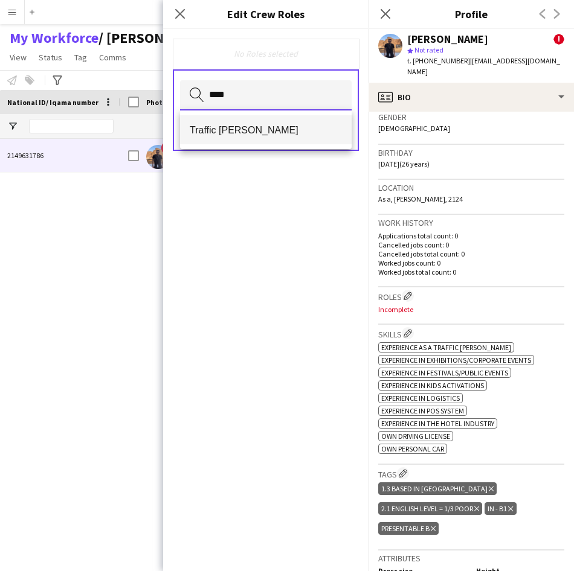
type input "****"
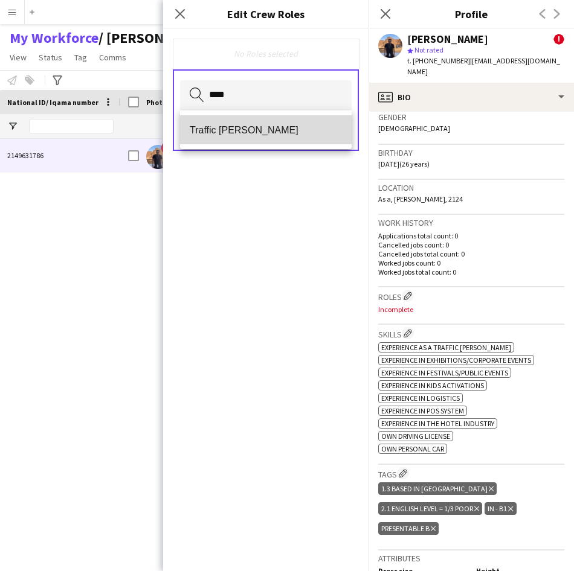
click at [315, 135] on span "Traffic [PERSON_NAME]" at bounding box center [266, 129] width 152 height 11
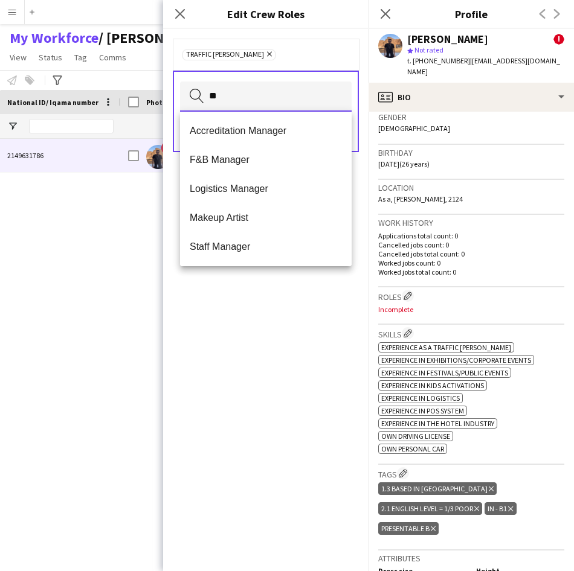
type input "*"
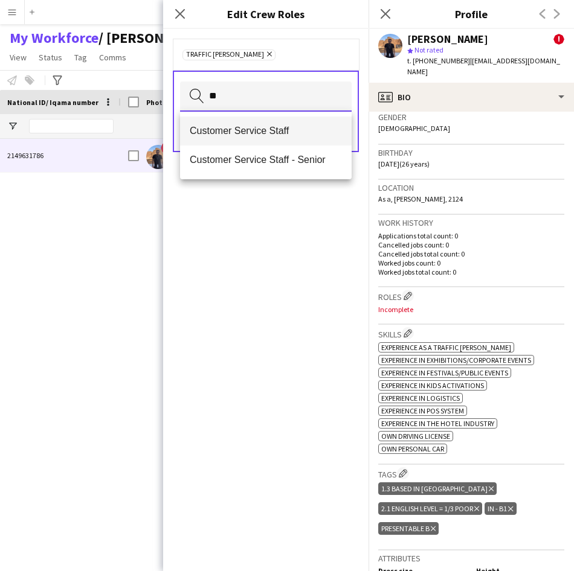
type input "**"
click at [313, 135] on span "Customer Service Staff" at bounding box center [266, 130] width 152 height 11
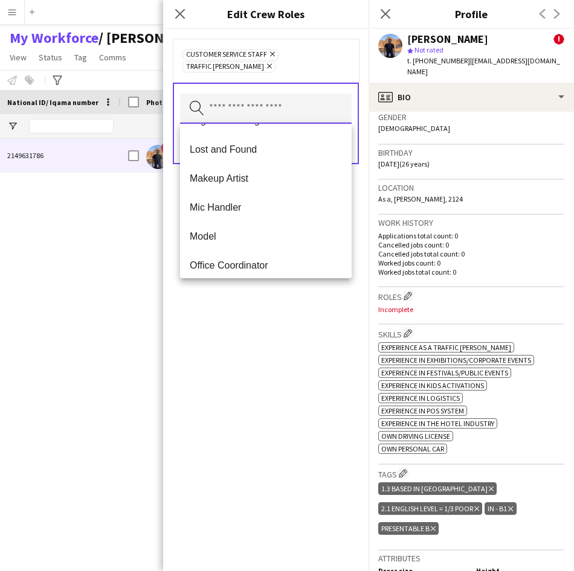
scroll to position [457, 0]
click at [306, 77] on div "Customer Service Staff Remove Traffic [PERSON_NAME] Remove" at bounding box center [266, 60] width 186 height 43
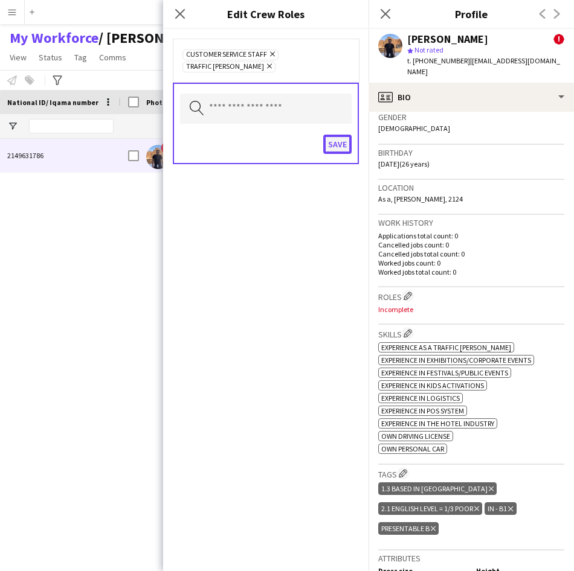
click at [327, 150] on button "Save" at bounding box center [337, 144] width 28 height 19
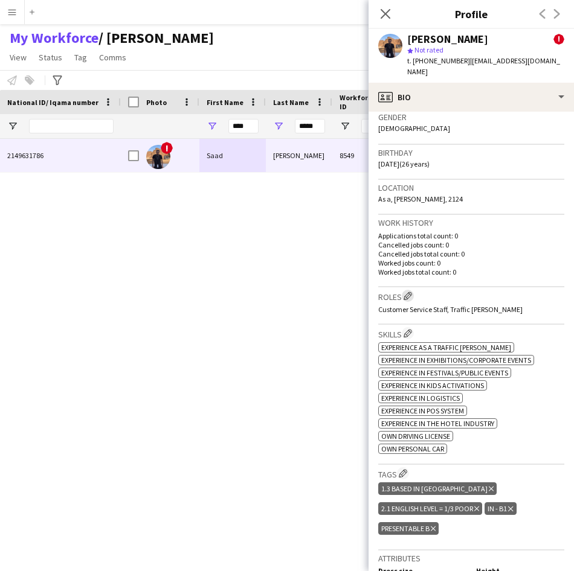
click at [410, 292] on app-icon "Edit crew company roles" at bounding box center [407, 296] width 8 height 8
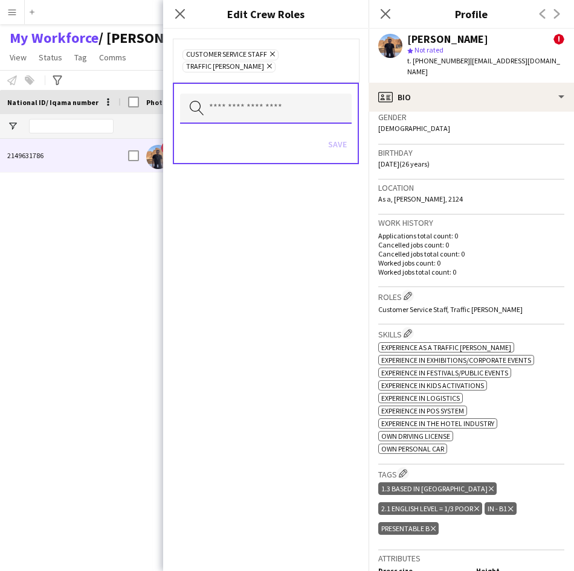
click at [271, 107] on input "text" at bounding box center [266, 109] width 172 height 30
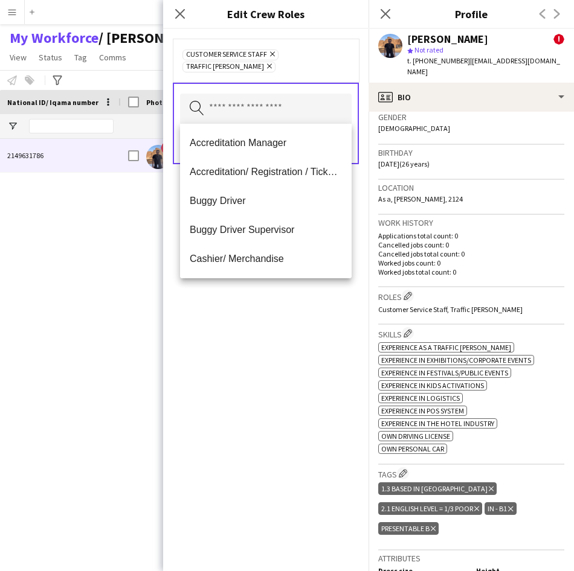
click at [291, 78] on div "Customer Service Staff Remove Traffic [PERSON_NAME] Remove" at bounding box center [266, 60] width 186 height 43
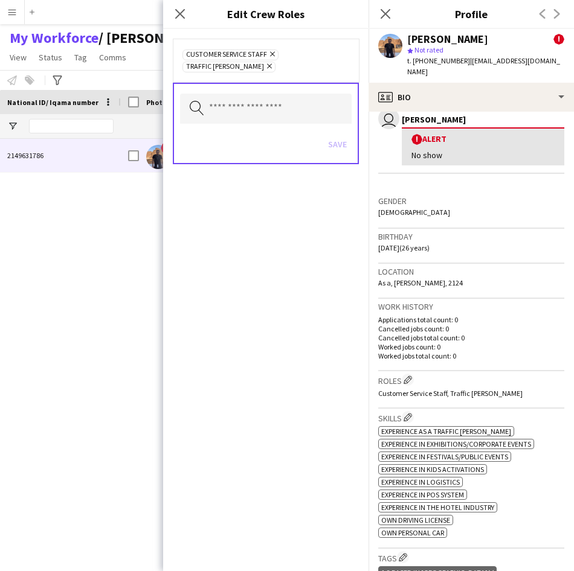
scroll to position [193, 0]
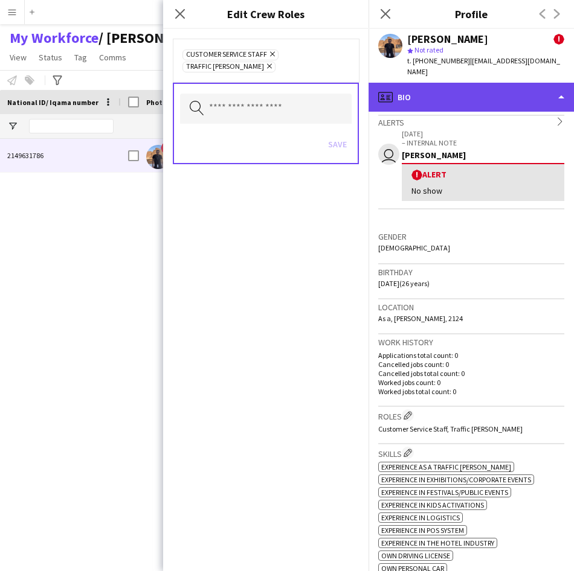
click at [508, 97] on div "profile Bio" at bounding box center [470, 97] width 205 height 29
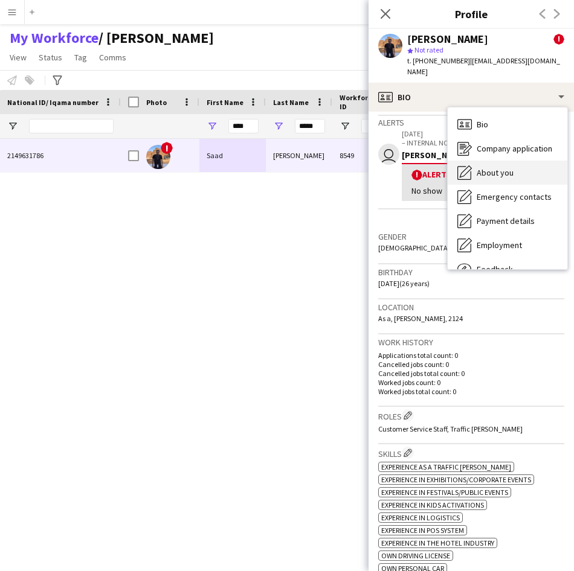
click at [497, 167] on span "About you" at bounding box center [494, 172] width 37 height 11
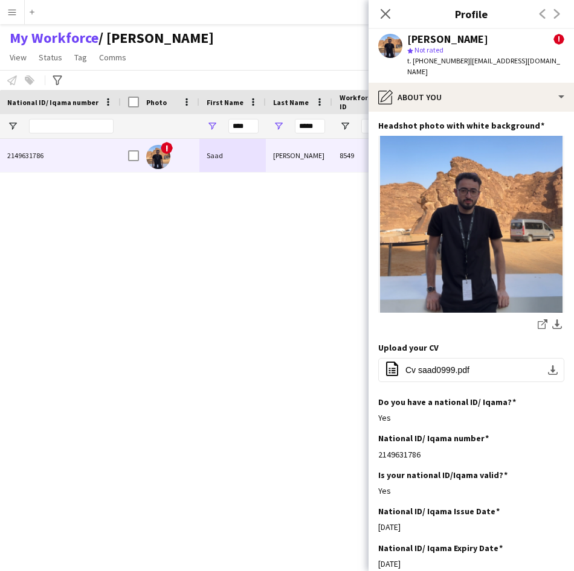
scroll to position [0, 0]
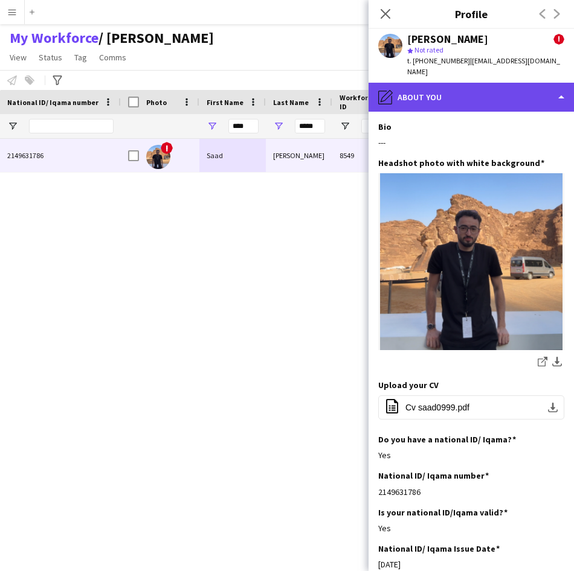
click at [438, 95] on div "pencil4 About you" at bounding box center [470, 97] width 205 height 29
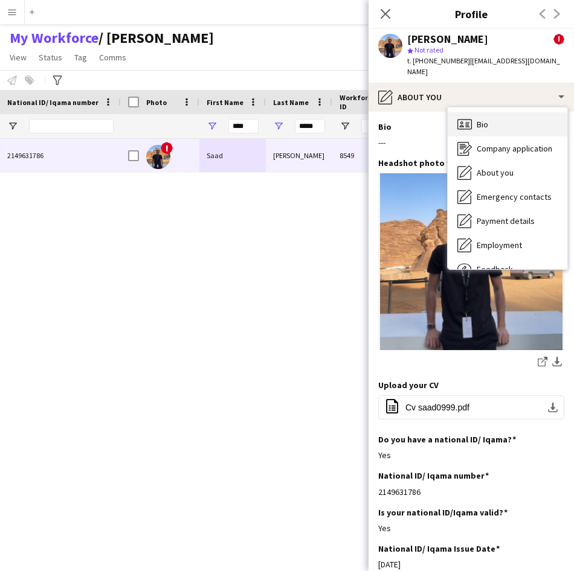
click at [476, 119] on span "Bio" at bounding box center [481, 124] width 11 height 11
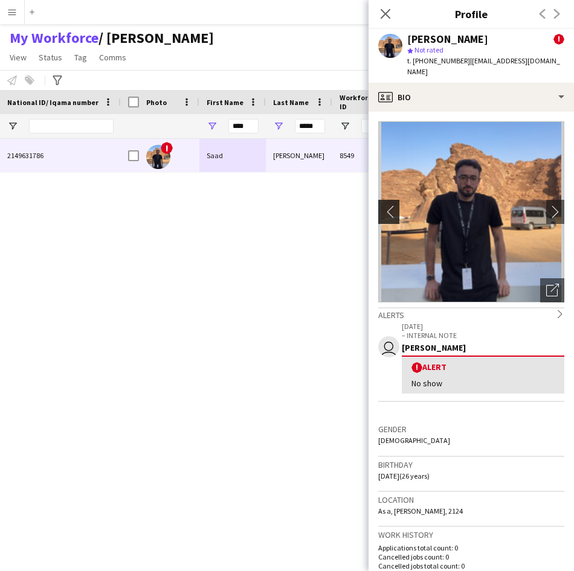
click at [390, 205] on app-icon "chevron-left" at bounding box center [387, 211] width 19 height 13
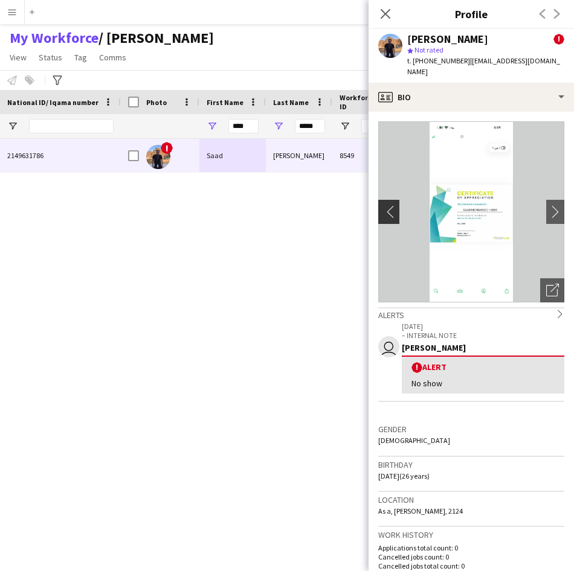
click at [391, 205] on app-icon "chevron-left" at bounding box center [387, 211] width 19 height 13
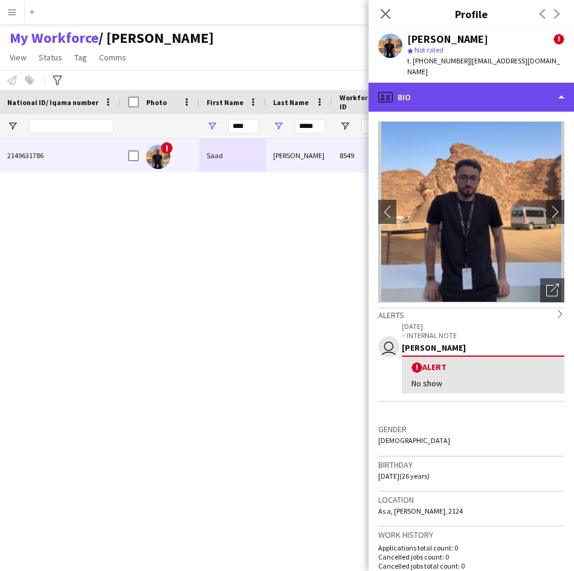
click at [504, 85] on div "profile Bio" at bounding box center [470, 97] width 205 height 29
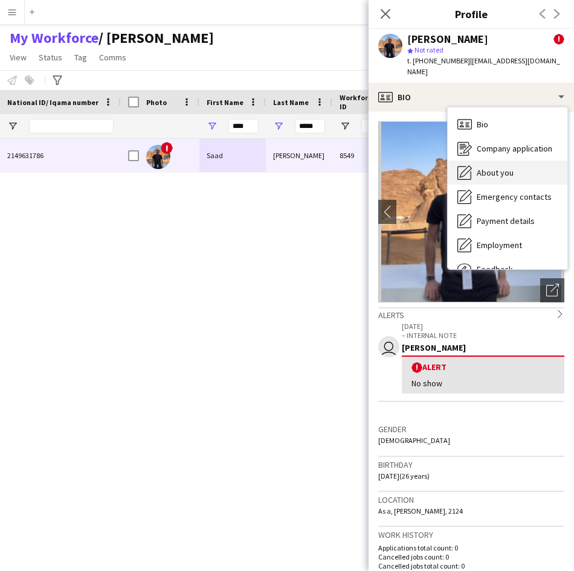
click at [512, 168] on div "About you About you" at bounding box center [508, 173] width 120 height 24
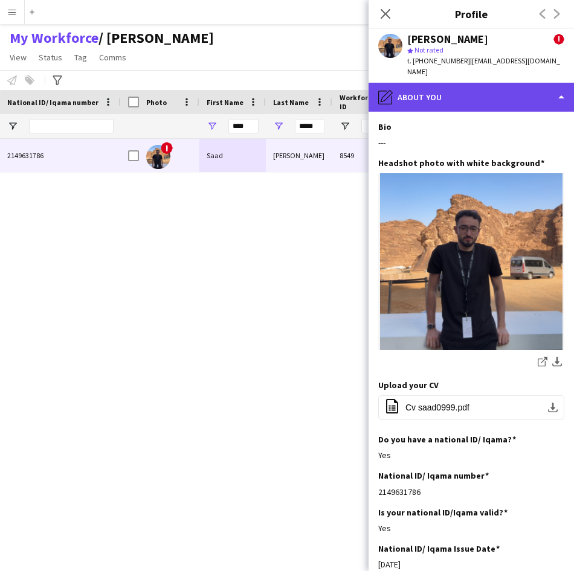
click at [531, 83] on div "pencil4 About you" at bounding box center [470, 97] width 205 height 29
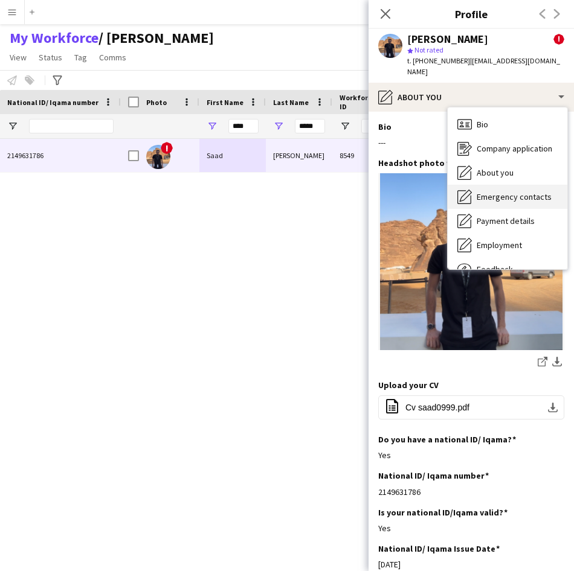
click at [528, 193] on div "Emergency contacts Emergency contacts" at bounding box center [508, 197] width 120 height 24
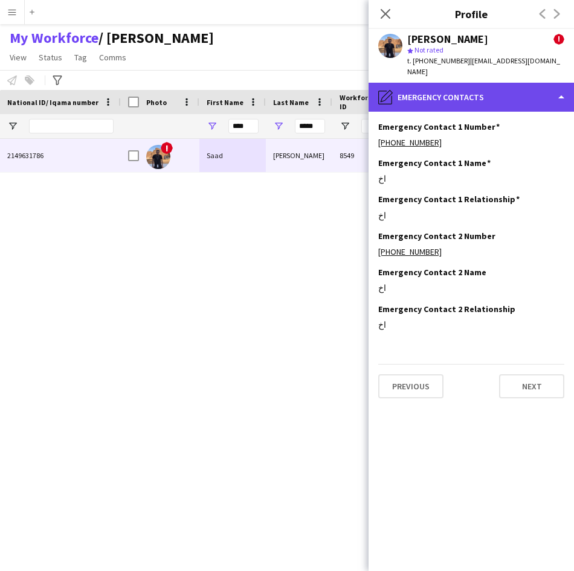
click at [467, 85] on div "pencil4 Emergency contacts" at bounding box center [470, 97] width 205 height 29
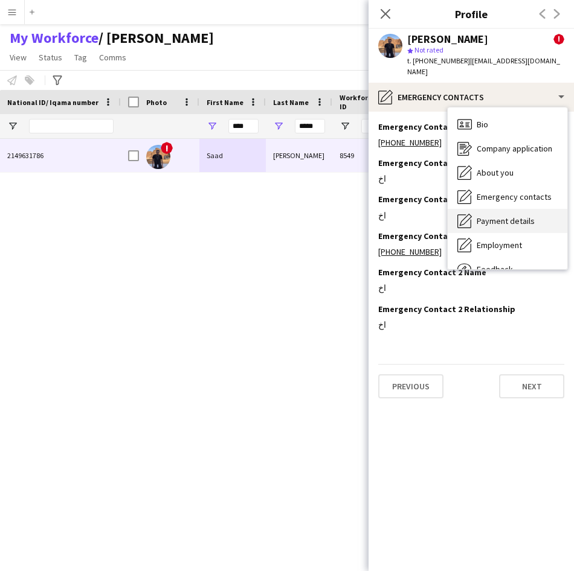
click at [487, 220] on div "Payment details Payment details" at bounding box center [508, 221] width 120 height 24
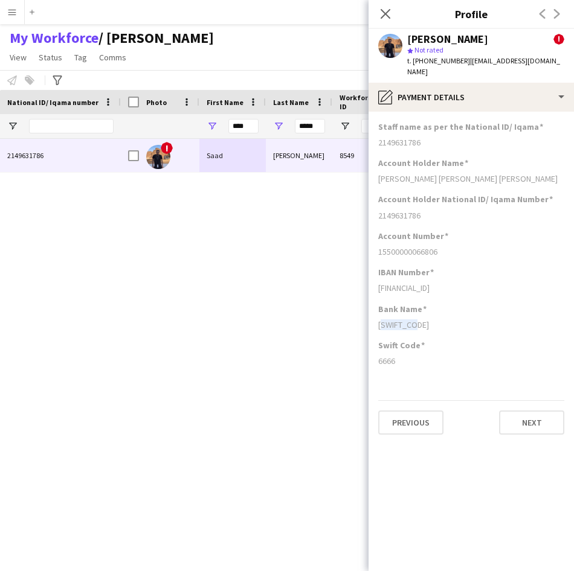
drag, startPoint x: 380, startPoint y: 315, endPoint x: 439, endPoint y: 315, distance: 59.2
click at [439, 319] on div "[SWIFT_CODE]" at bounding box center [471, 324] width 186 height 11
drag, startPoint x: 439, startPoint y: 315, endPoint x: 448, endPoint y: 338, distance: 24.7
click at [448, 340] on div "Swift Code" at bounding box center [471, 345] width 186 height 11
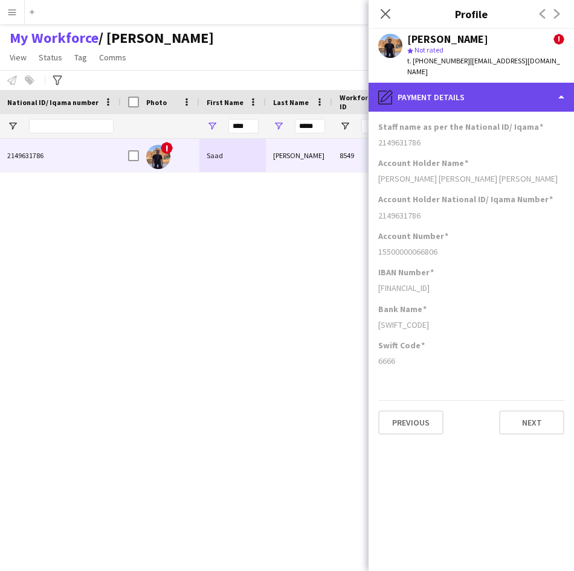
click at [451, 88] on div "pencil4 Payment details" at bounding box center [470, 97] width 205 height 29
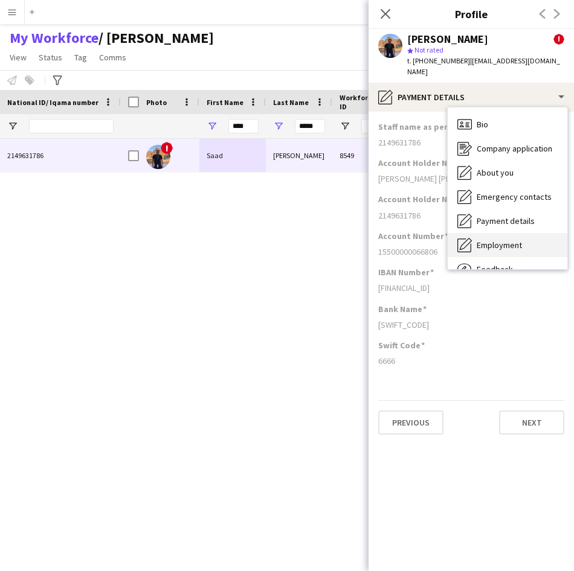
click at [479, 233] on div "Employment Employment" at bounding box center [508, 245] width 120 height 24
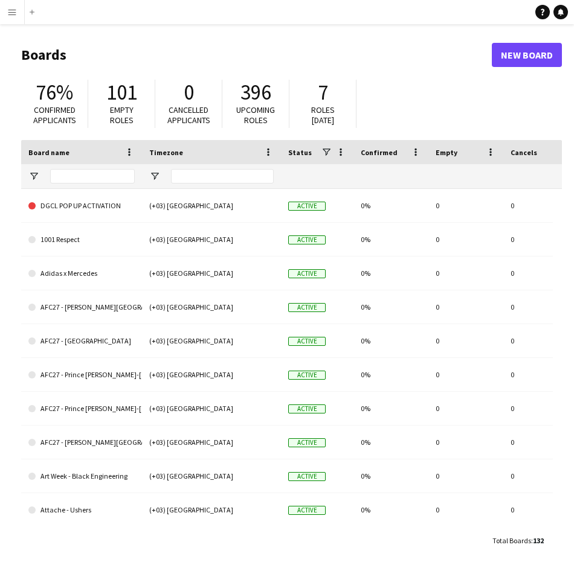
click at [9, 19] on button "Menu" at bounding box center [12, 12] width 24 height 24
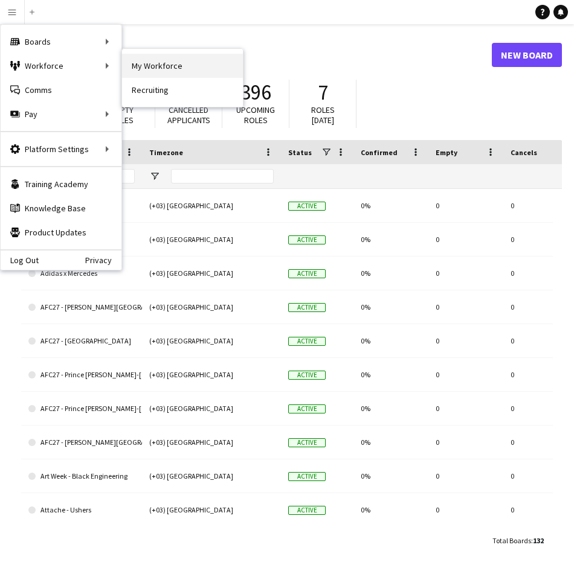
click at [150, 71] on link "My Workforce" at bounding box center [182, 66] width 121 height 24
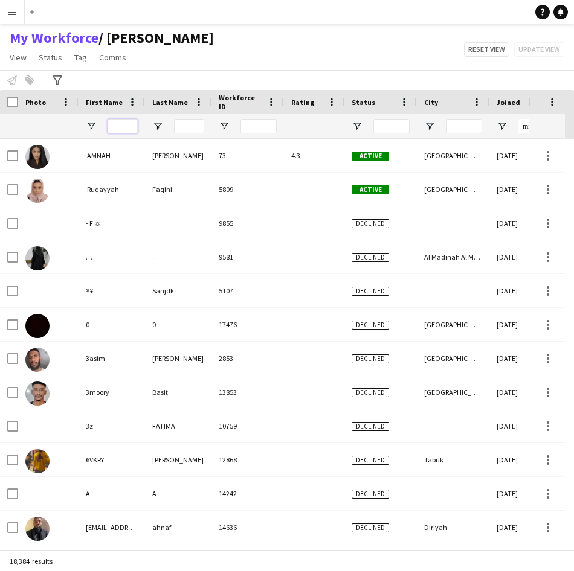
click at [115, 130] on input "First Name Filter Input" at bounding box center [122, 126] width 30 height 14
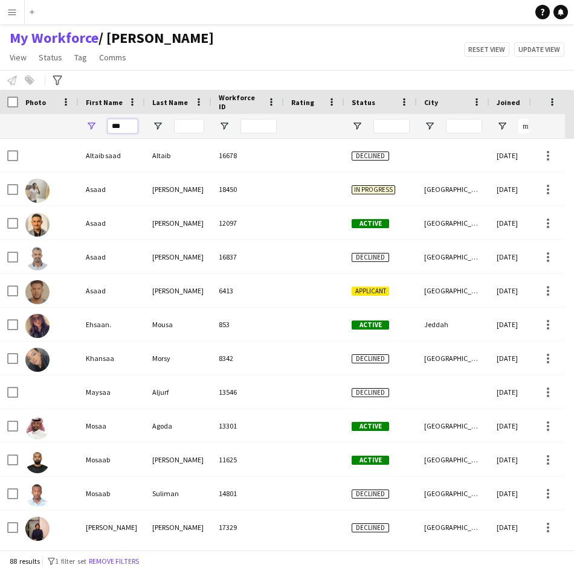
type input "***"
click at [183, 129] on input "Last Name Filter Input" at bounding box center [189, 126] width 30 height 14
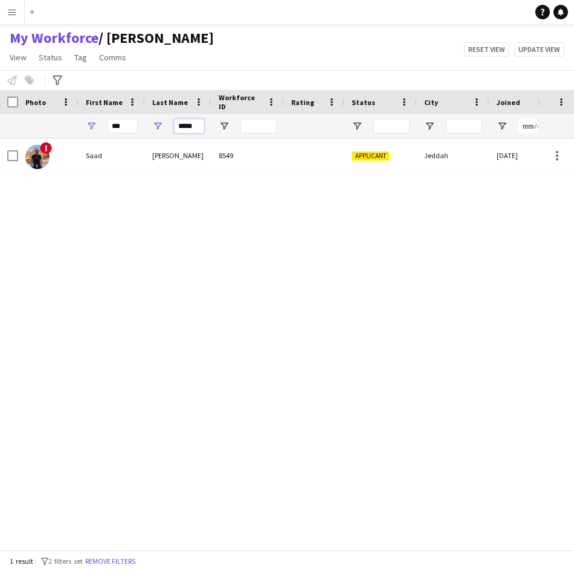
type input "*****"
click at [147, 162] on div "[PERSON_NAME]" at bounding box center [178, 155] width 66 height 33
